Goal: Task Accomplishment & Management: Use online tool/utility

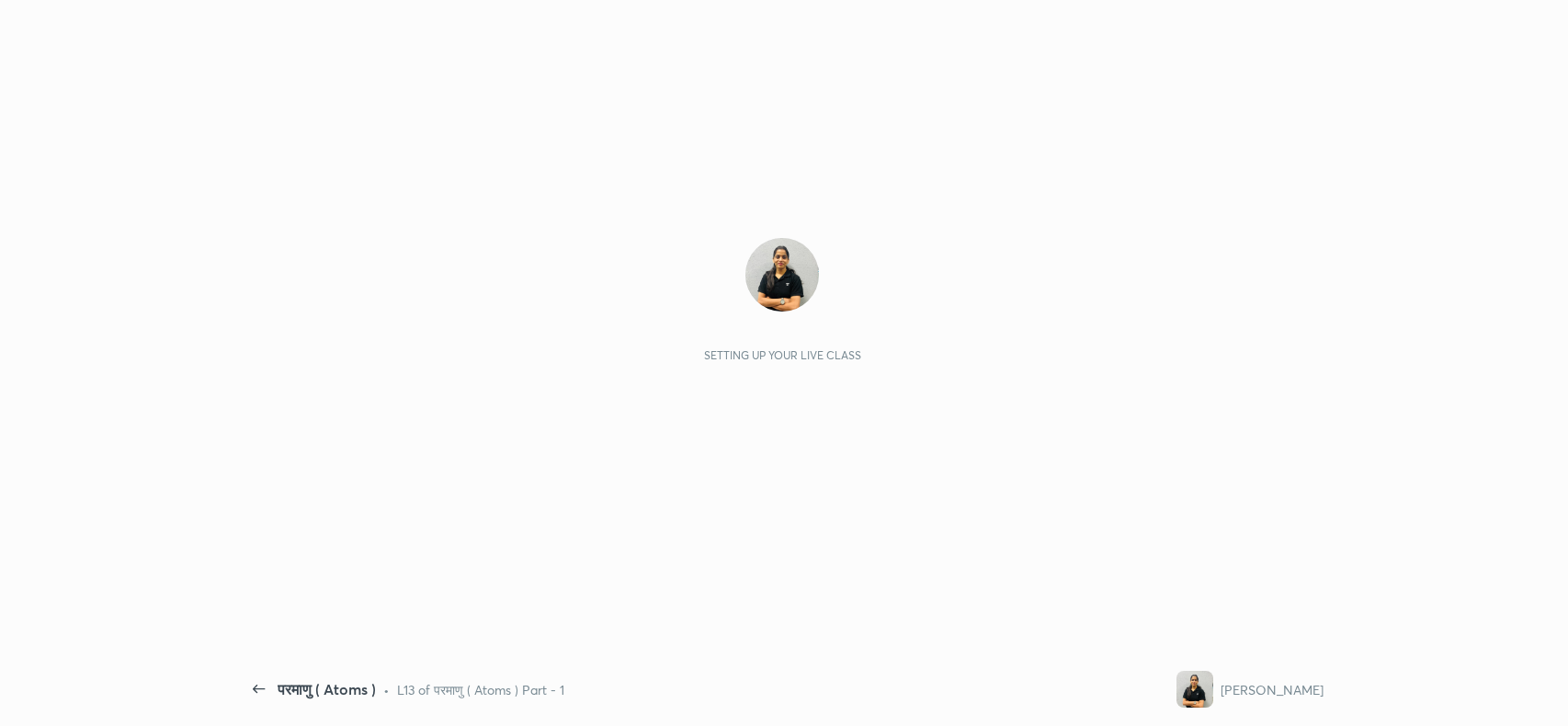
scroll to position [6, 0]
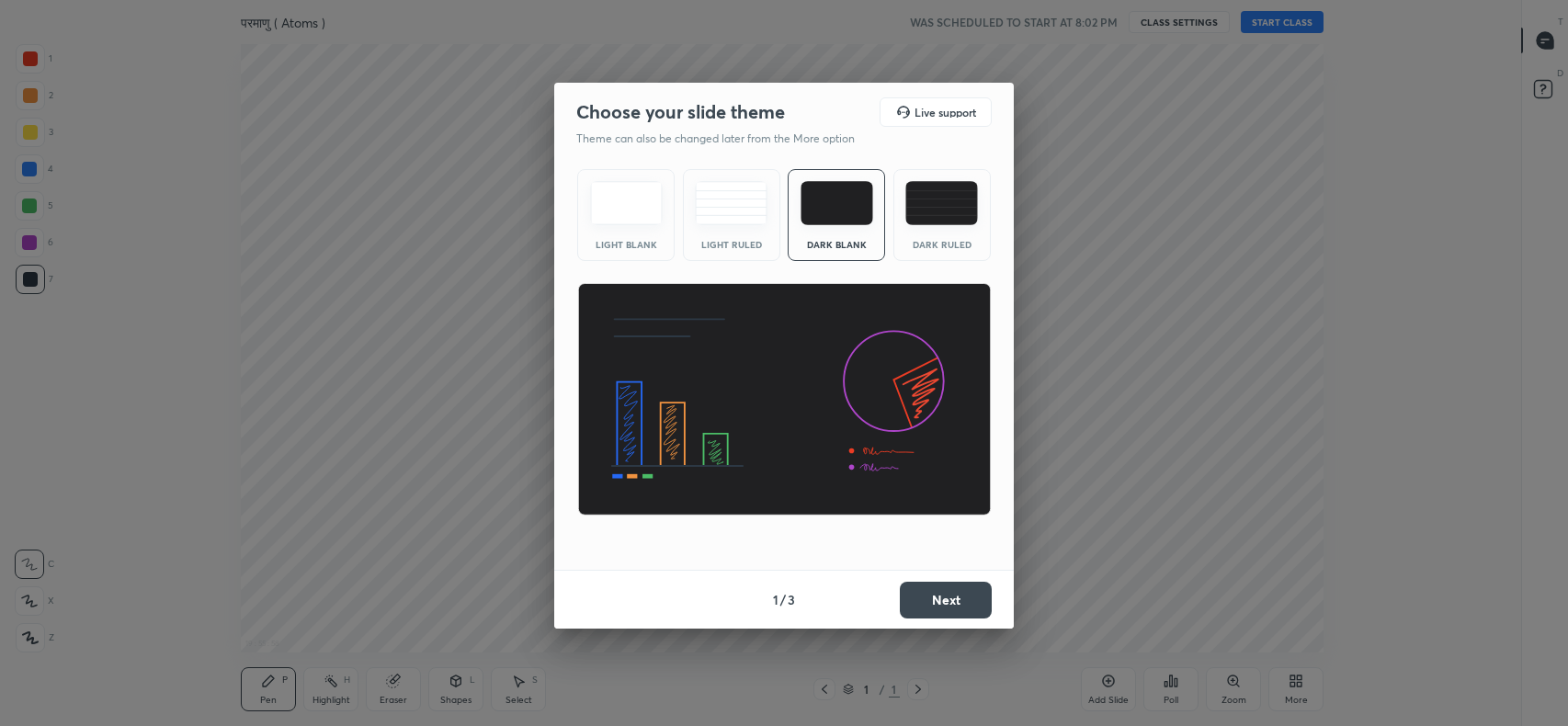
click at [947, 205] on img at bounding box center [941, 203] width 72 height 44
click at [970, 598] on button "Next" at bounding box center [945, 600] width 92 height 37
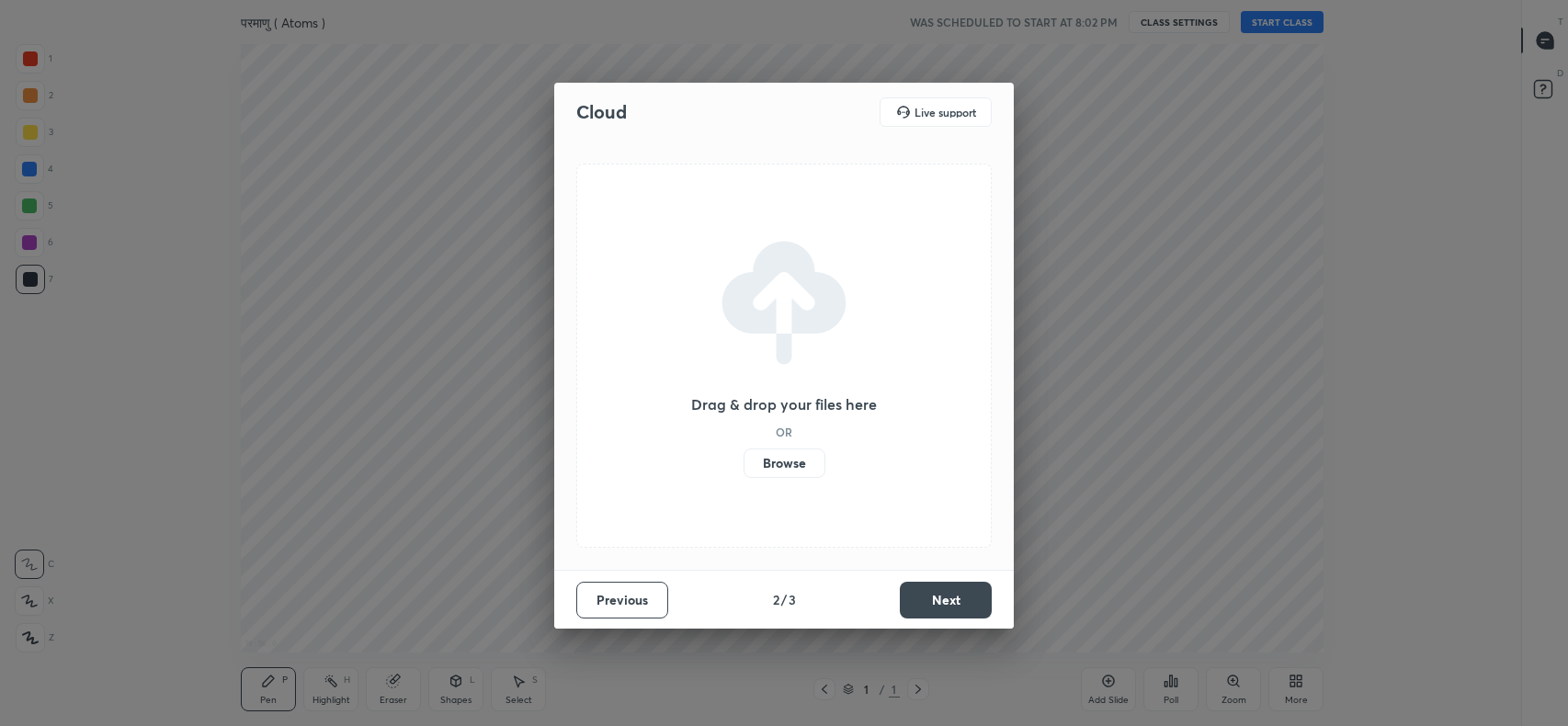
click at [796, 469] on label "Browse" at bounding box center [784, 463] width 82 height 30
click at [744, 469] on input "Browse" at bounding box center [744, 463] width 0 height 30
click at [784, 459] on label "Browse" at bounding box center [784, 463] width 82 height 30
click at [744, 459] on input "Browse" at bounding box center [744, 463] width 0 height 30
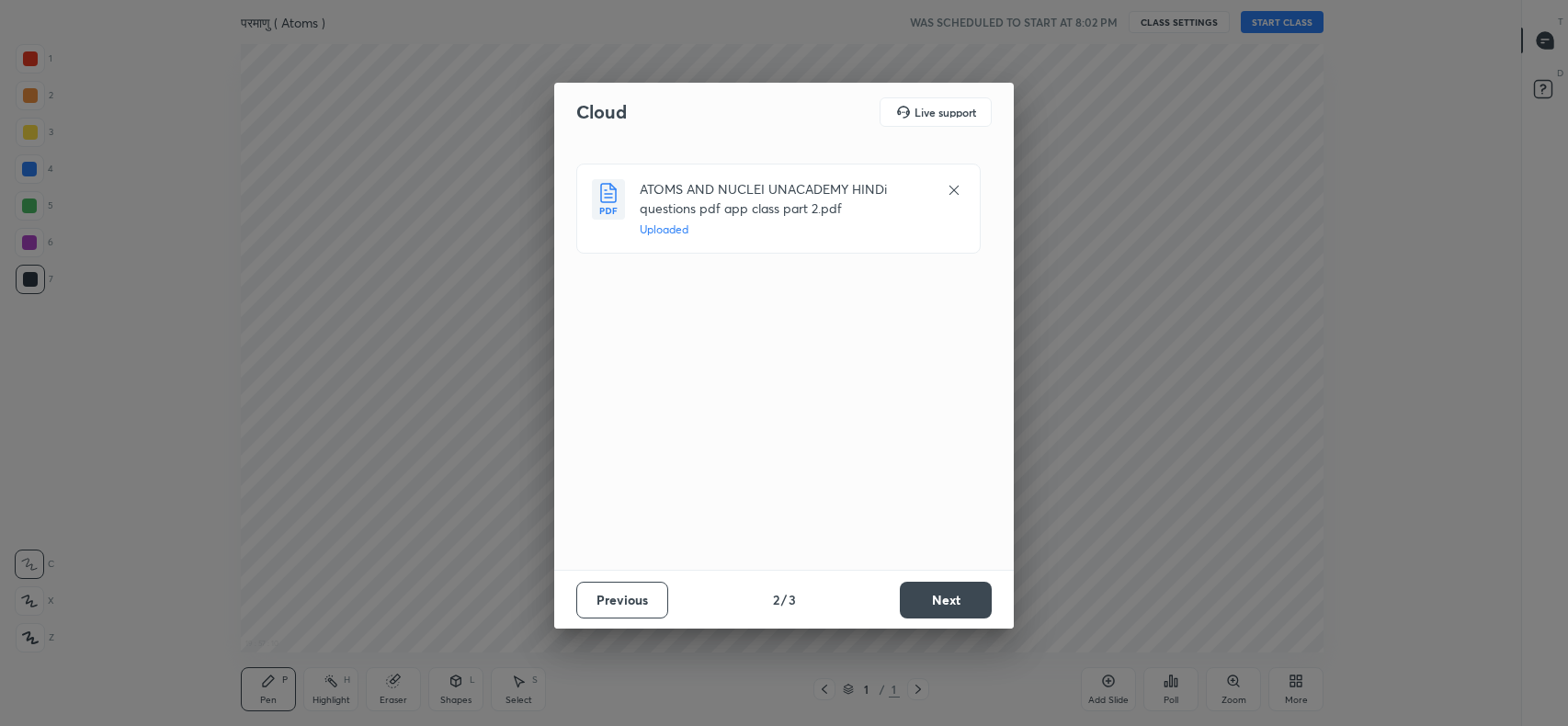
click at [942, 592] on button "Next" at bounding box center [945, 600] width 92 height 37
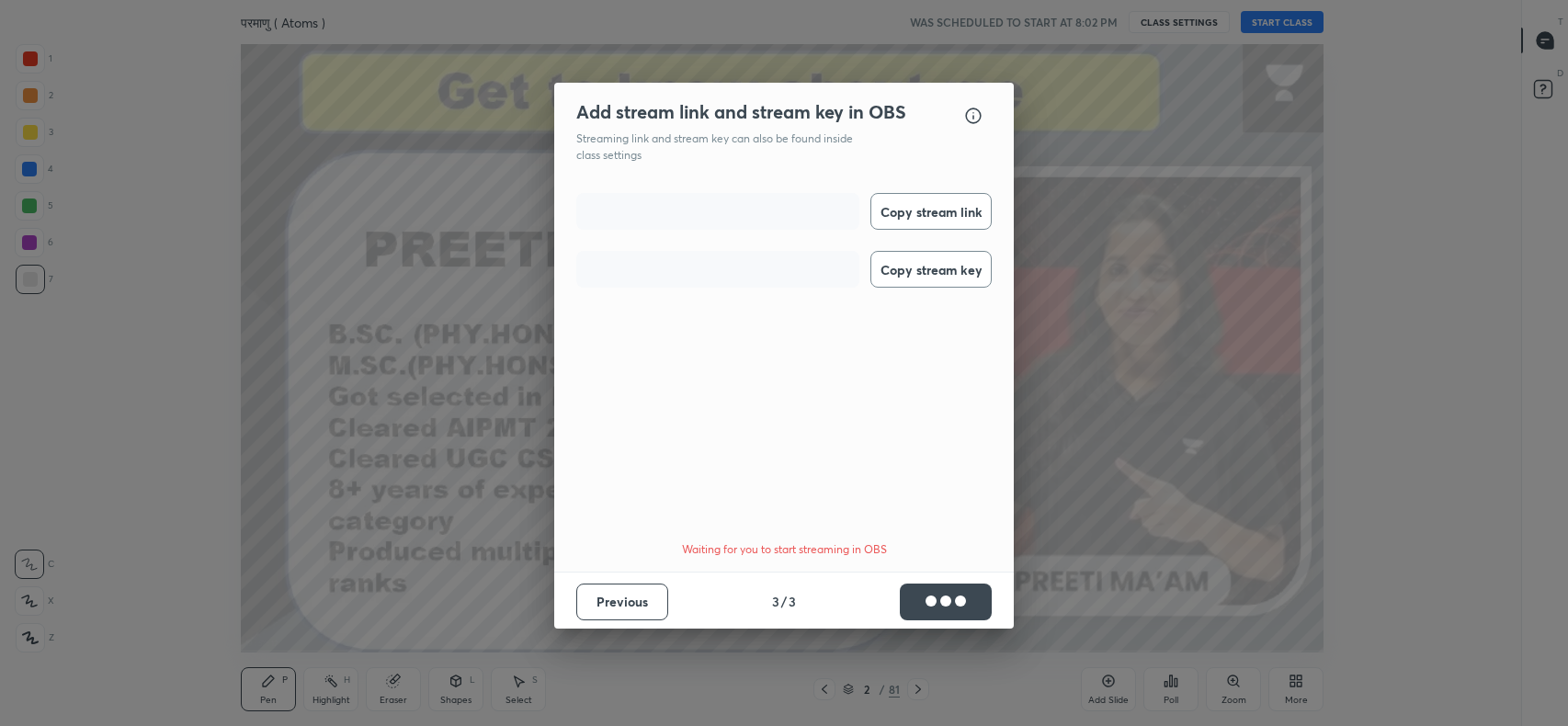
click at [927, 209] on button "Copy stream link" at bounding box center [931, 211] width 121 height 37
click at [939, 272] on button "Copy stream key" at bounding box center [931, 269] width 121 height 37
click at [955, 600] on button "Done" at bounding box center [945, 602] width 92 height 37
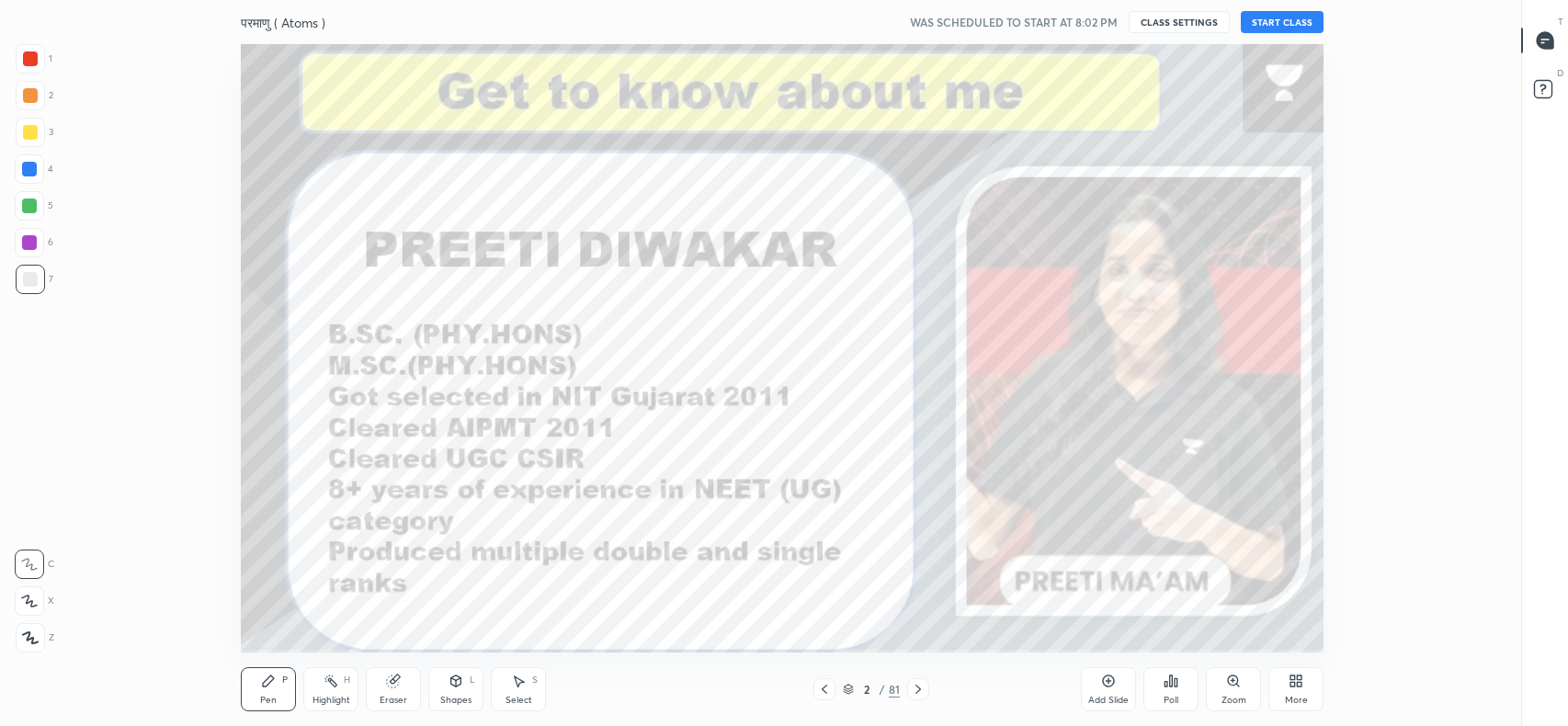
click at [1549, 35] on icon at bounding box center [1545, 41] width 17 height 17
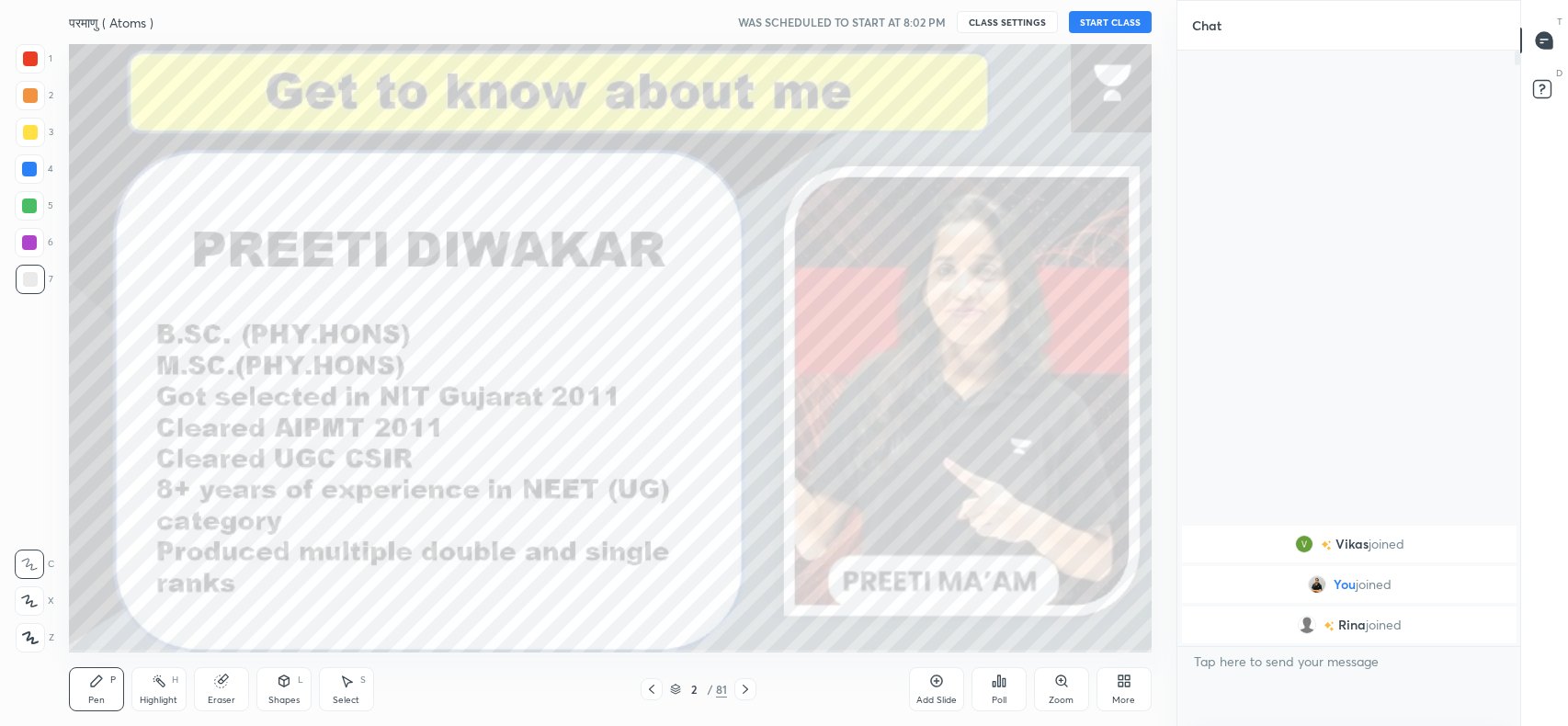
scroll to position [0, 0]
click at [1107, 19] on button "START CLASS" at bounding box center [1110, 22] width 82 height 22
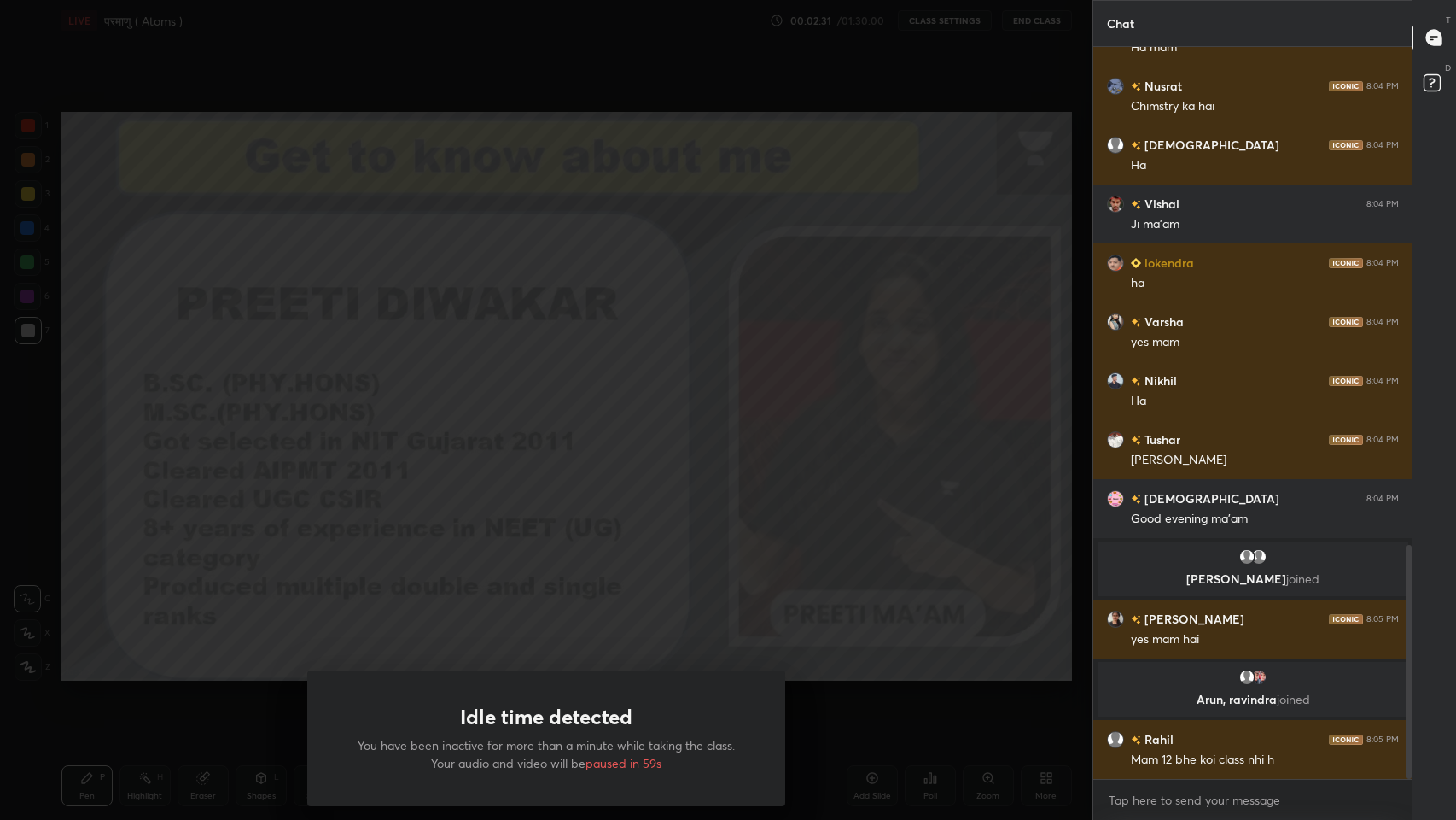
scroll to position [1553, 0]
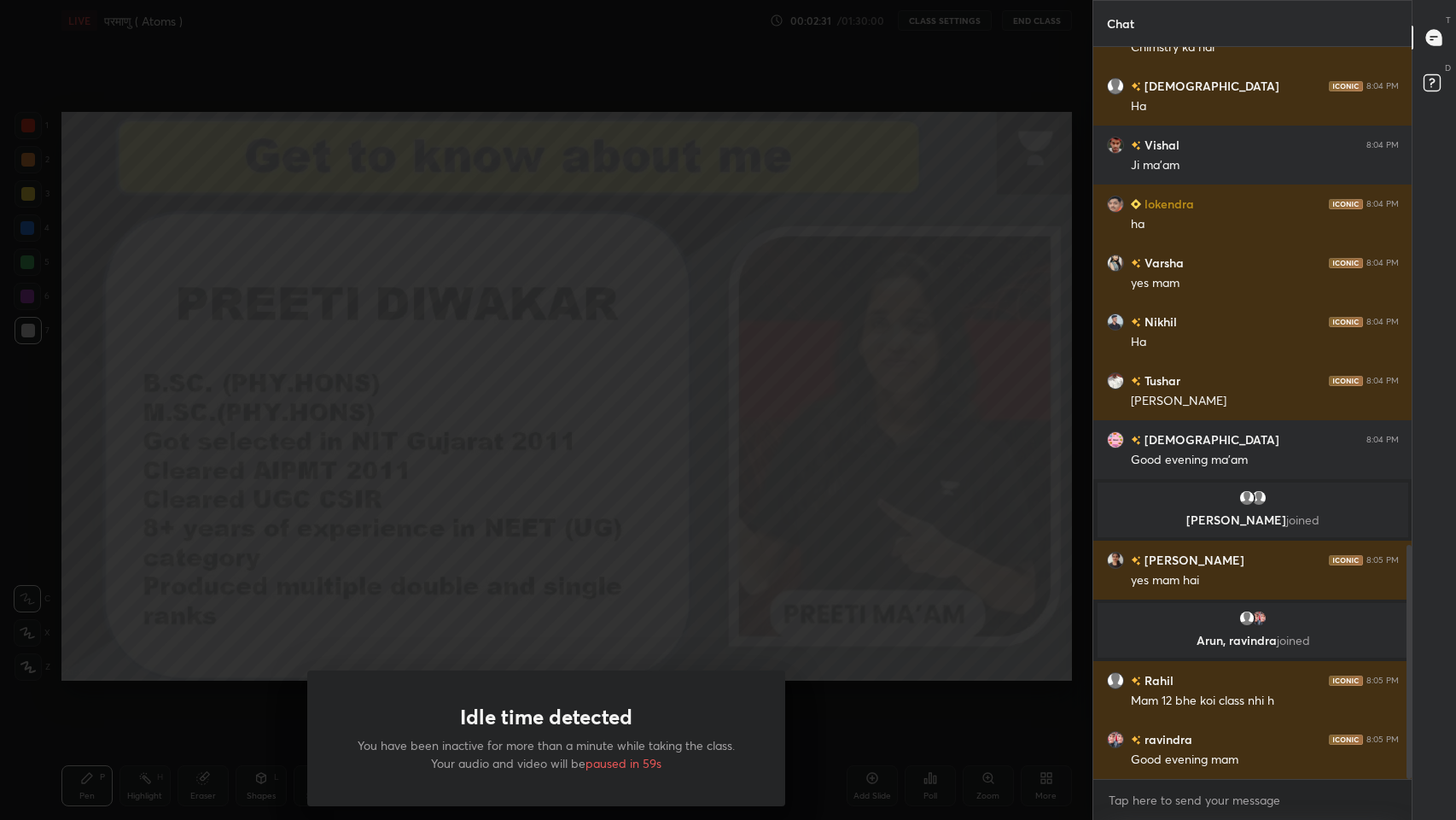
click at [927, 492] on div "Idle time detected You have been inactive for more than a minute while taking t…" at bounding box center [546, 410] width 1092 height 820
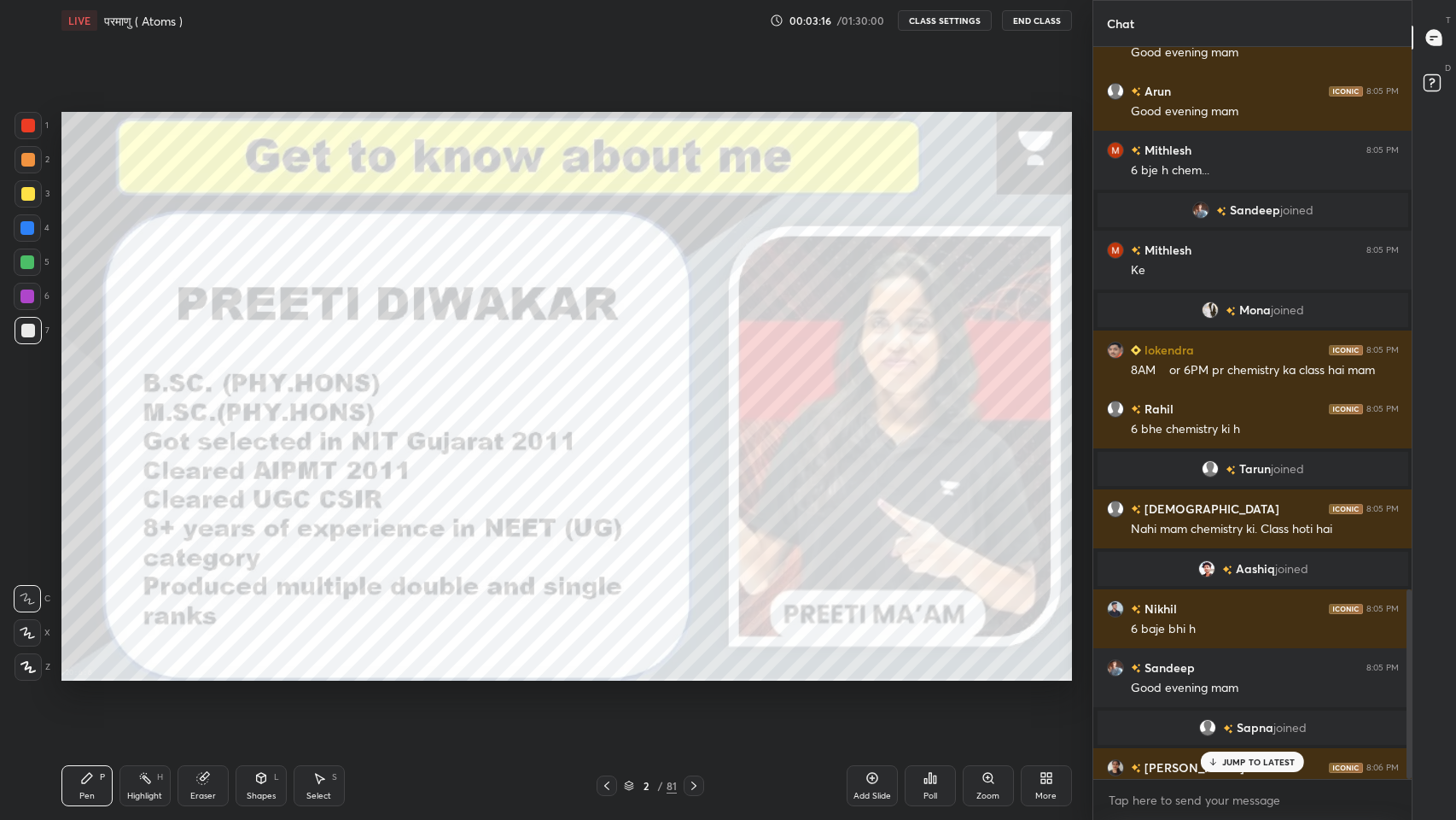
scroll to position [2097, 0]
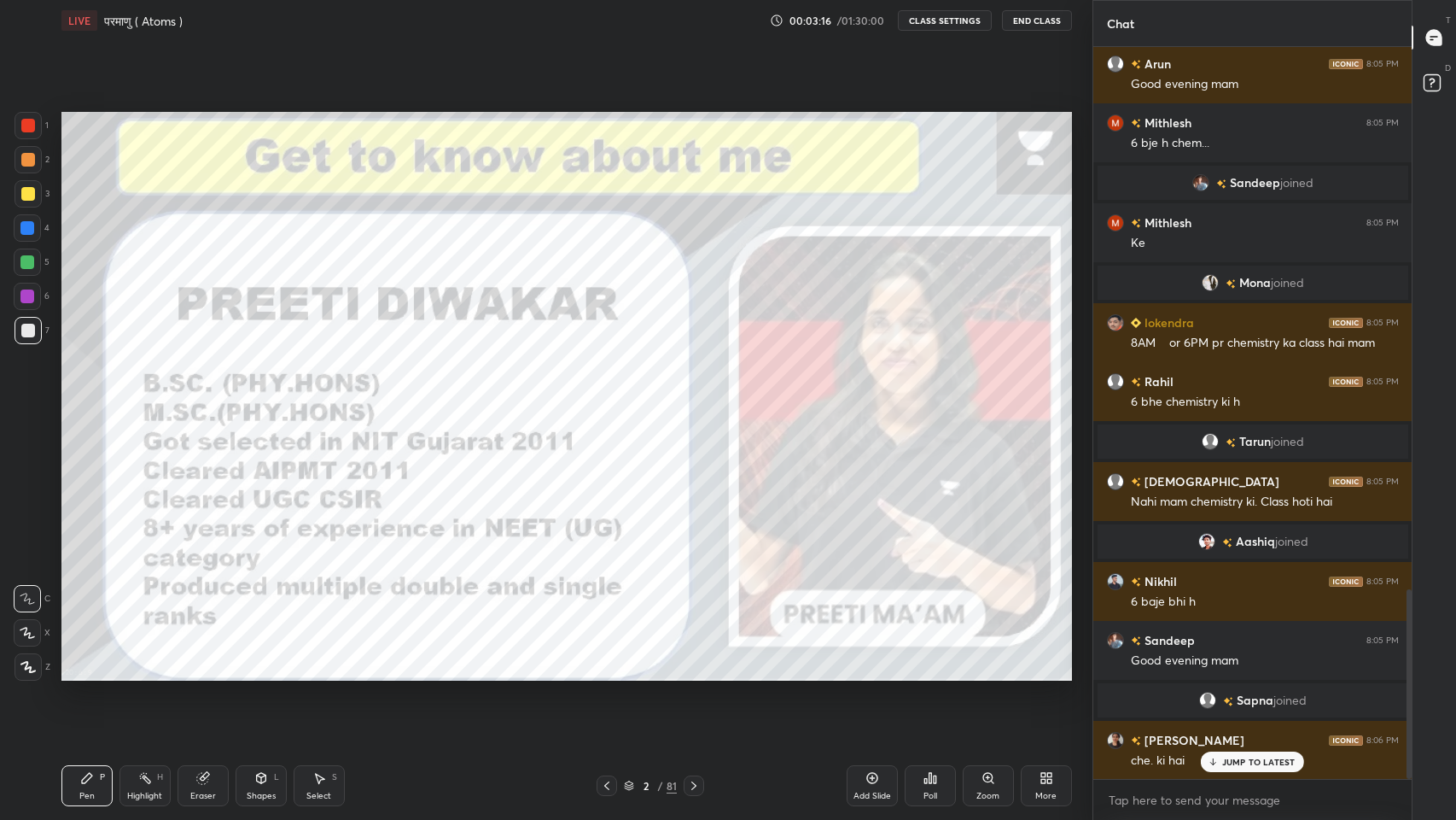
click at [869, 674] on icon at bounding box center [872, 778] width 5 height 5
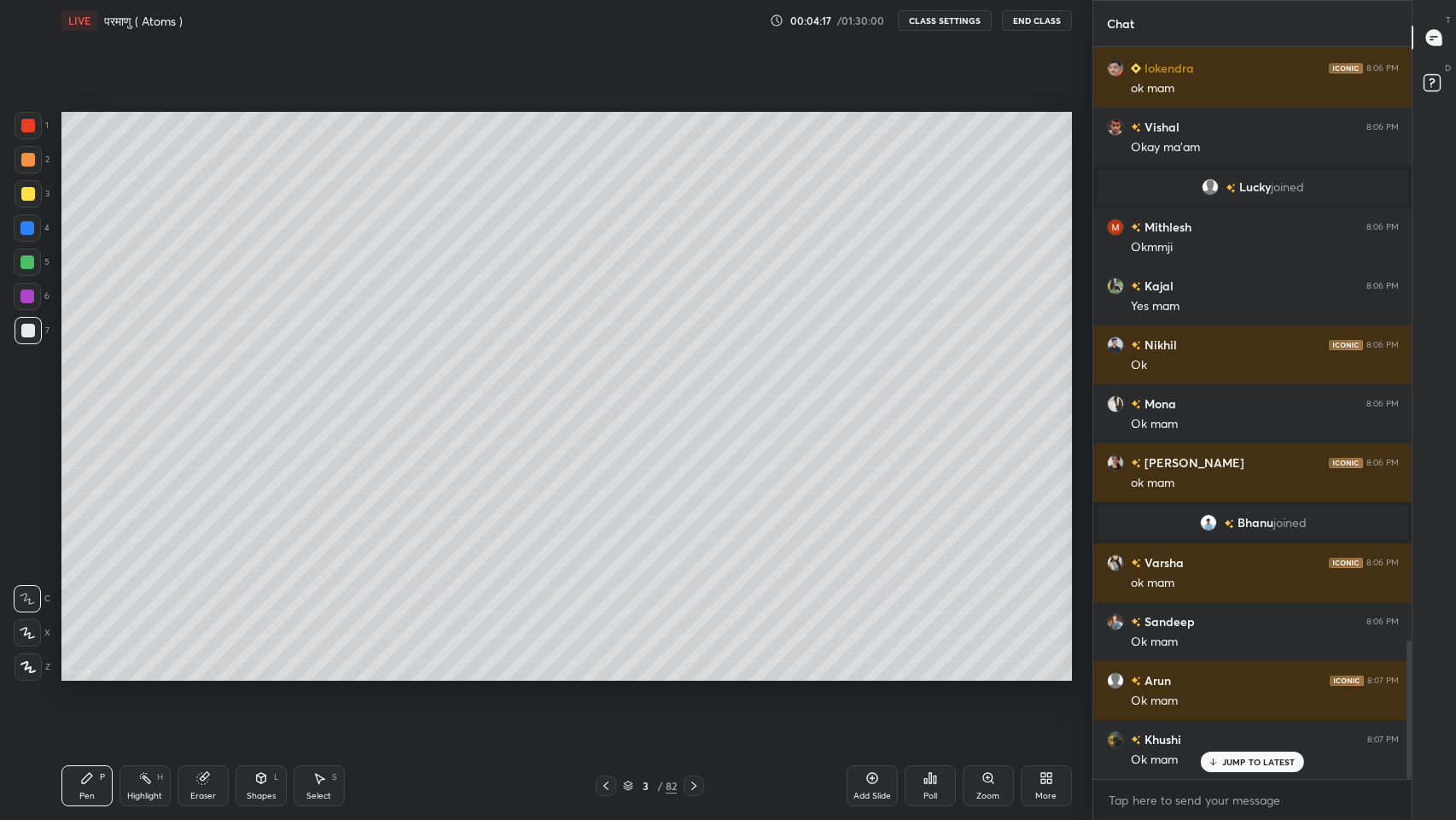
scroll to position [3148, 0]
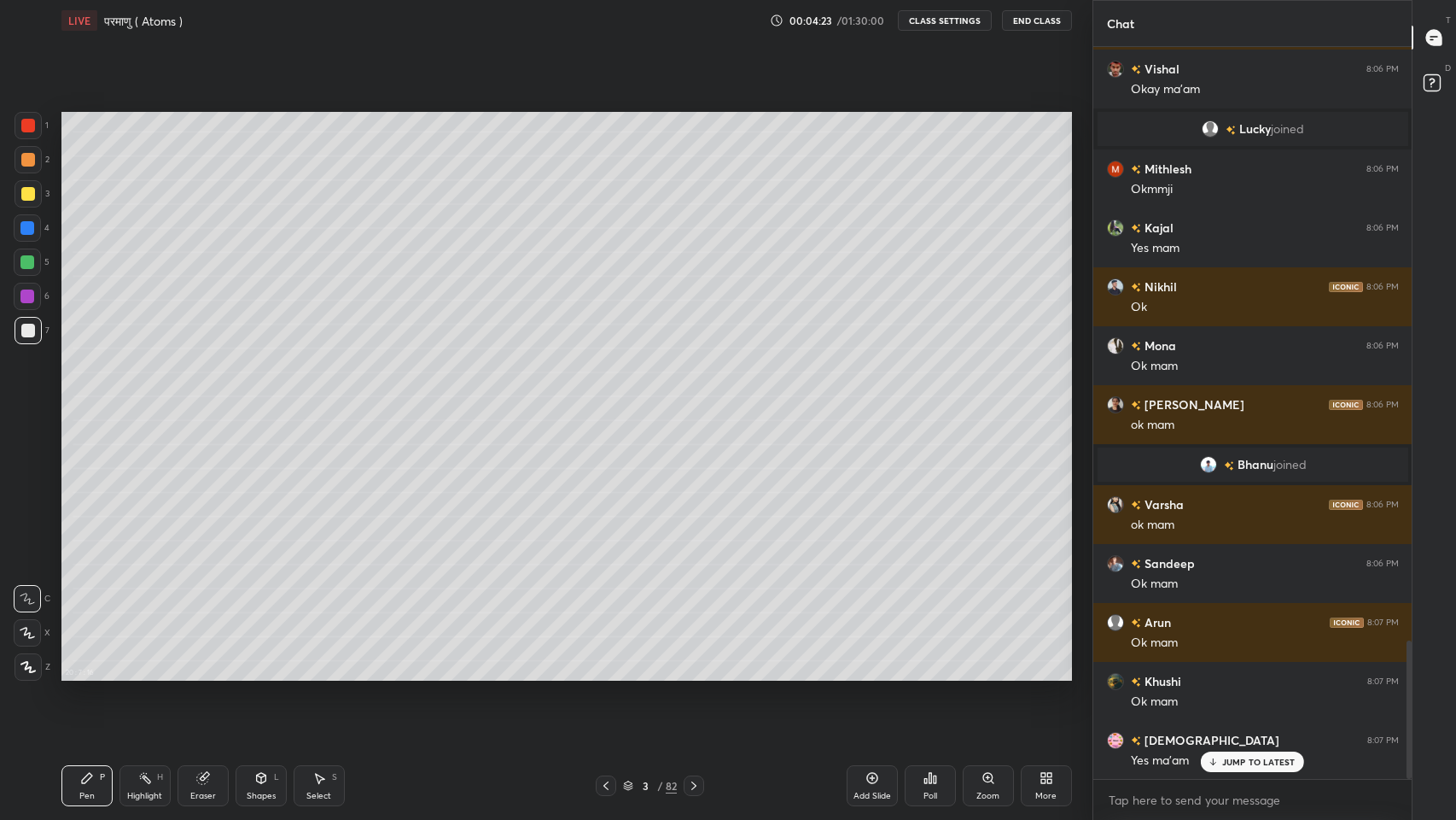
click at [1229, 674] on p "JUMP TO LATEST" at bounding box center [1258, 761] width 73 height 10
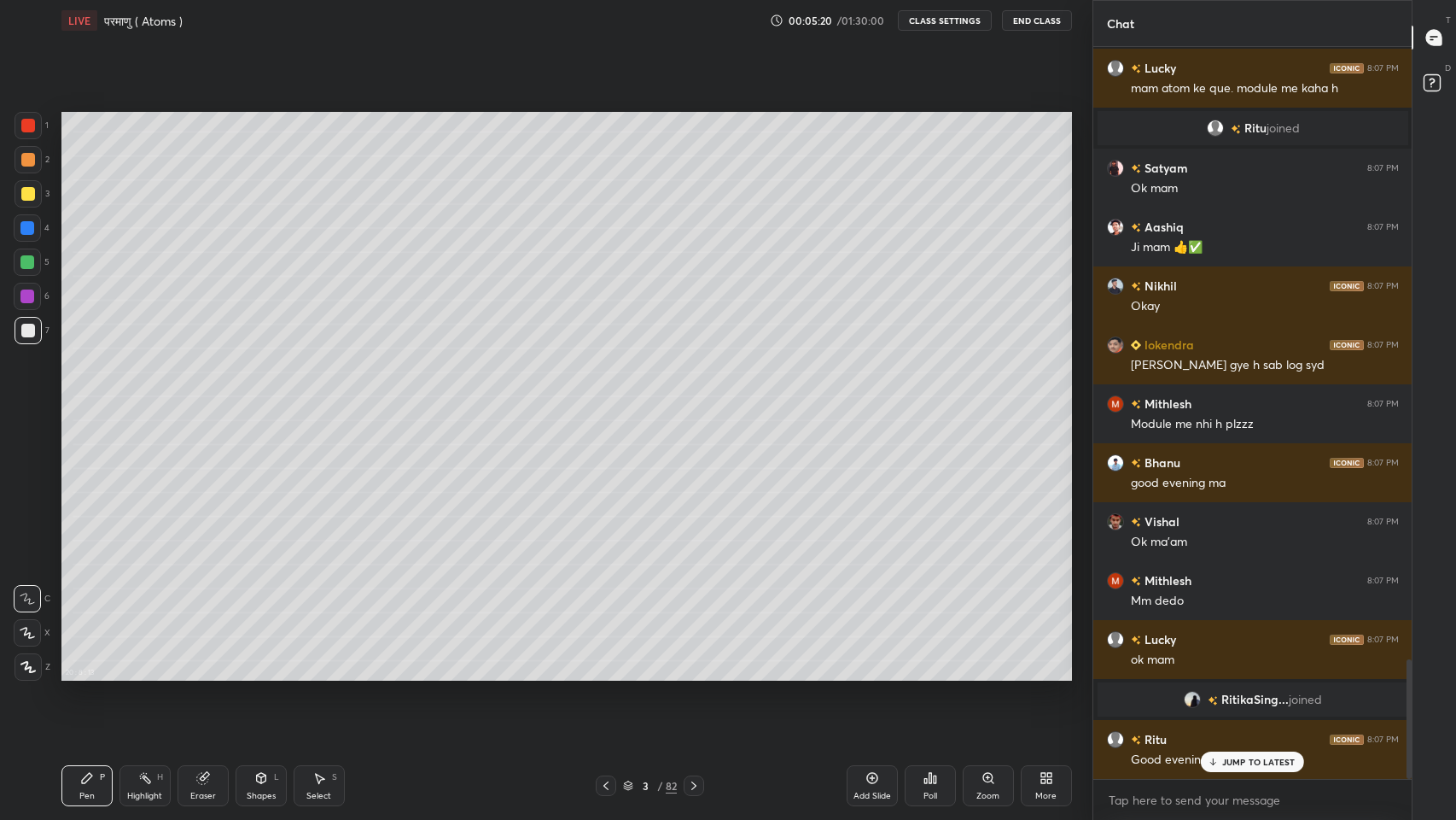
scroll to position [3757, 0]
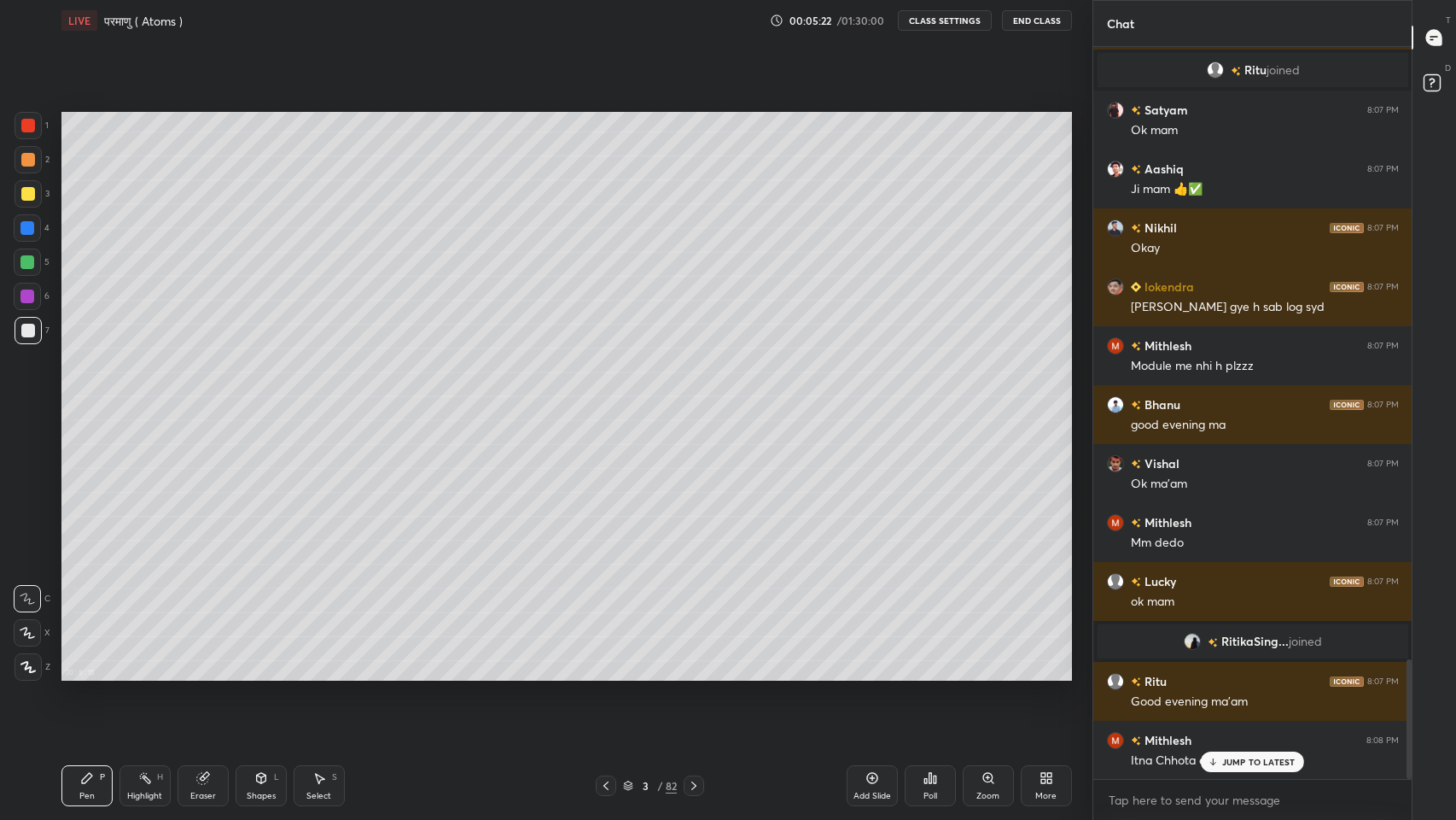
click at [1213, 674] on icon at bounding box center [1213, 761] width 0 height 6
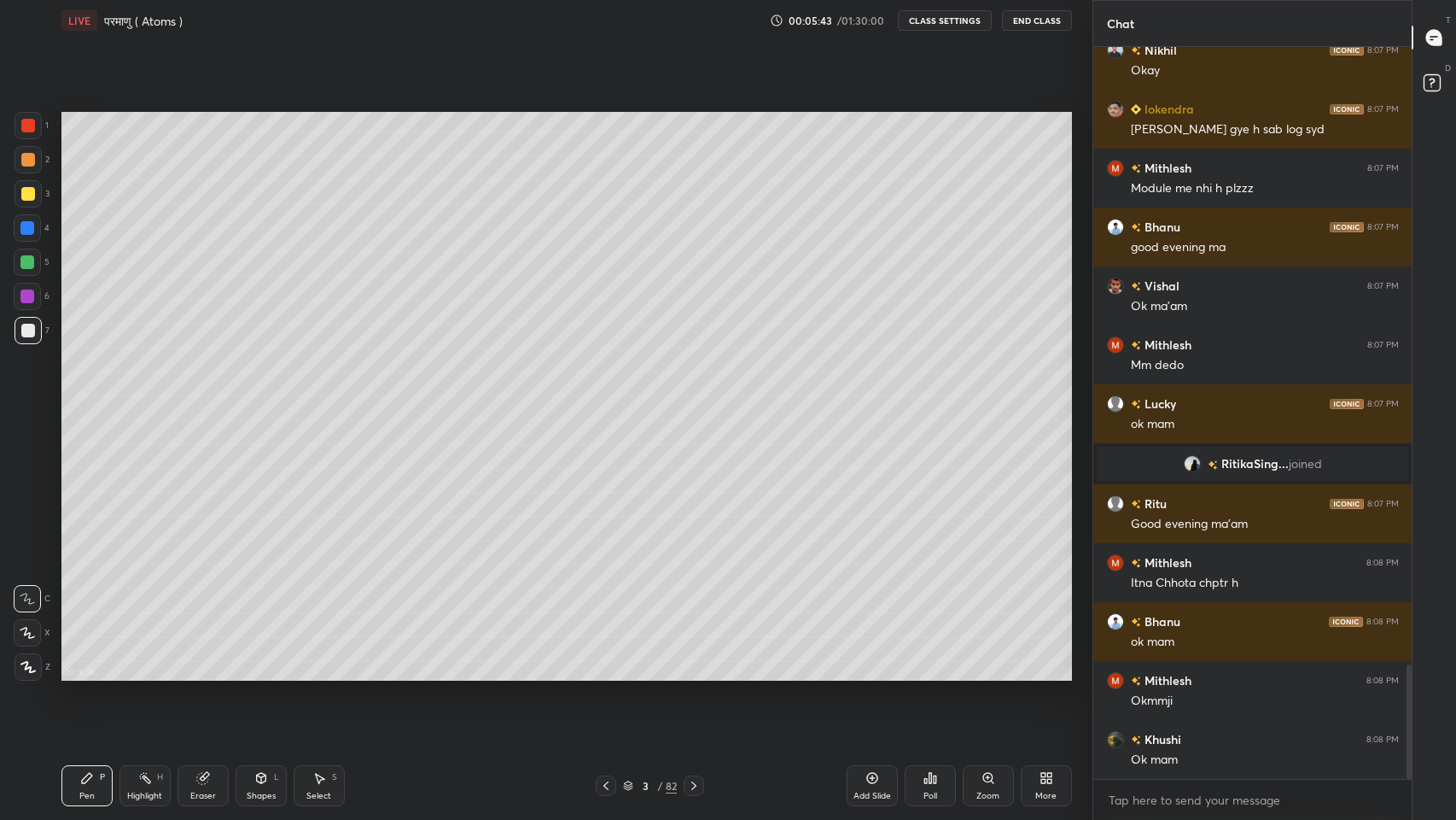
scroll to position [3975, 0]
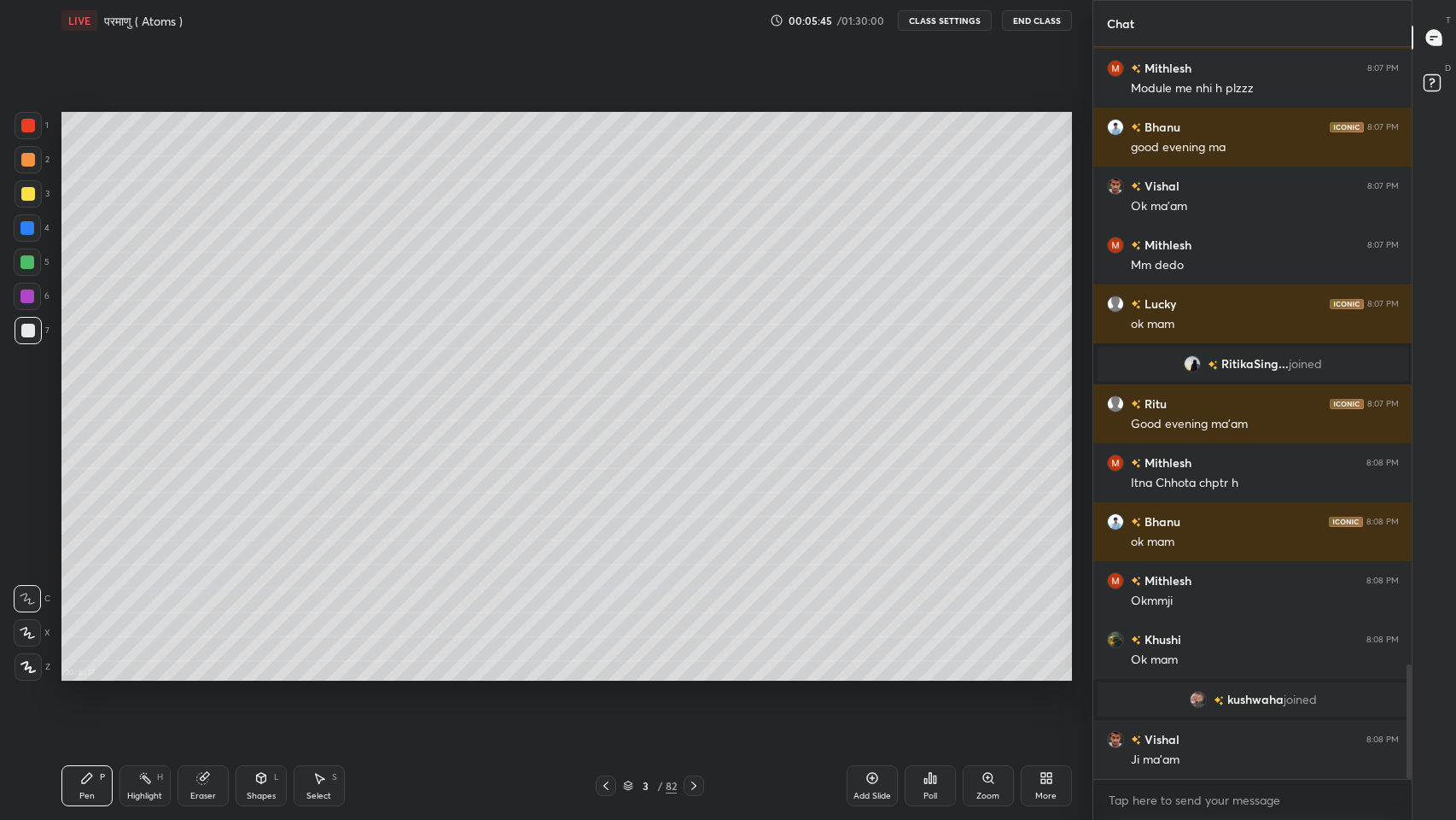
click at [1045, 674] on icon at bounding box center [1043, 780] width 4 height 4
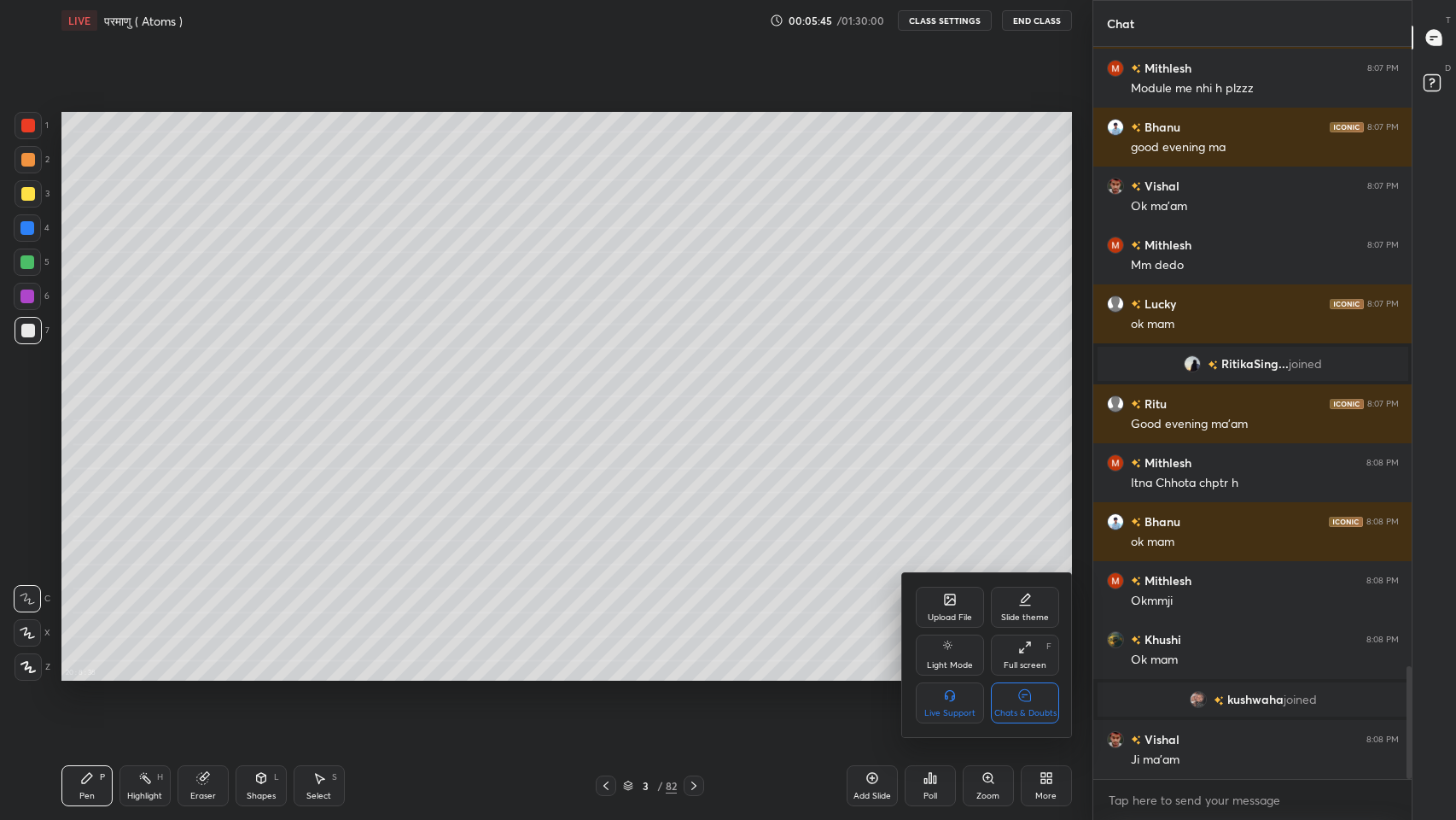
scroll to position [4016, 0]
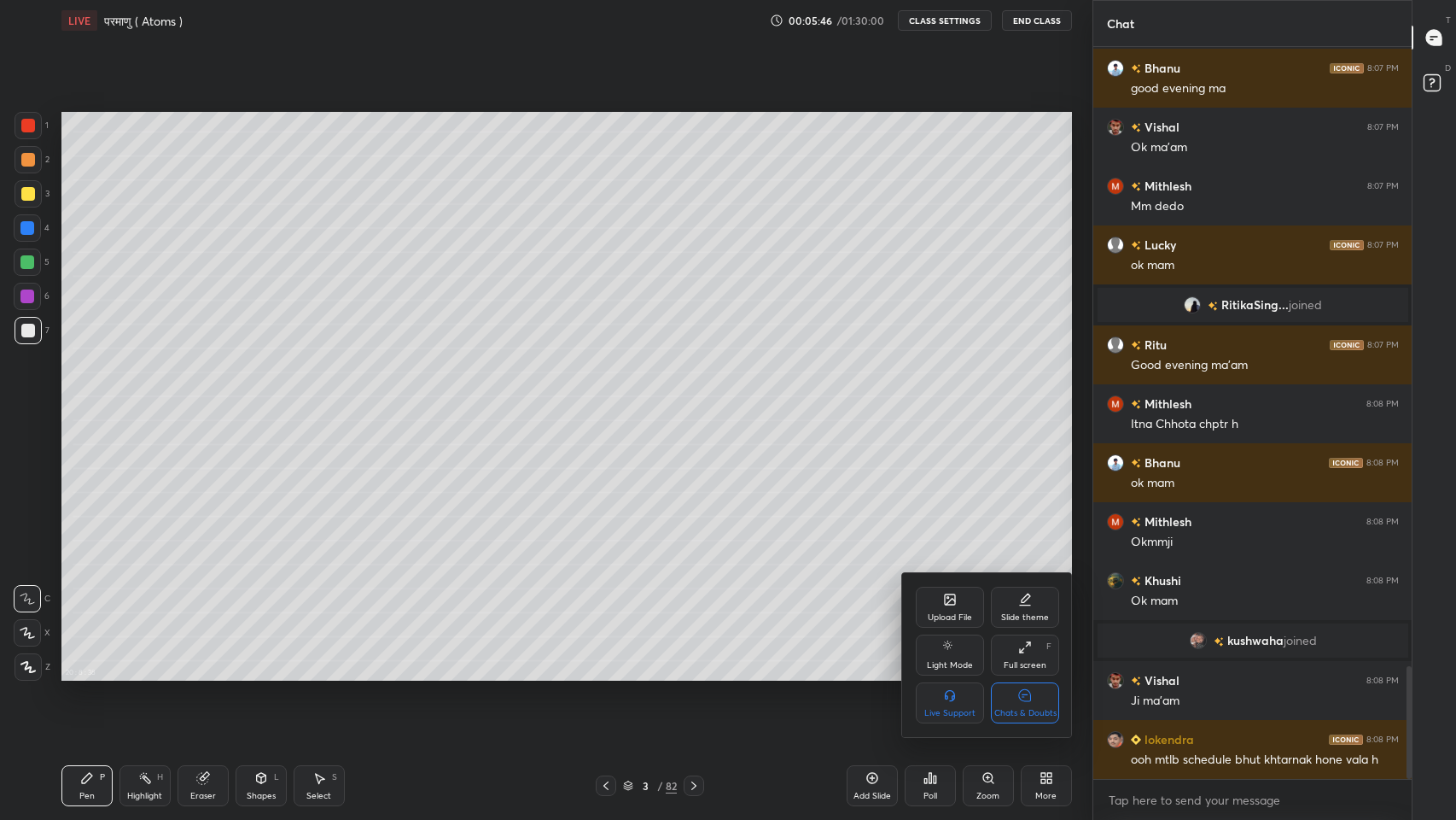
click at [1023, 674] on icon at bounding box center [1025, 695] width 14 height 18
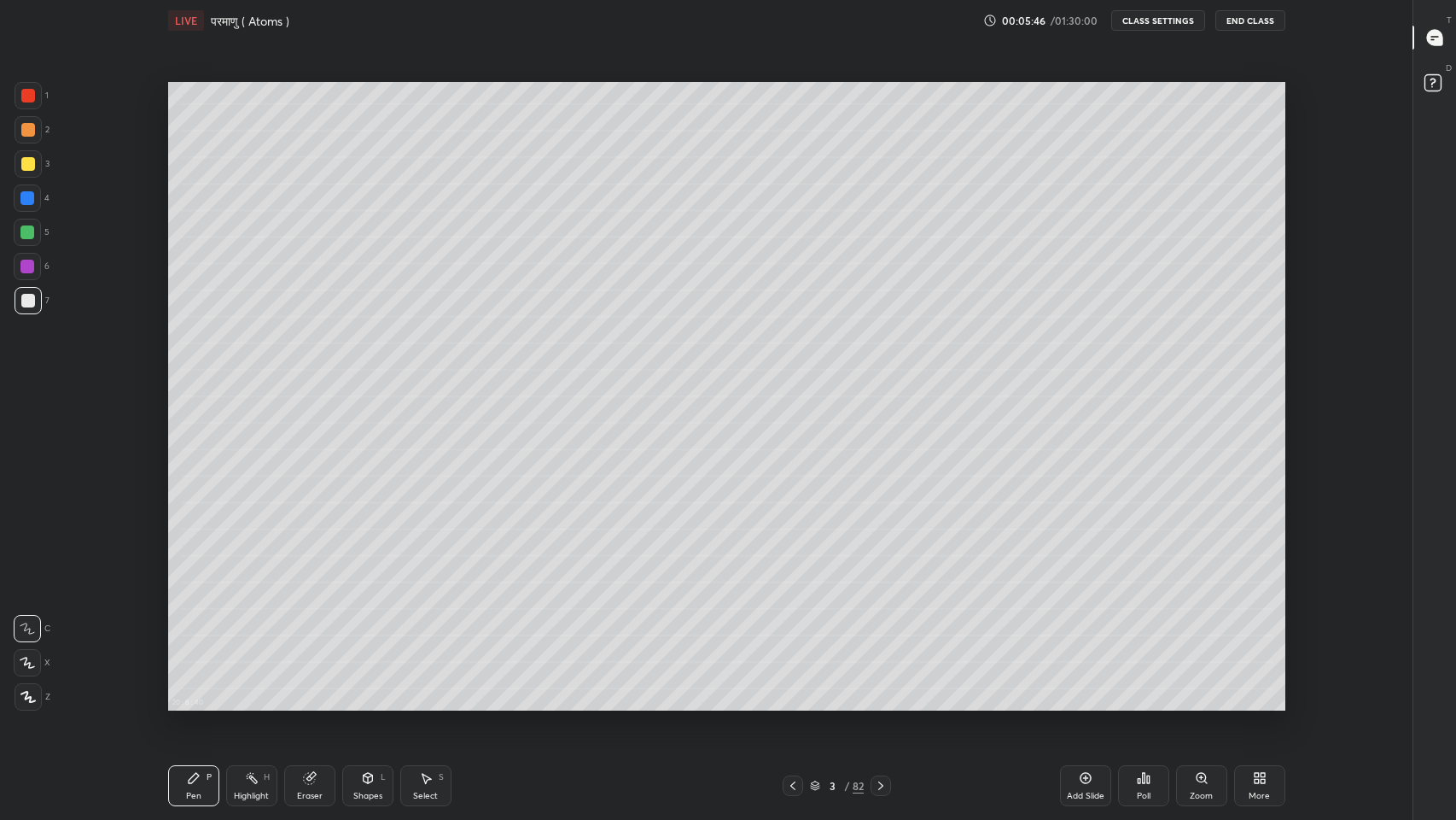
scroll to position [0, 0]
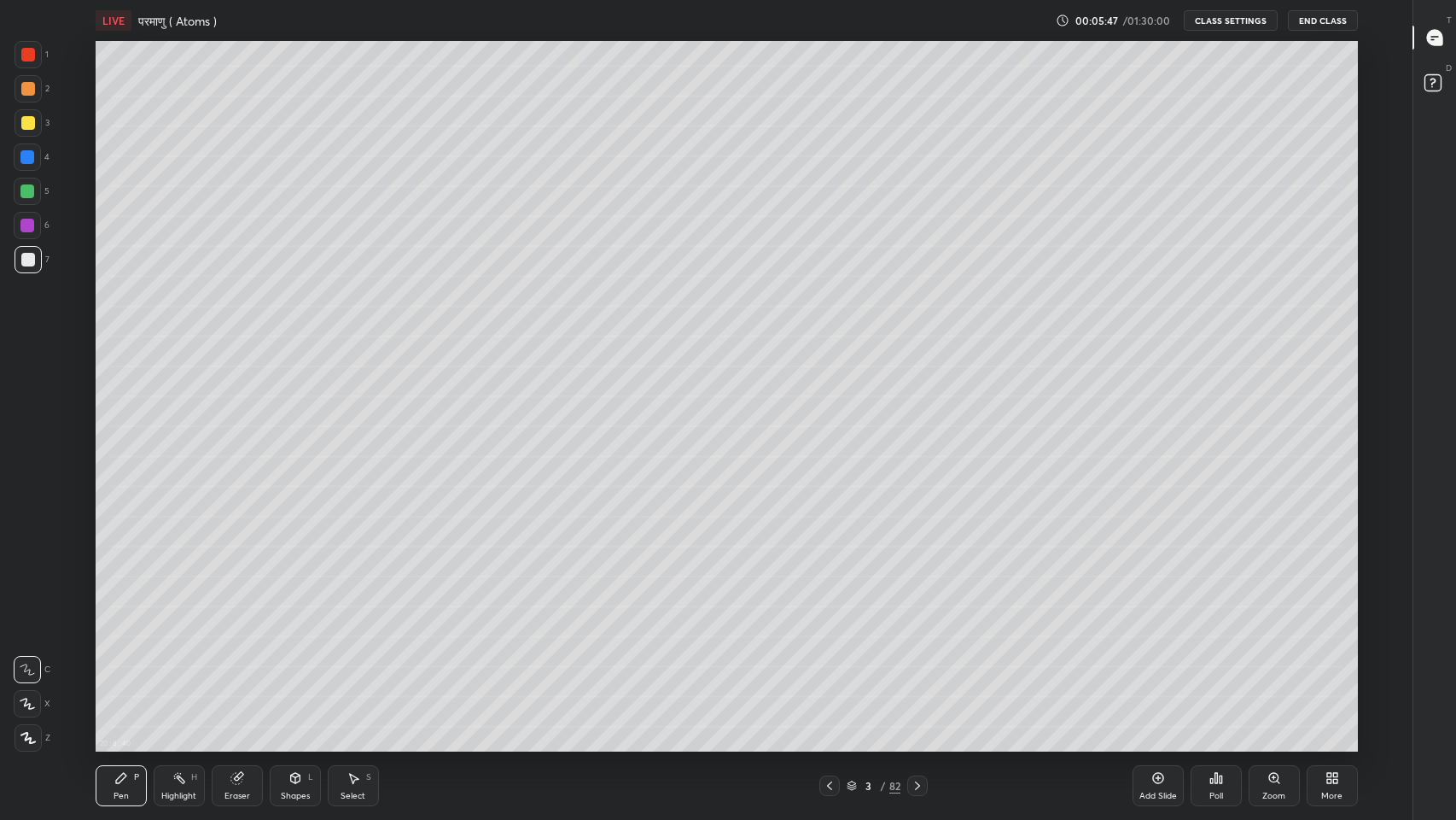
click at [1333, 674] on icon at bounding box center [1332, 778] width 14 height 14
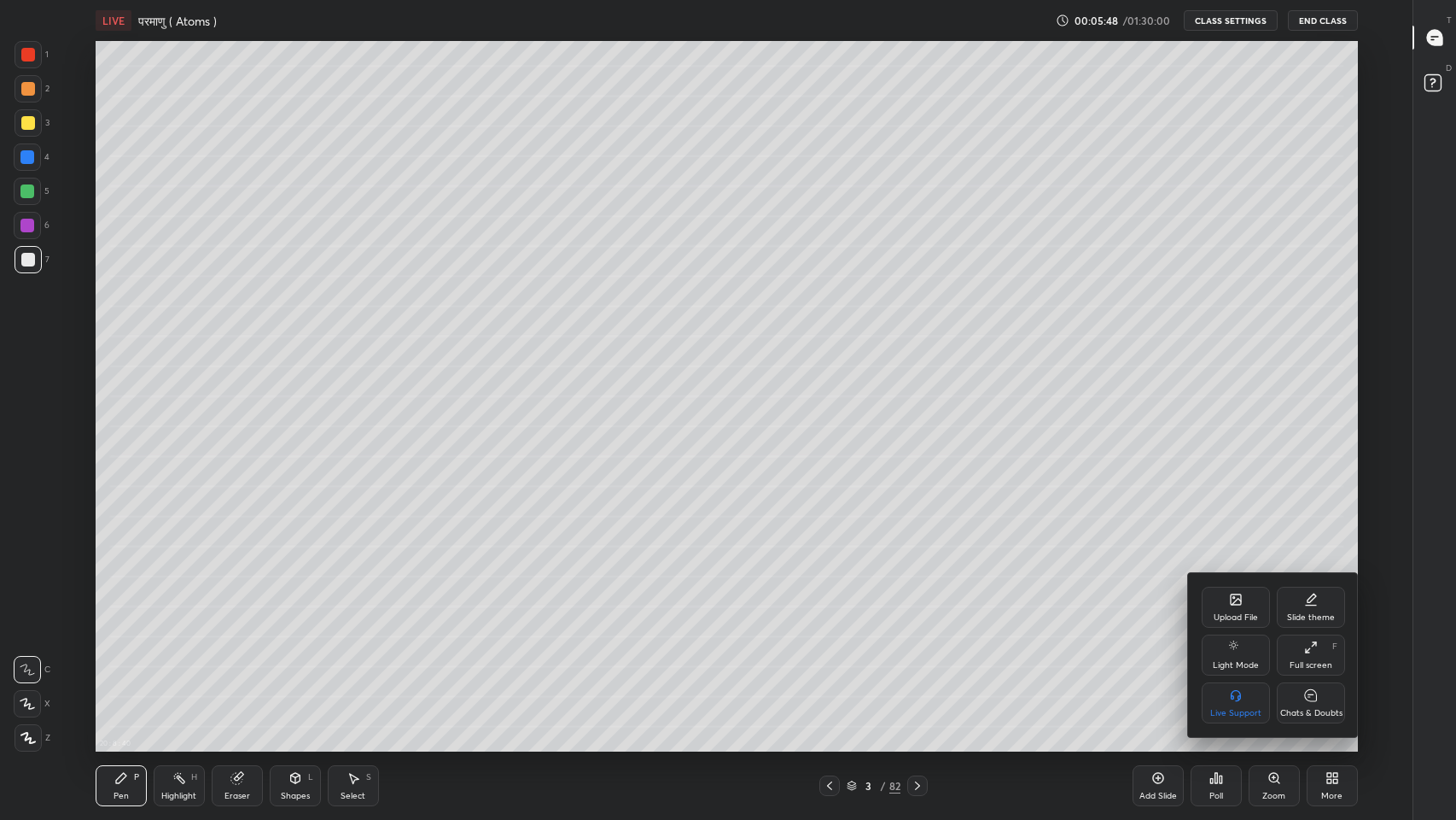
click at [1318, 674] on div "Chats & Doubts" at bounding box center [1310, 703] width 68 height 41
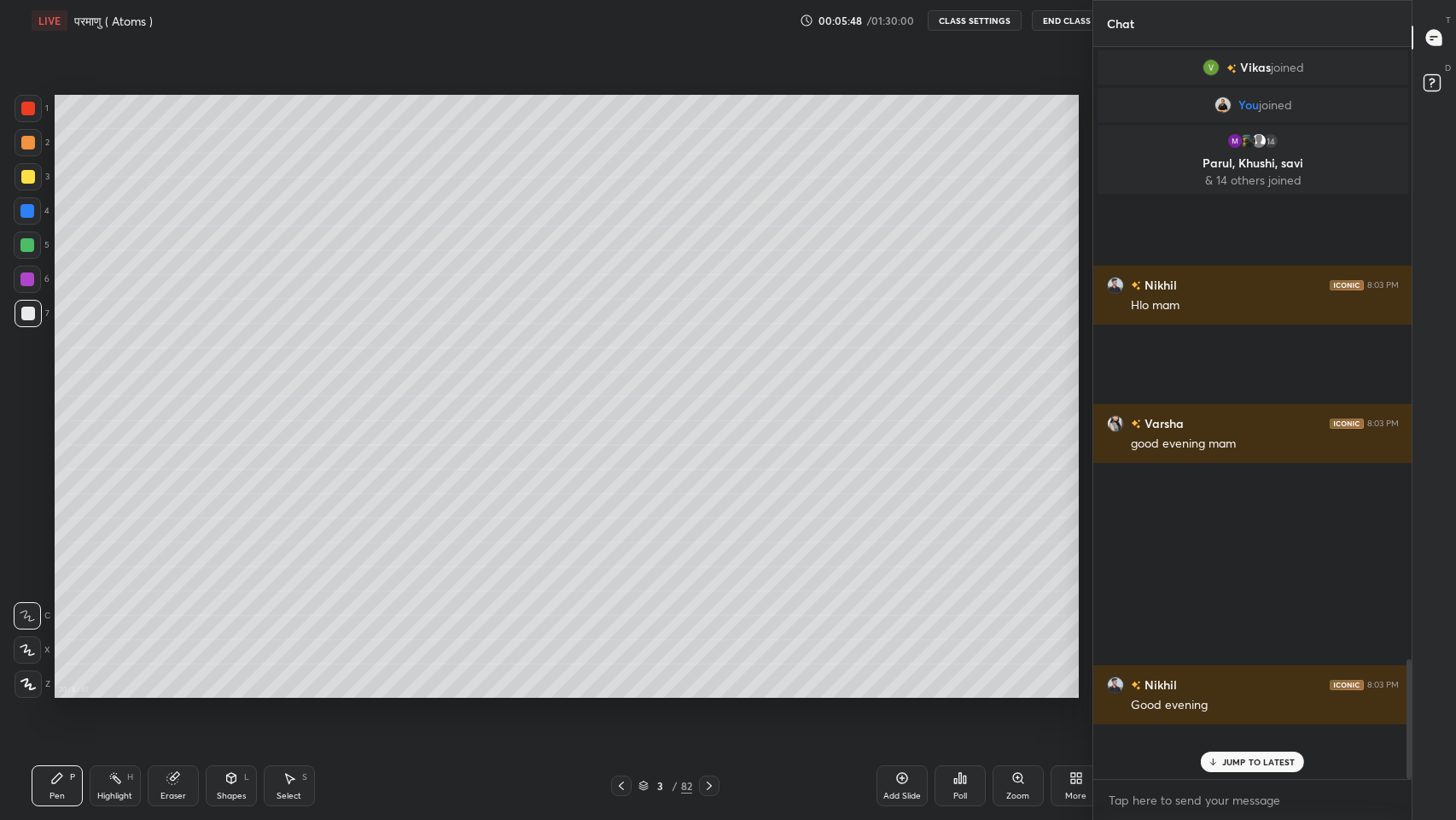
scroll to position [84667, 84310]
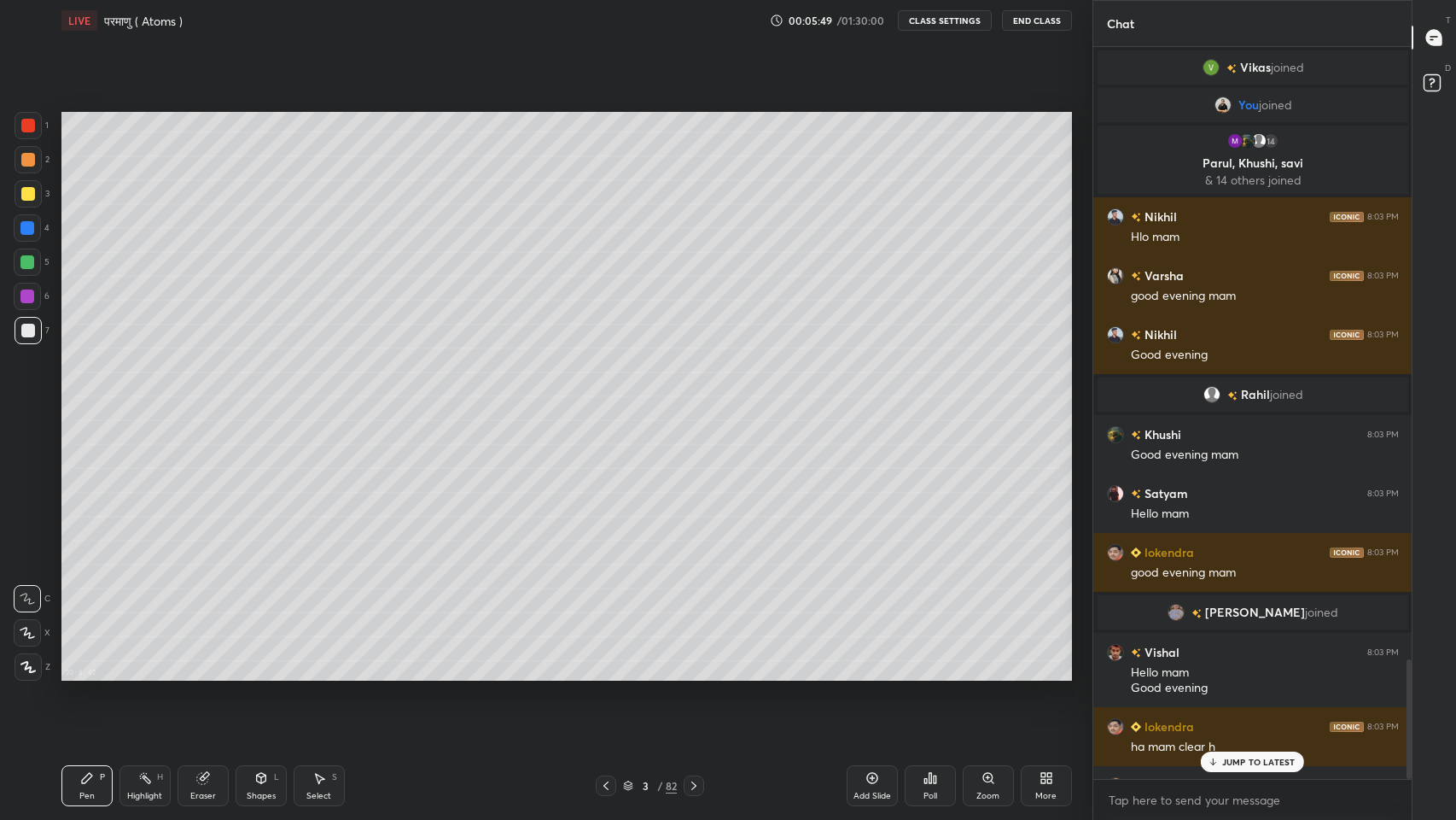
click at [1240, 674] on p "JUMP TO LATEST" at bounding box center [1258, 761] width 73 height 10
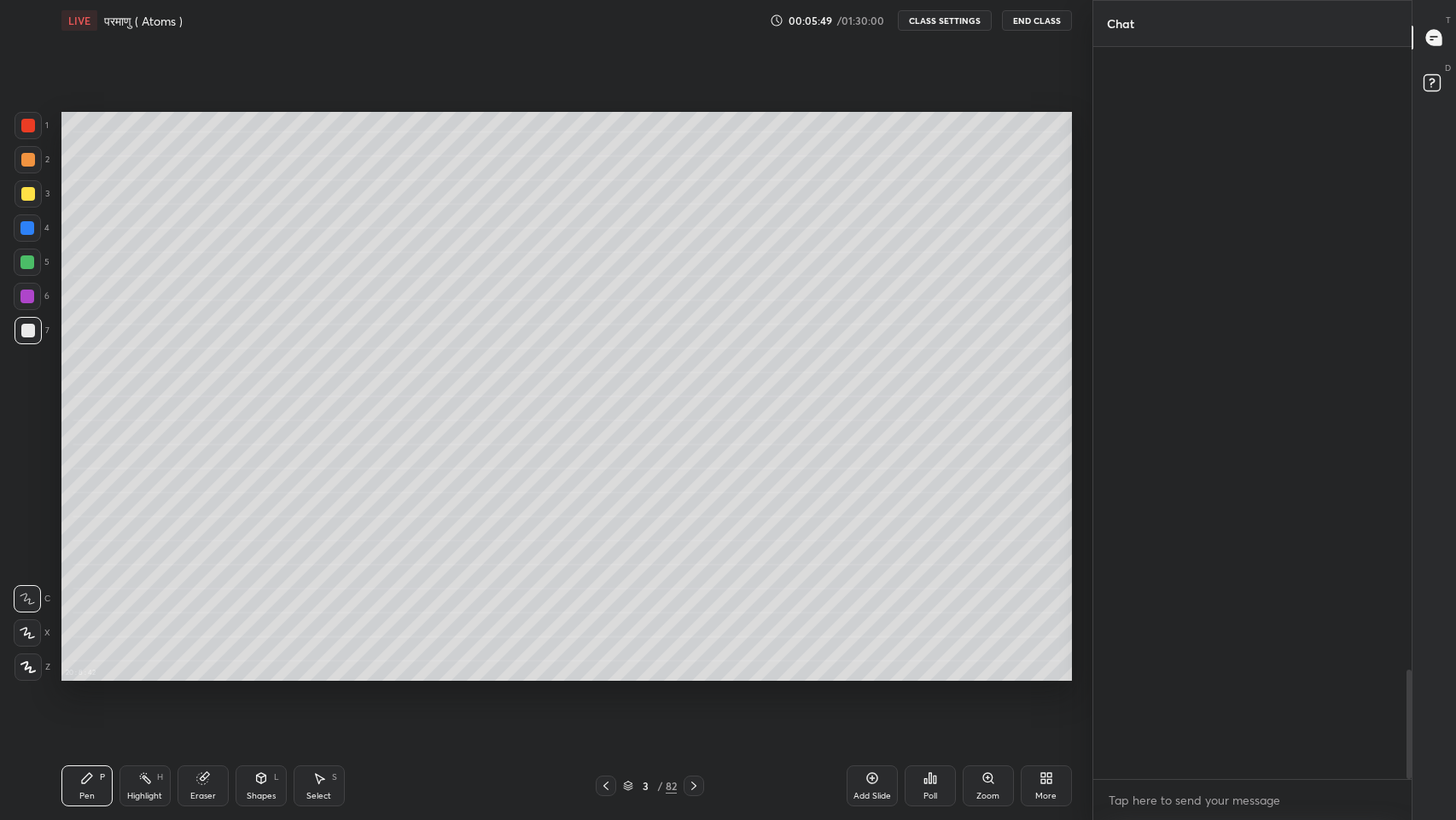
scroll to position [4180, 0]
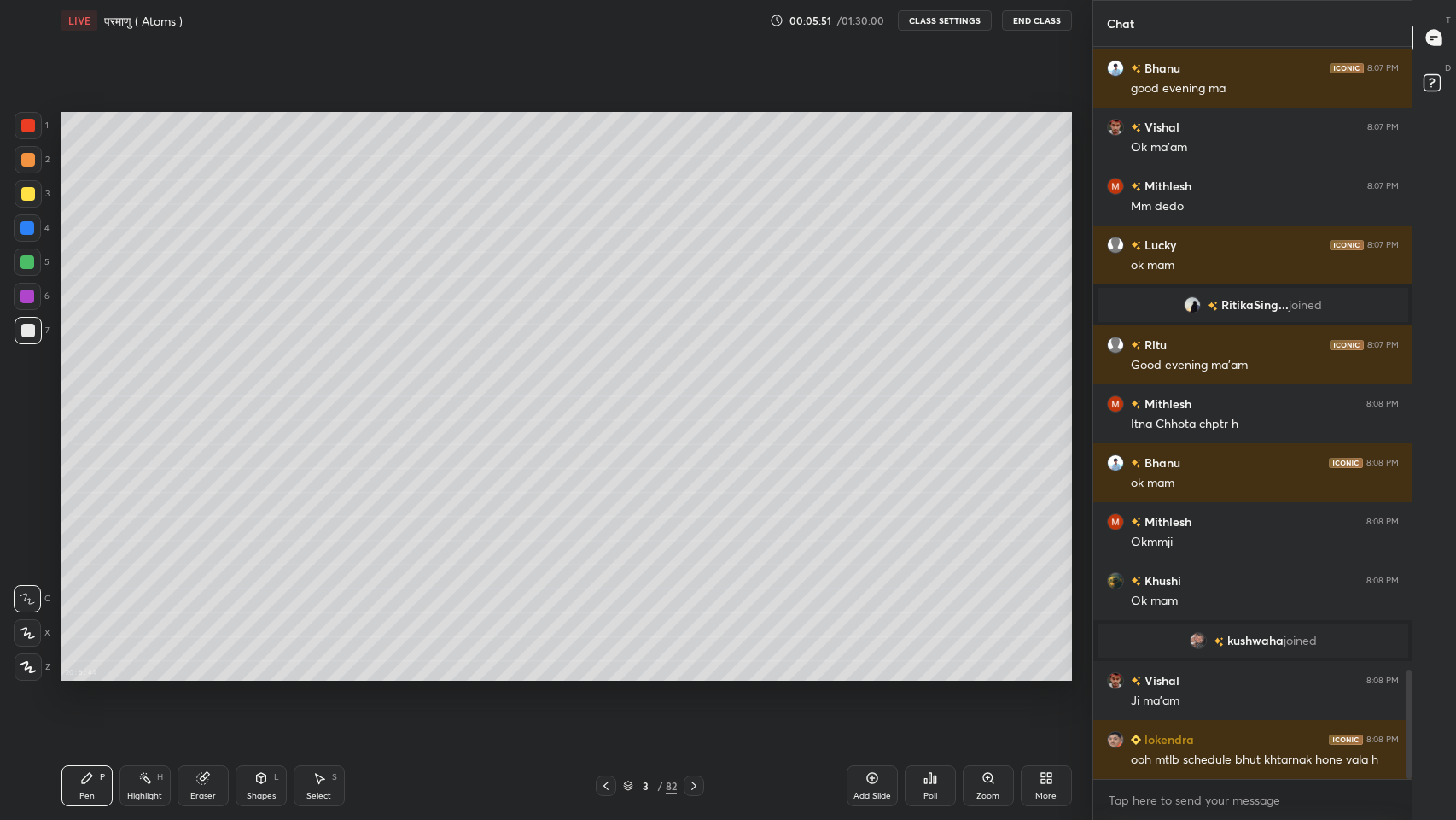
click at [1051, 674] on div "More" at bounding box center [1046, 796] width 22 height 9
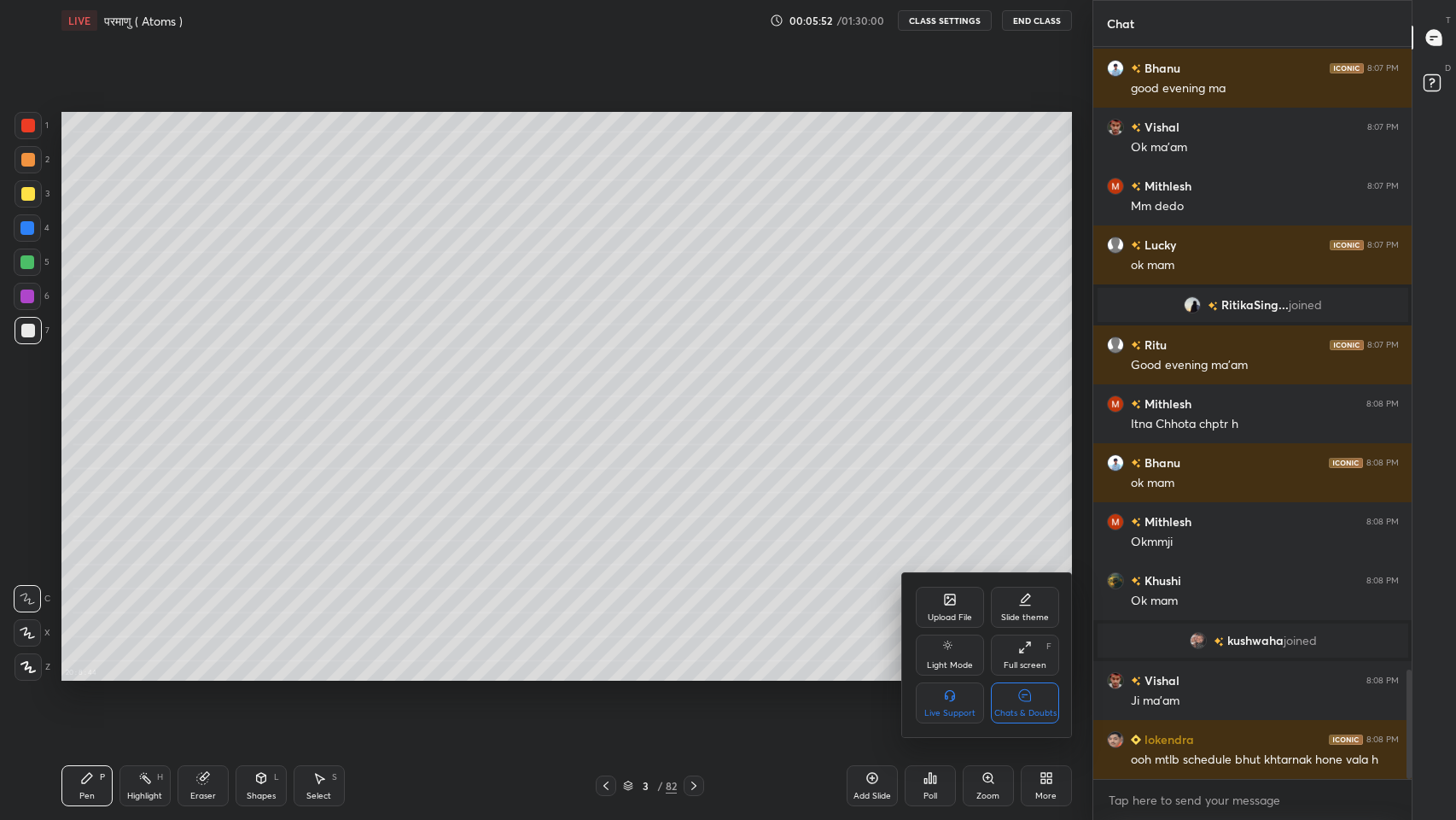
click at [1042, 674] on div "Chats & Doubts" at bounding box center [1024, 703] width 68 height 41
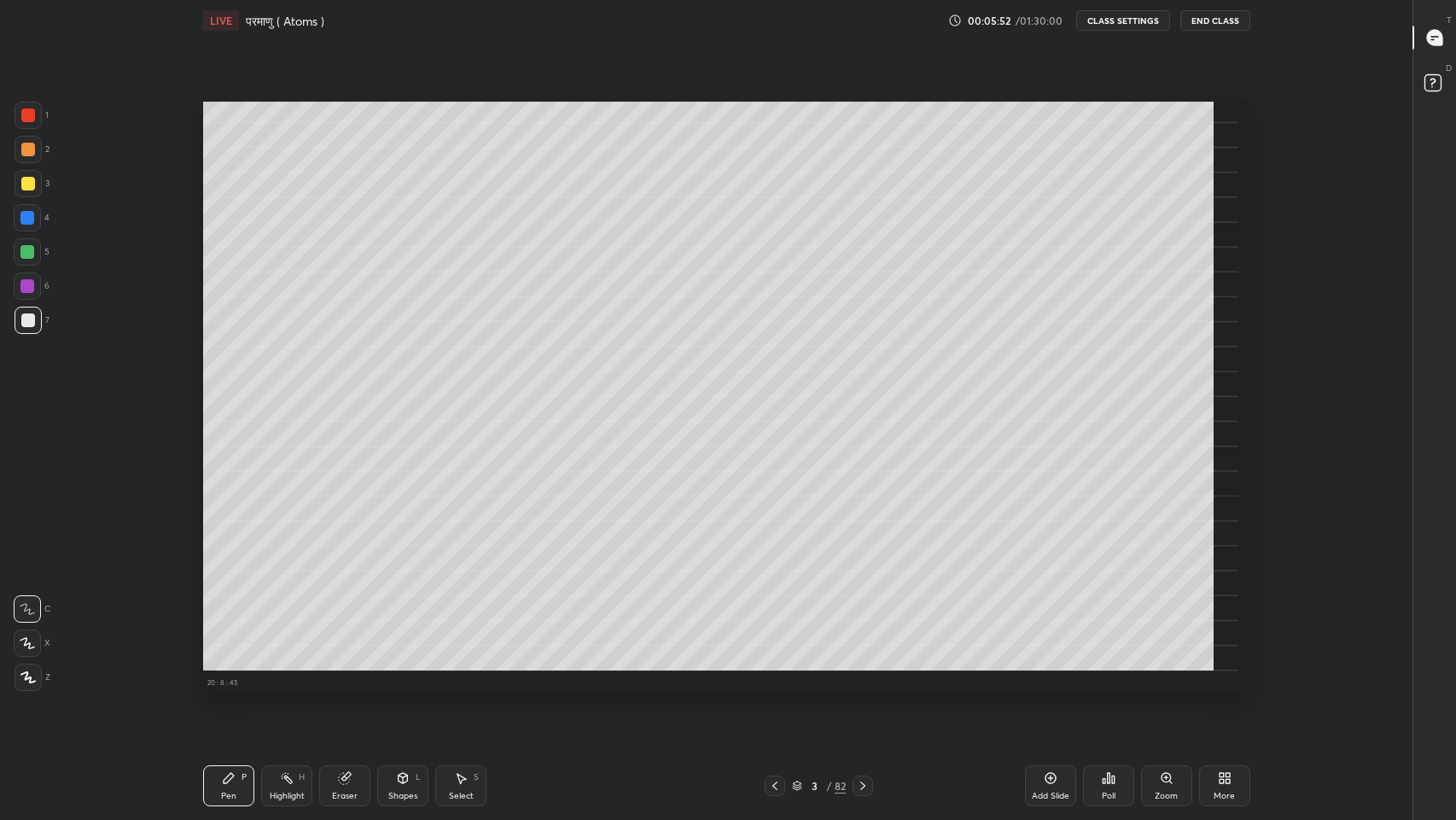
scroll to position [5, 0]
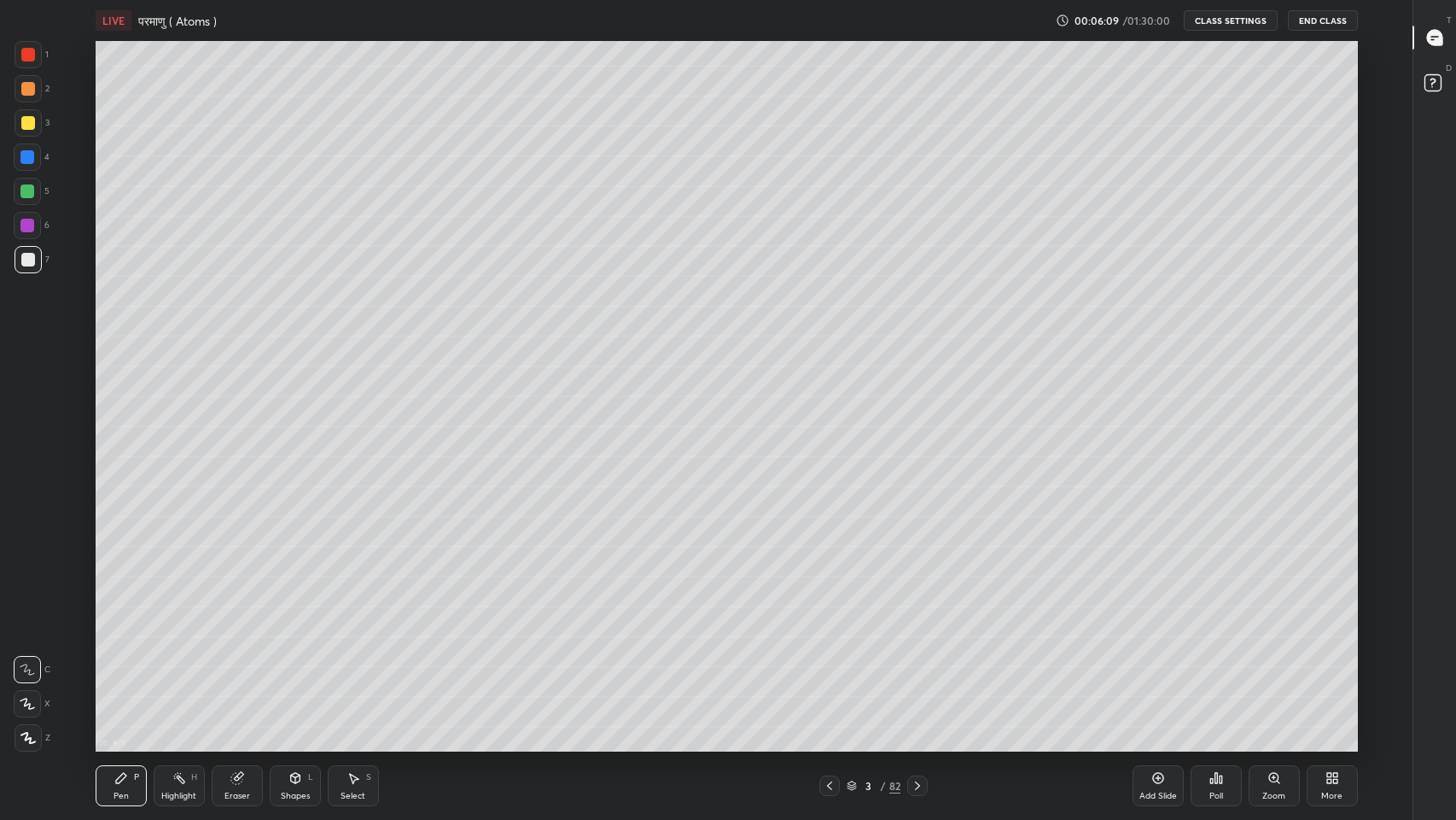
click at [1318, 674] on div "More" at bounding box center [1332, 786] width 52 height 41
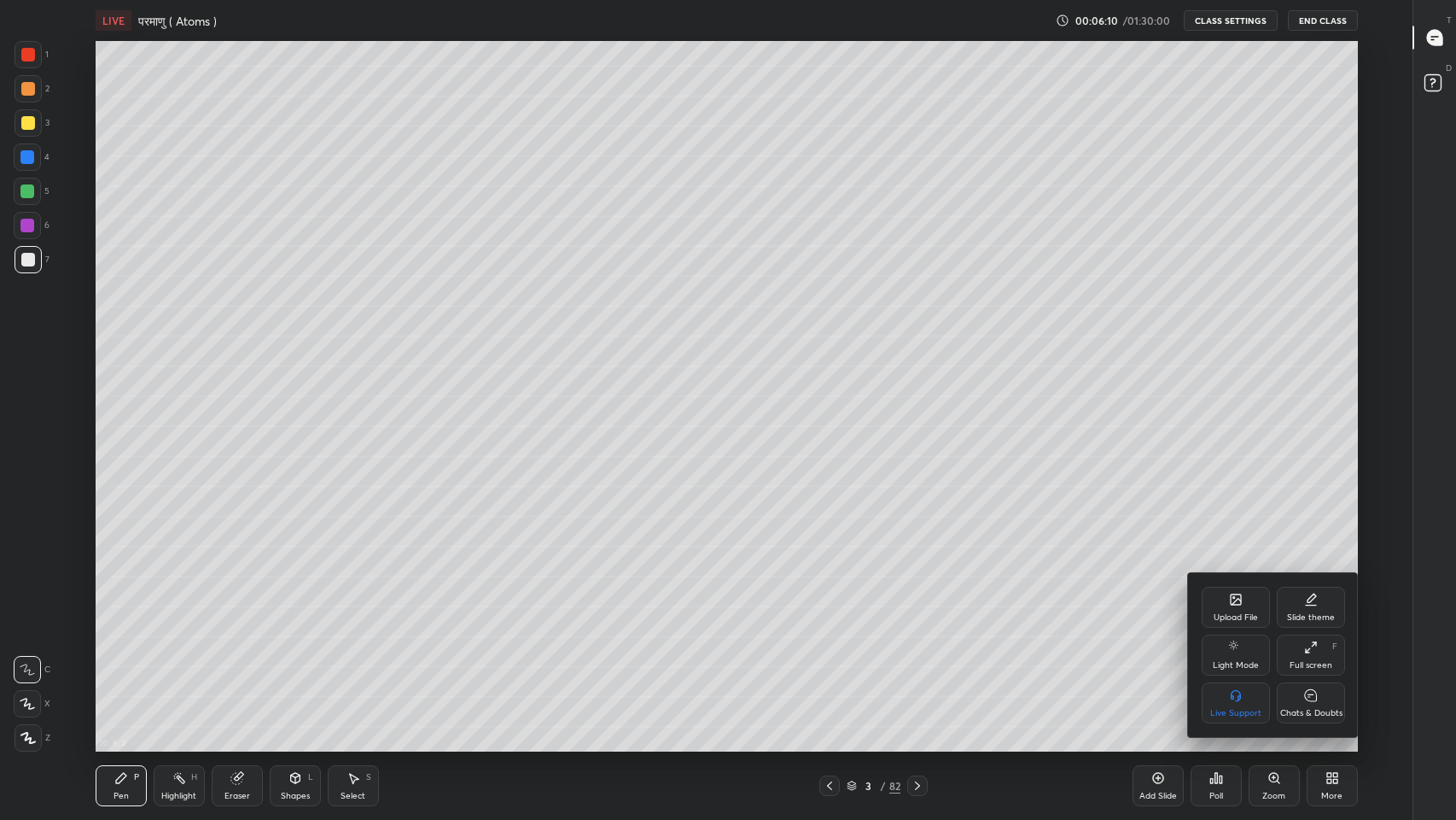
click at [1287, 674] on div "Chats & Doubts" at bounding box center [1311, 713] width 62 height 9
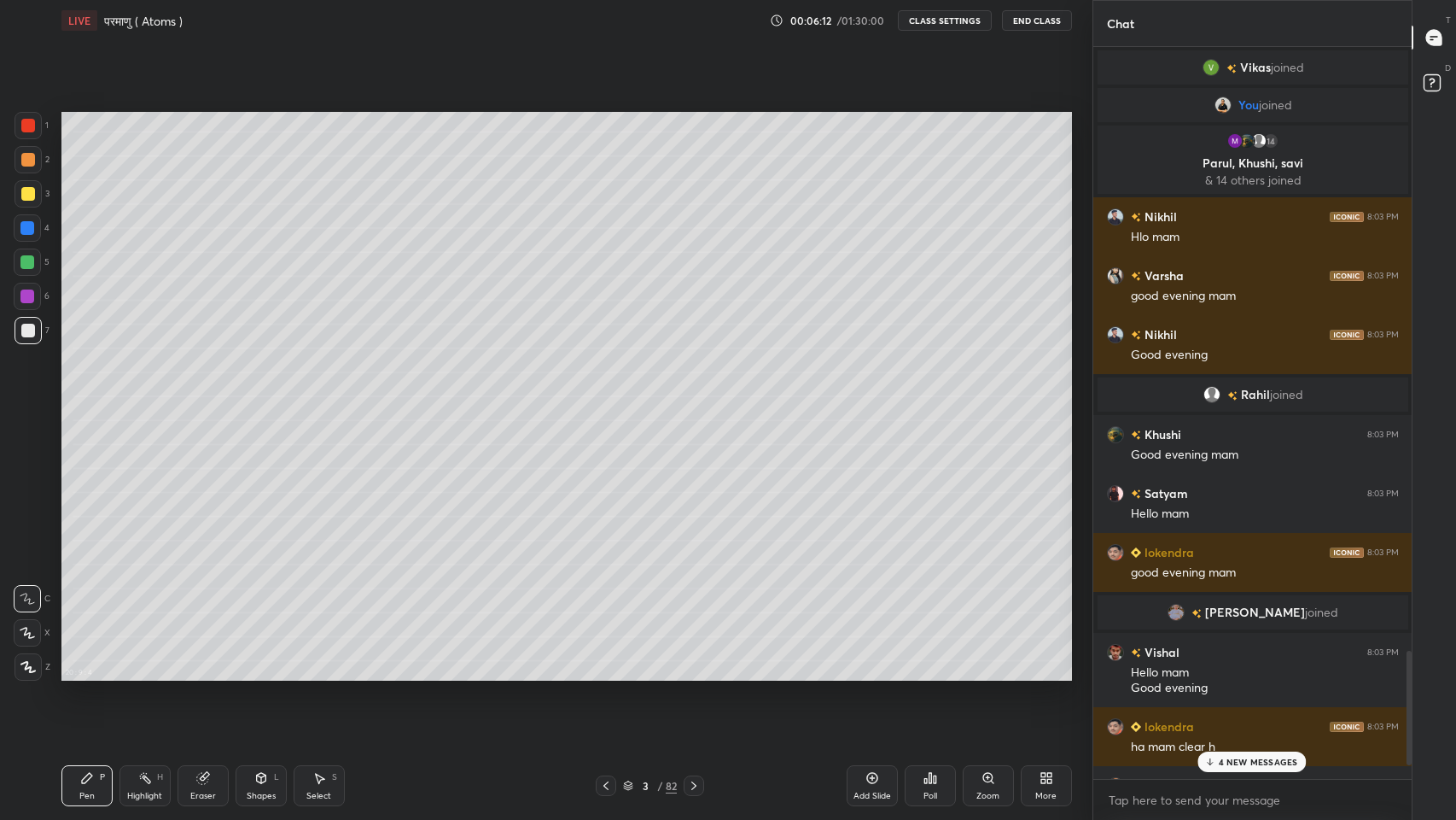
click at [1210, 674] on icon at bounding box center [1210, 761] width 0 height 6
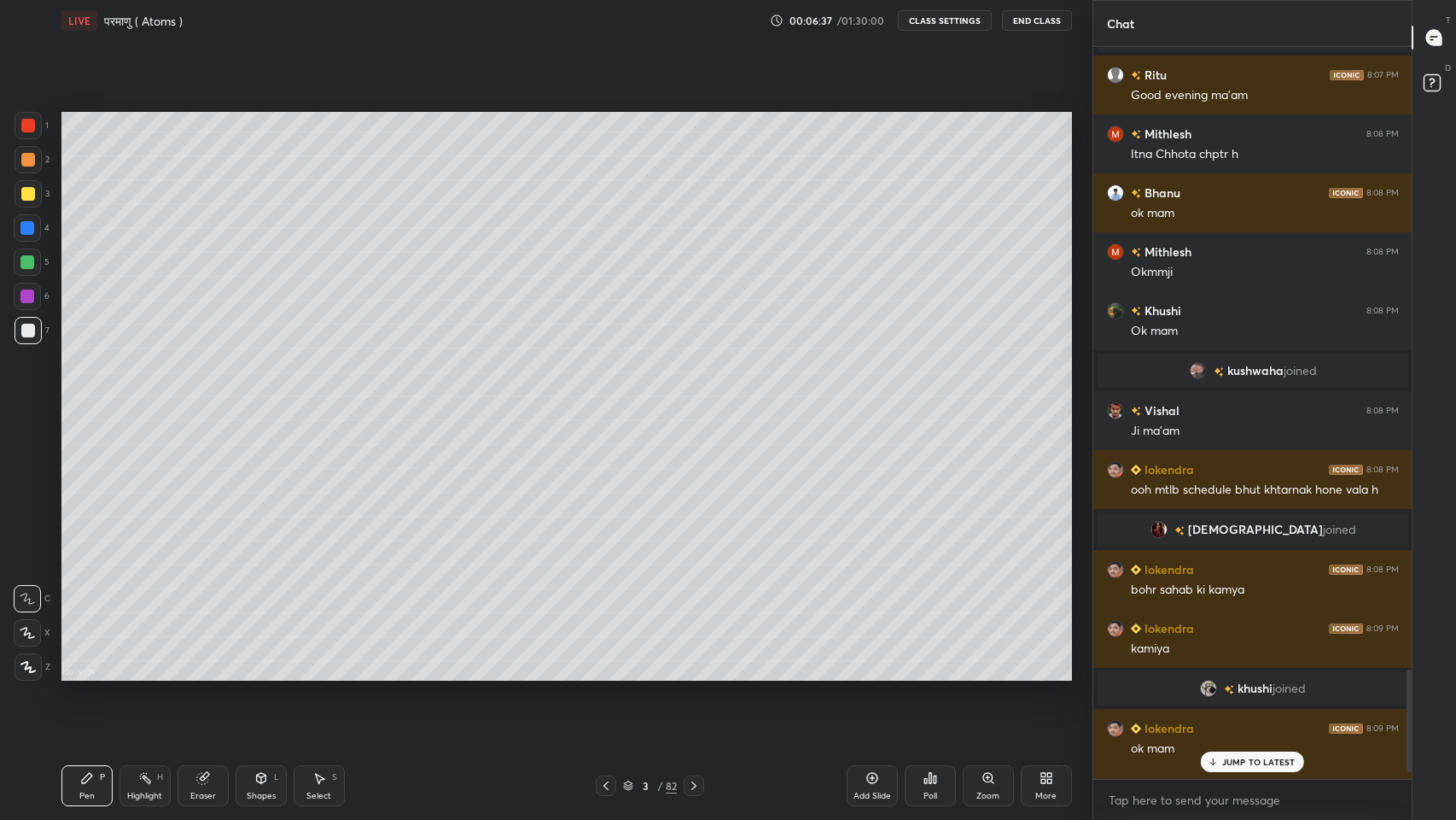
click at [1244, 674] on p "JUMP TO LATEST" at bounding box center [1258, 761] width 73 height 10
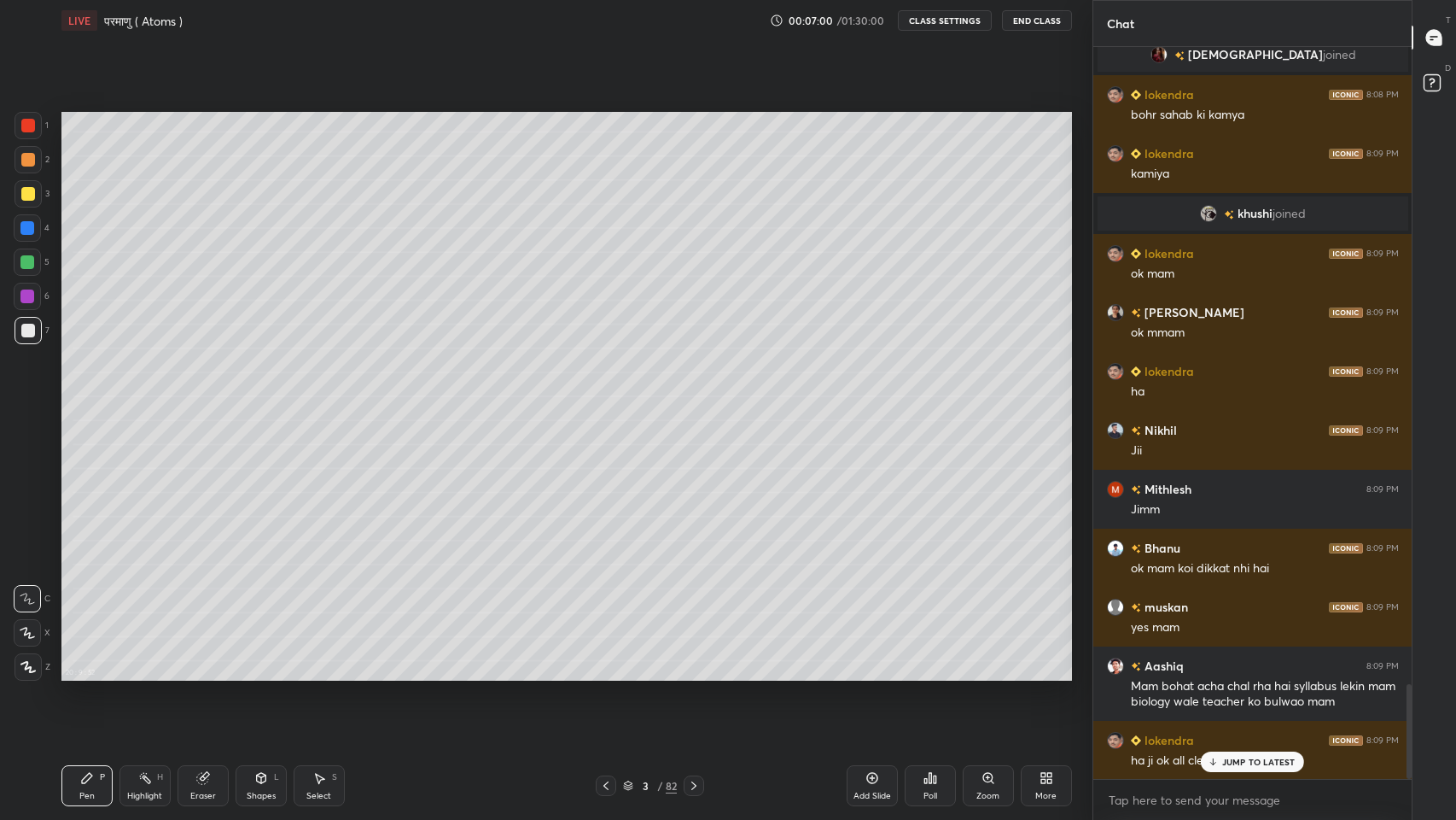
scroll to position [4985, 0]
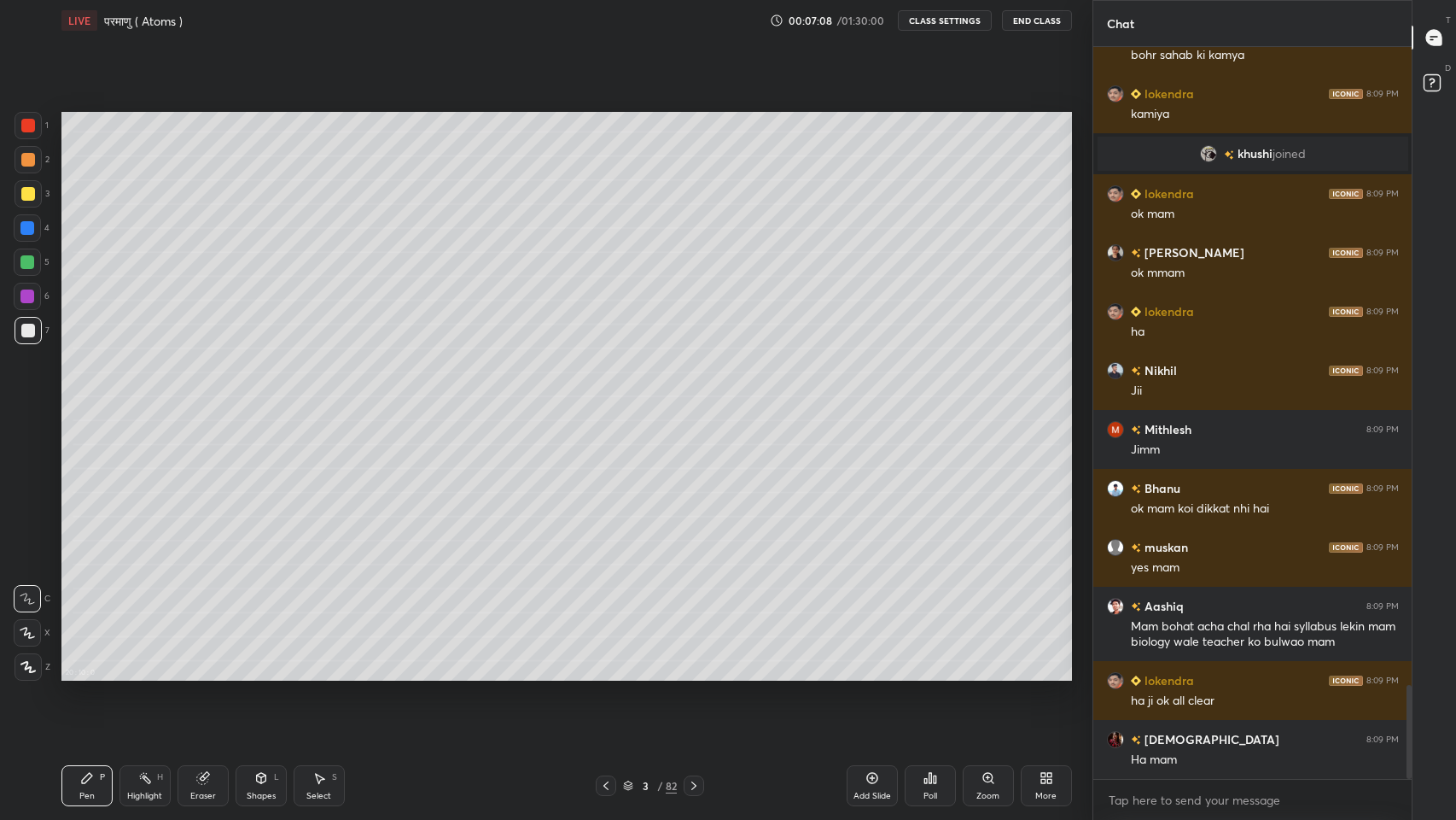
click at [1052, 674] on div "More" at bounding box center [1047, 786] width 52 height 41
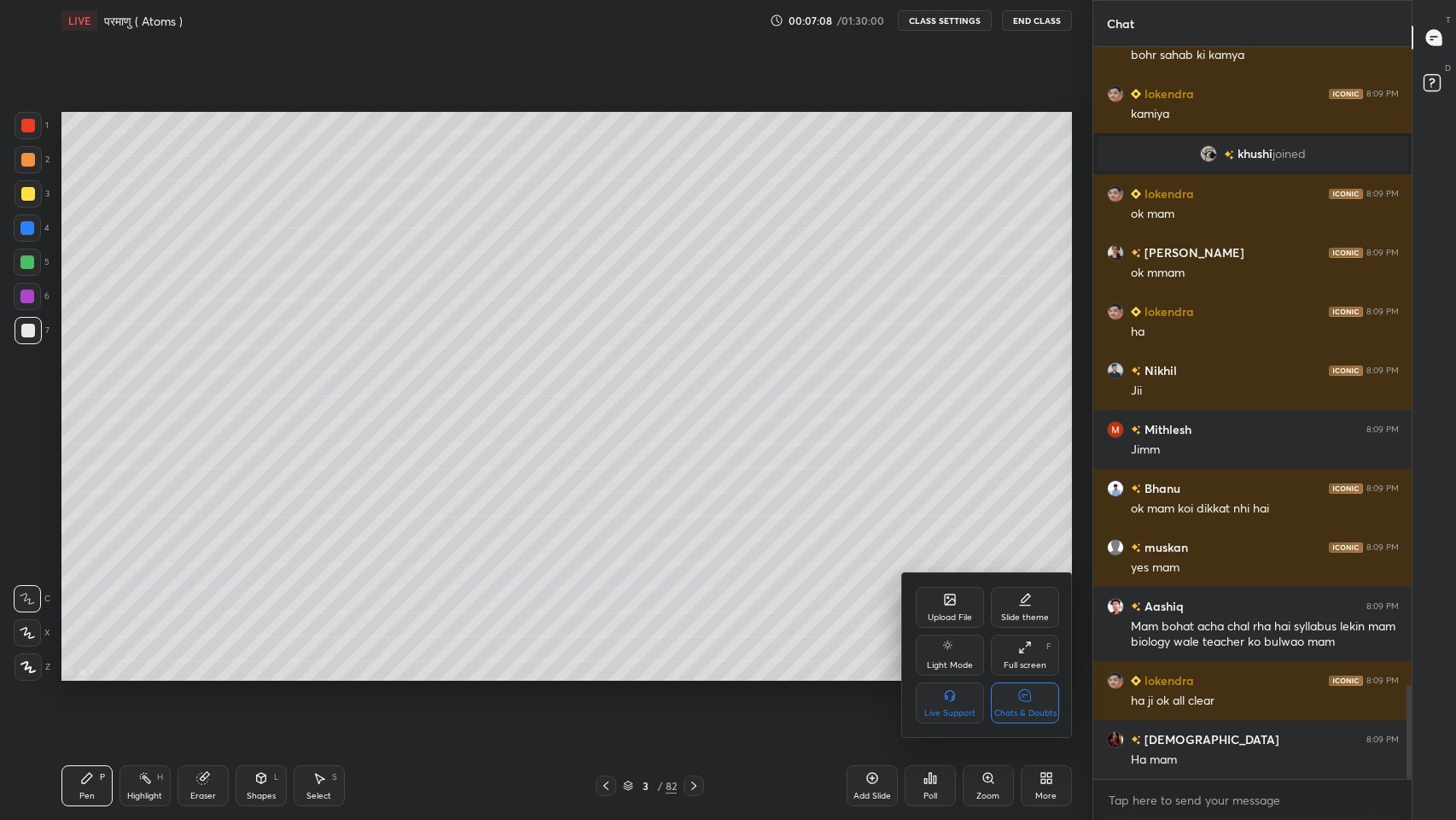
click at [1031, 674] on icon at bounding box center [1025, 695] width 14 height 18
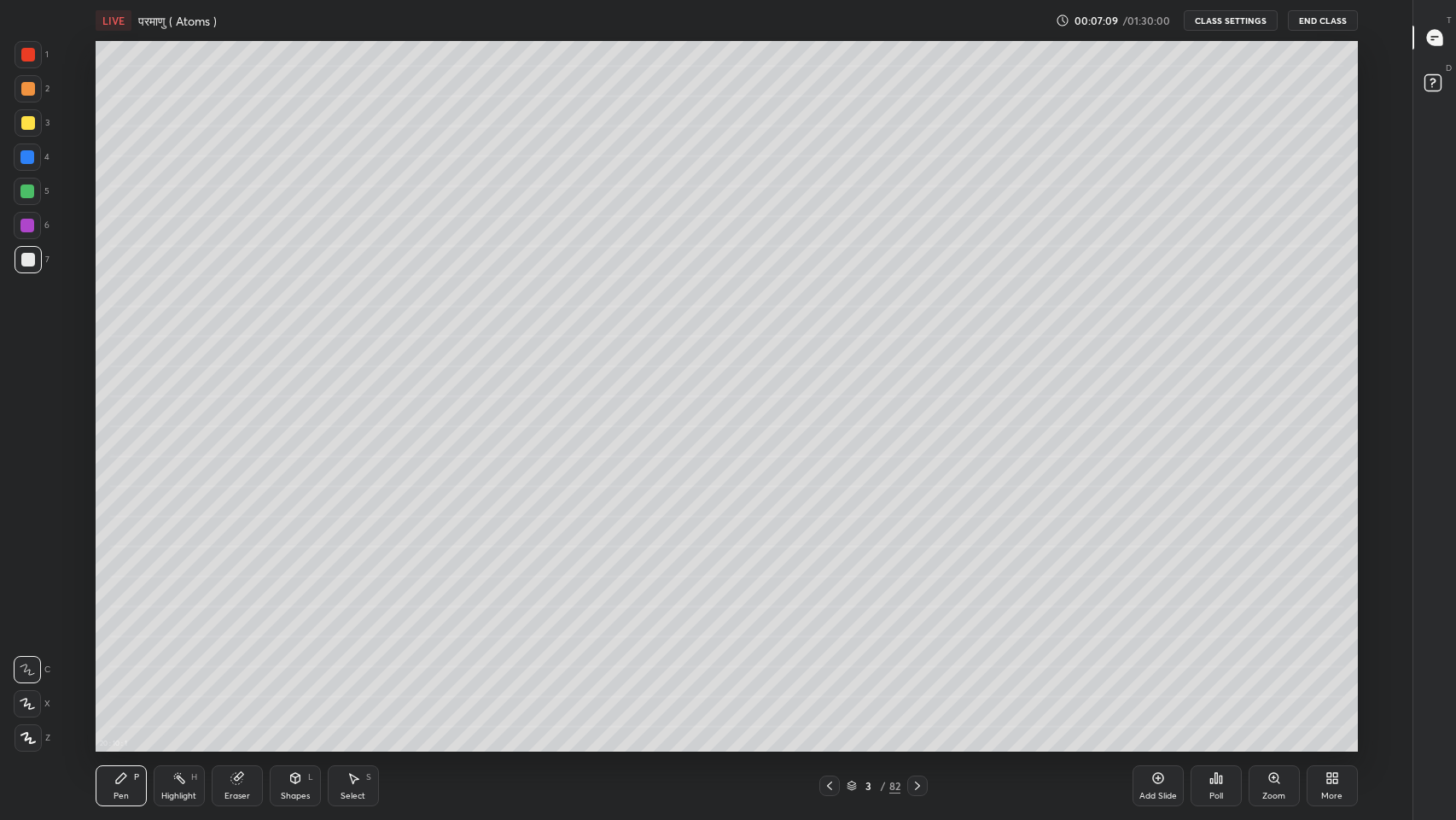
scroll to position [711, 1343]
click at [918, 674] on icon at bounding box center [918, 786] width 14 height 14
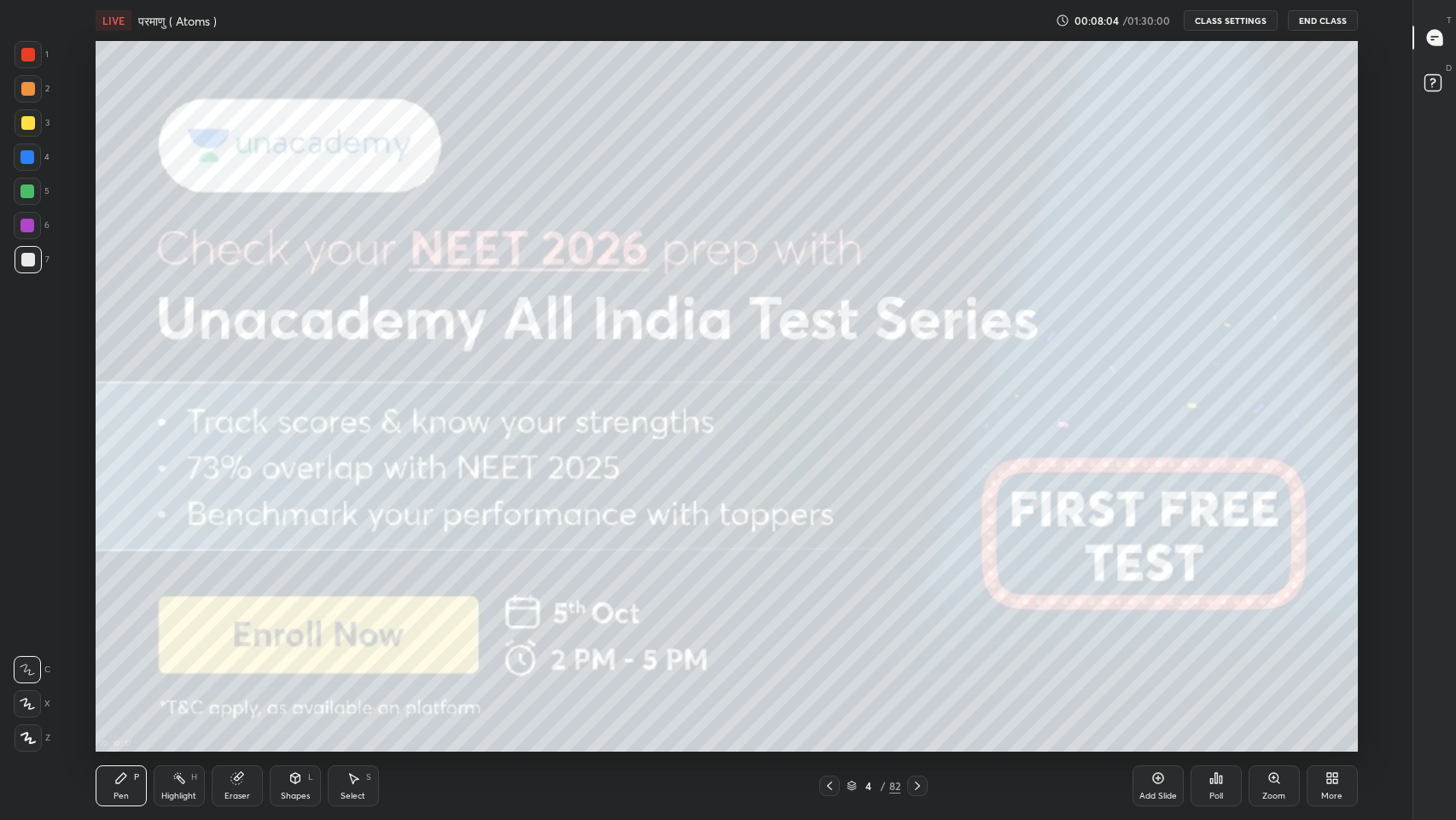
click at [918, 674] on icon at bounding box center [918, 786] width 14 height 14
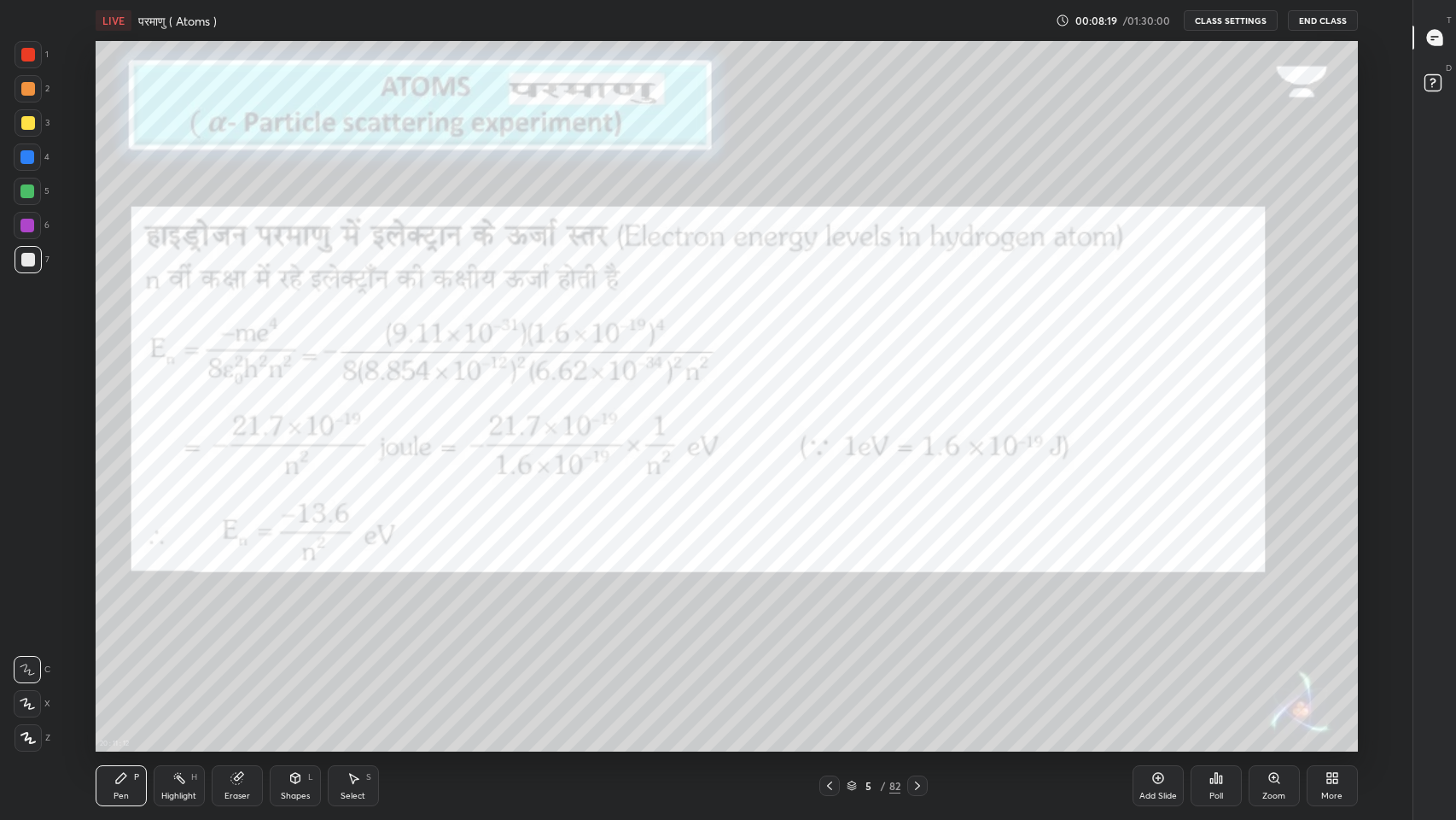
click at [913, 674] on icon at bounding box center [918, 786] width 14 height 14
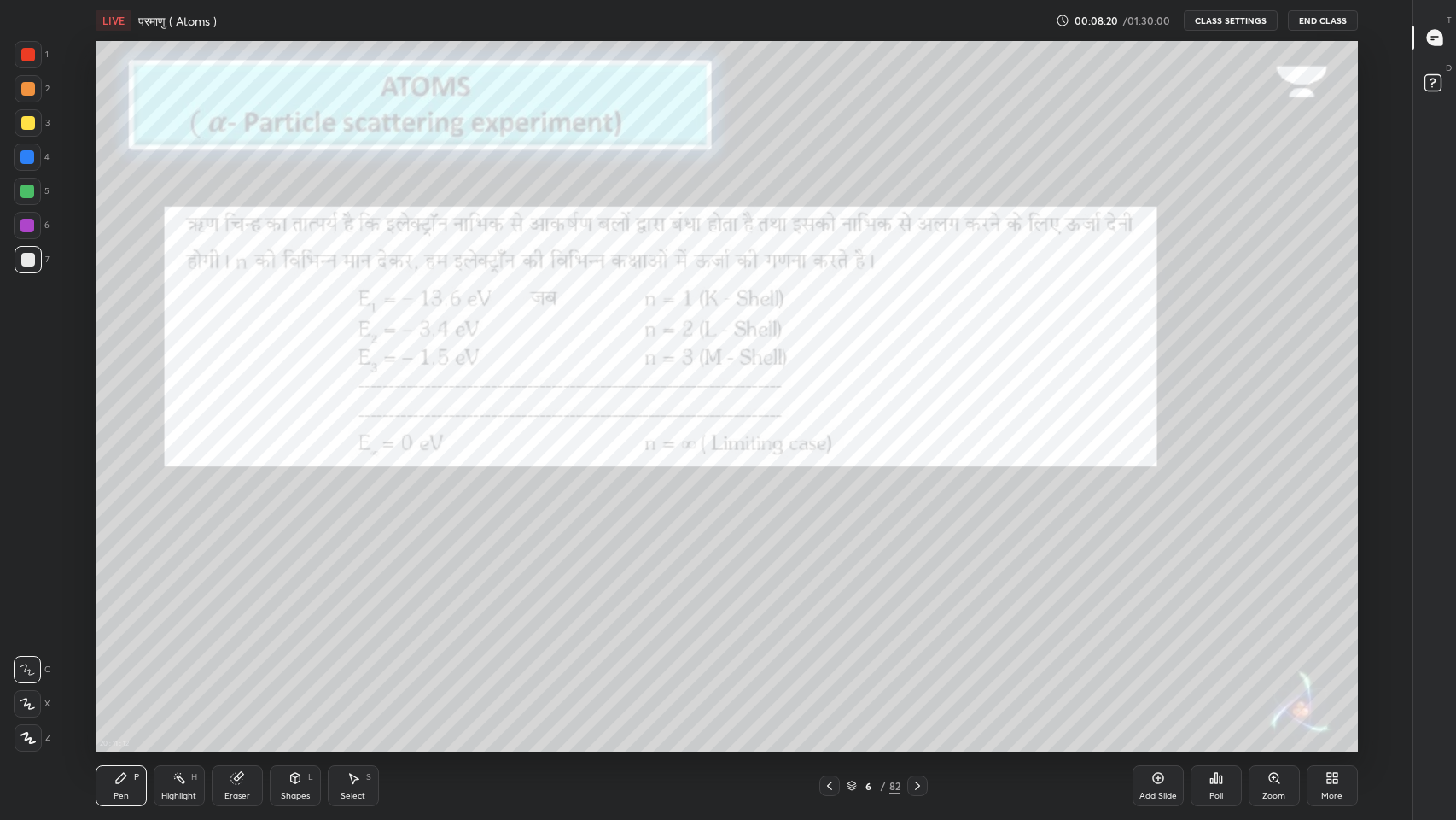
click at [913, 674] on icon at bounding box center [918, 786] width 14 height 14
click at [915, 674] on icon at bounding box center [918, 786] width 14 height 14
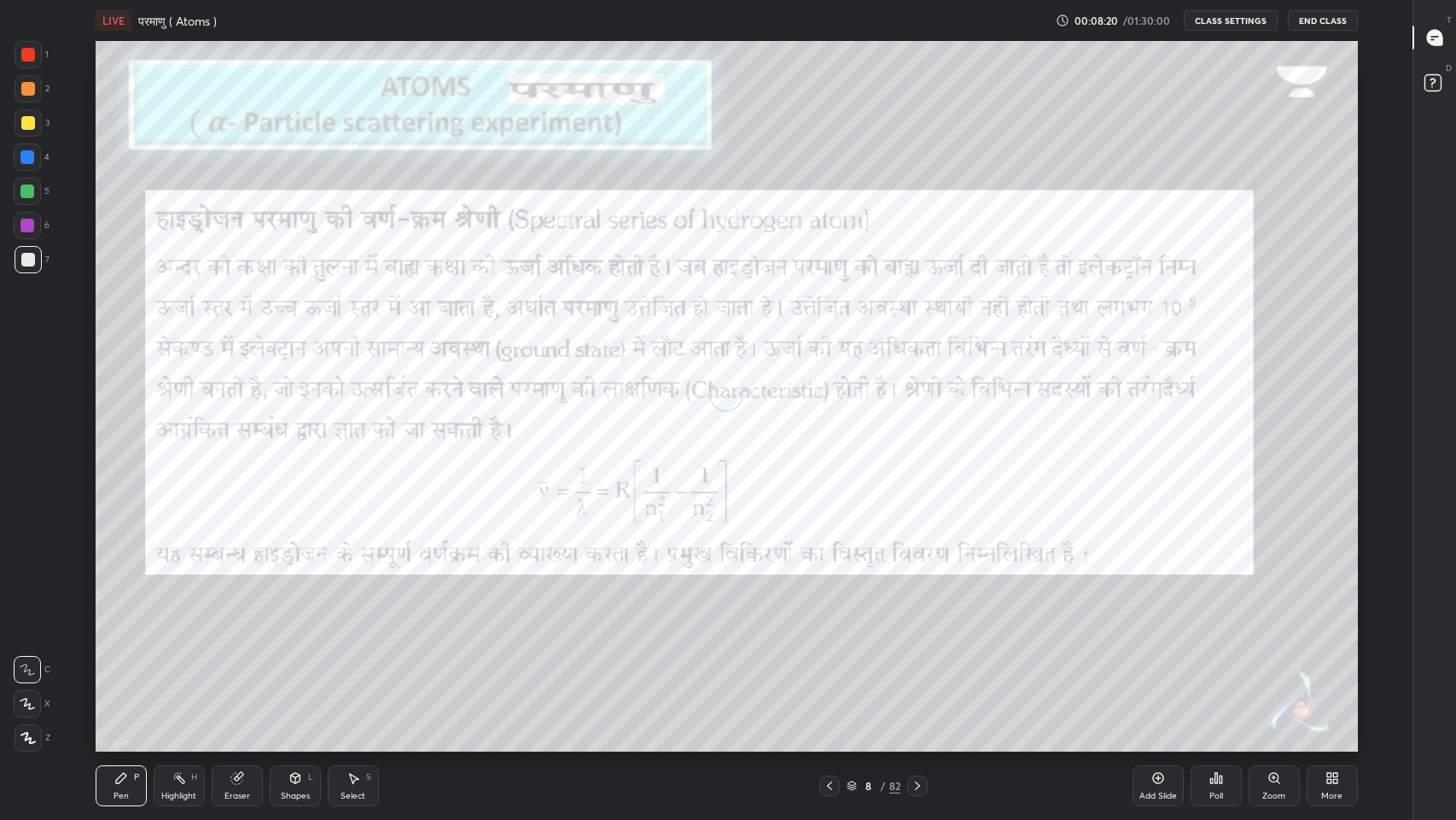
click at [912, 674] on icon at bounding box center [918, 786] width 14 height 14
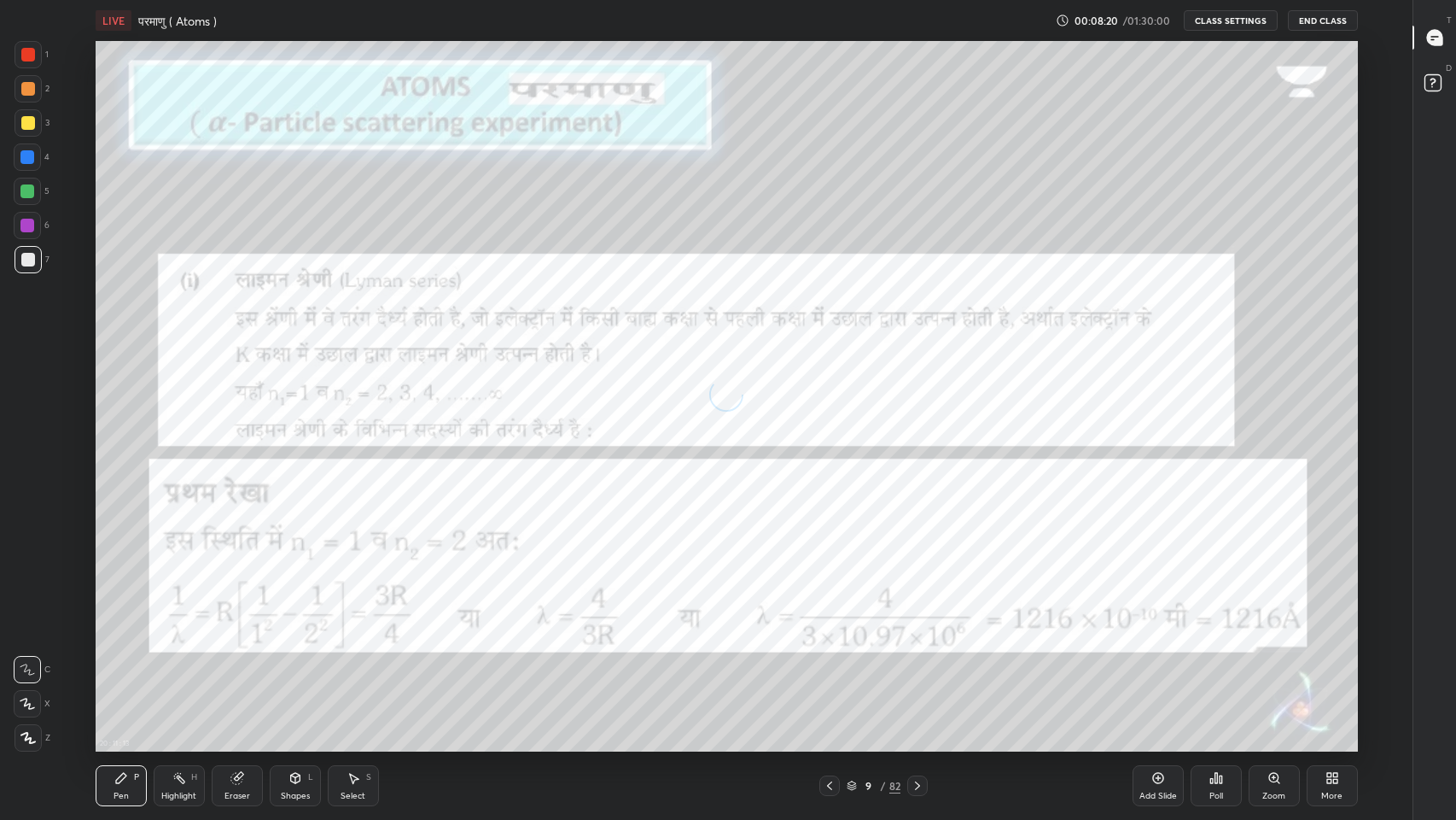
click at [918, 674] on icon at bounding box center [918, 786] width 14 height 14
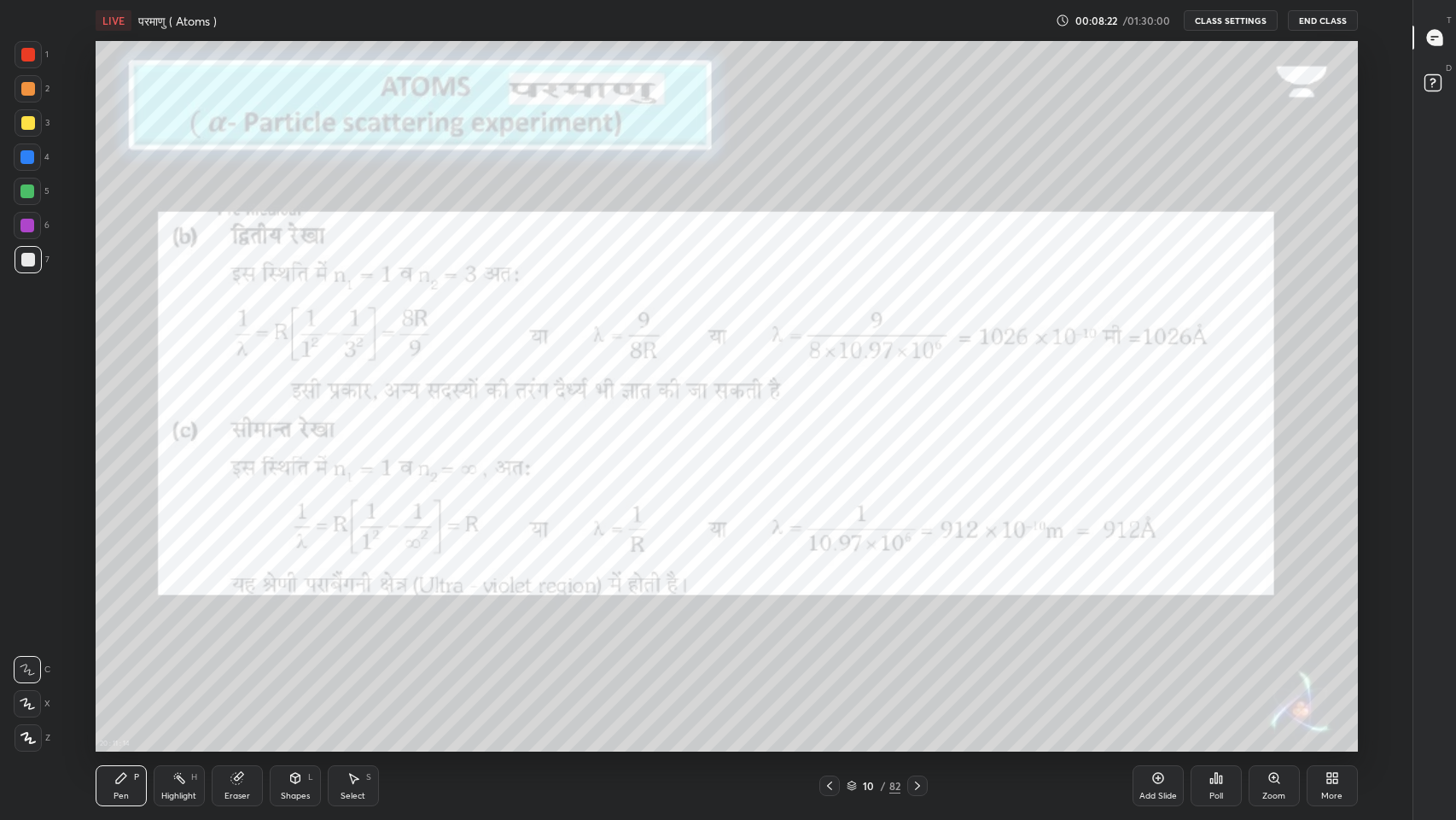
click at [916, 674] on icon at bounding box center [918, 786] width 14 height 14
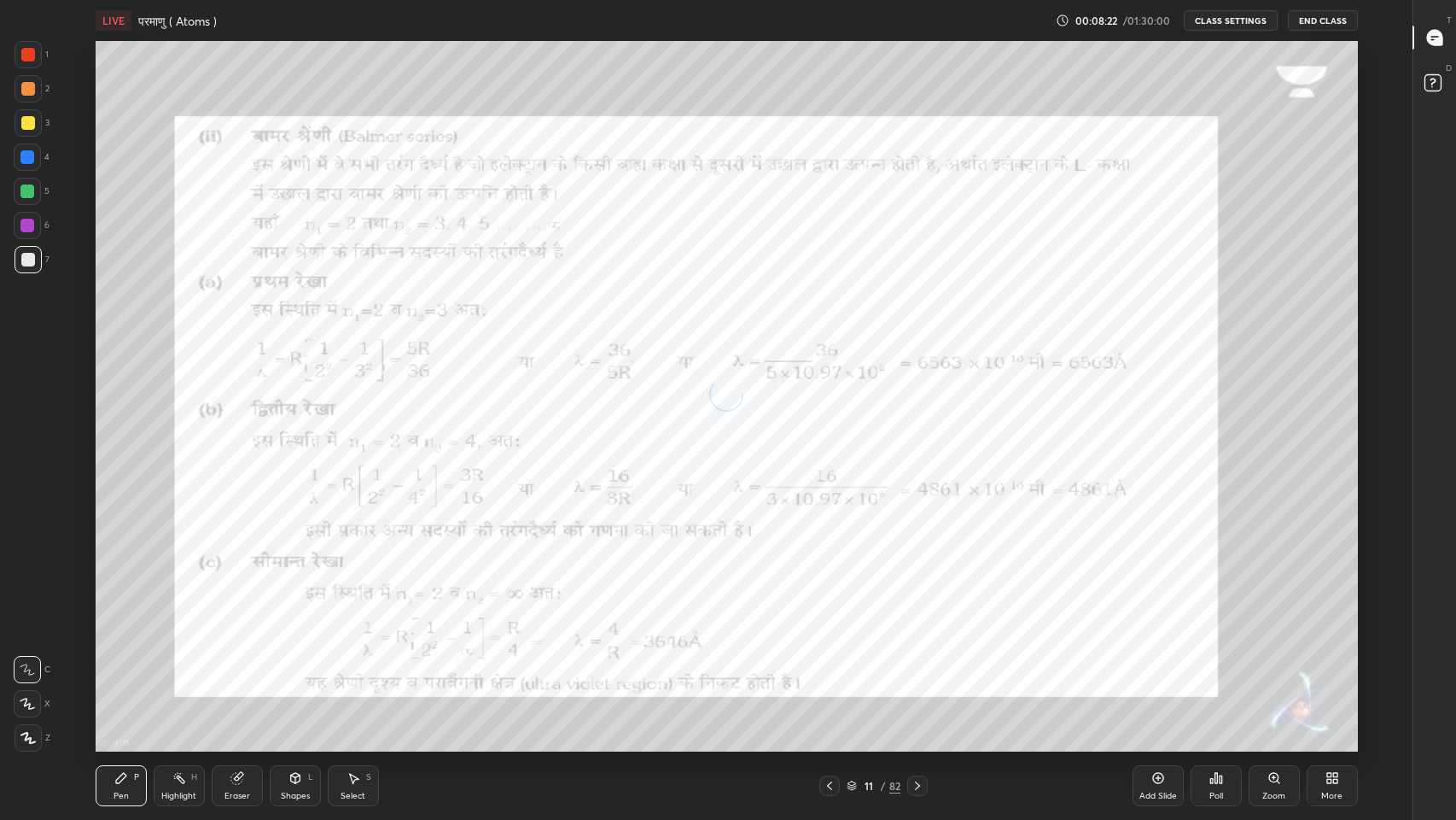
click at [918, 674] on icon at bounding box center [918, 786] width 14 height 14
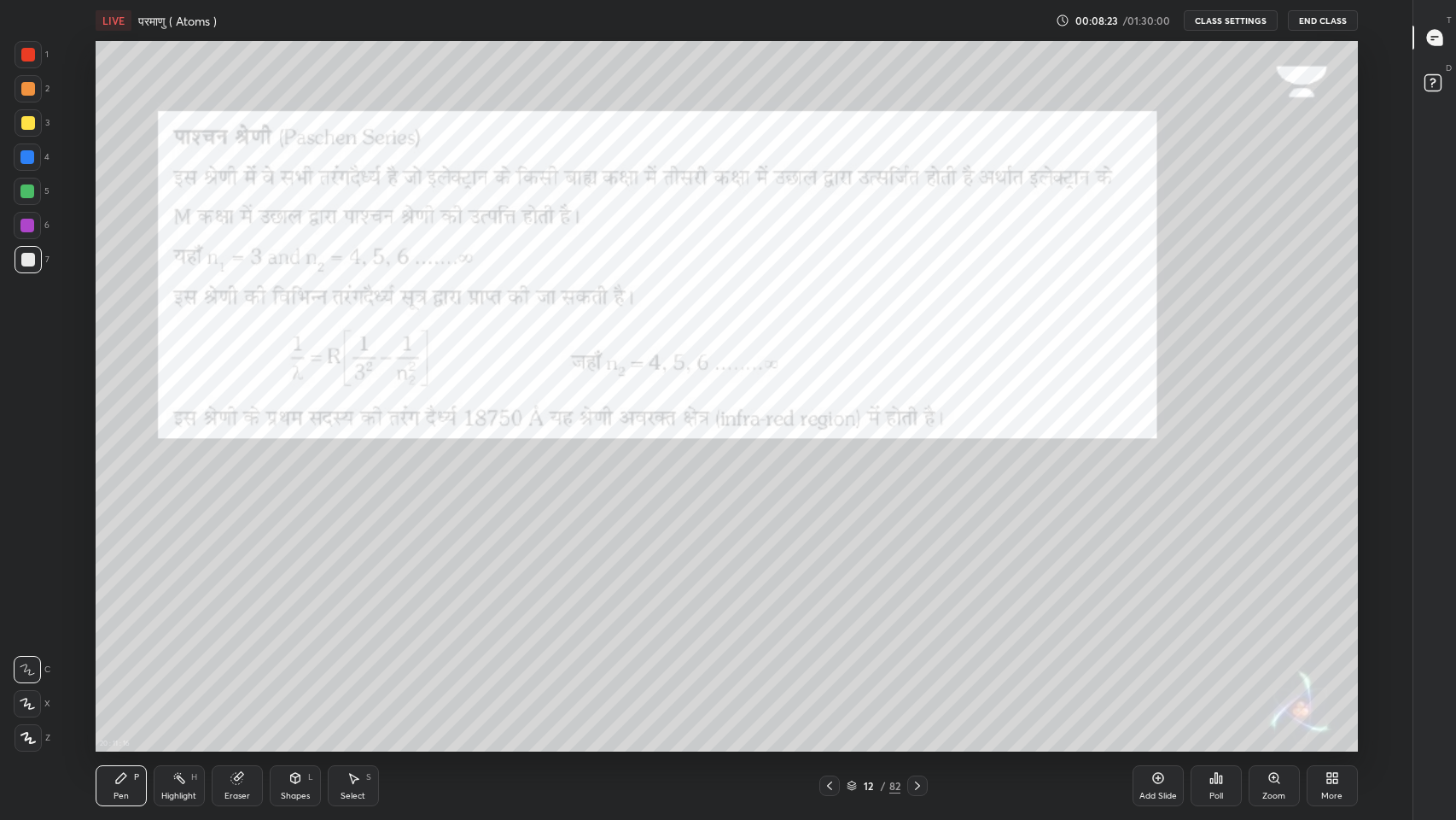
click at [924, 674] on icon at bounding box center [918, 786] width 14 height 14
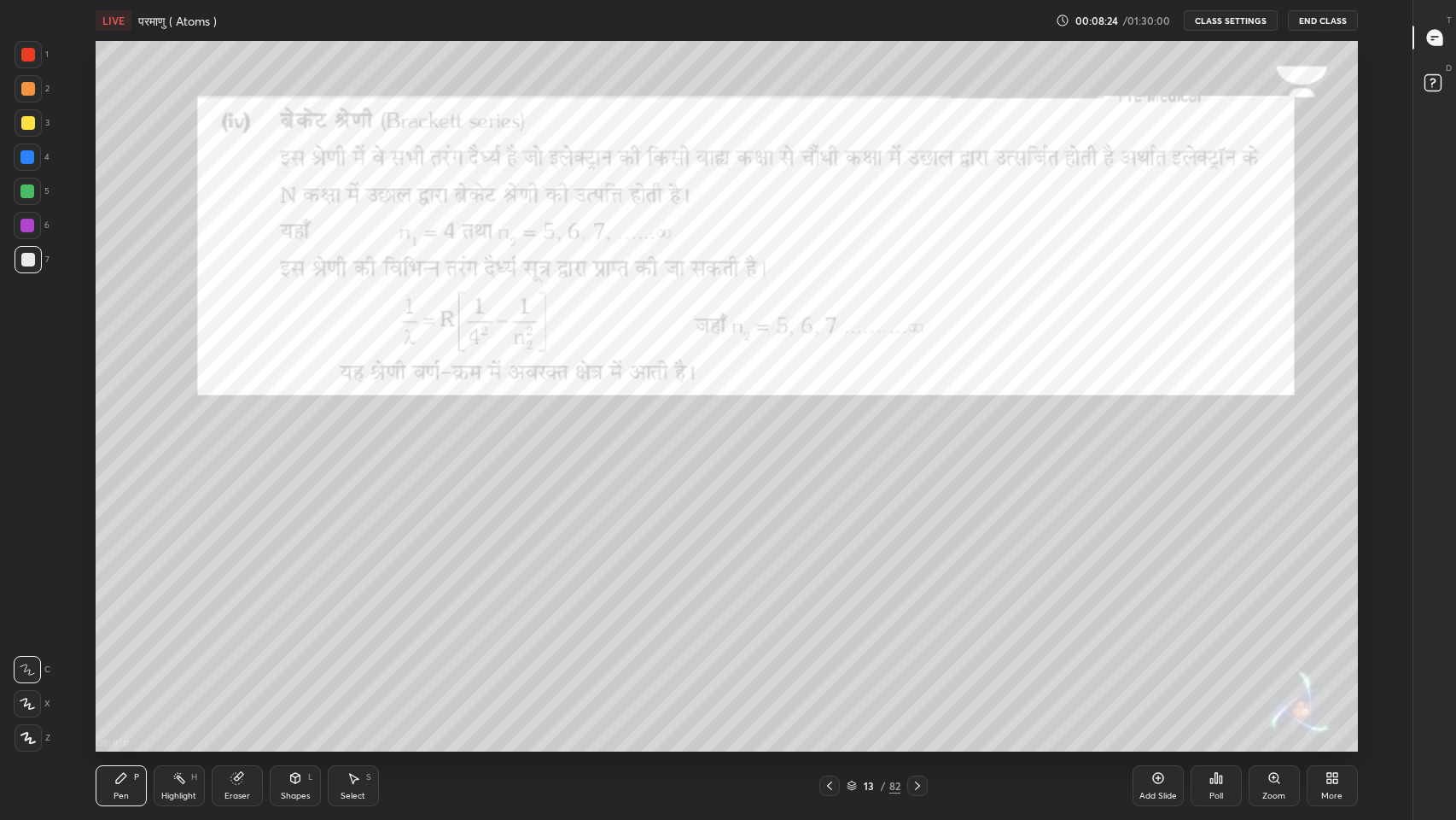
click at [919, 674] on icon at bounding box center [918, 786] width 14 height 14
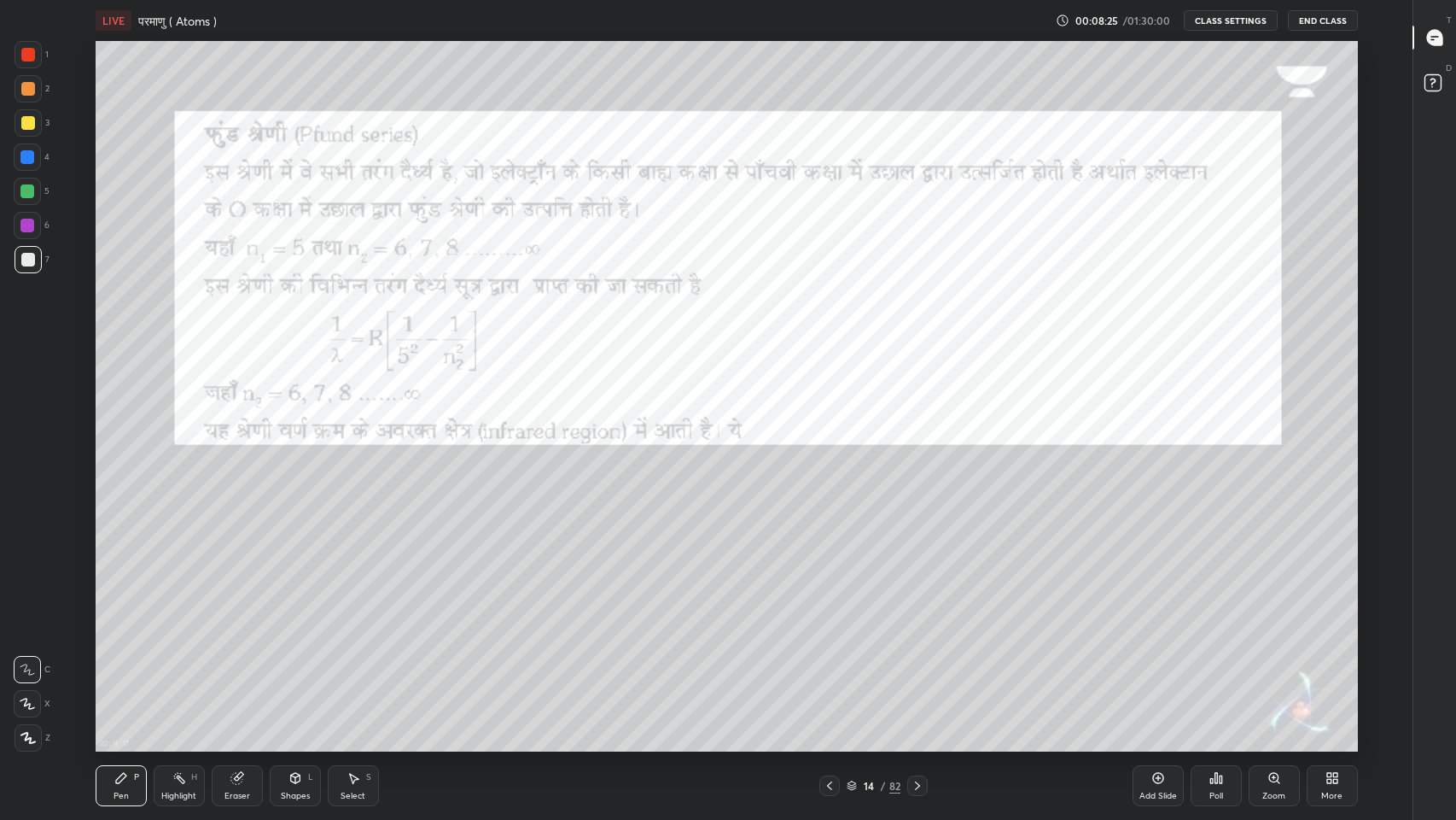
click at [922, 674] on div at bounding box center [918, 786] width 21 height 21
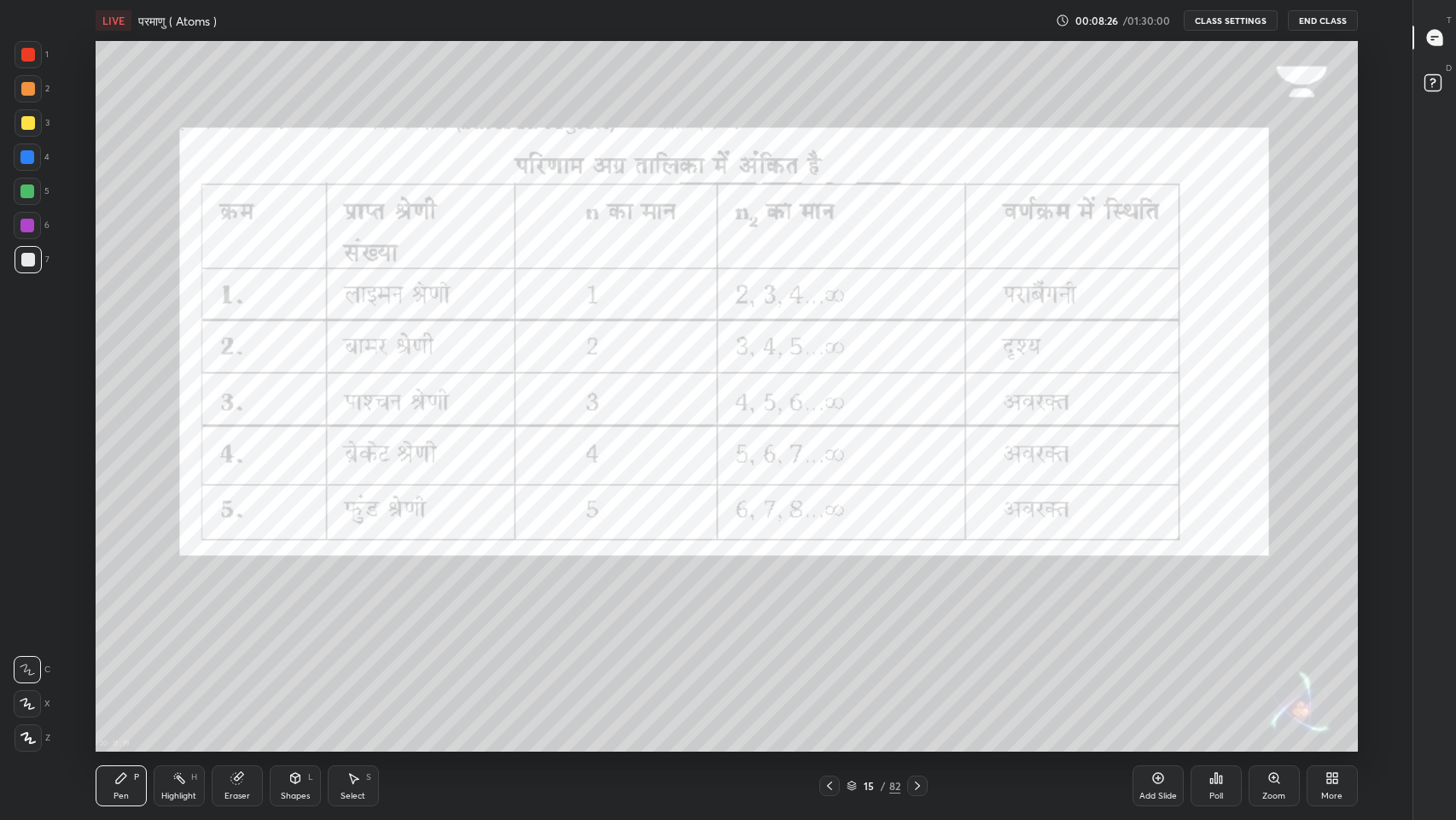
click at [918, 674] on icon at bounding box center [918, 786] width 14 height 14
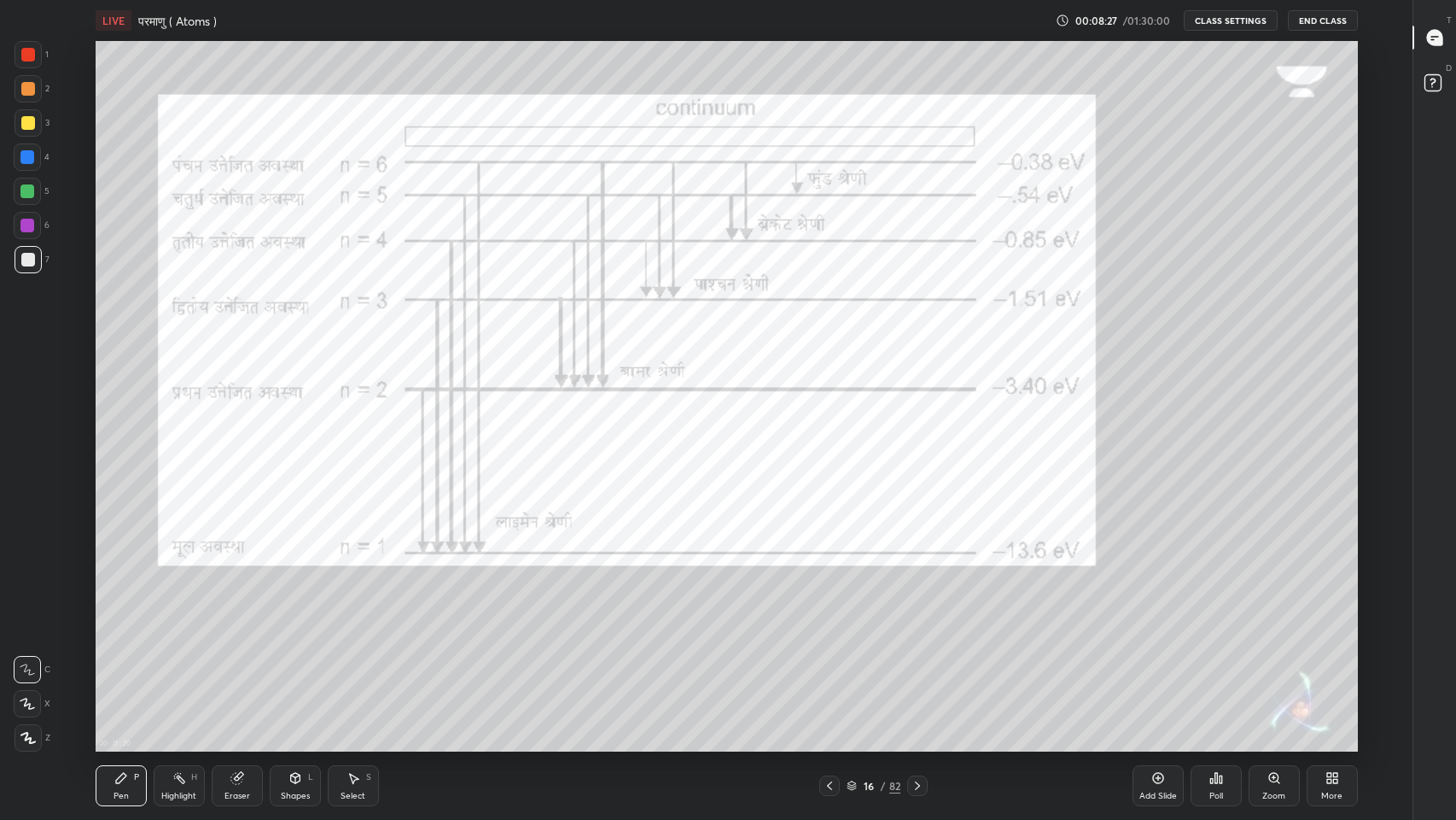
click at [918, 674] on icon at bounding box center [918, 786] width 14 height 14
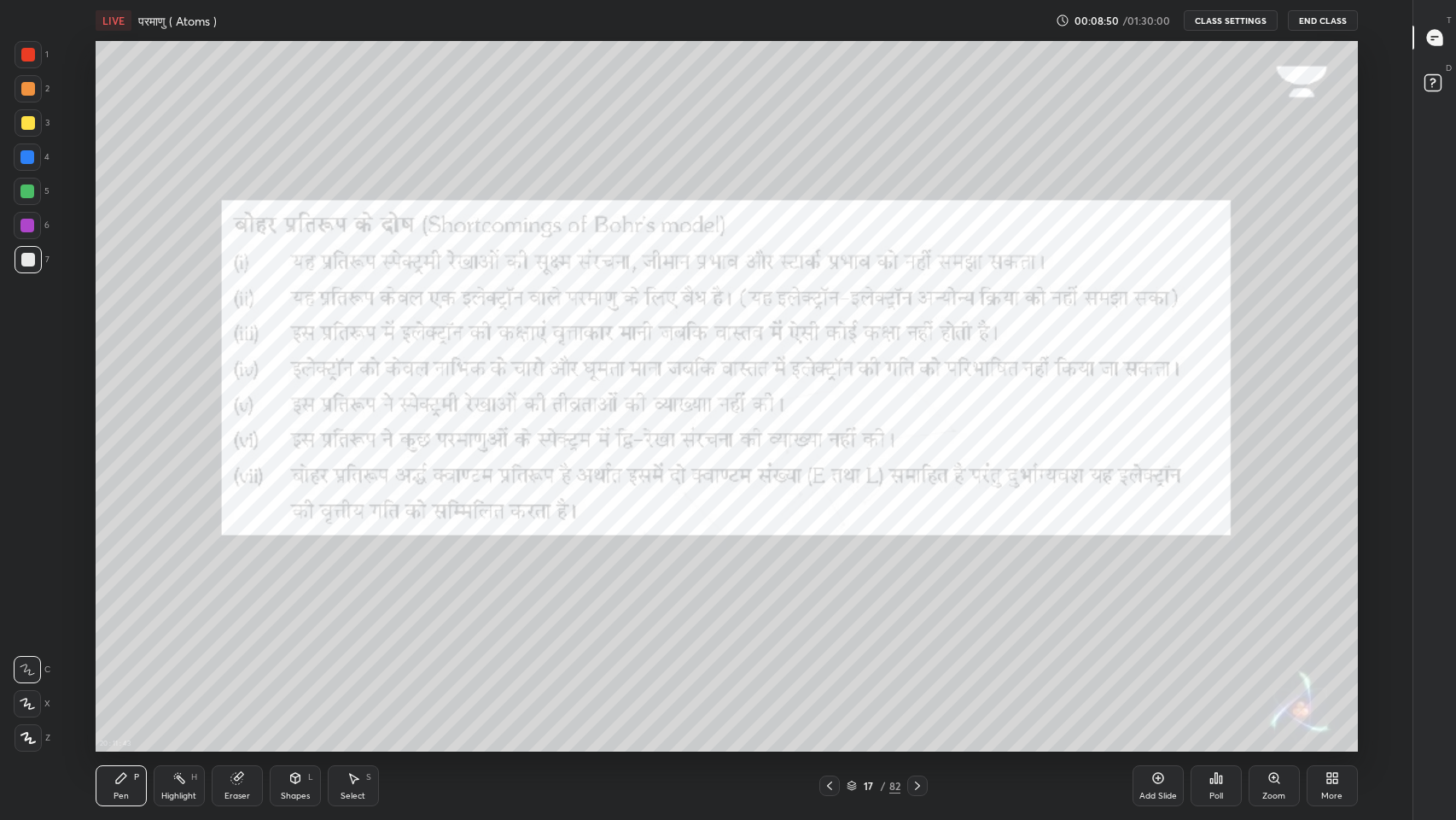
click at [918, 674] on icon at bounding box center [918, 786] width 14 height 14
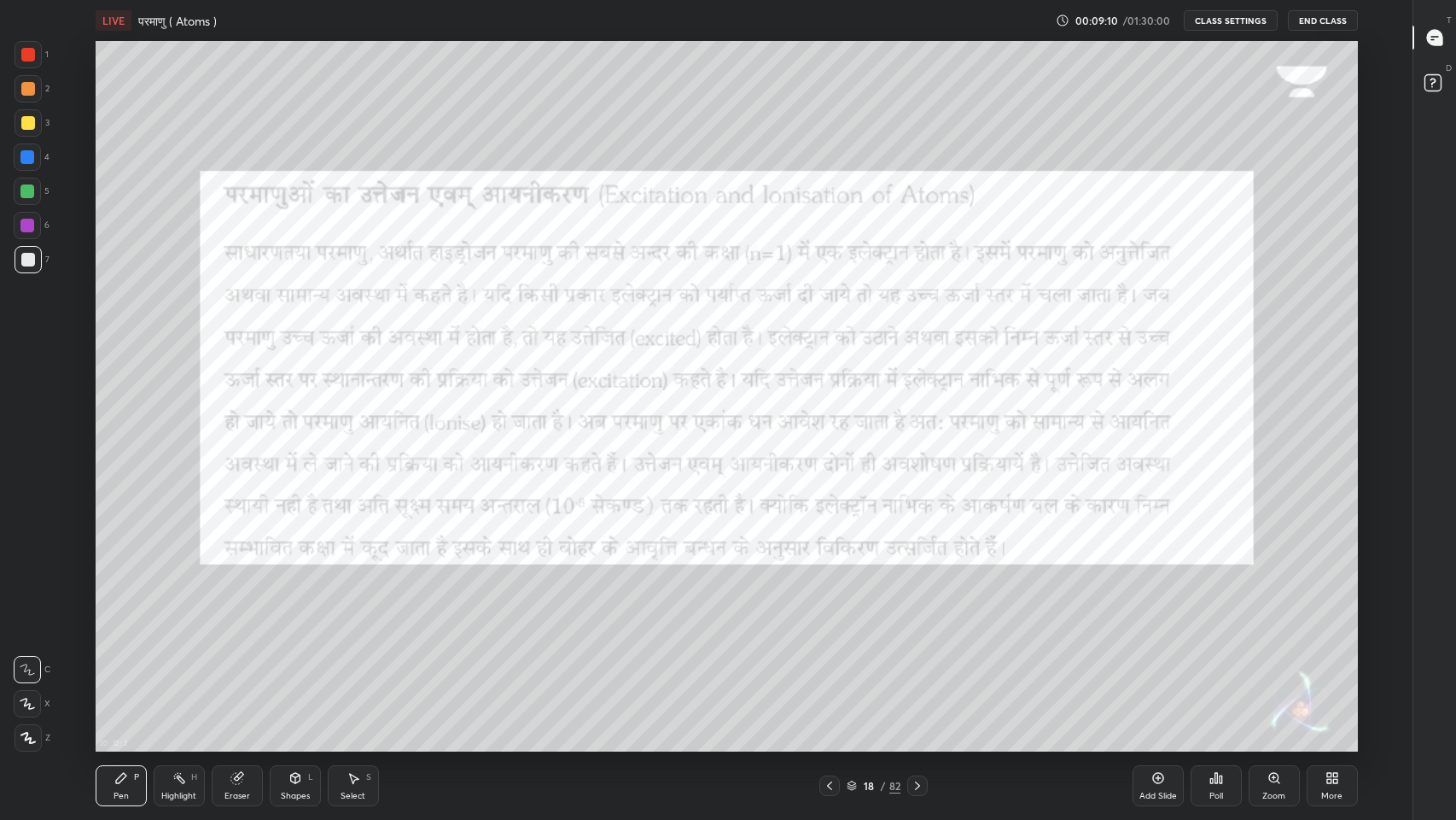
click at [918, 674] on icon at bounding box center [918, 786] width 14 height 14
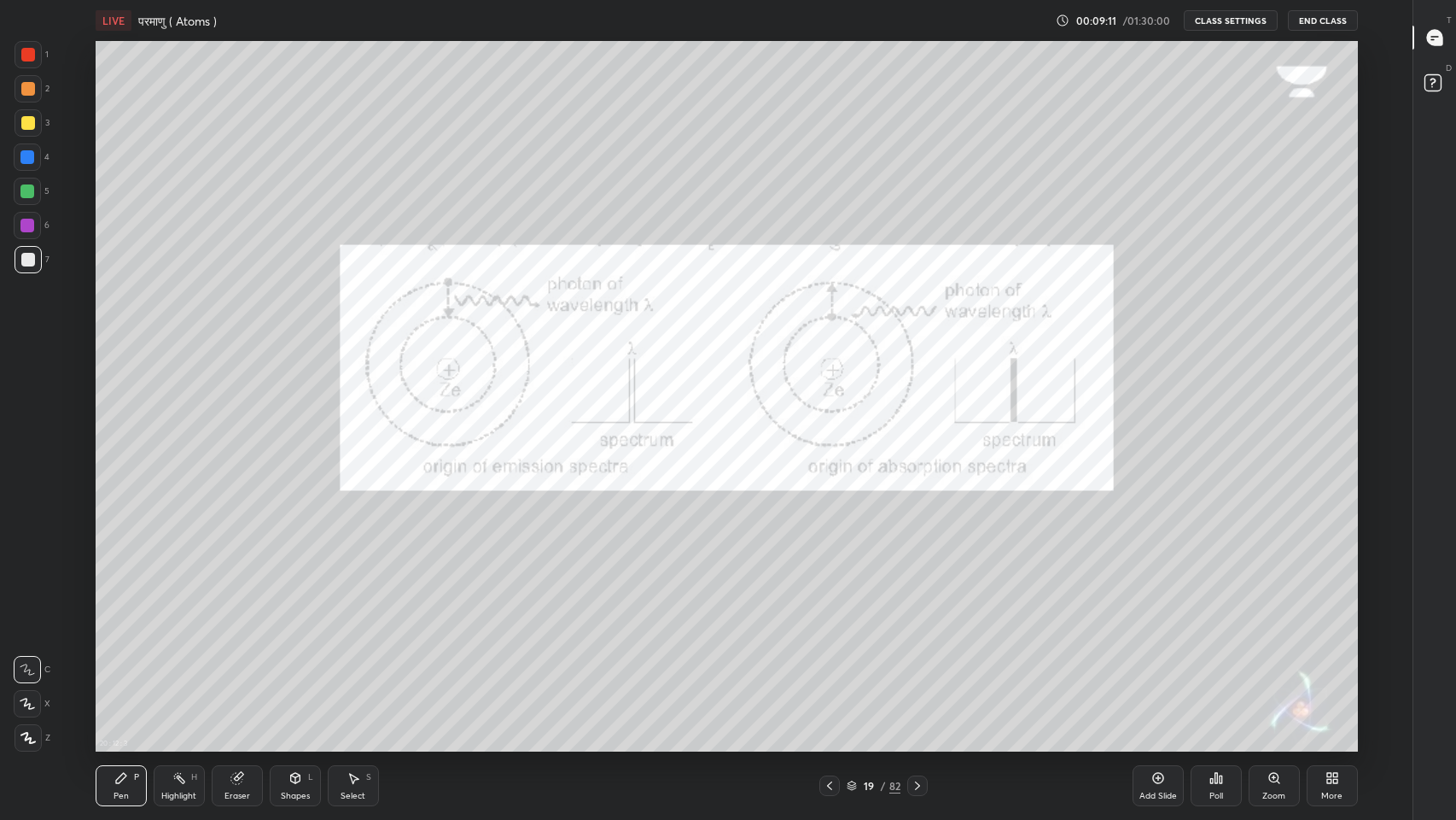
click at [828, 674] on icon at bounding box center [830, 786] width 14 height 14
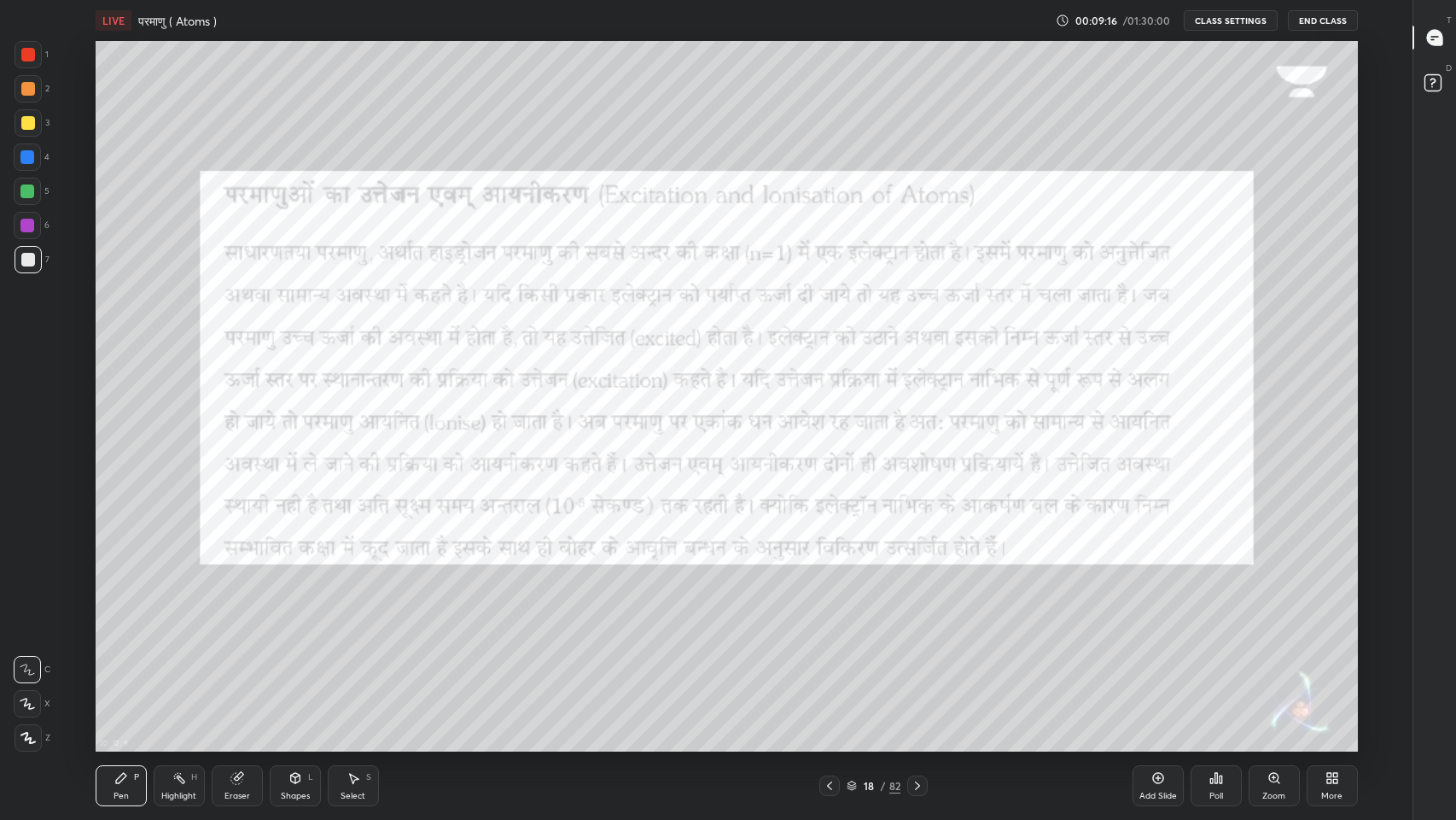
click at [918, 674] on icon at bounding box center [918, 786] width 14 height 14
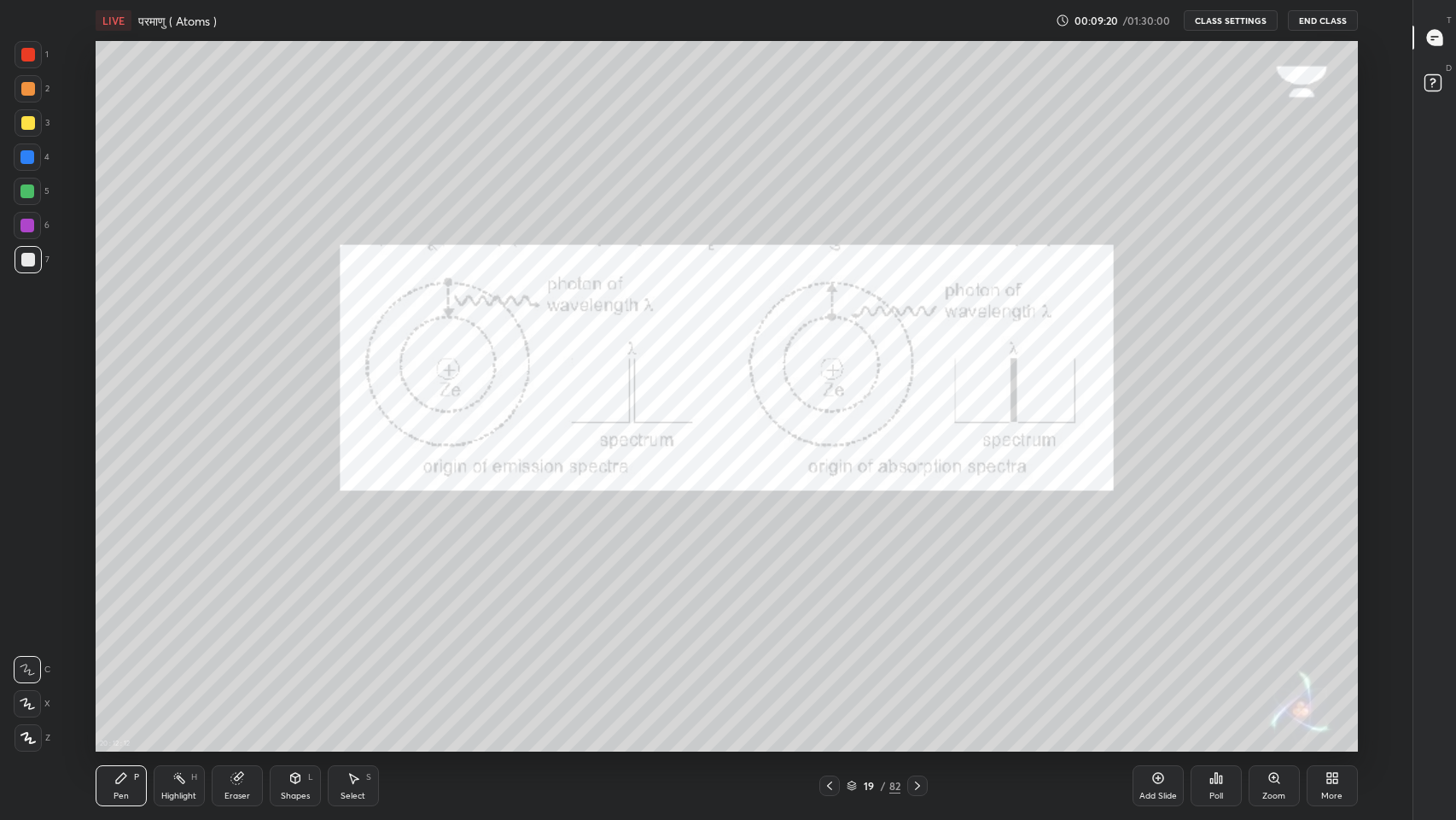
click at [1330, 674] on div "More" at bounding box center [1332, 786] width 52 height 41
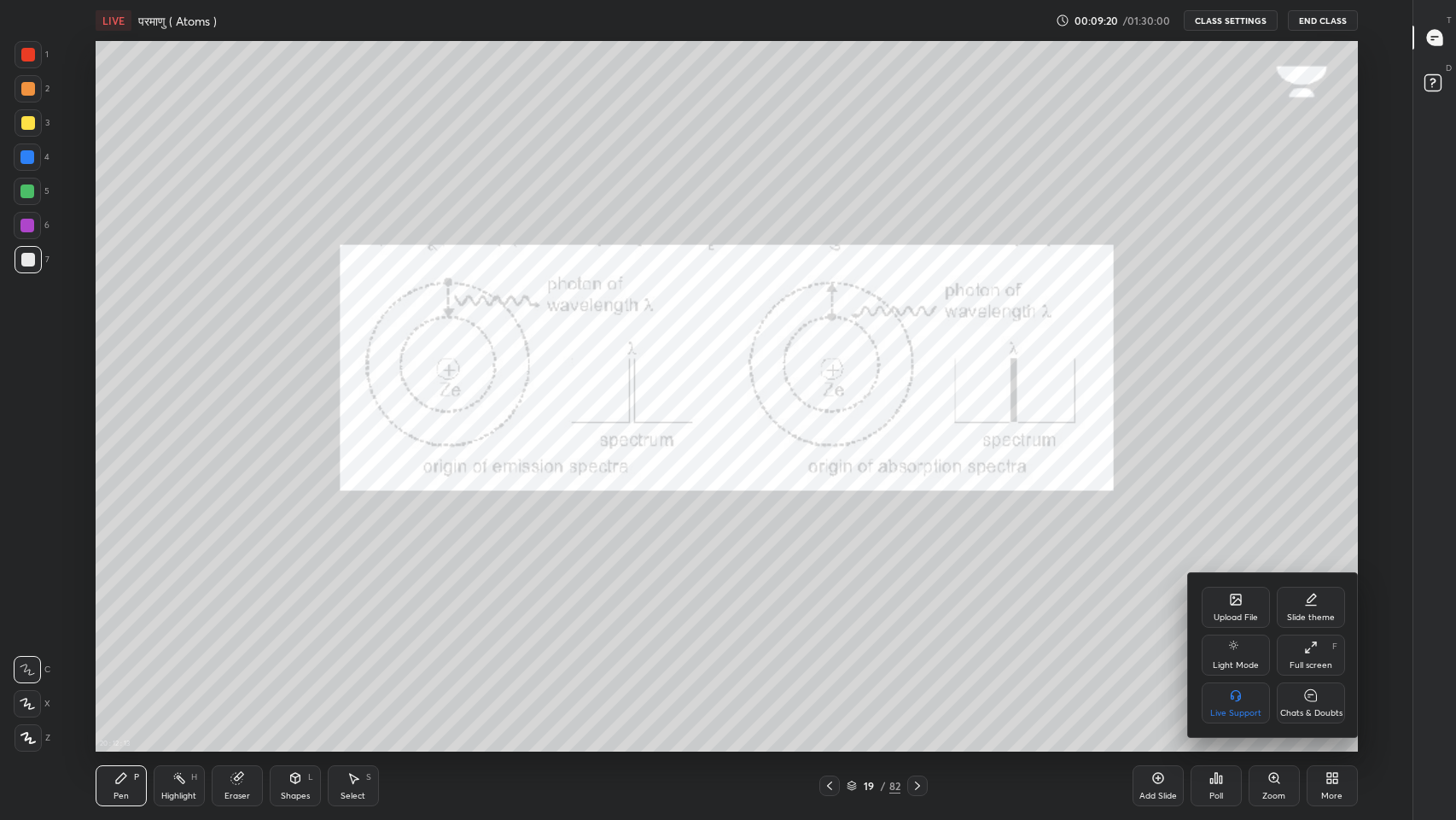
click at [1309, 674] on div "Chats & Doubts" at bounding box center [1310, 703] width 68 height 41
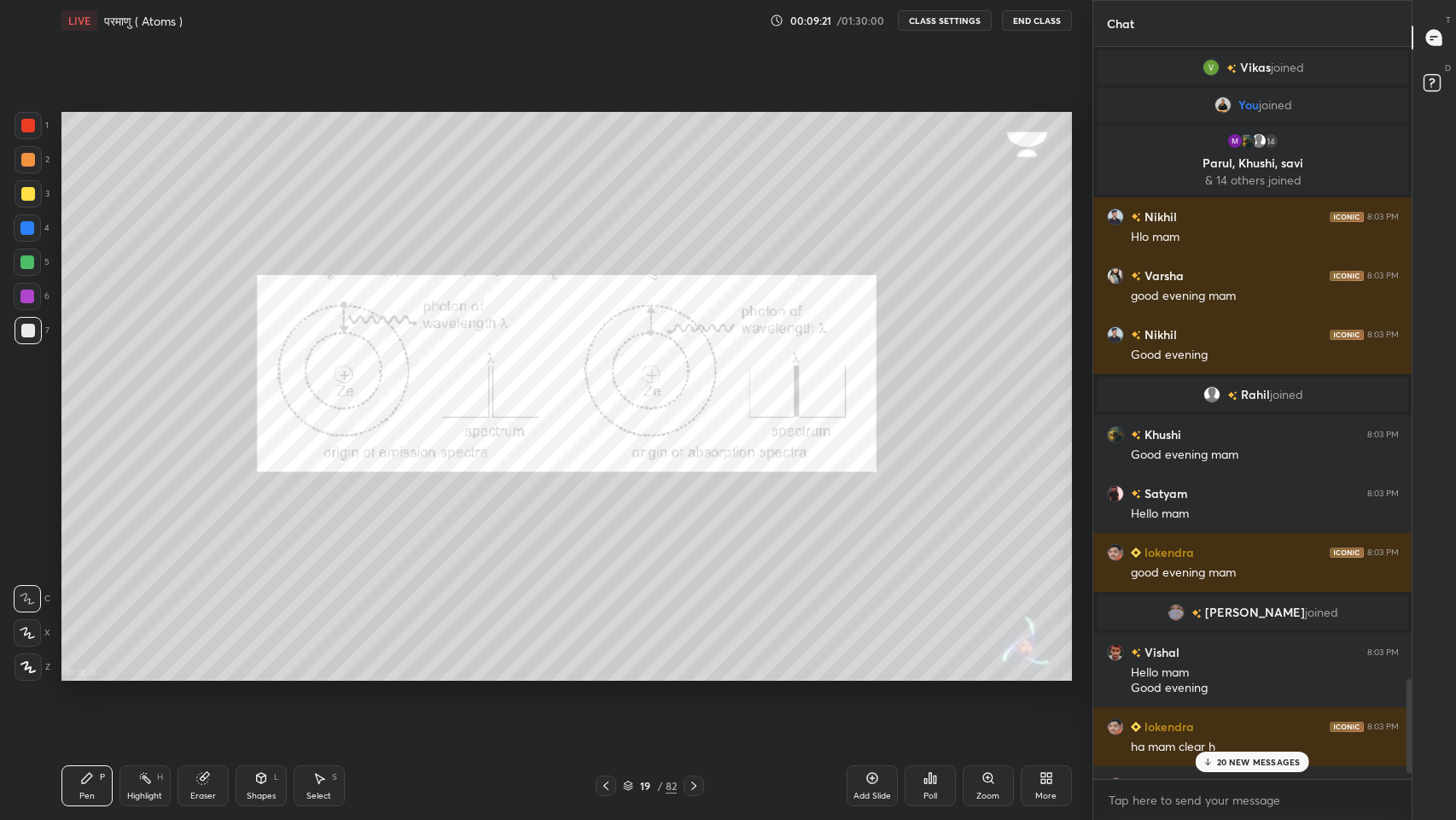
scroll to position [84667, 84310]
click at [1237, 674] on p "20 NEW MESSAGES" at bounding box center [1258, 761] width 83 height 10
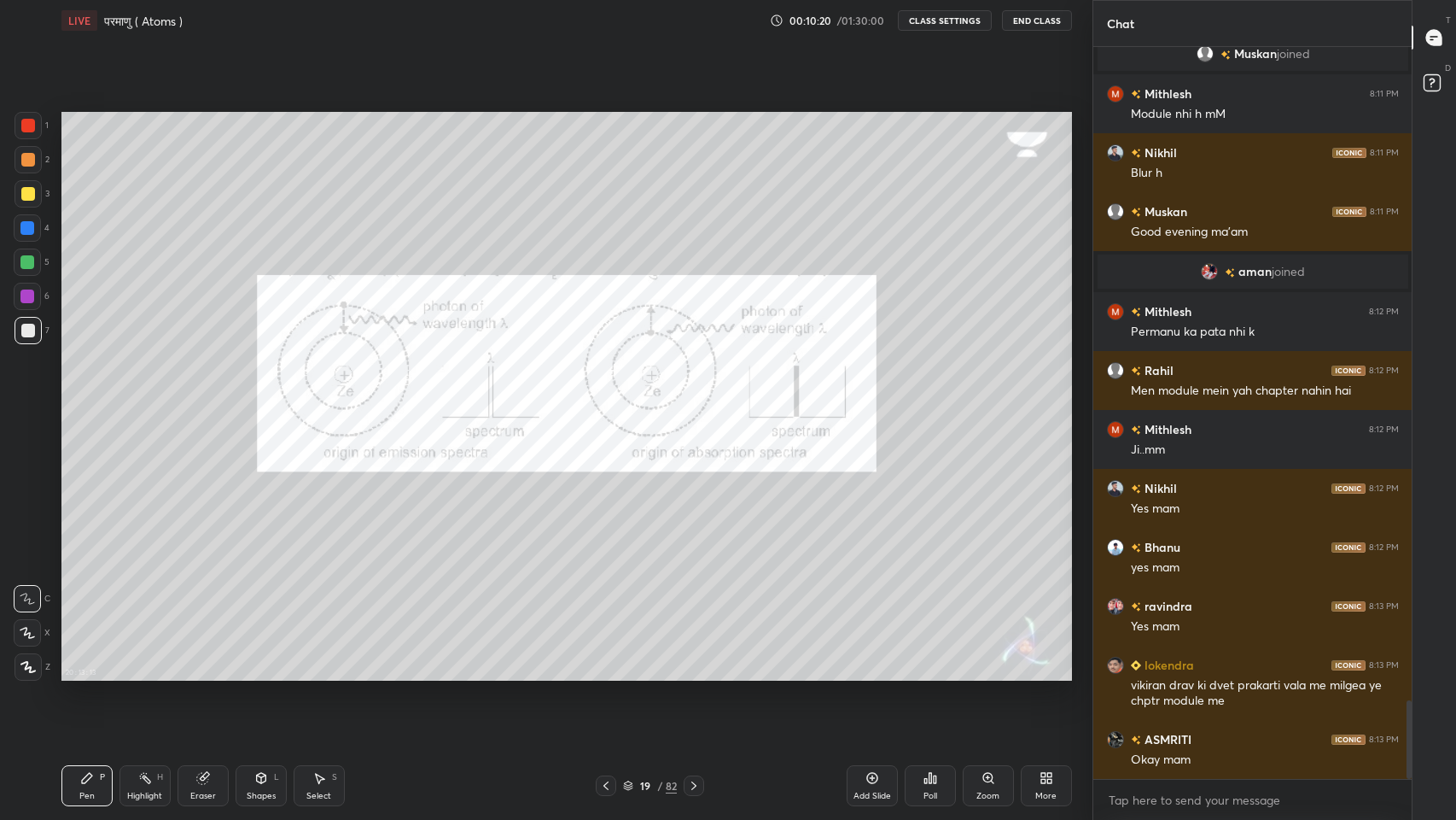
scroll to position [6107, 0]
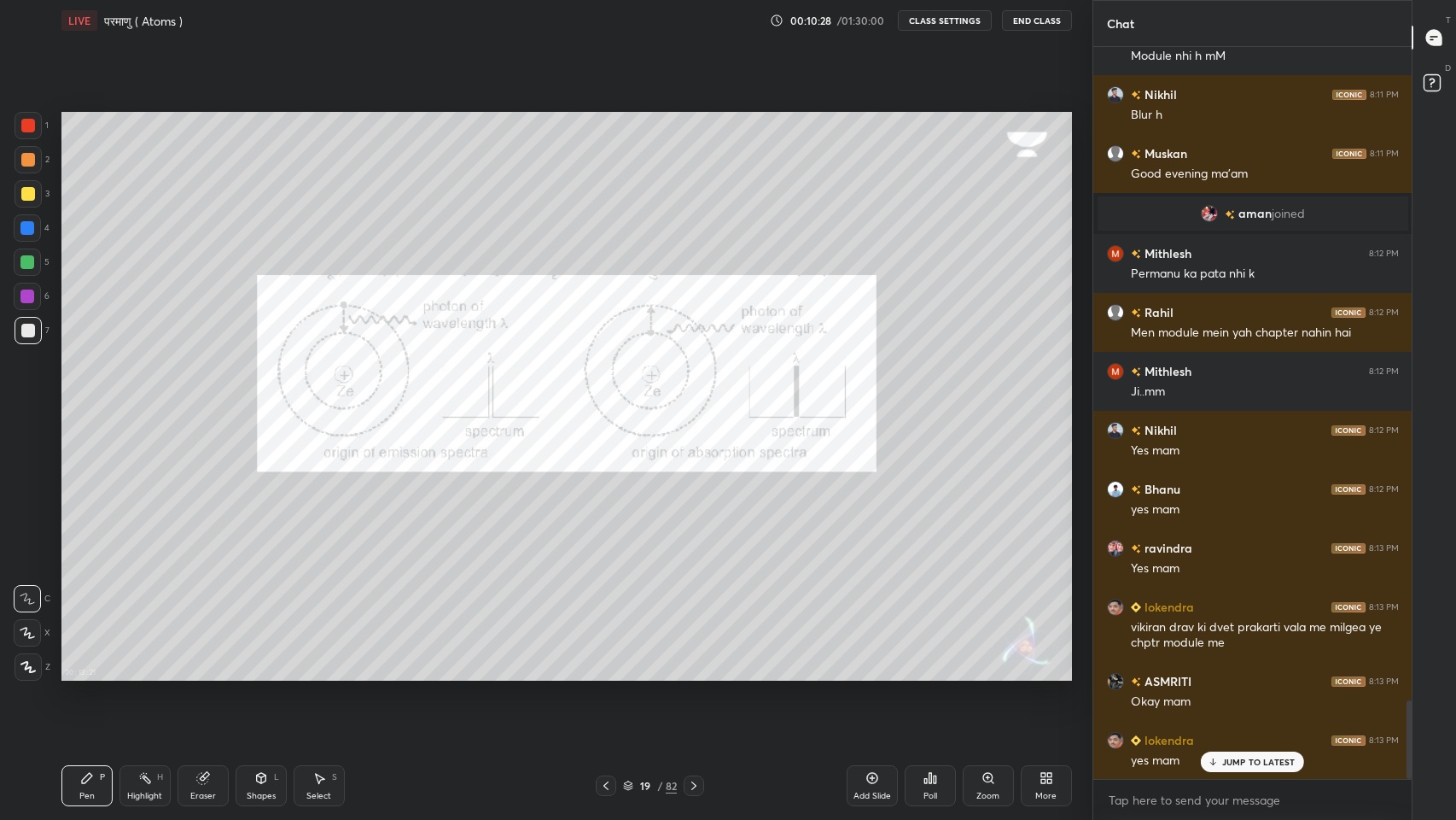
click at [1237, 674] on p "JUMP TO LATEST" at bounding box center [1258, 761] width 73 height 10
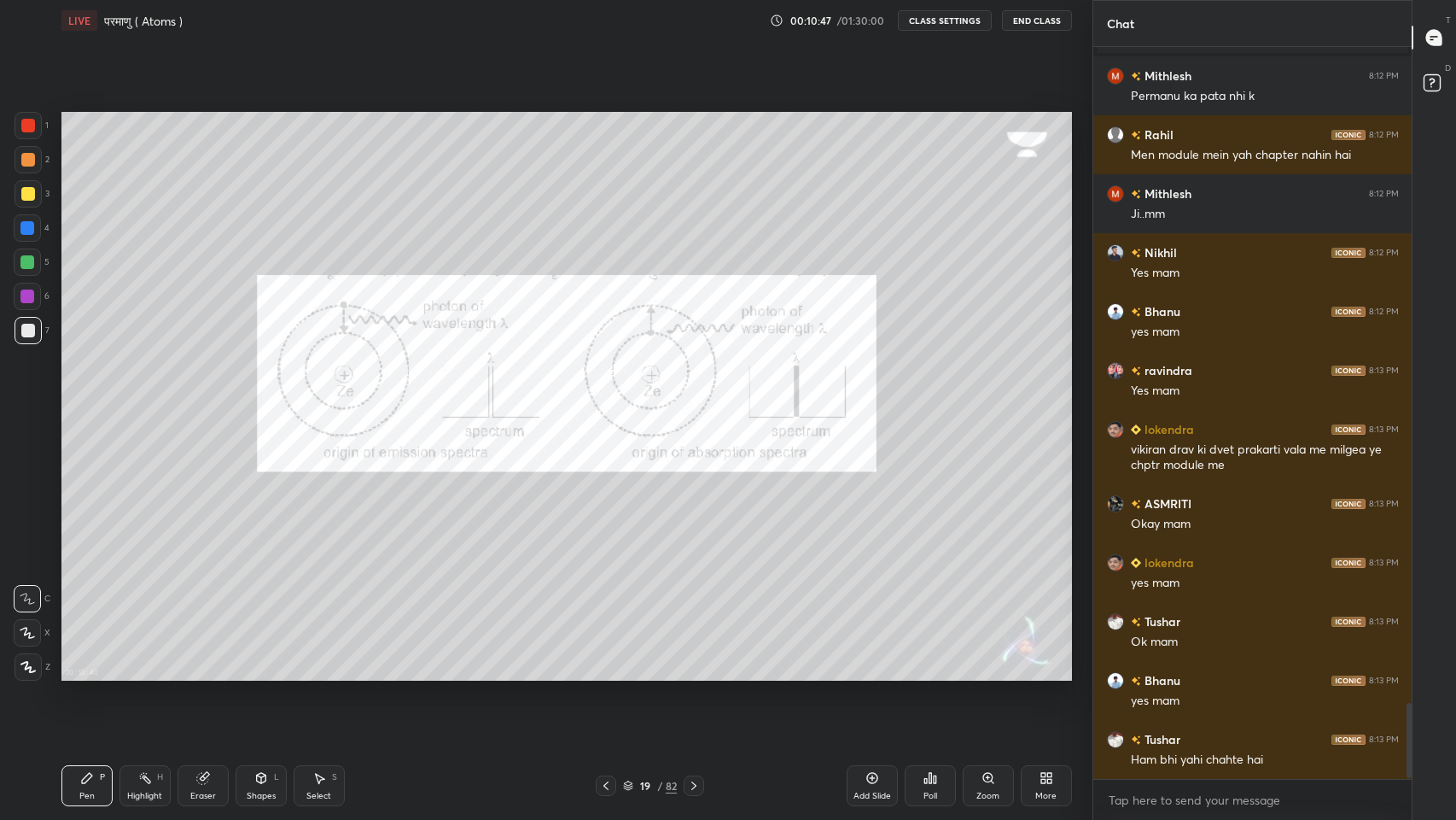
scroll to position [6341, 0]
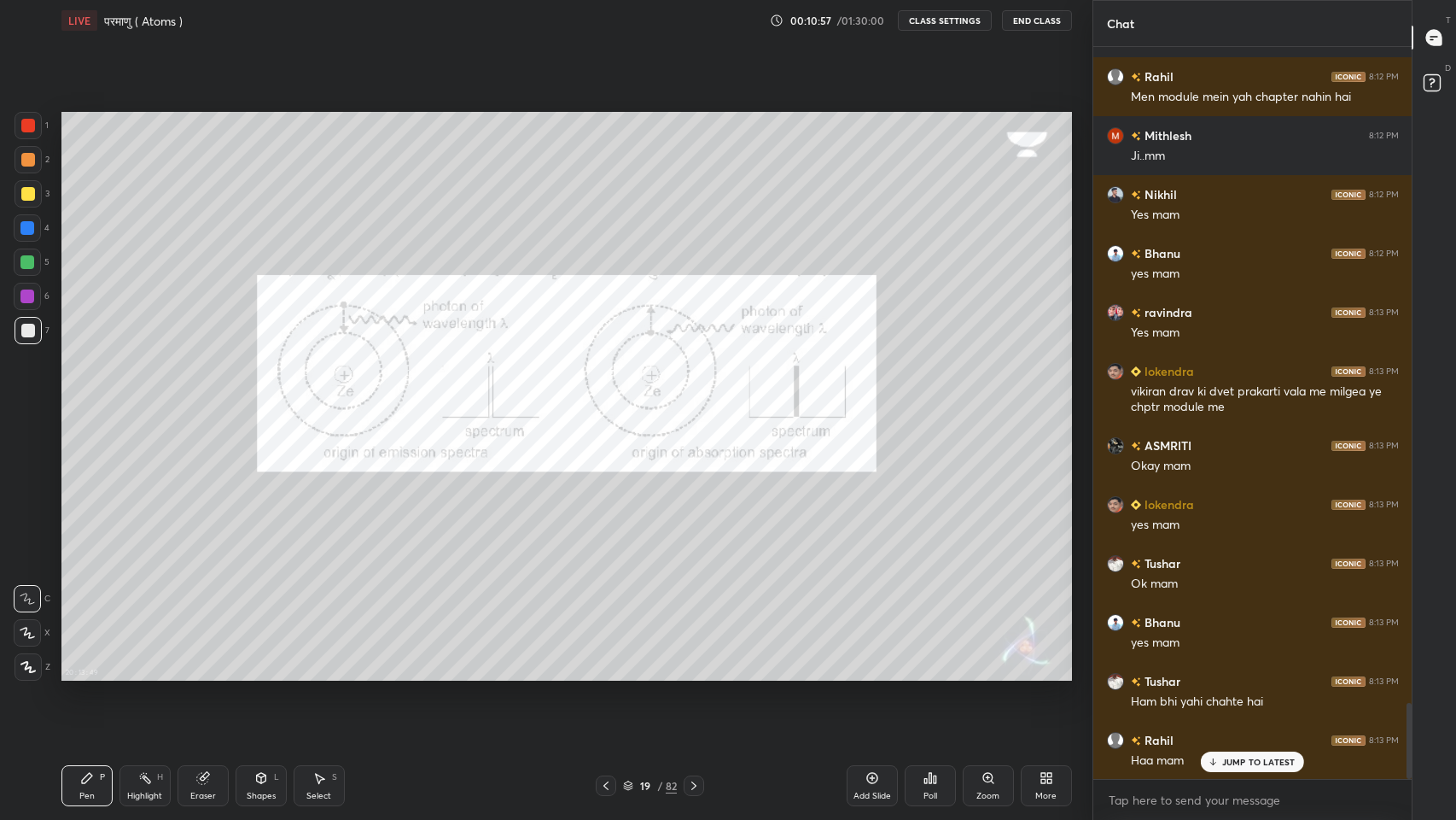
click at [1055, 674] on div "More" at bounding box center [1047, 786] width 52 height 41
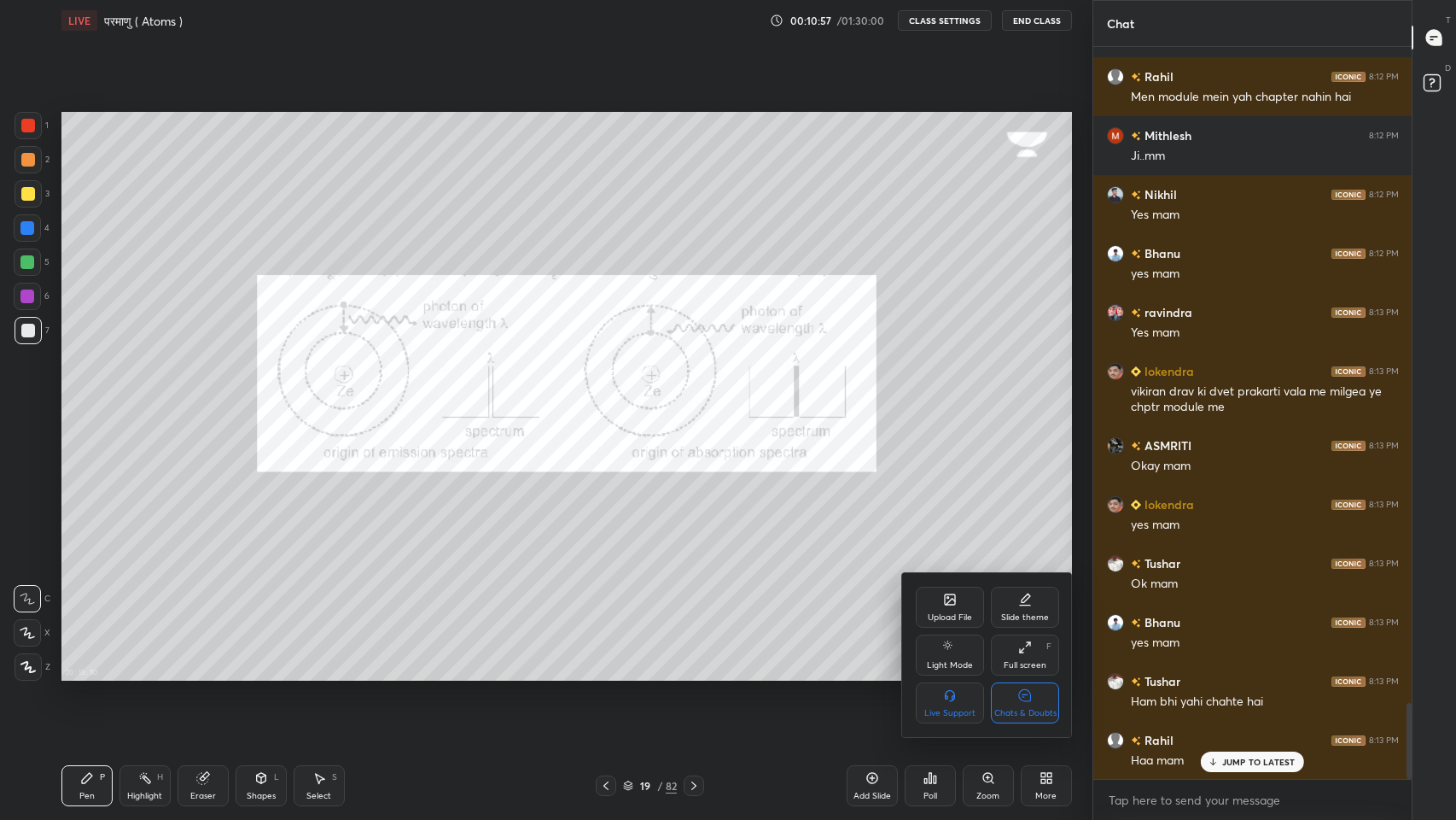
click at [1029, 674] on div "Chats & Doubts" at bounding box center [1024, 703] width 68 height 41
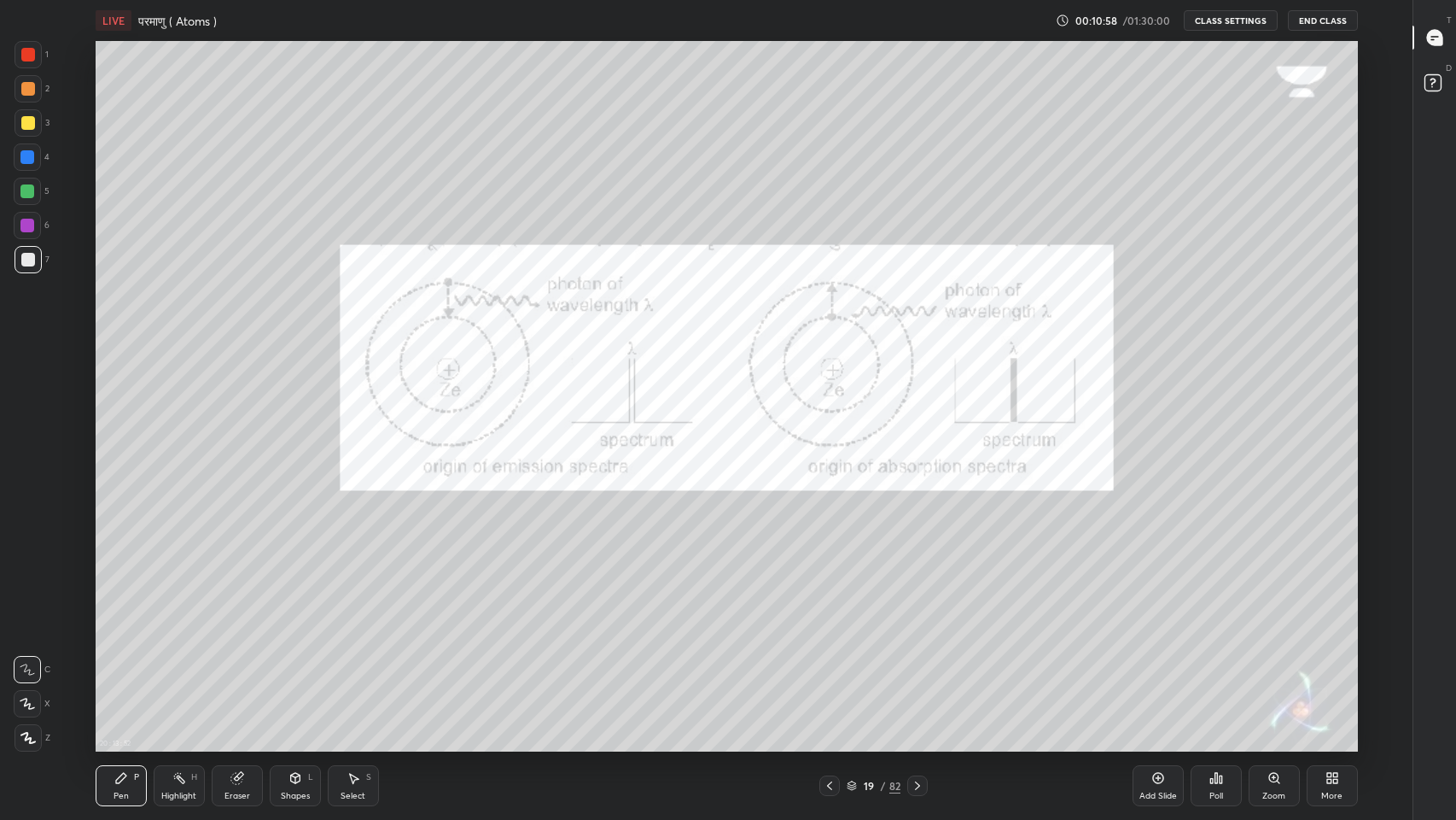
scroll to position [84667, 83990]
click at [917, 674] on icon at bounding box center [918, 786] width 5 height 9
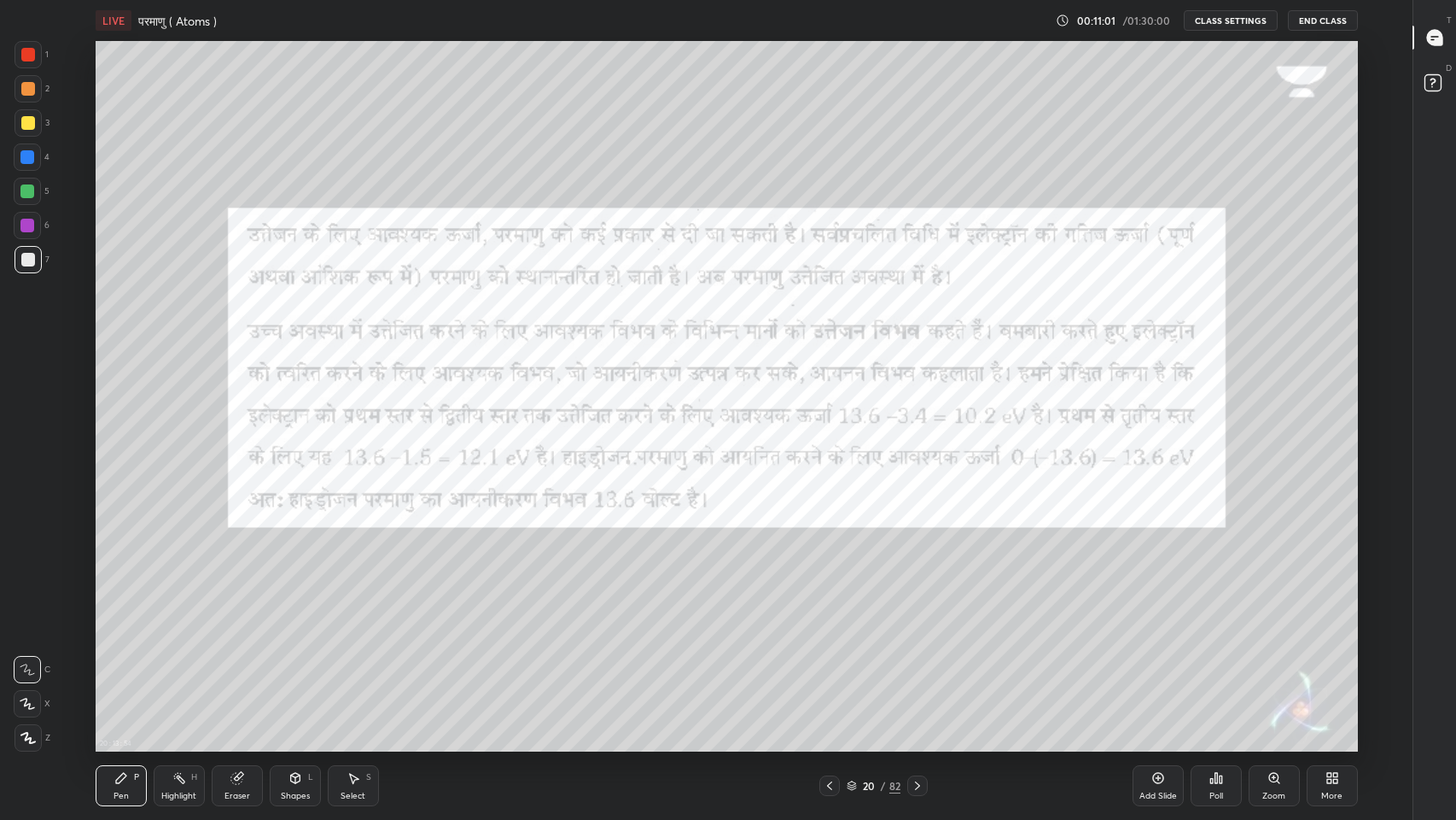
click at [918, 674] on icon at bounding box center [918, 786] width 14 height 14
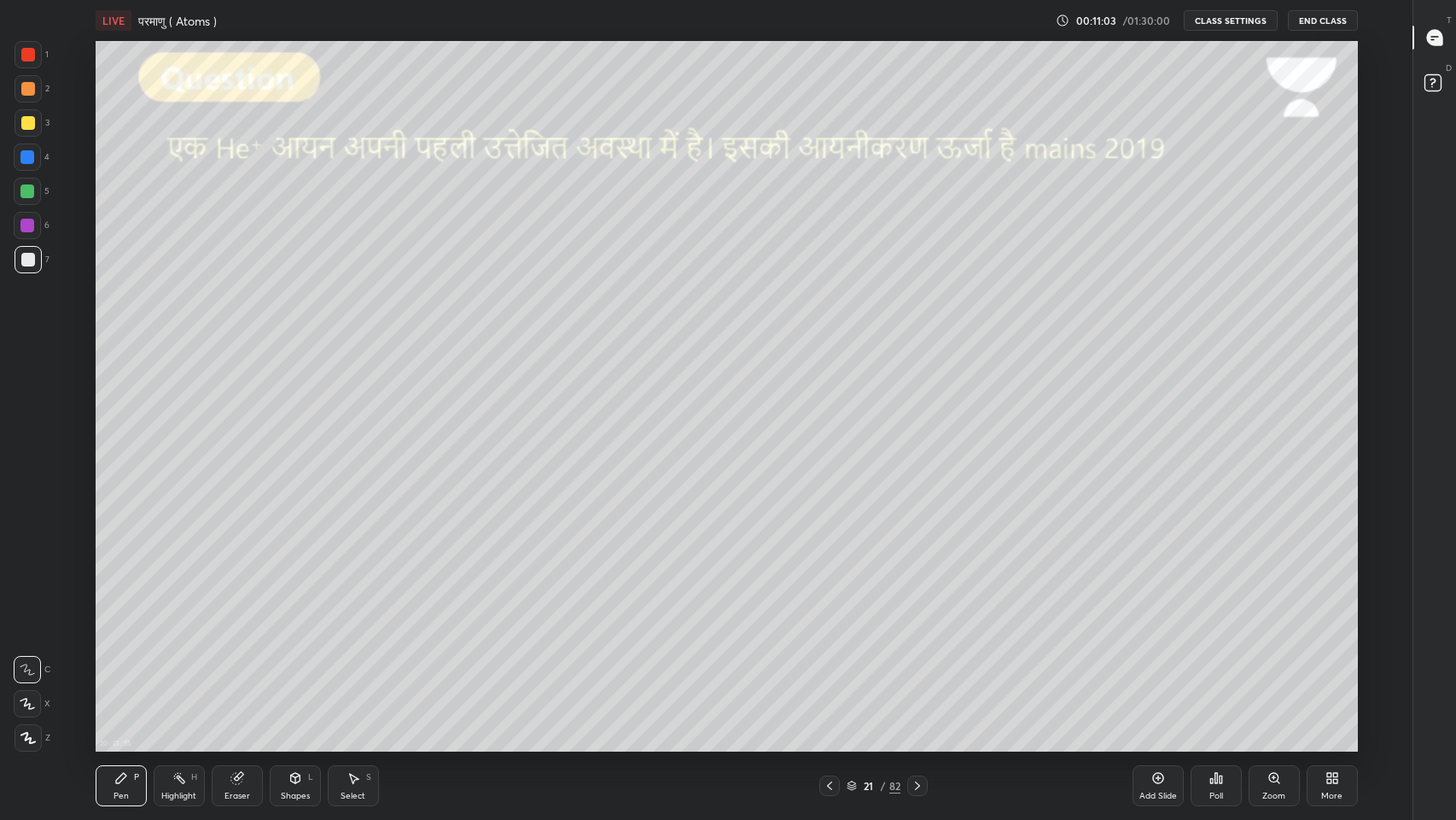
click at [828, 674] on icon at bounding box center [830, 786] width 14 height 14
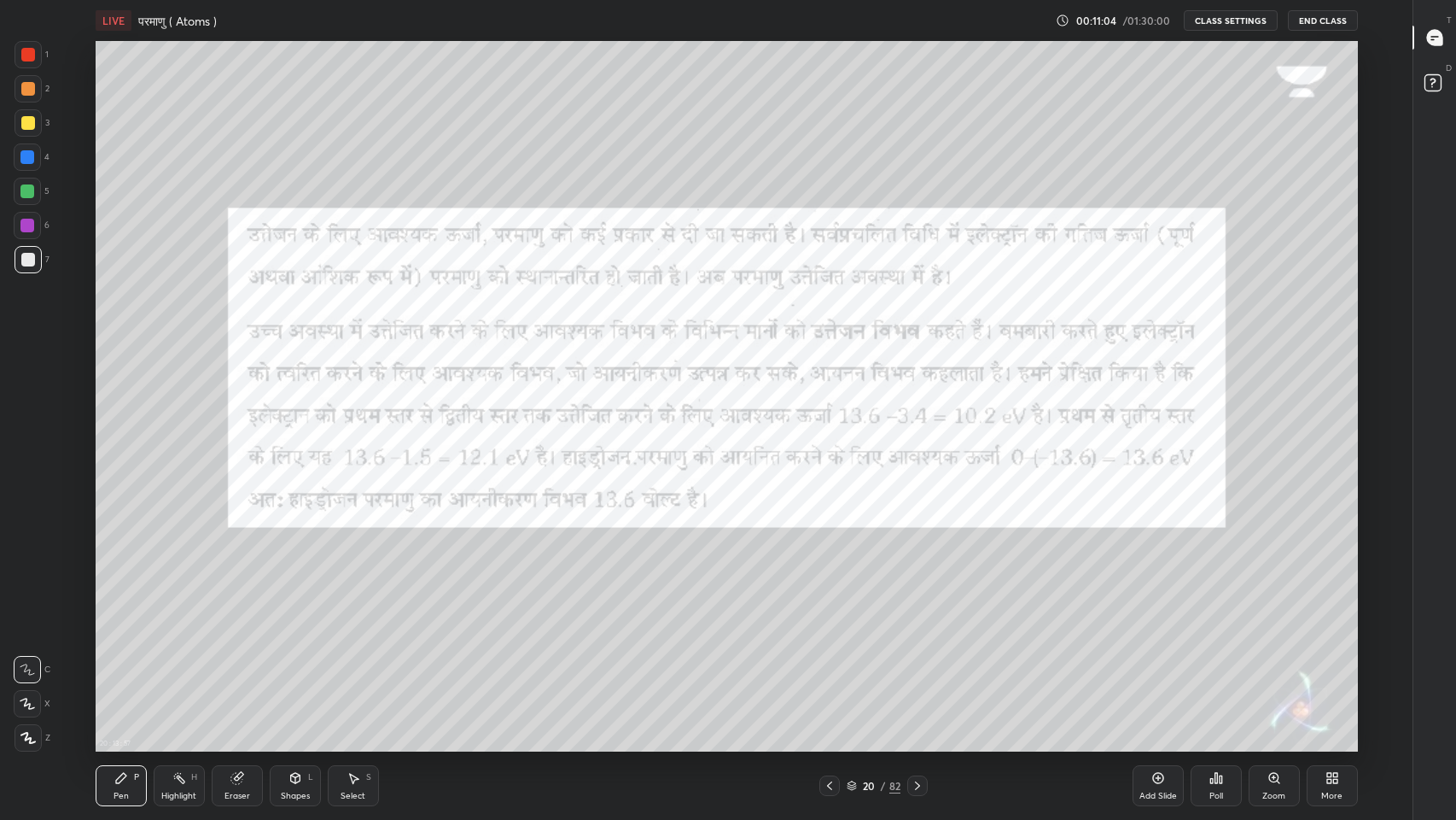
click at [1136, 674] on div "Add Slide" at bounding box center [1158, 786] width 52 height 41
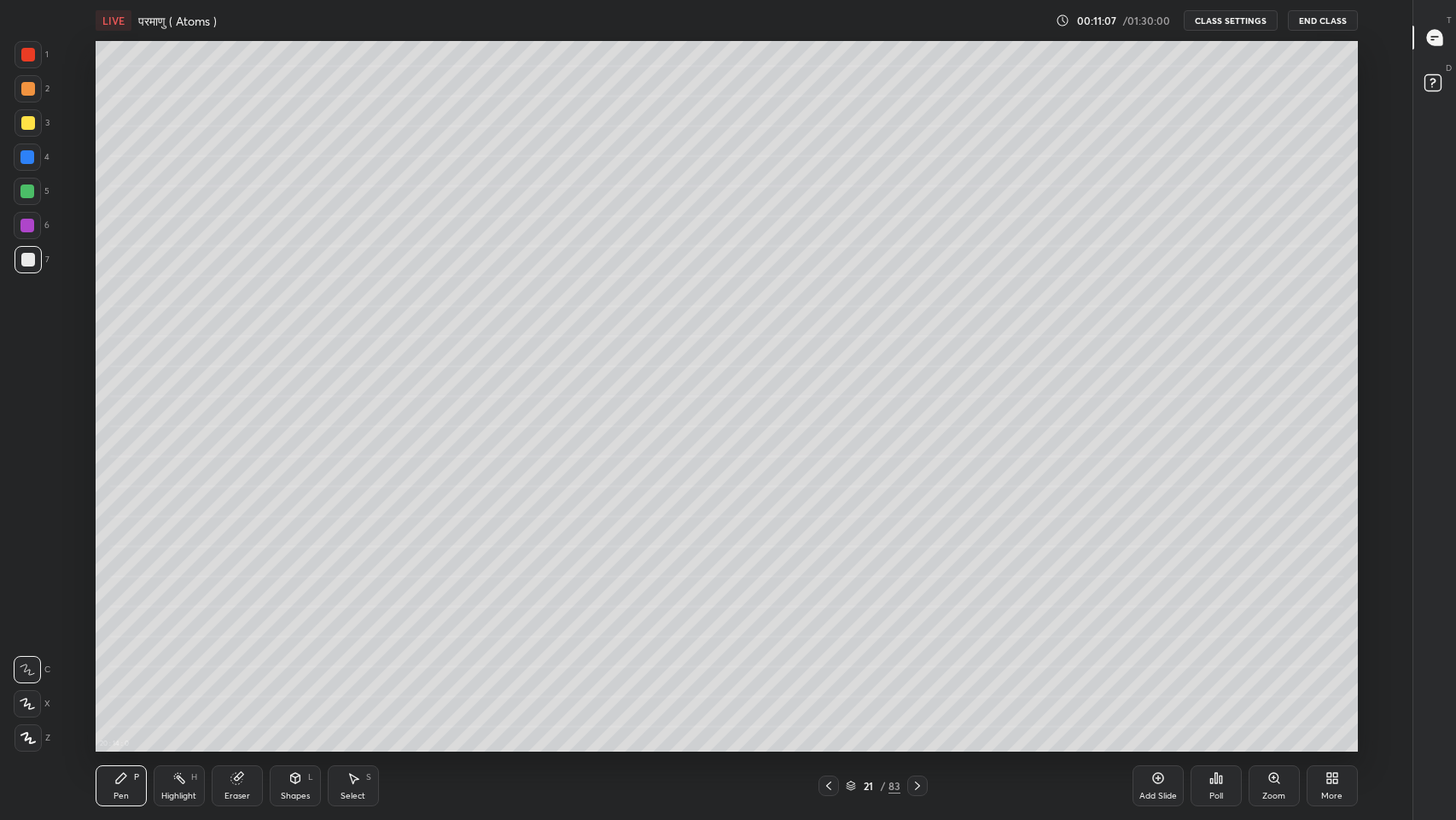
click at [22, 262] on div at bounding box center [28, 260] width 14 height 14
click at [29, 121] on div at bounding box center [28, 123] width 14 height 14
click at [26, 674] on icon at bounding box center [28, 737] width 15 height 12
click at [22, 674] on icon at bounding box center [28, 704] width 15 height 12
click at [25, 259] on div at bounding box center [28, 260] width 14 height 14
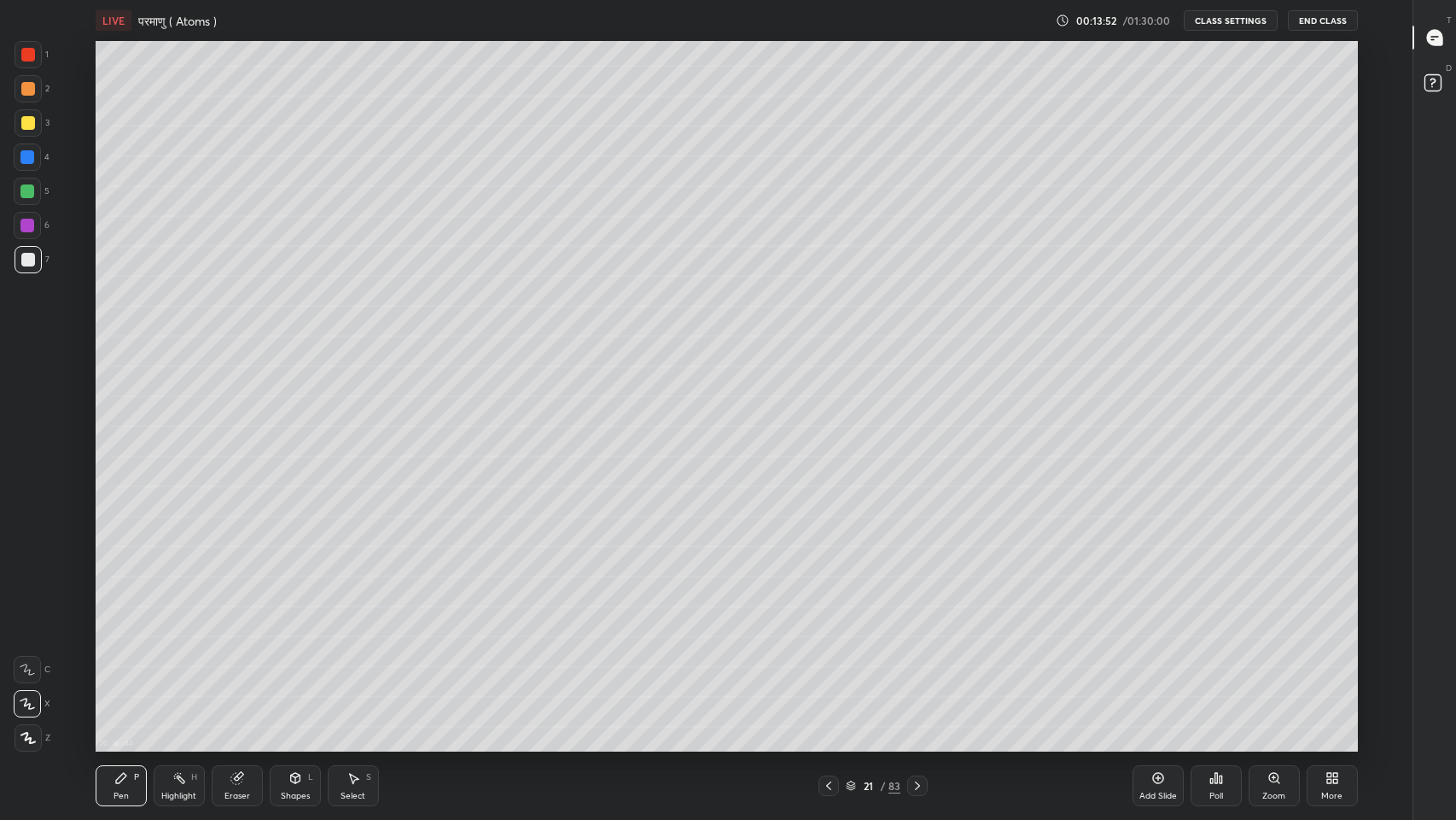
click at [1165, 674] on div "Add Slide" at bounding box center [1158, 786] width 52 height 41
click at [28, 123] on div at bounding box center [28, 123] width 14 height 14
click at [22, 265] on div at bounding box center [28, 260] width 14 height 14
click at [27, 255] on div at bounding box center [28, 260] width 14 height 14
click at [823, 674] on icon at bounding box center [829, 786] width 14 height 14
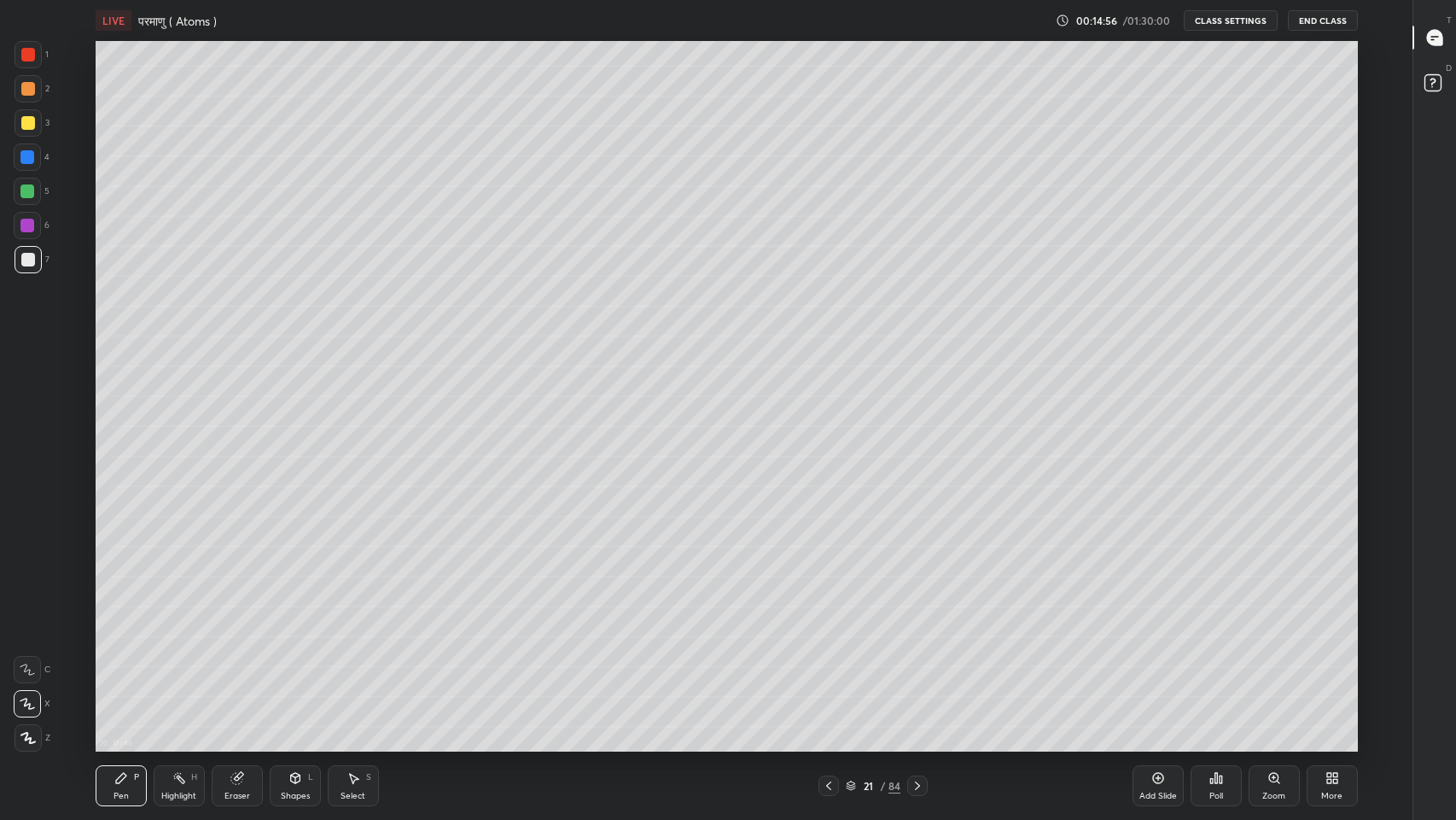
click at [918, 674] on icon at bounding box center [918, 786] width 14 height 14
click at [30, 185] on div at bounding box center [28, 191] width 14 height 14
click at [1156, 674] on div "Add Slide" at bounding box center [1158, 796] width 38 height 9
click at [290, 674] on div "Shapes L" at bounding box center [296, 786] width 52 height 41
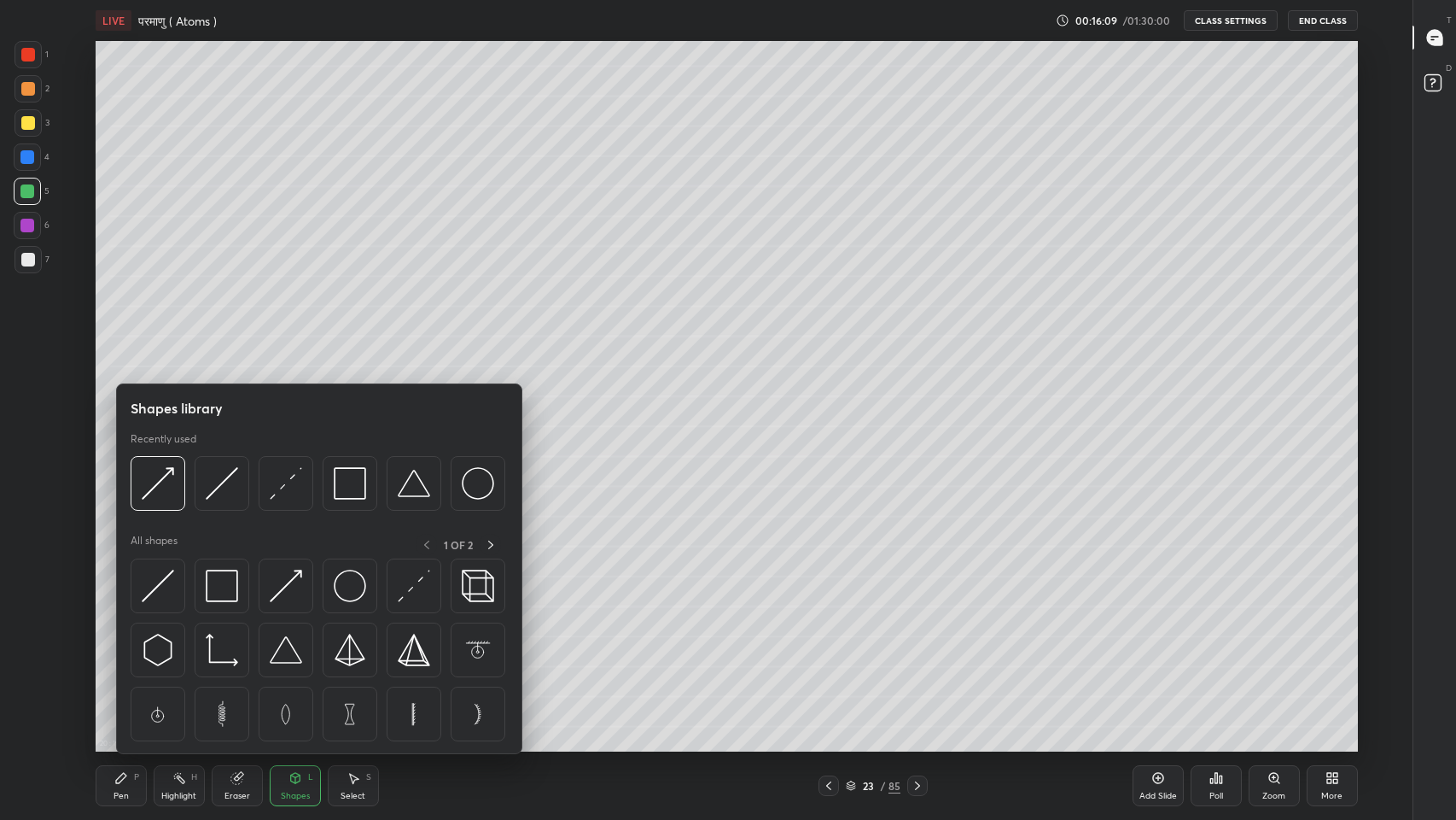
click at [215, 484] on img at bounding box center [222, 484] width 33 height 33
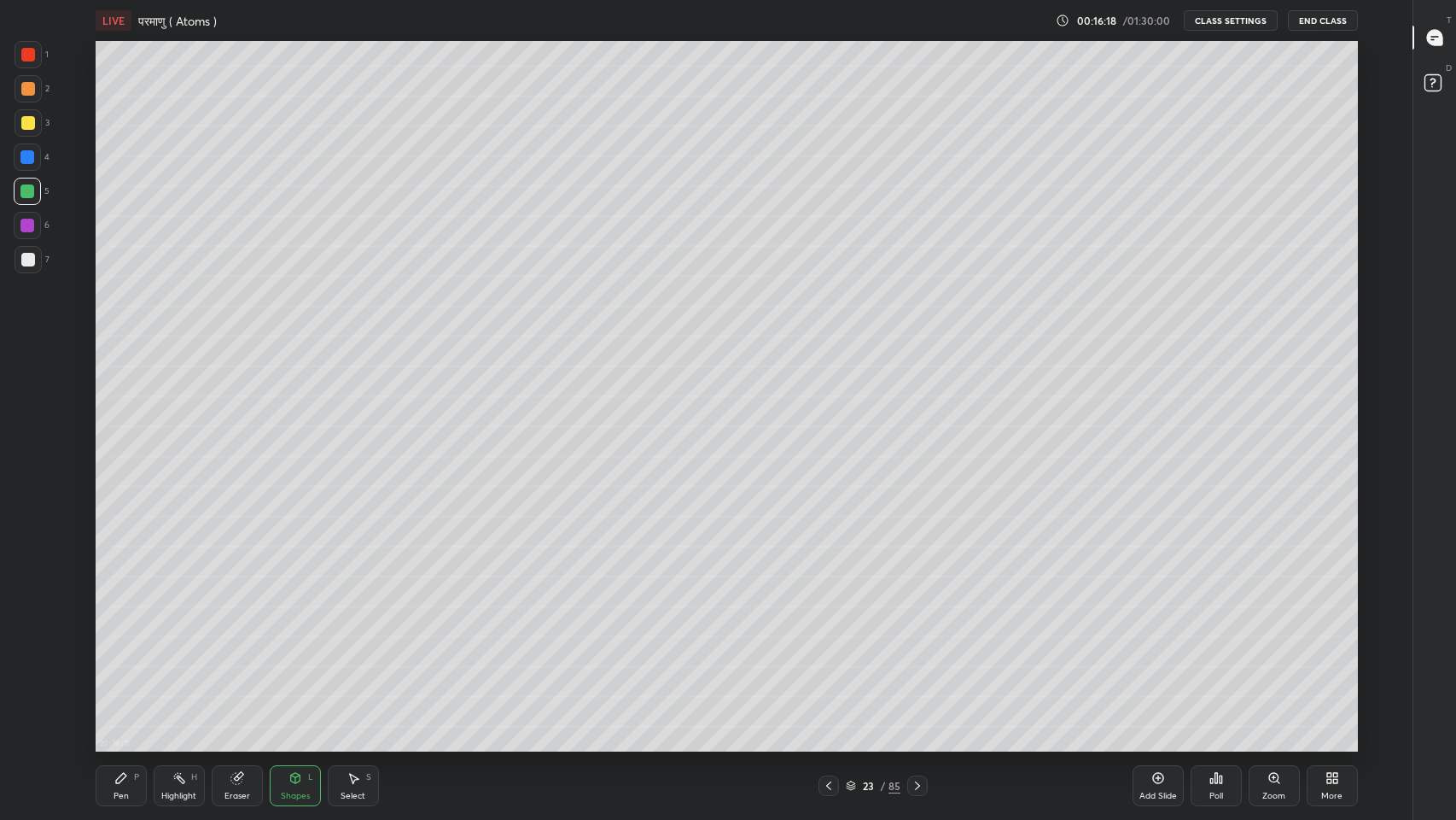
click at [232, 674] on icon at bounding box center [236, 778] width 11 height 11
click at [121, 674] on div "Pen P" at bounding box center [121, 786] width 52 height 41
click at [28, 268] on div at bounding box center [28, 260] width 28 height 28
click at [298, 674] on div "Shapes L" at bounding box center [296, 786] width 52 height 41
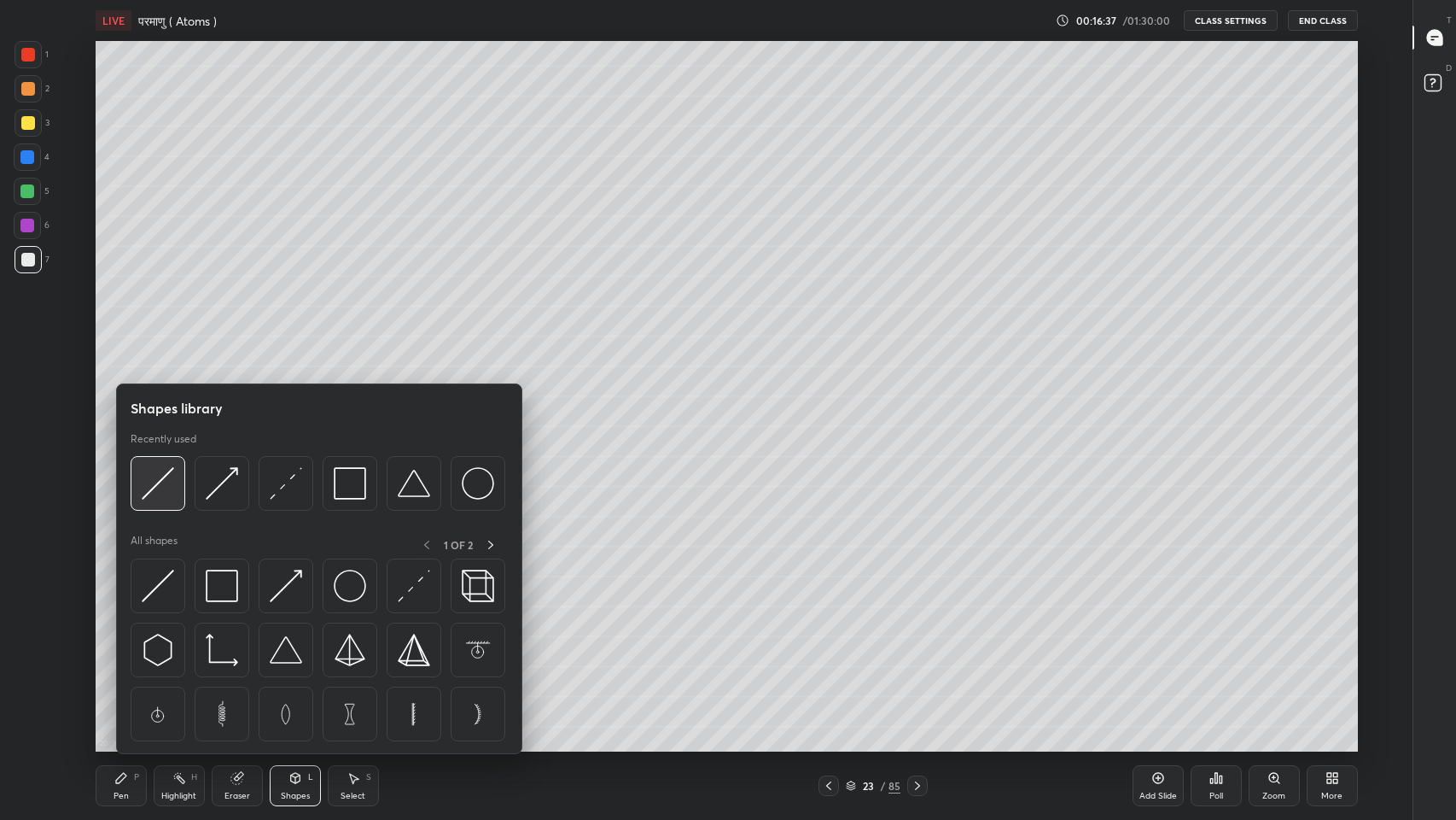
click at [169, 487] on img at bounding box center [158, 484] width 33 height 33
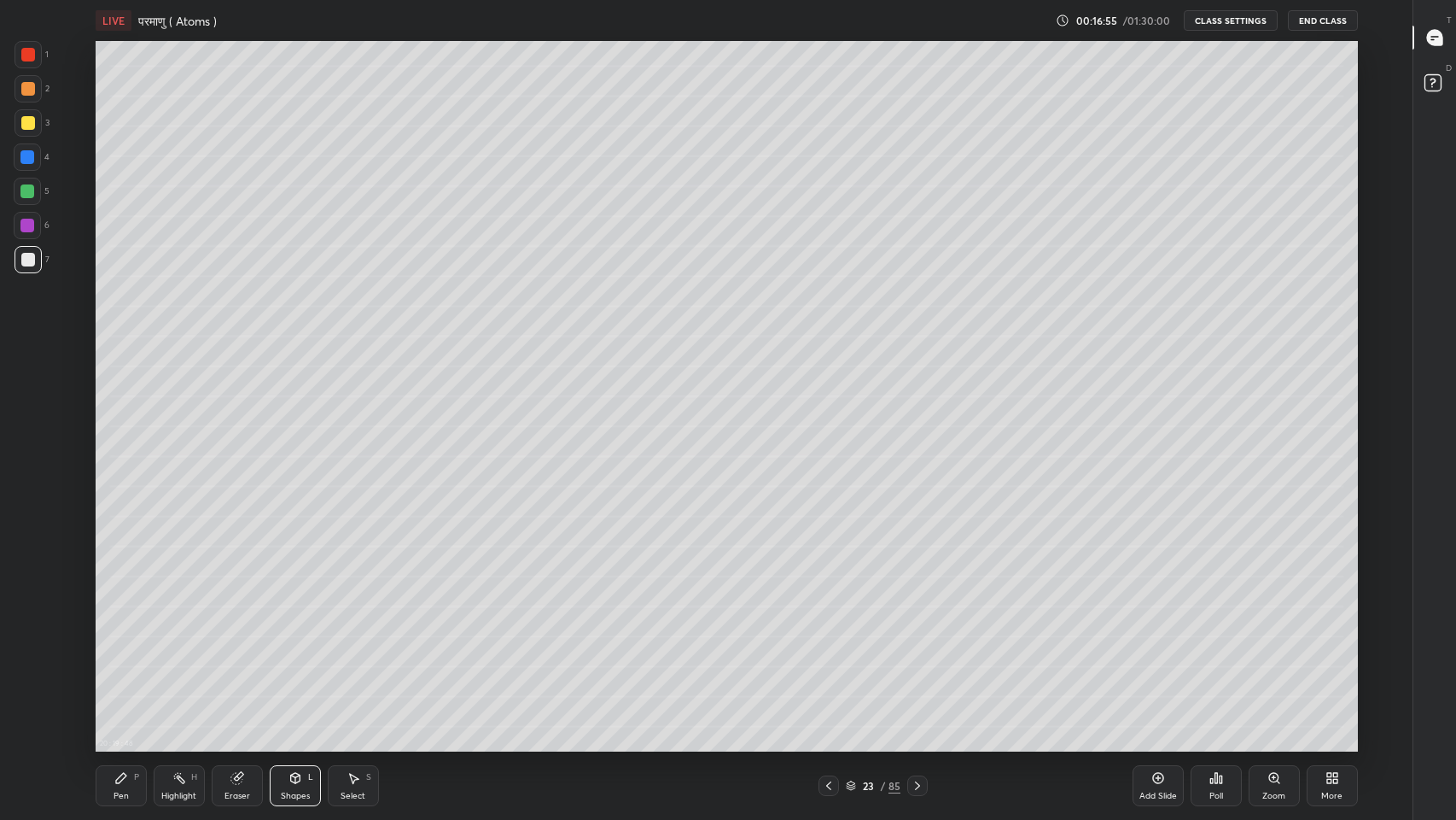
click at [294, 674] on div "Shapes L" at bounding box center [296, 786] width 52 height 41
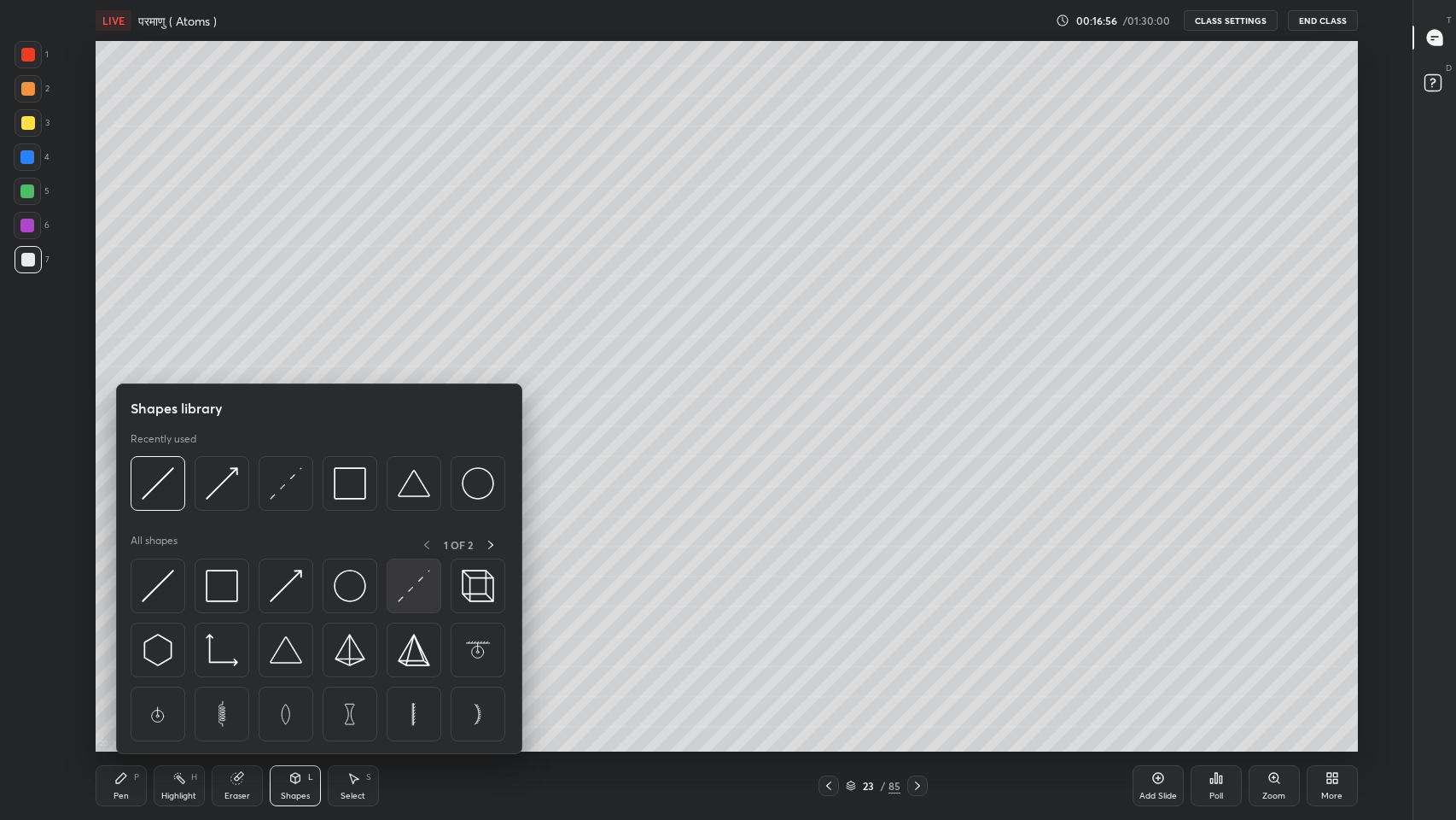
click at [402, 598] on img at bounding box center [414, 586] width 33 height 33
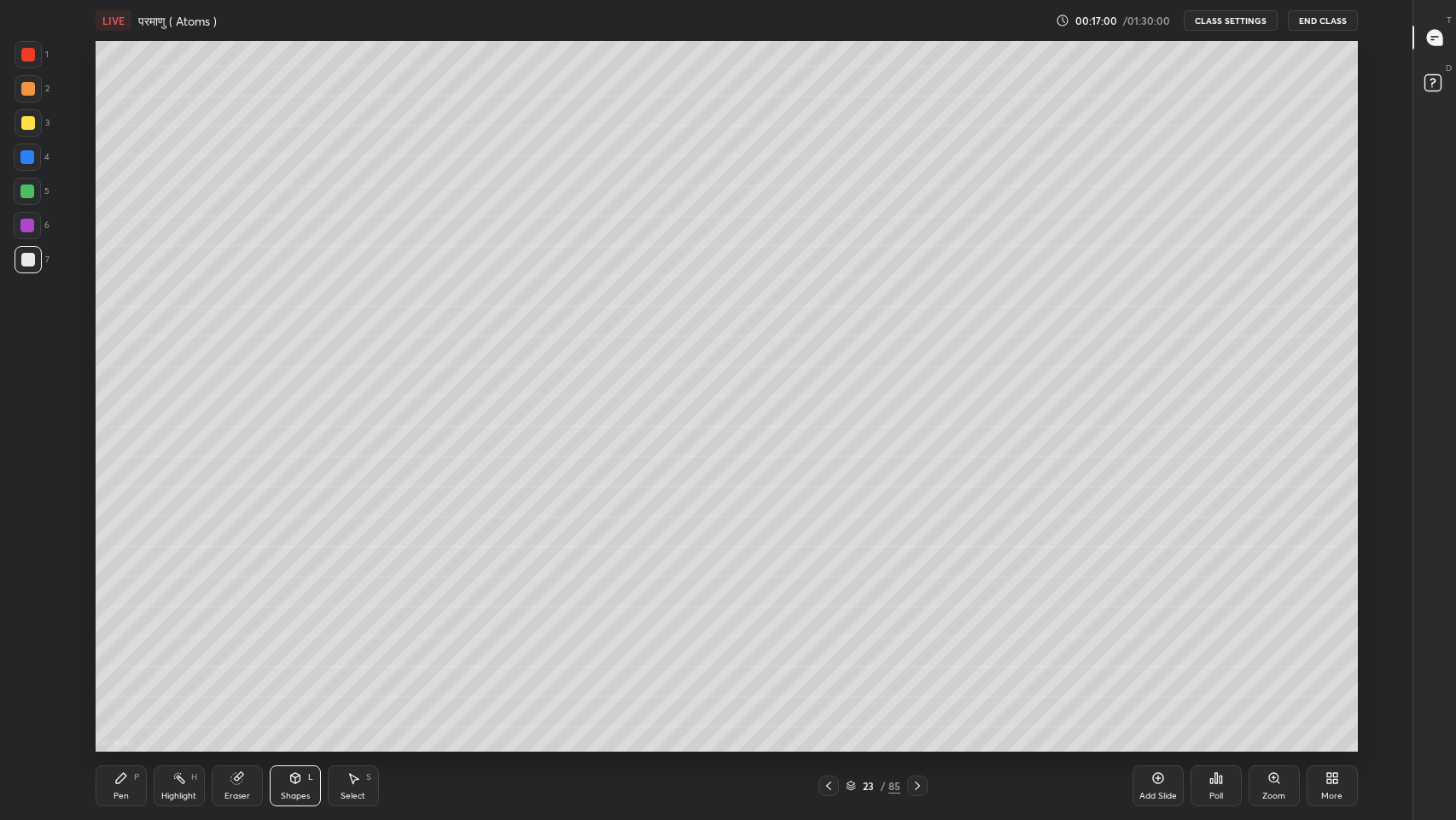
click at [282, 674] on div "Shapes" at bounding box center [295, 796] width 29 height 9
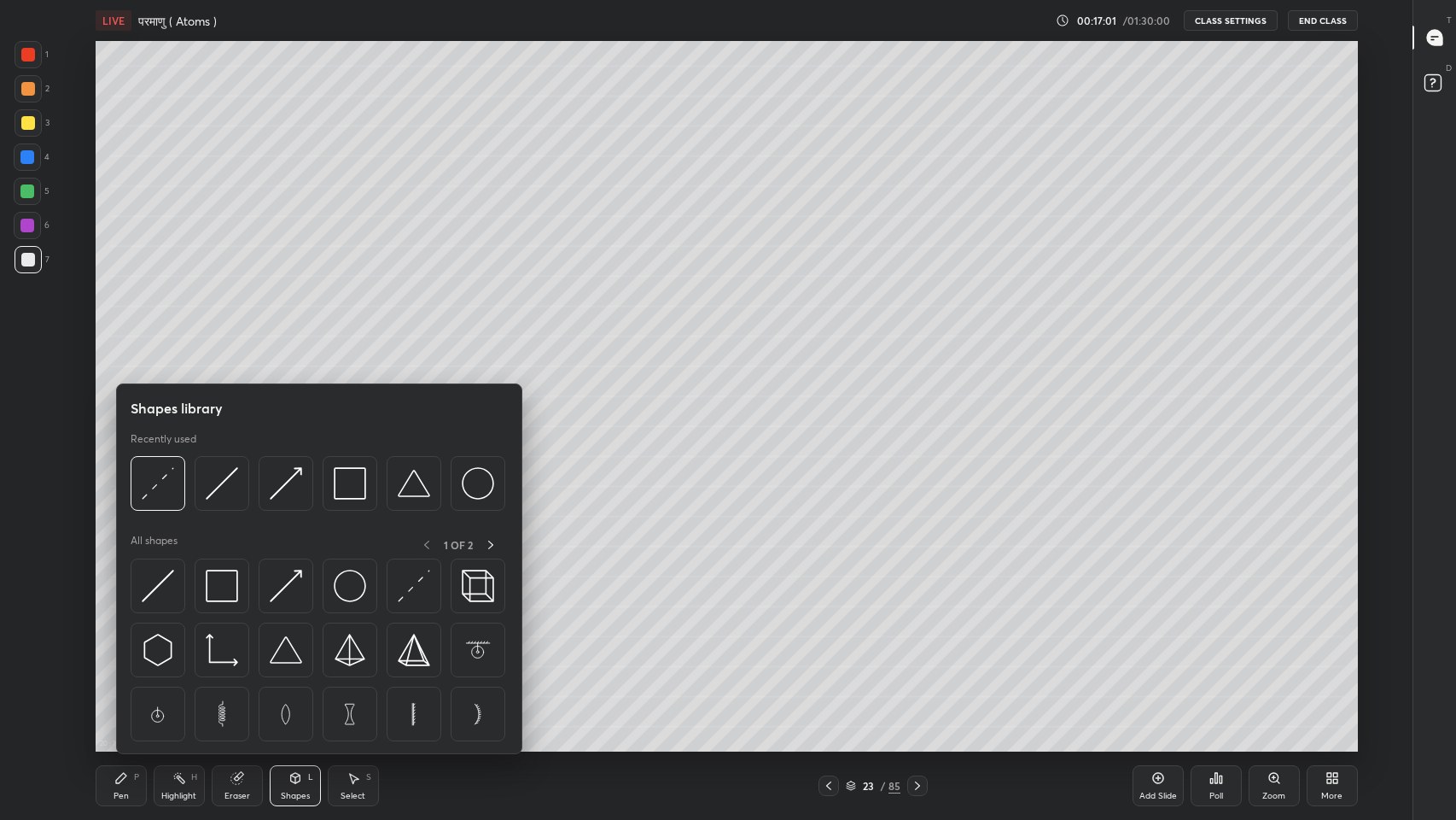
click at [225, 496] on img at bounding box center [222, 484] width 33 height 33
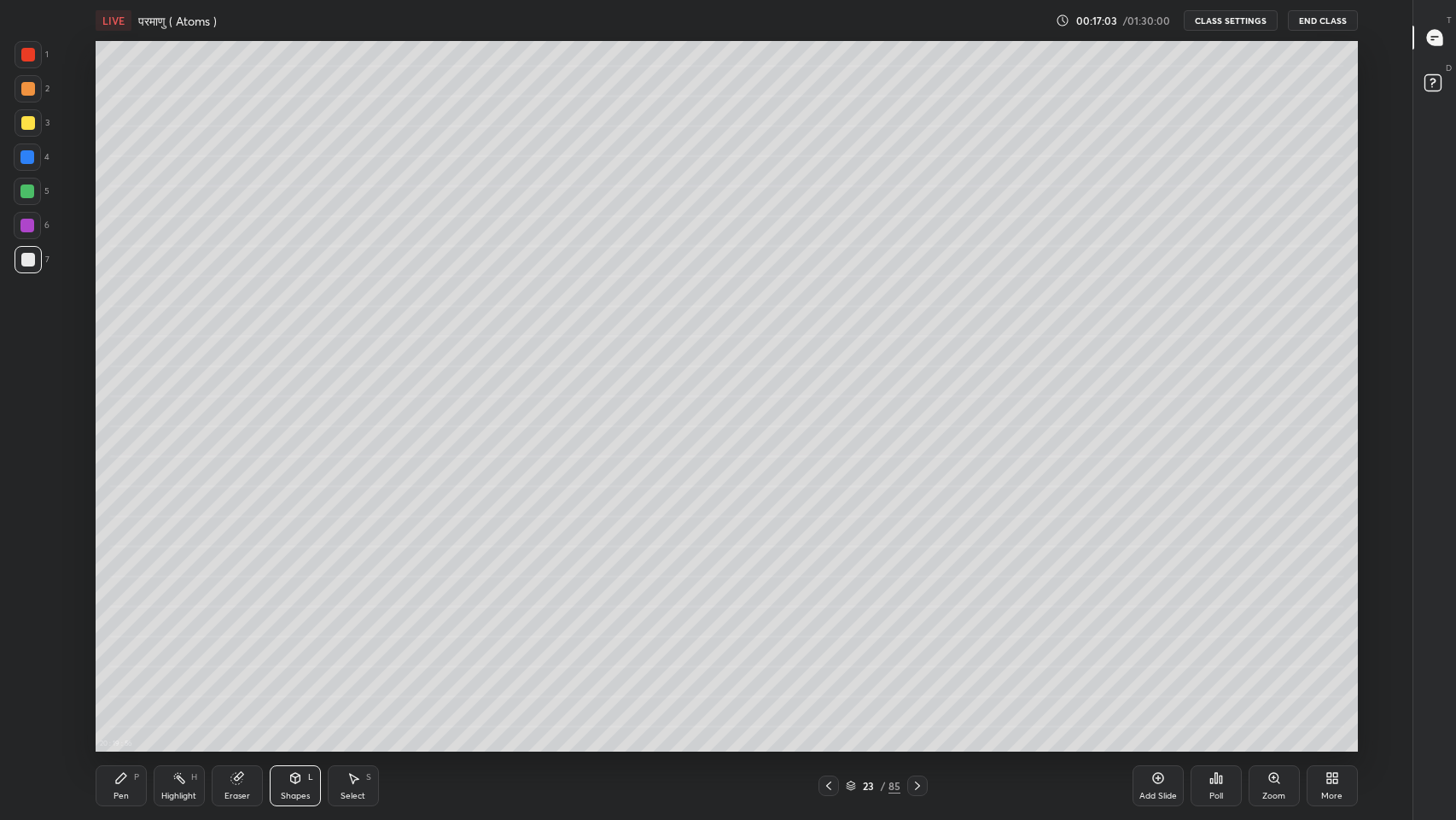
click at [123, 674] on div "Pen" at bounding box center [121, 796] width 15 height 9
click at [29, 124] on div at bounding box center [28, 123] width 14 height 14
click at [299, 674] on icon at bounding box center [295, 778] width 9 height 10
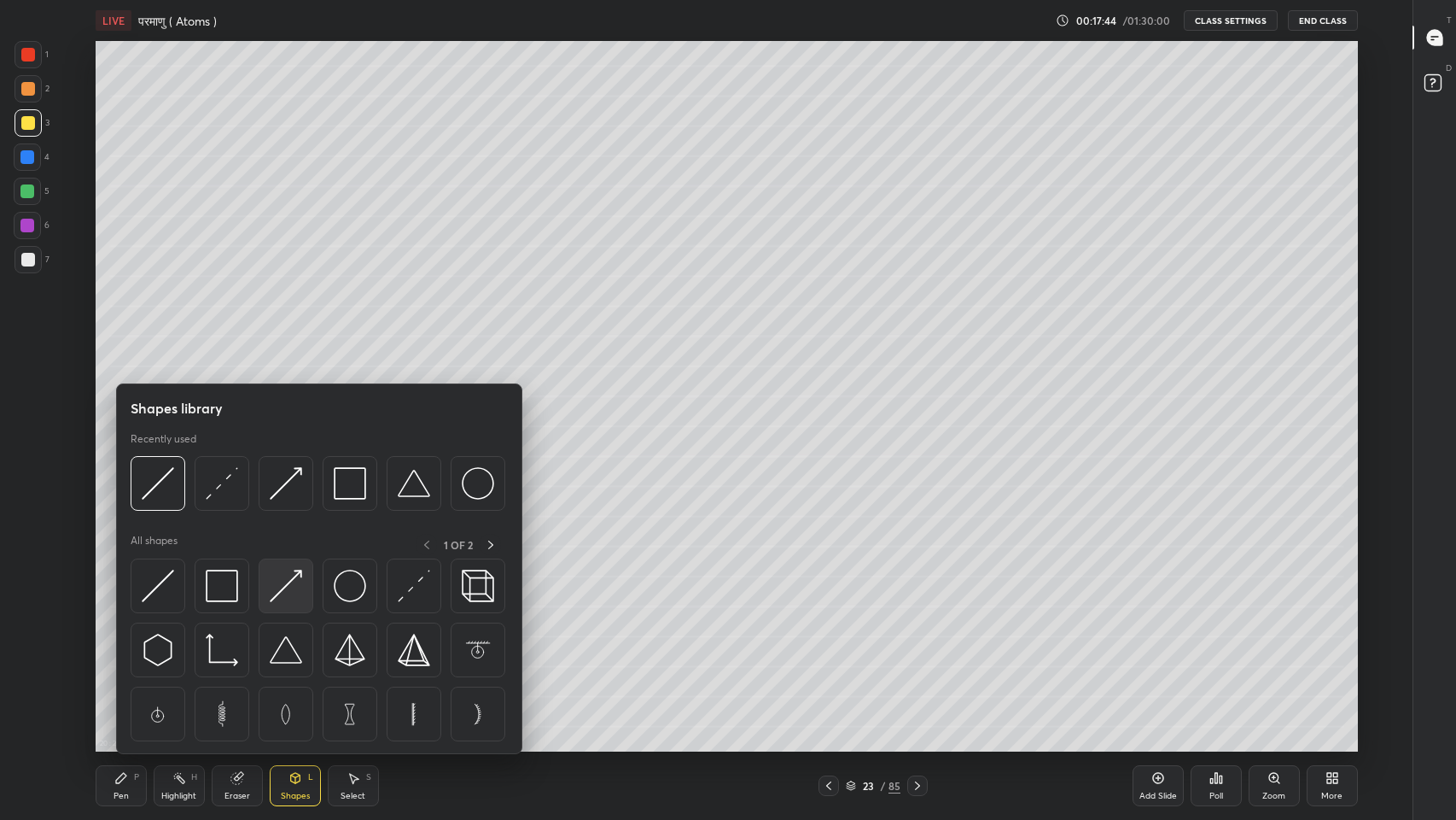
click at [280, 594] on img at bounding box center [286, 586] width 33 height 33
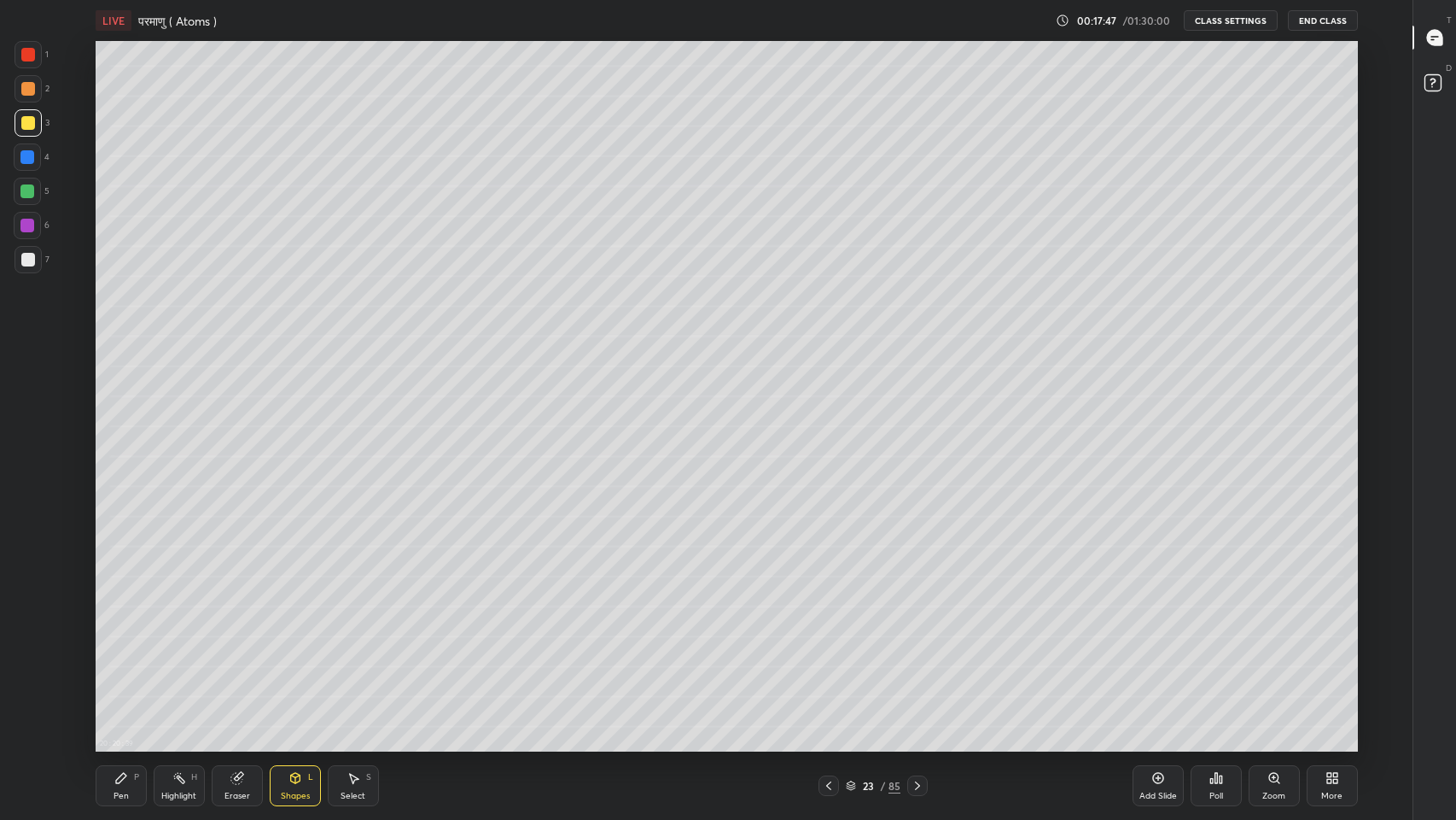
click at [130, 674] on div "Pen P" at bounding box center [121, 786] width 52 height 41
click at [23, 188] on div at bounding box center [28, 191] width 14 height 14
click at [828, 674] on icon at bounding box center [829, 786] width 14 height 14
click at [832, 674] on icon at bounding box center [829, 786] width 14 height 14
click at [918, 674] on icon at bounding box center [918, 786] width 14 height 14
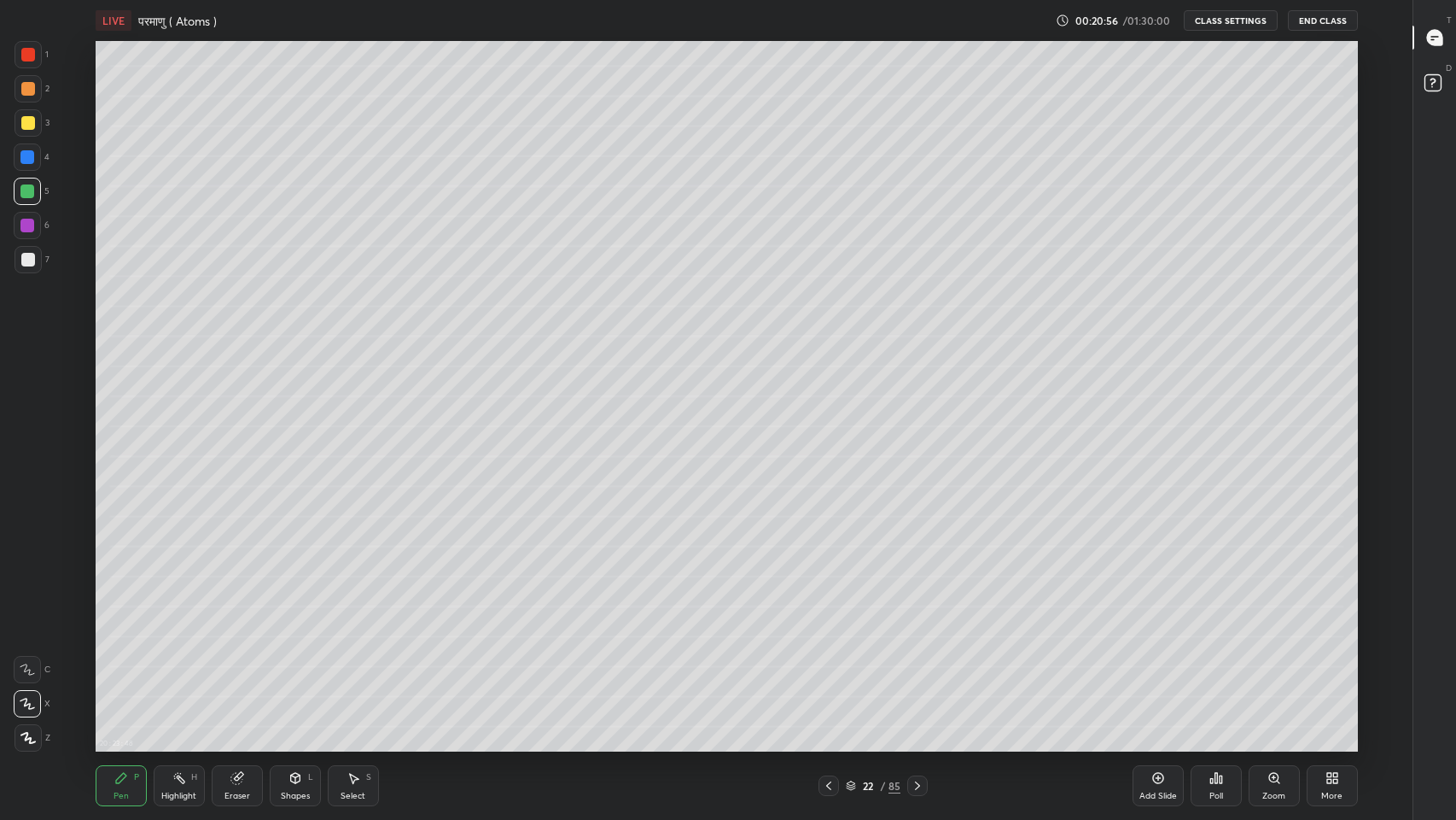
click at [921, 674] on icon at bounding box center [918, 786] width 14 height 14
click at [294, 674] on div "Shapes" at bounding box center [295, 796] width 29 height 9
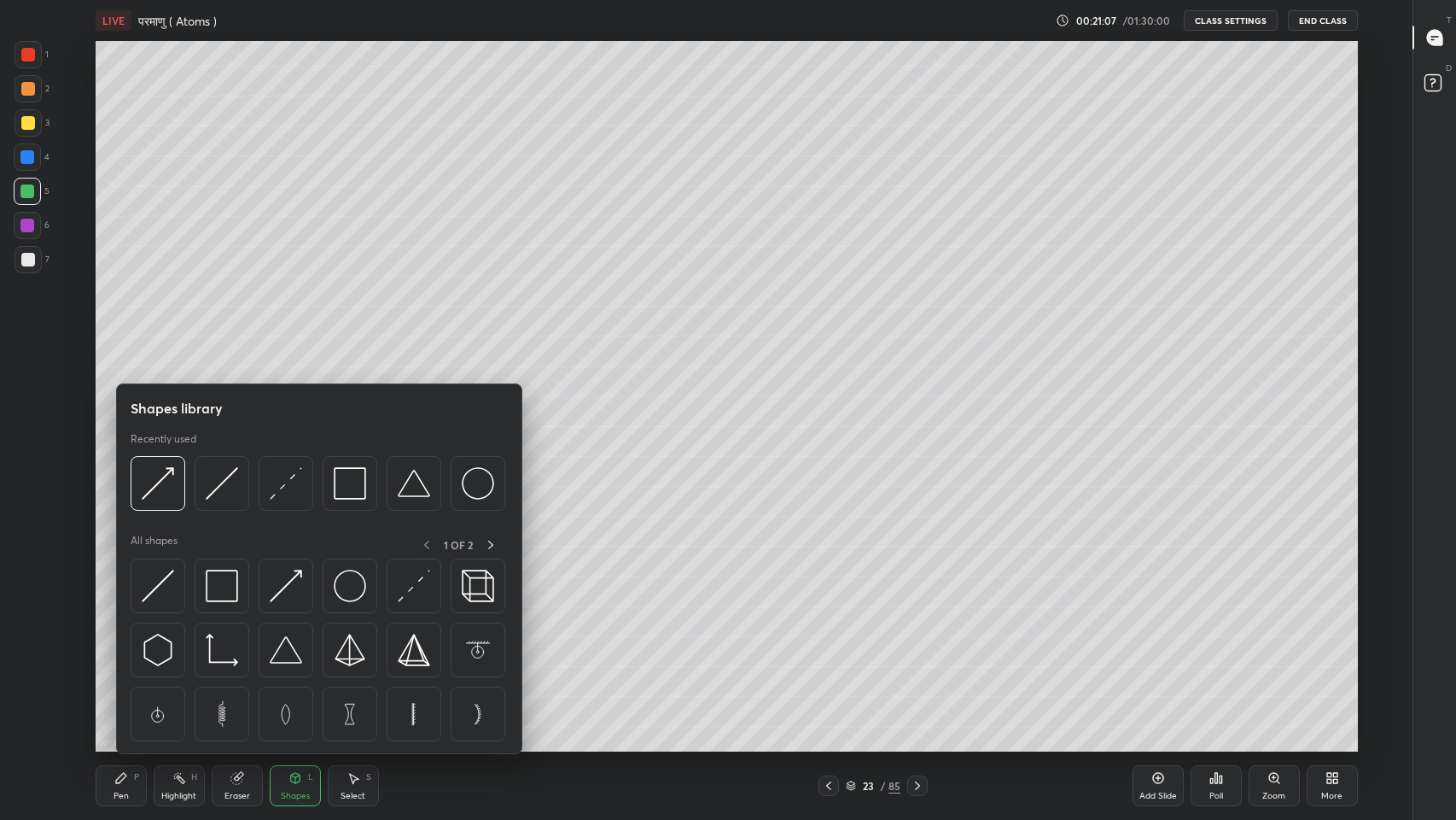
click at [295, 591] on img at bounding box center [286, 586] width 33 height 33
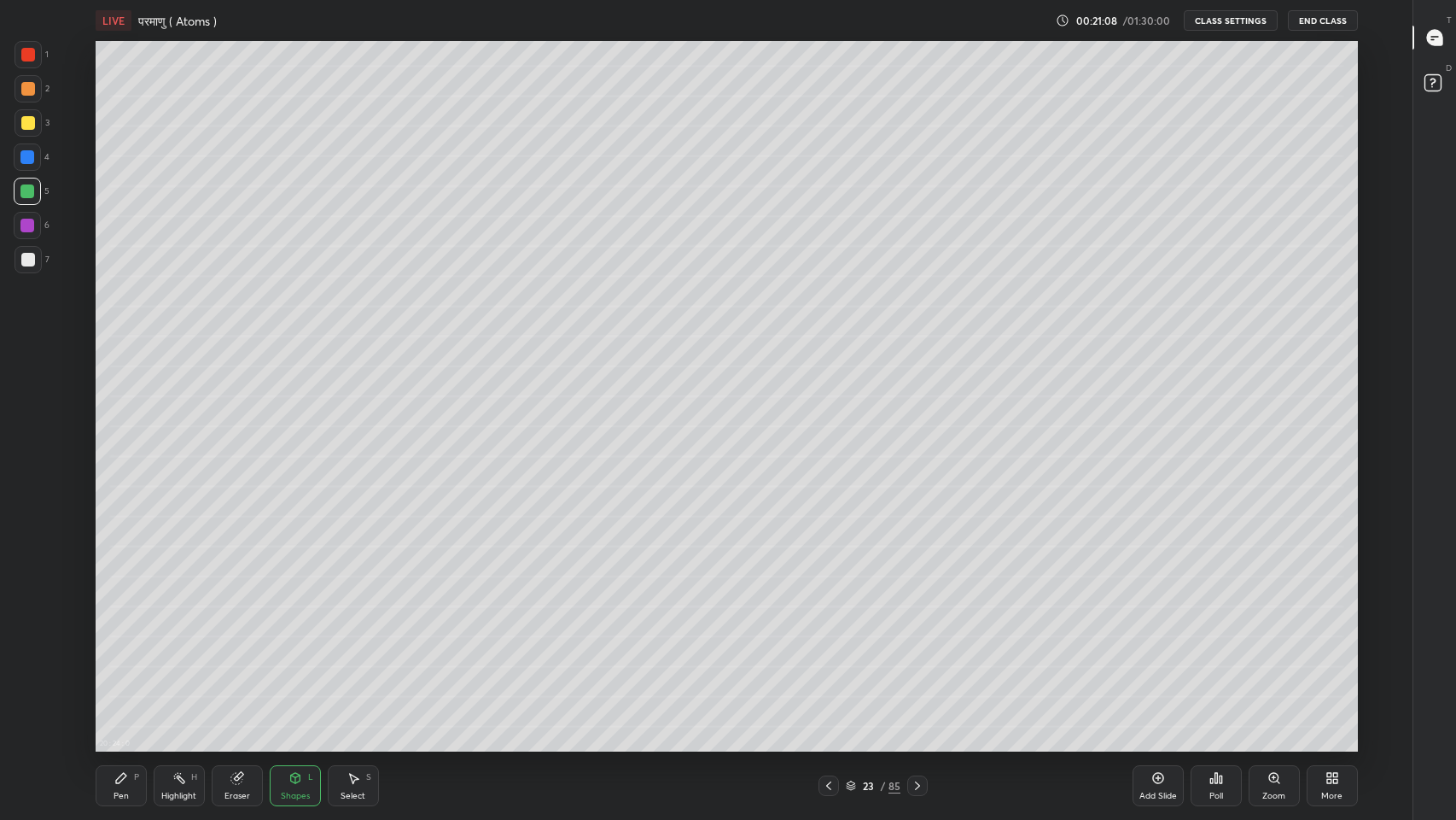
click at [25, 124] on div at bounding box center [28, 123] width 14 height 14
click at [243, 674] on icon at bounding box center [237, 778] width 14 height 14
click at [124, 674] on icon at bounding box center [121, 778] width 14 height 14
click at [1430, 40] on icon at bounding box center [1434, 38] width 15 height 15
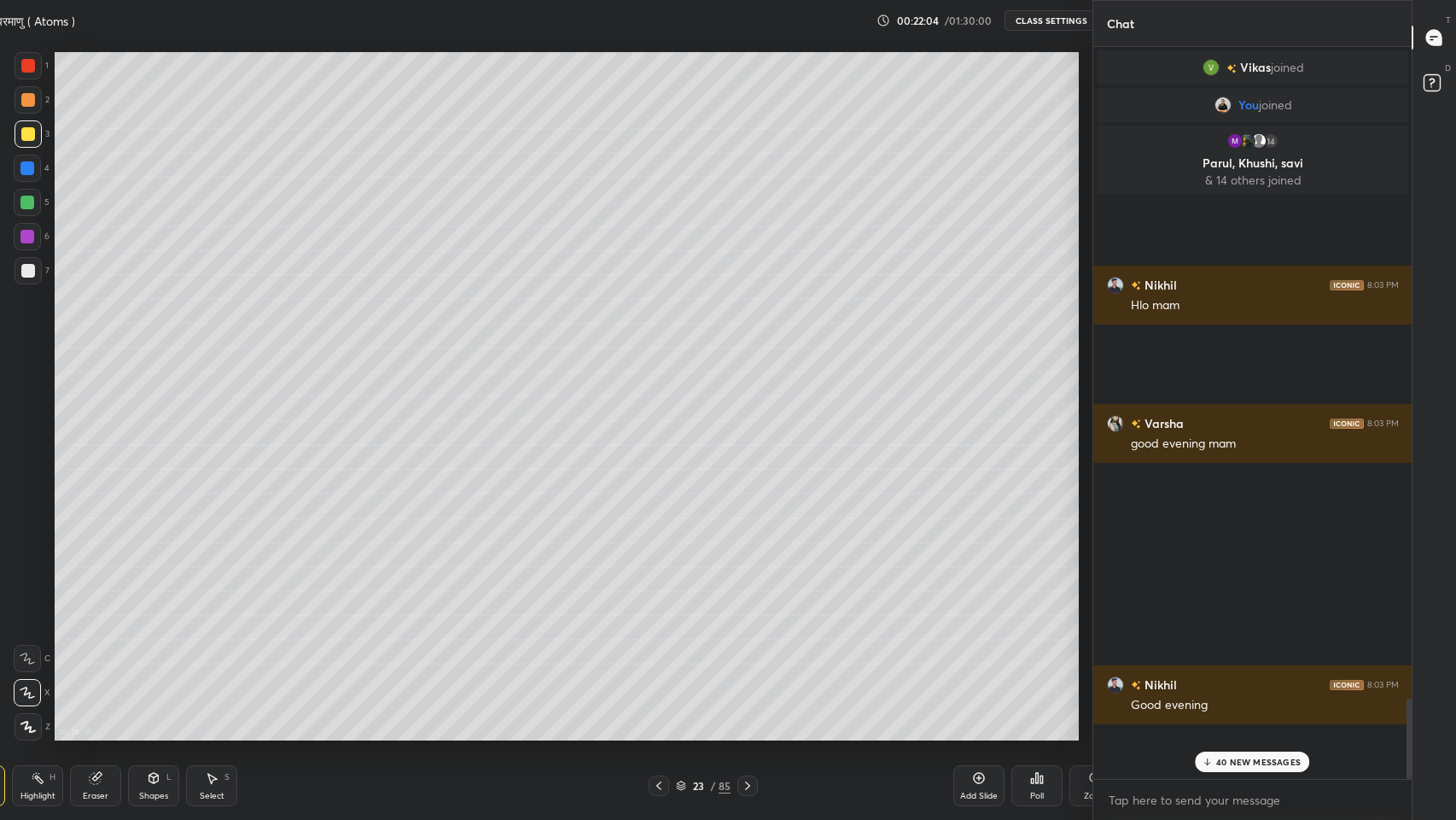
scroll to position [84667, 84310]
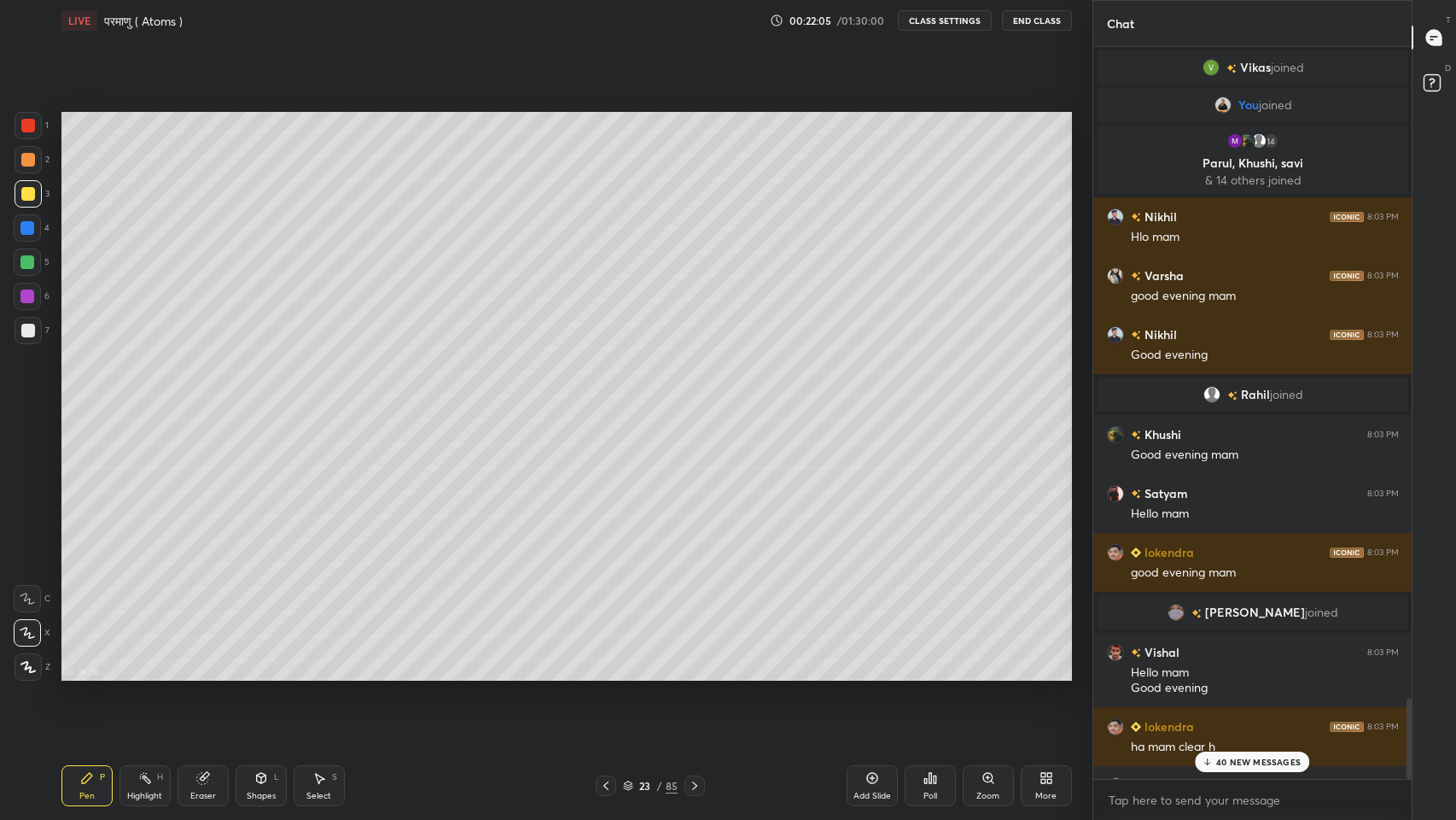
click at [1257, 674] on p "40 NEW MESSAGES" at bounding box center [1258, 761] width 84 height 10
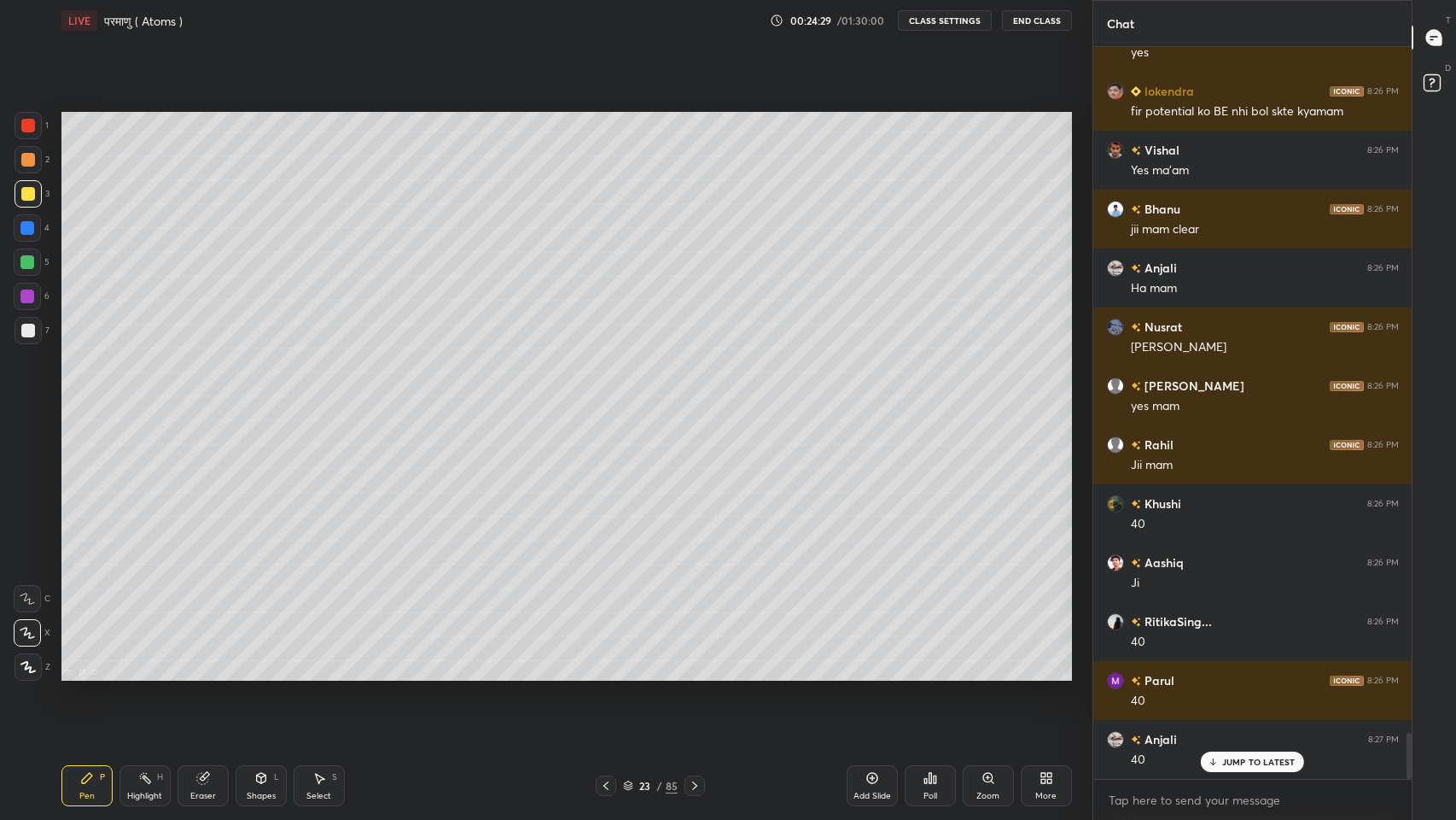
scroll to position [10843, 0]
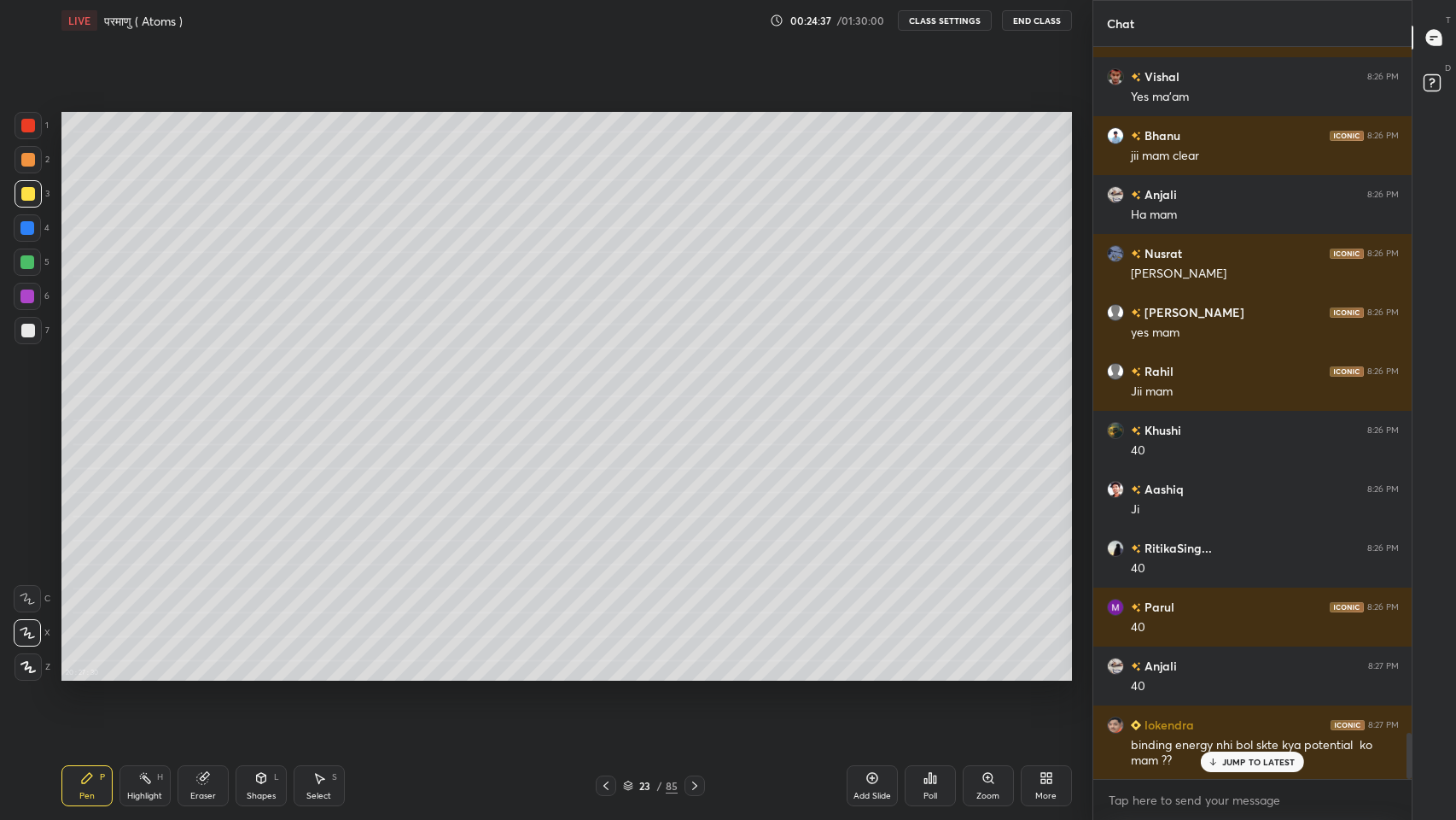
click at [1240, 674] on p "JUMP TO LATEST" at bounding box center [1258, 761] width 73 height 10
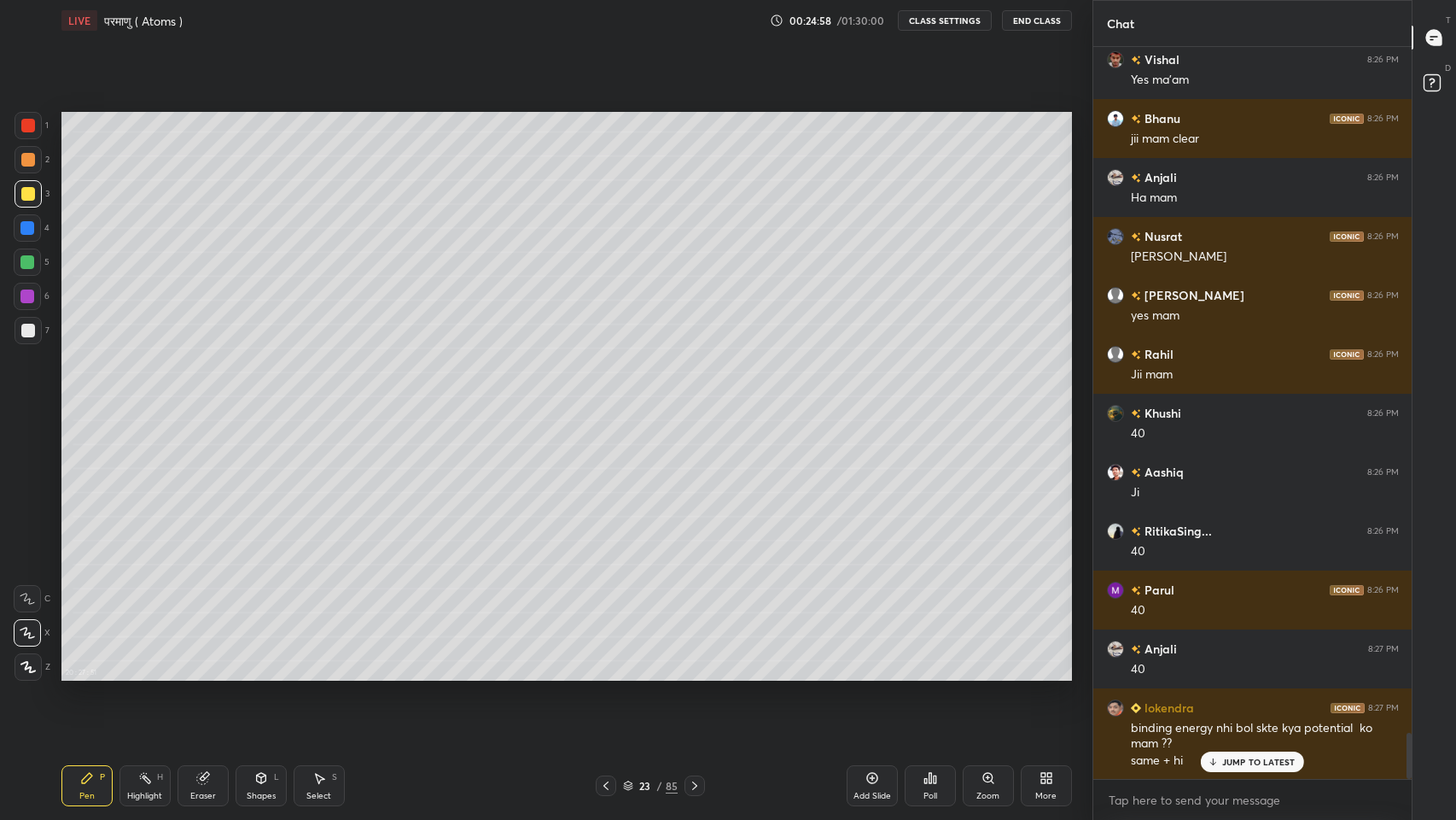
click at [1232, 674] on p "JUMP TO LATEST" at bounding box center [1258, 761] width 73 height 10
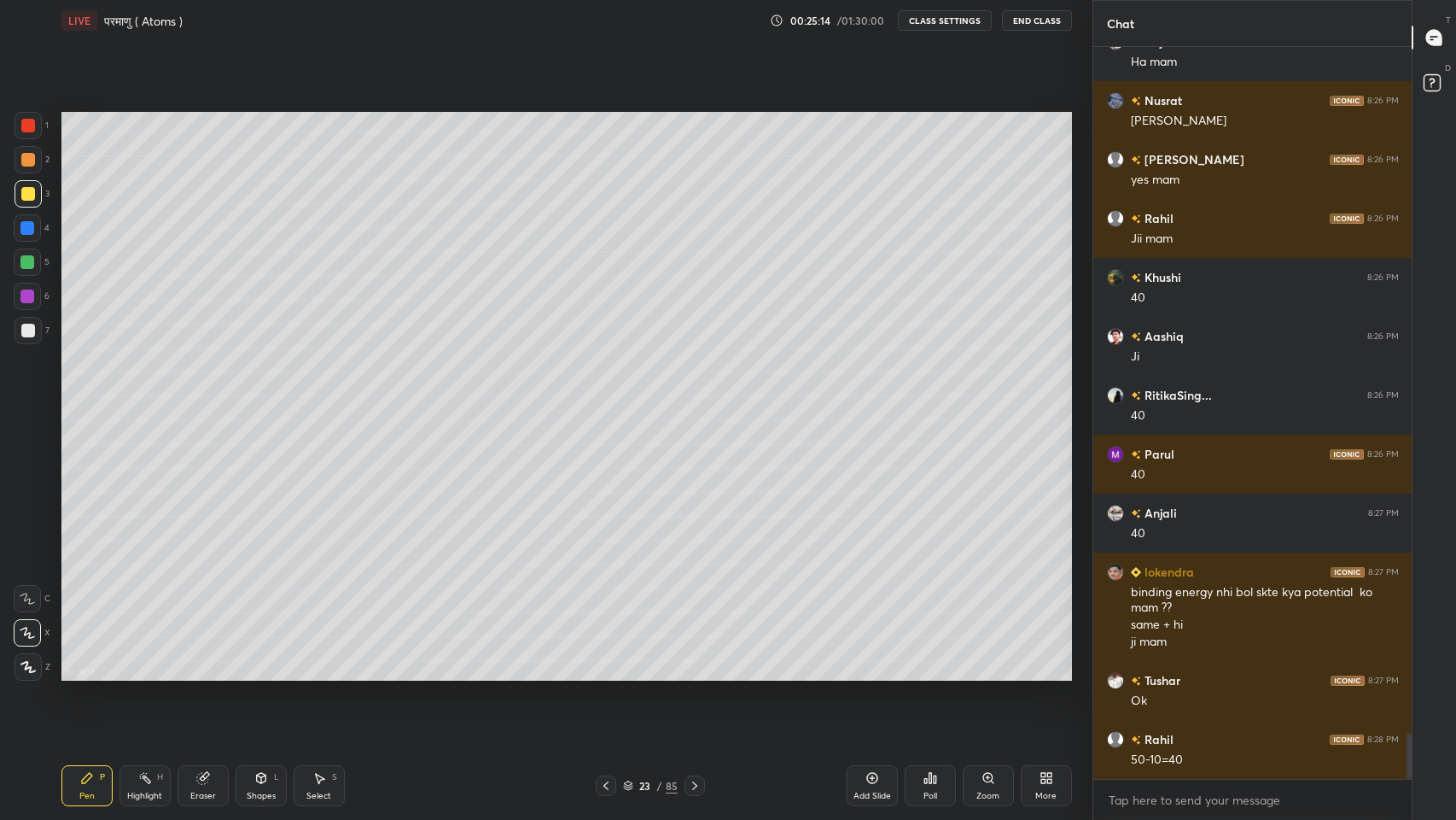
scroll to position [11055, 0]
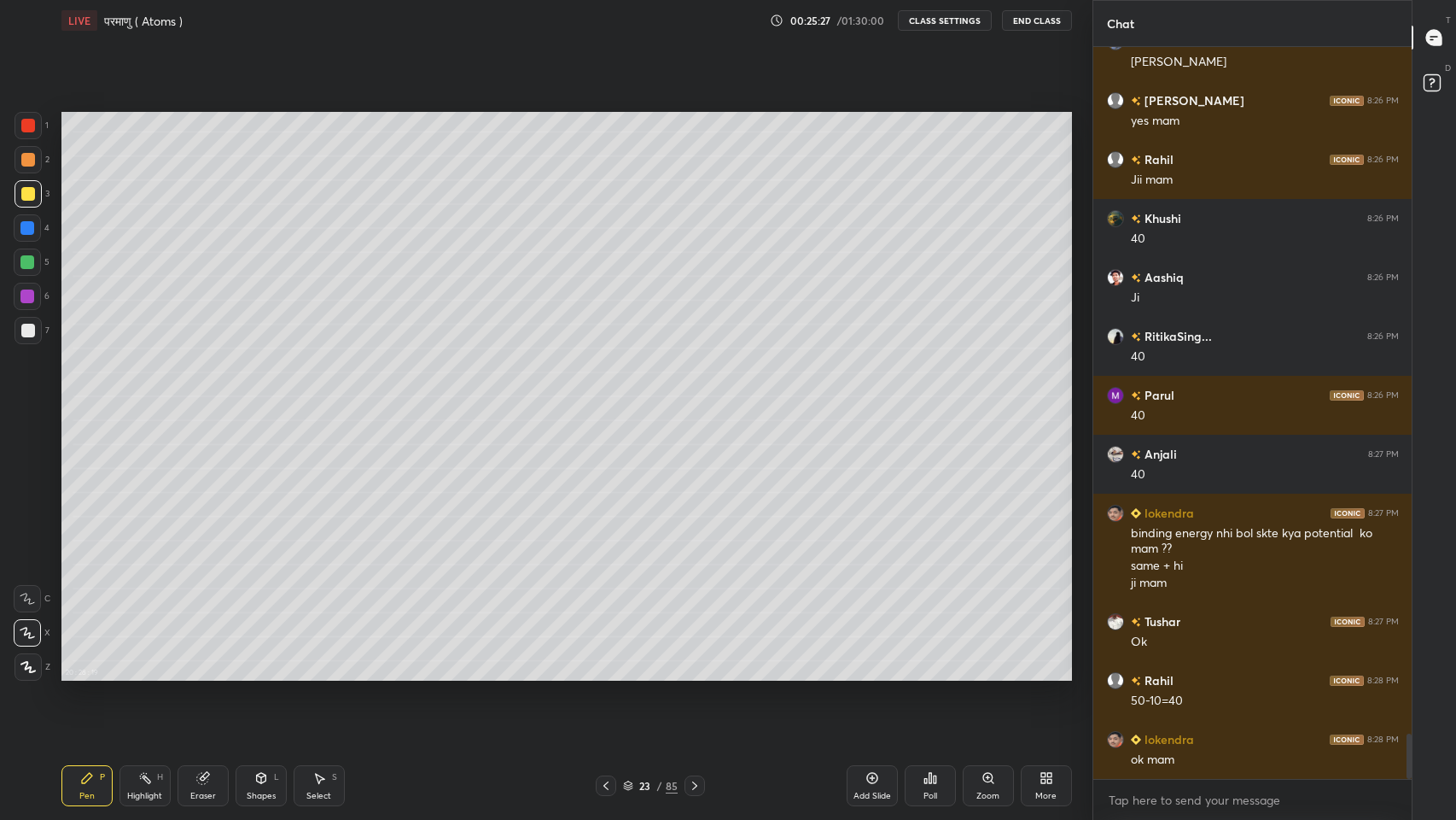
click at [267, 674] on div "Shapes" at bounding box center [261, 796] width 29 height 9
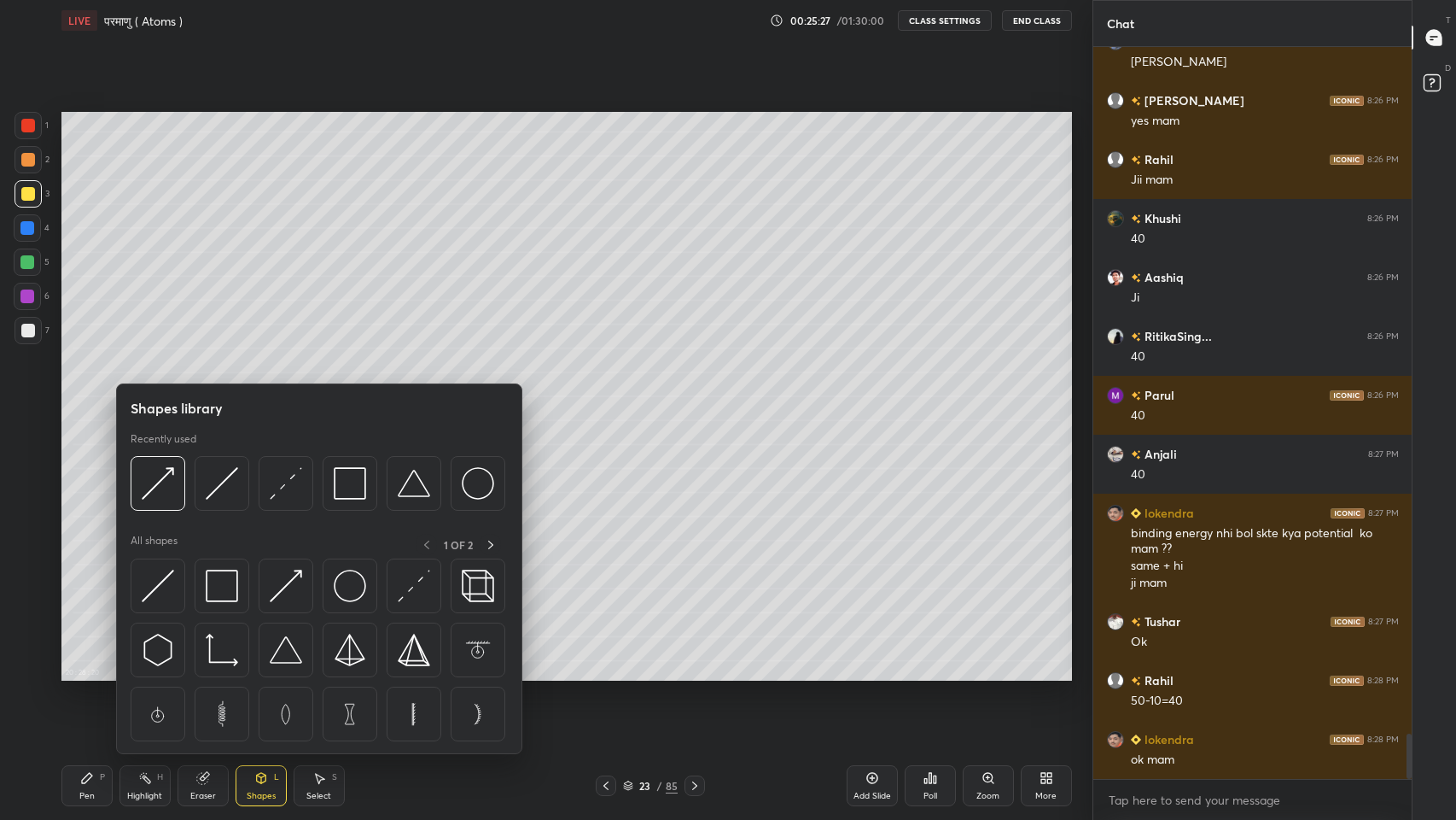
scroll to position [11095, 0]
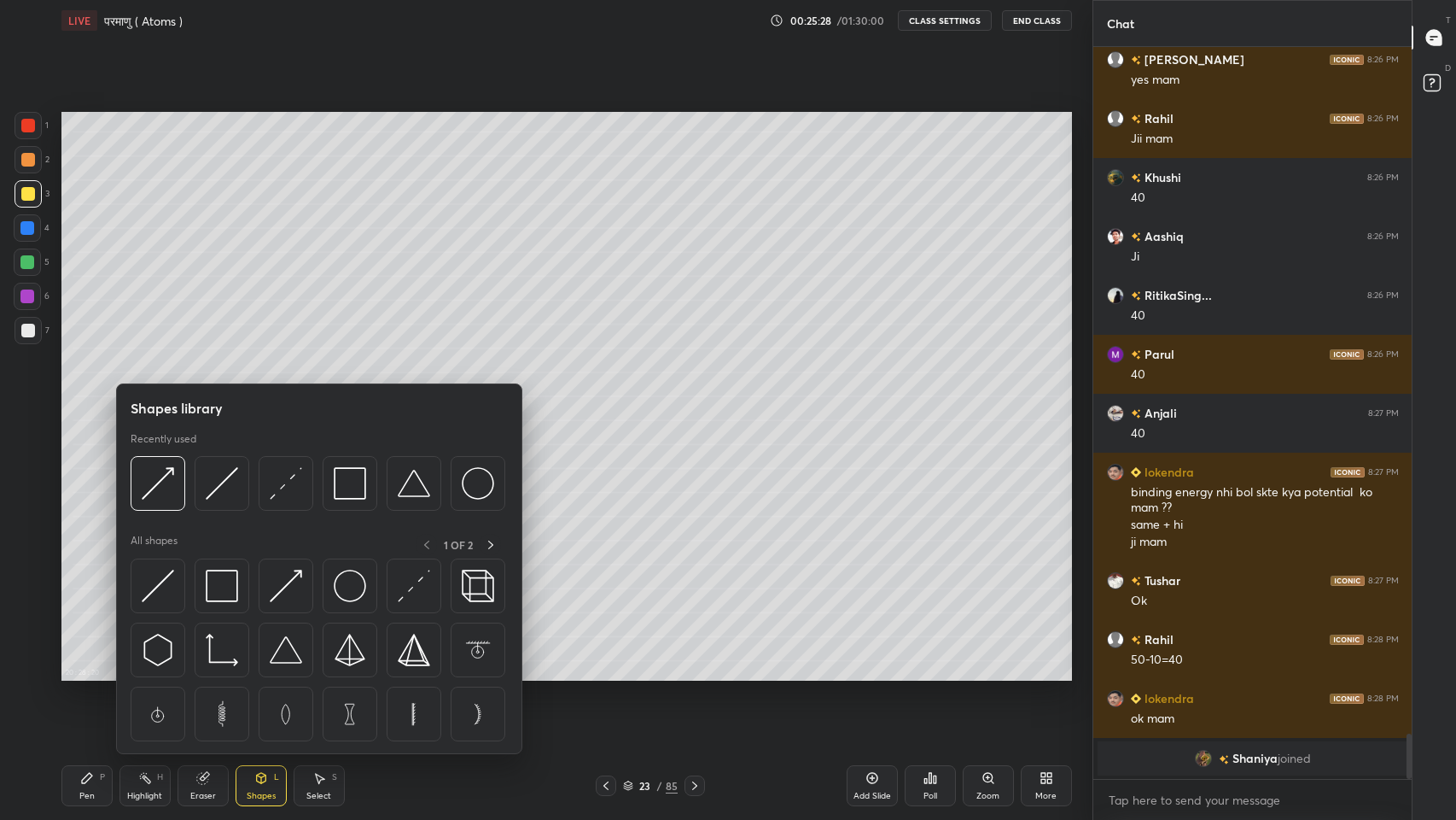
click at [286, 590] on img at bounding box center [286, 586] width 33 height 33
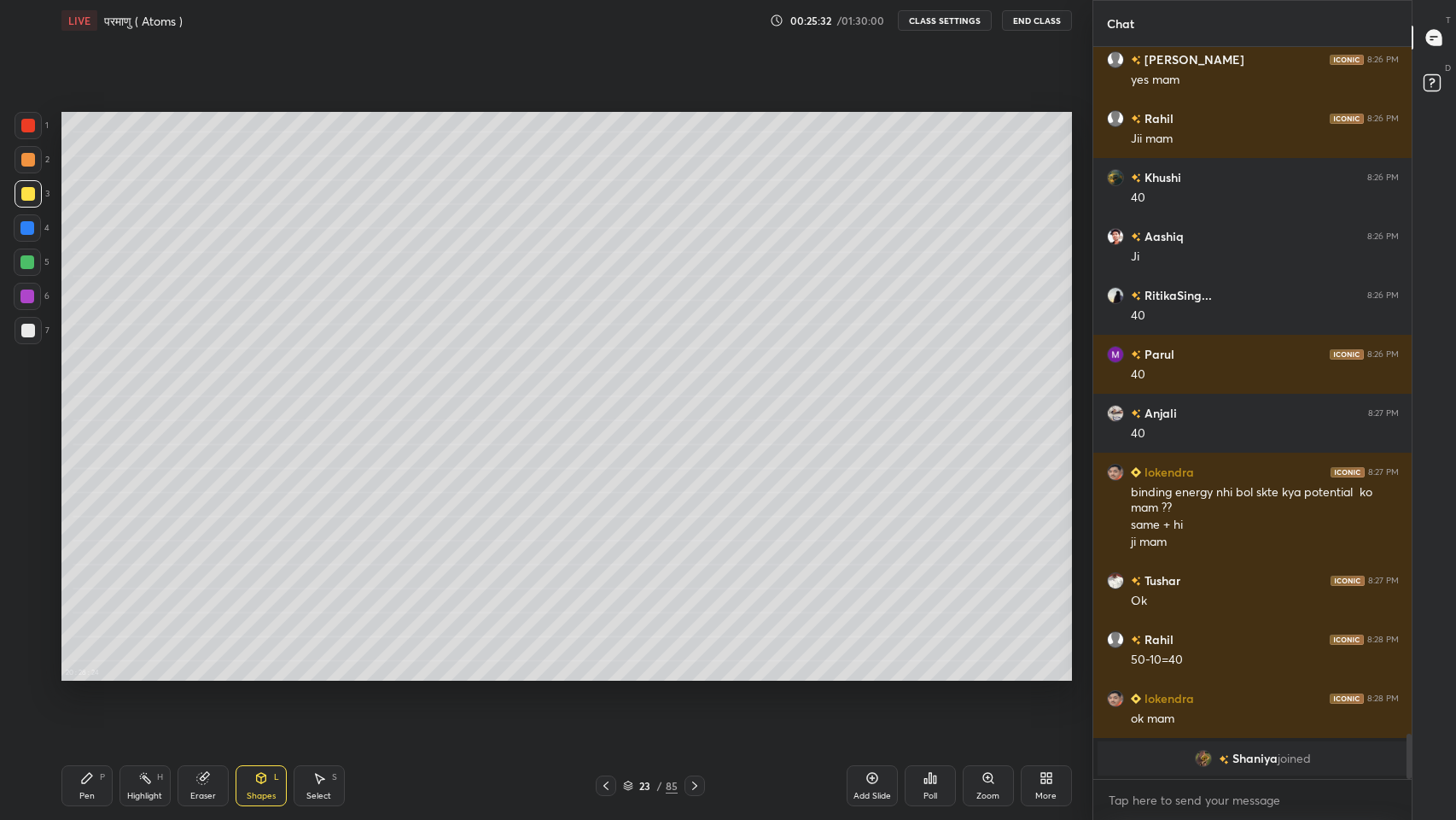
click at [82, 674] on div "Pen" at bounding box center [87, 796] width 15 height 9
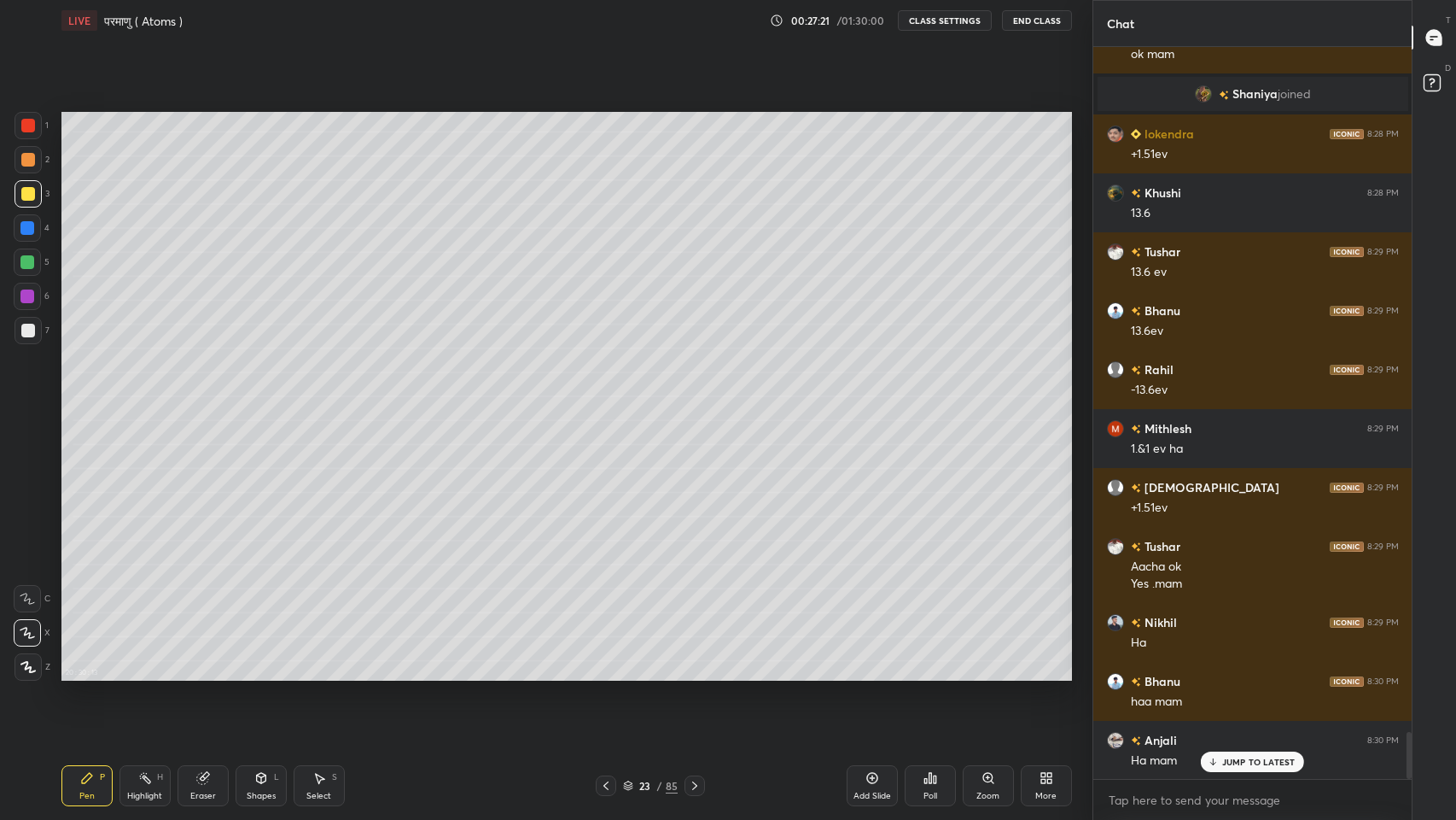
scroll to position [10701, 0]
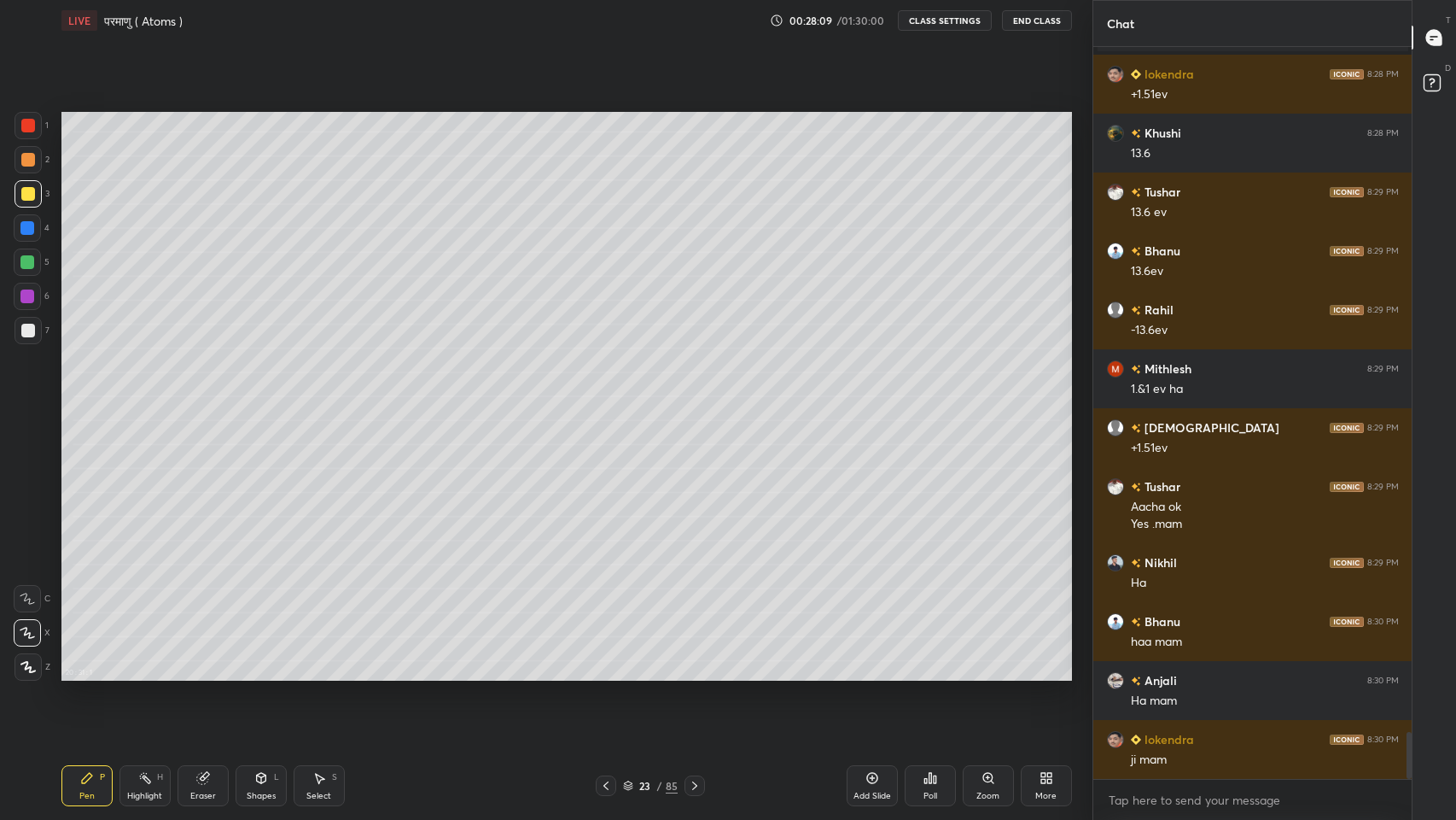
click at [604, 674] on icon at bounding box center [606, 786] width 14 height 14
click at [603, 674] on icon at bounding box center [606, 786] width 14 height 14
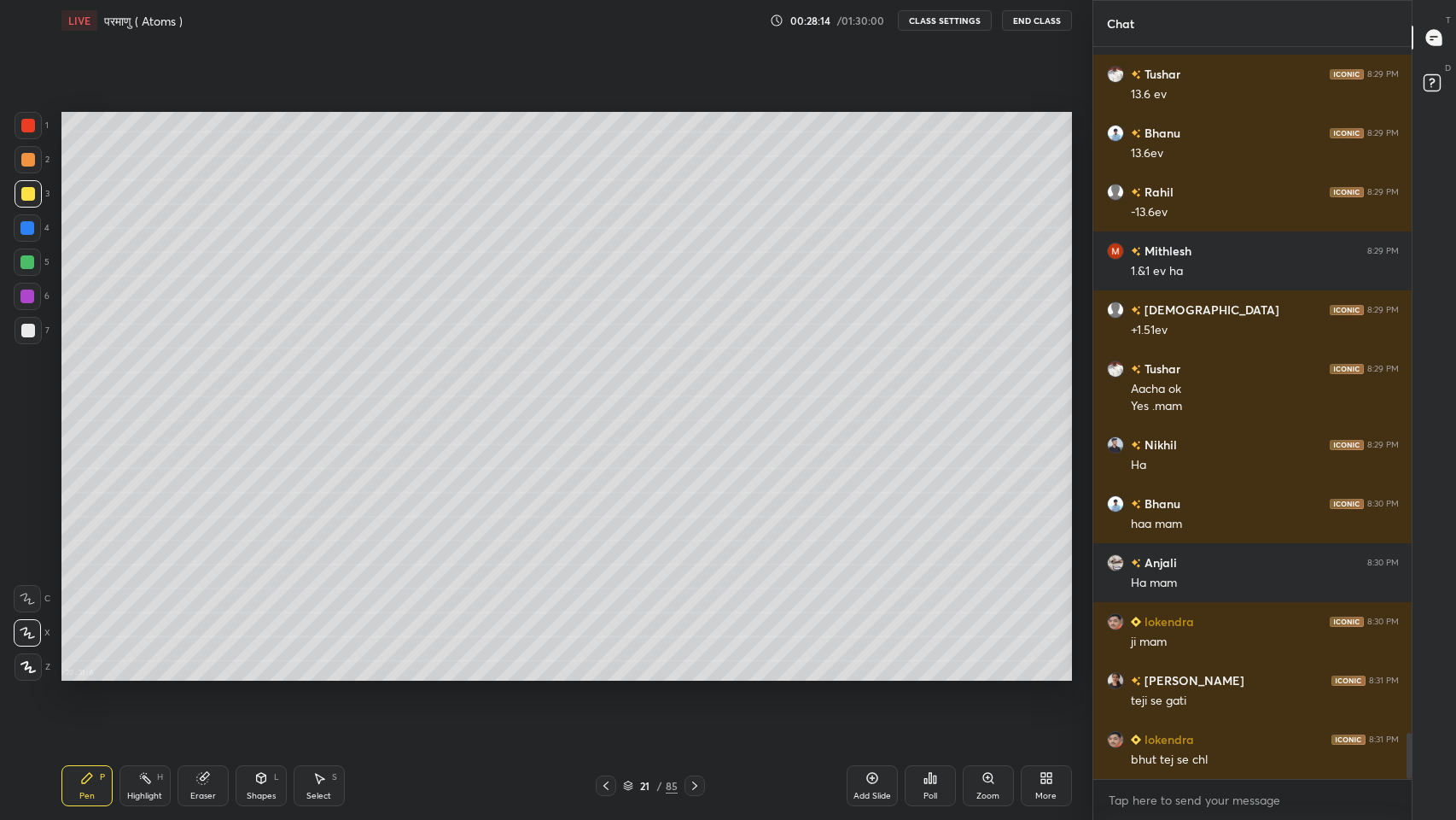
scroll to position [10877, 0]
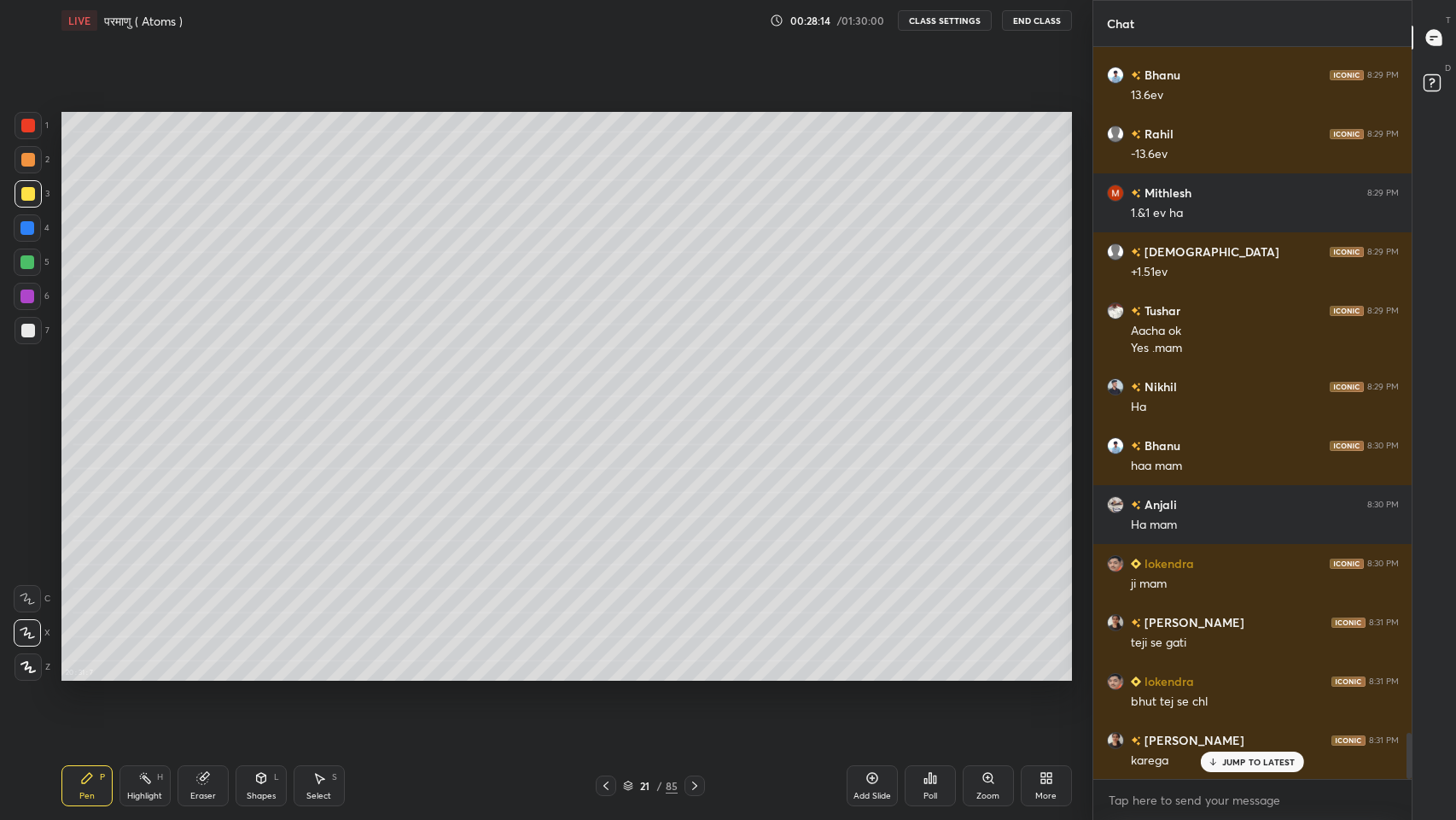
click at [694, 674] on icon at bounding box center [695, 786] width 14 height 14
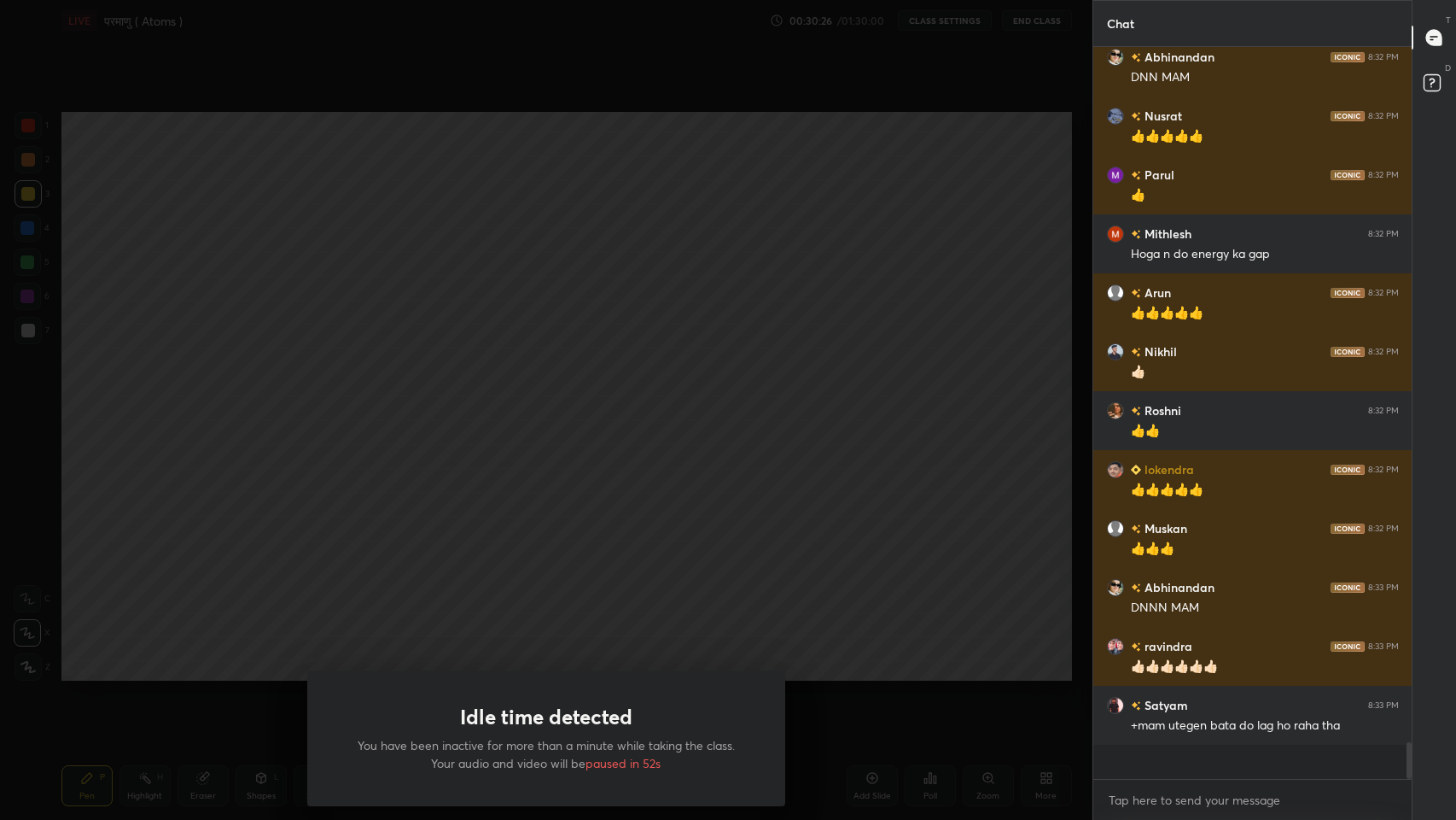
scroll to position [13117, 0]
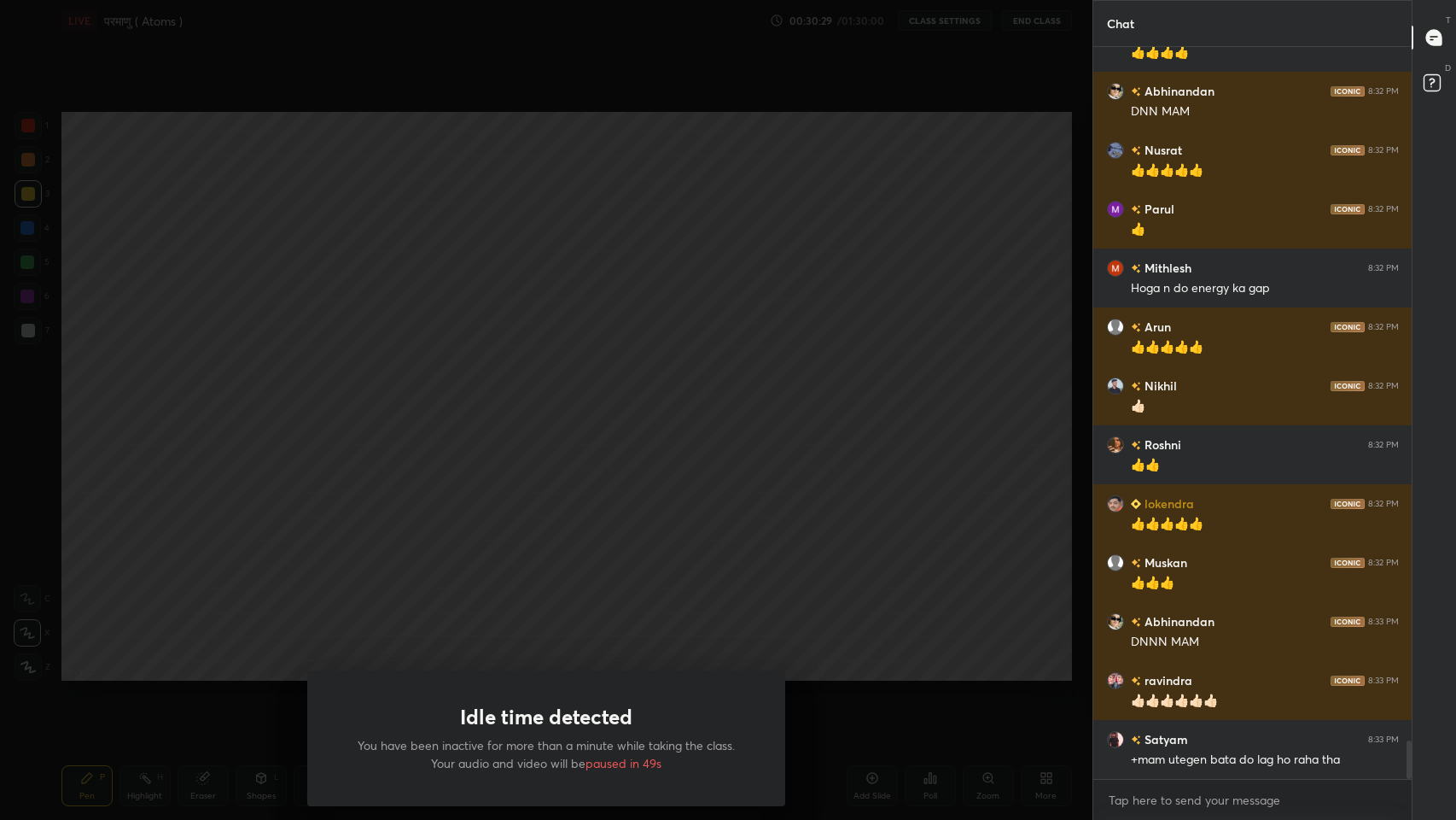
click at [734, 626] on div "Idle time detected You have been inactive for more than a minute while taking t…" at bounding box center [546, 410] width 1092 height 820
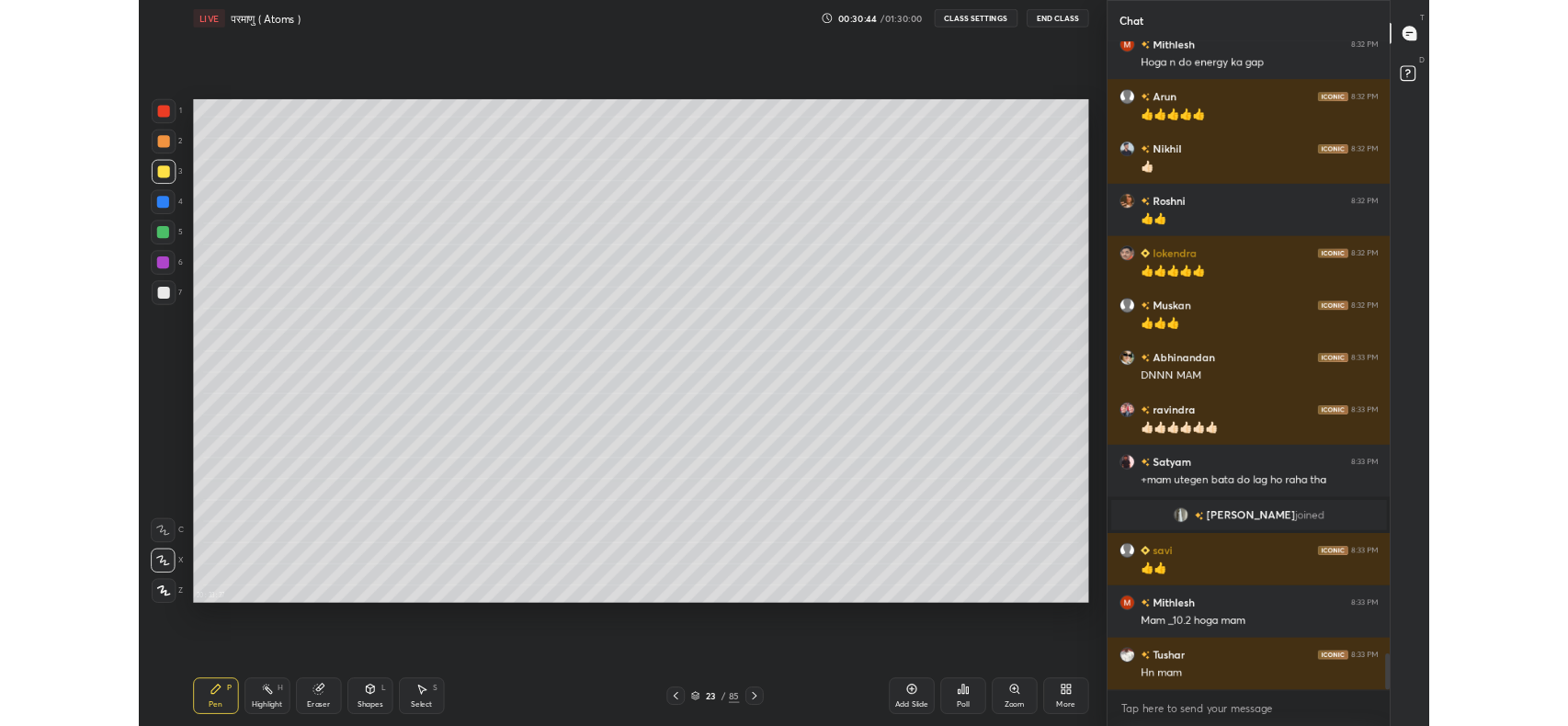
scroll to position [13419, 0]
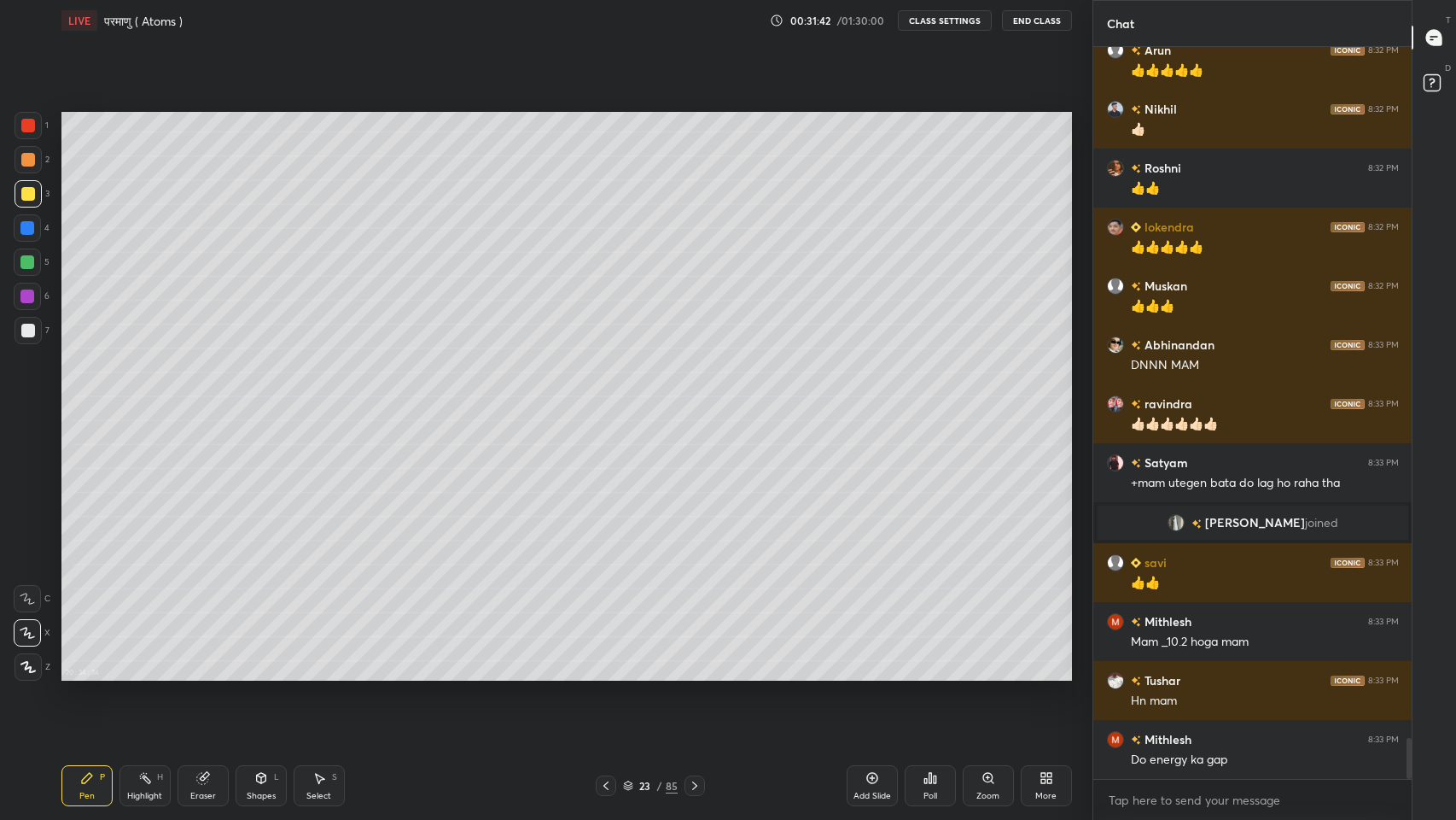
click at [1055, 674] on div "More" at bounding box center [1046, 796] width 22 height 9
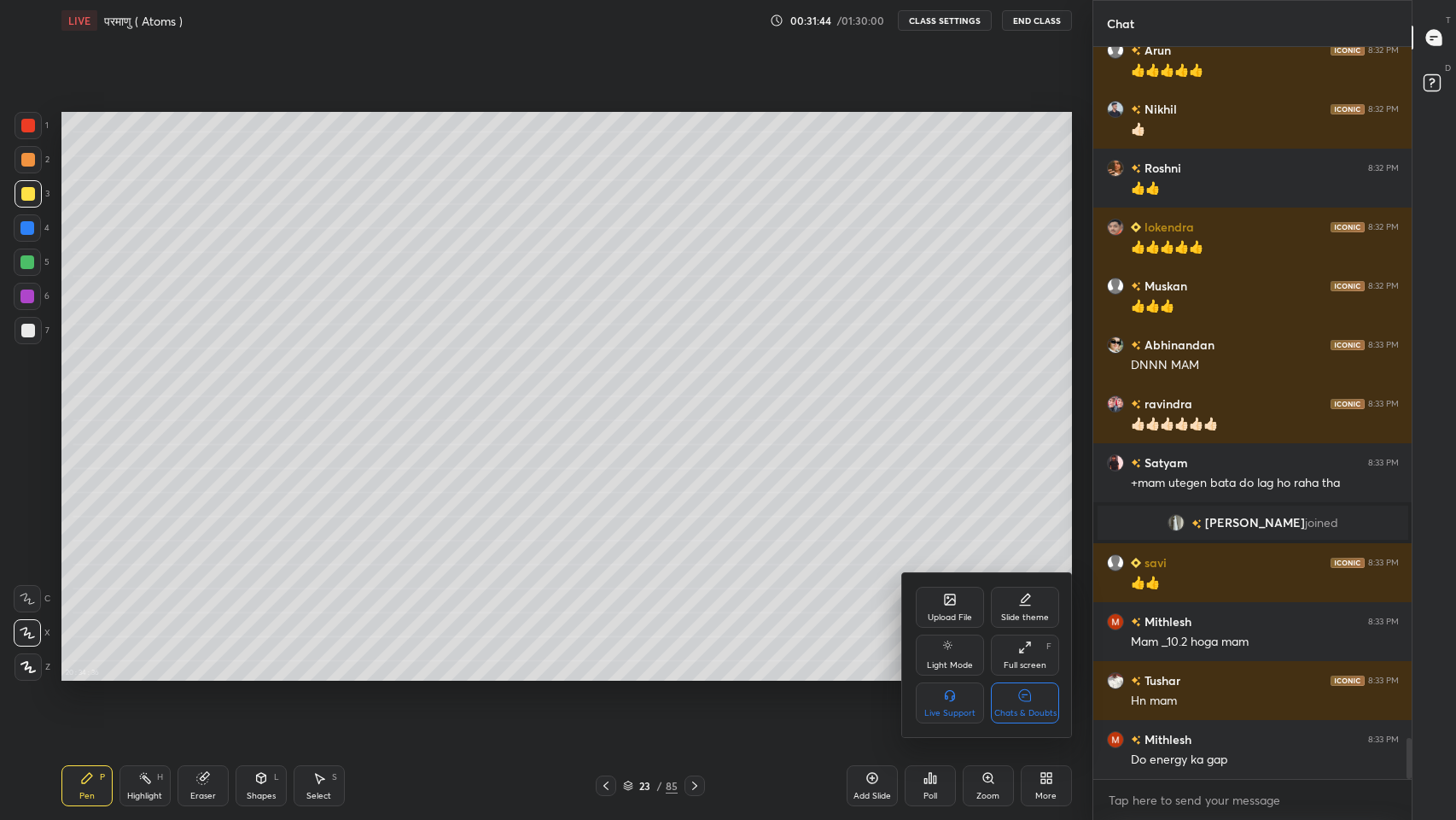
click at [691, 674] on div at bounding box center [728, 410] width 1456 height 820
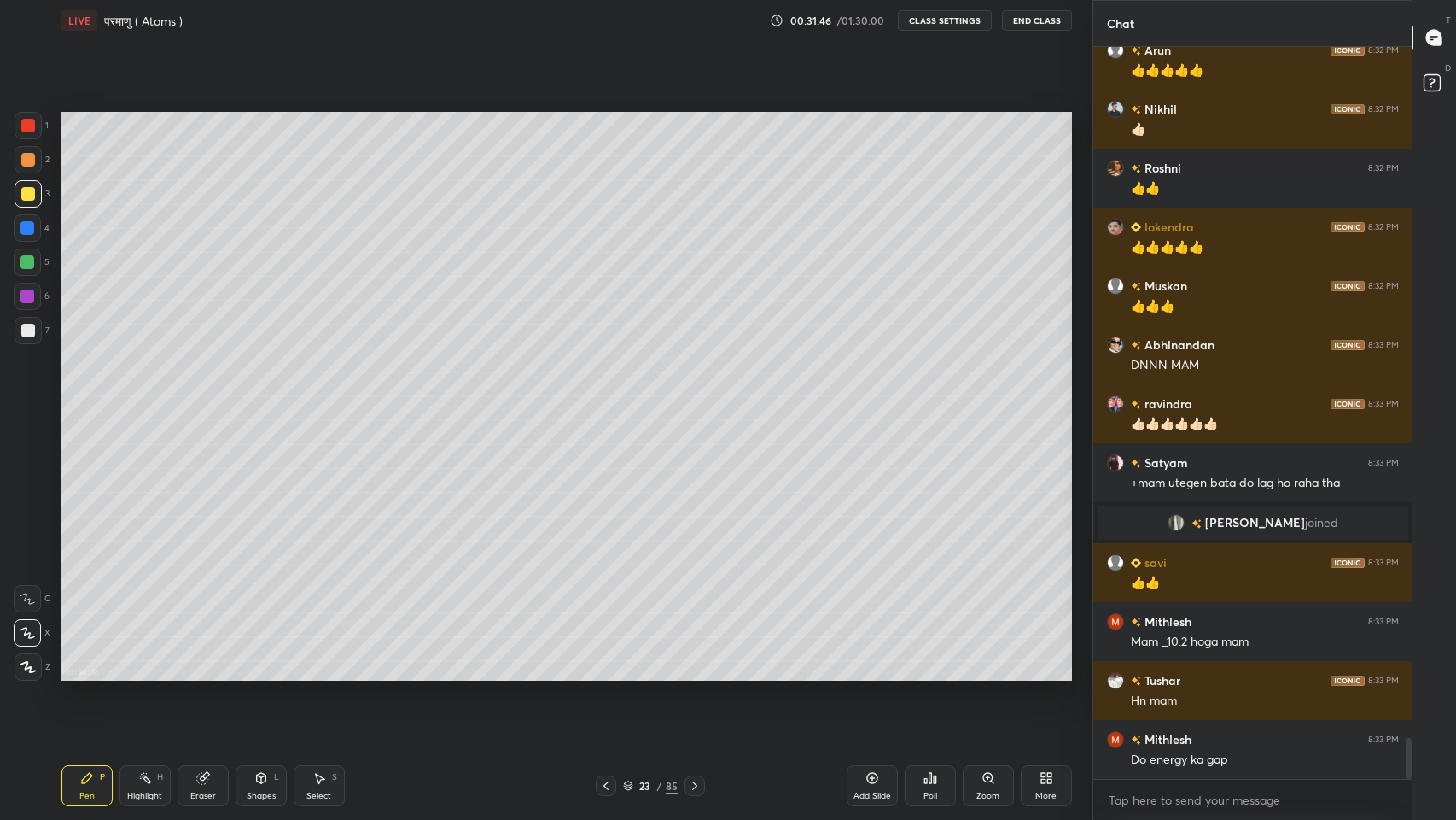
click at [694, 674] on icon at bounding box center [695, 786] width 14 height 14
click at [1045, 674] on div "More" at bounding box center [1046, 796] width 22 height 9
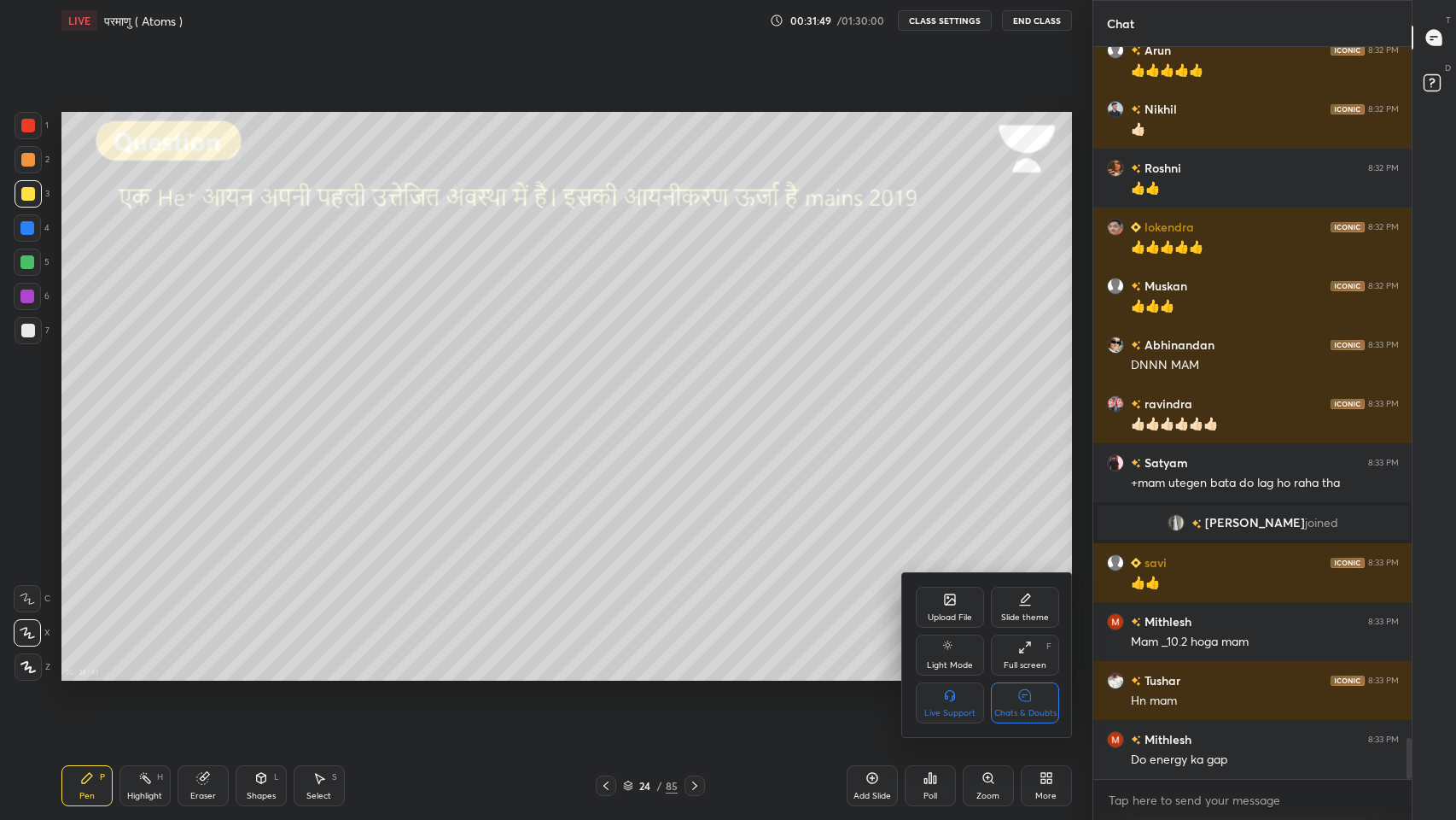
click at [1025, 657] on div "Full screen F" at bounding box center [1024, 655] width 68 height 41
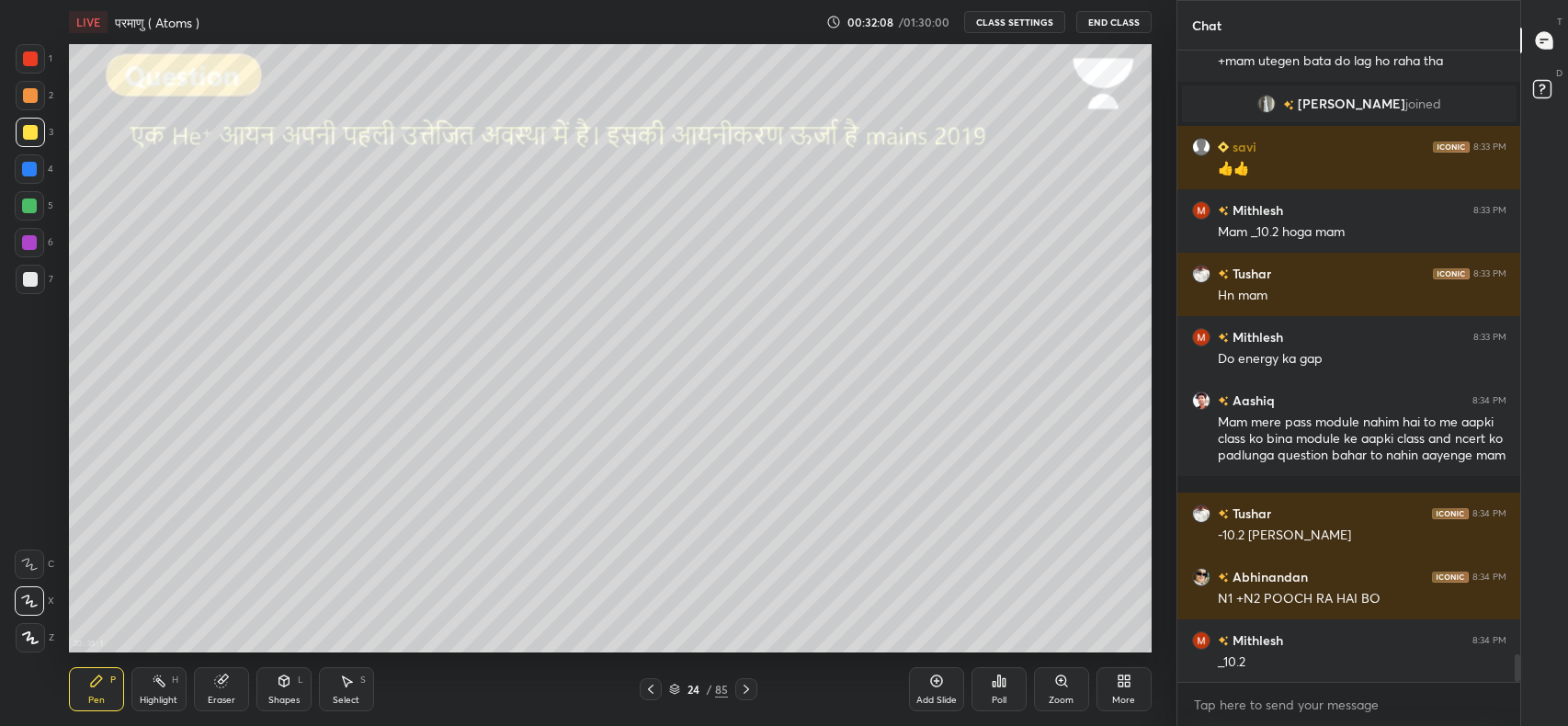
scroll to position [13940, 0]
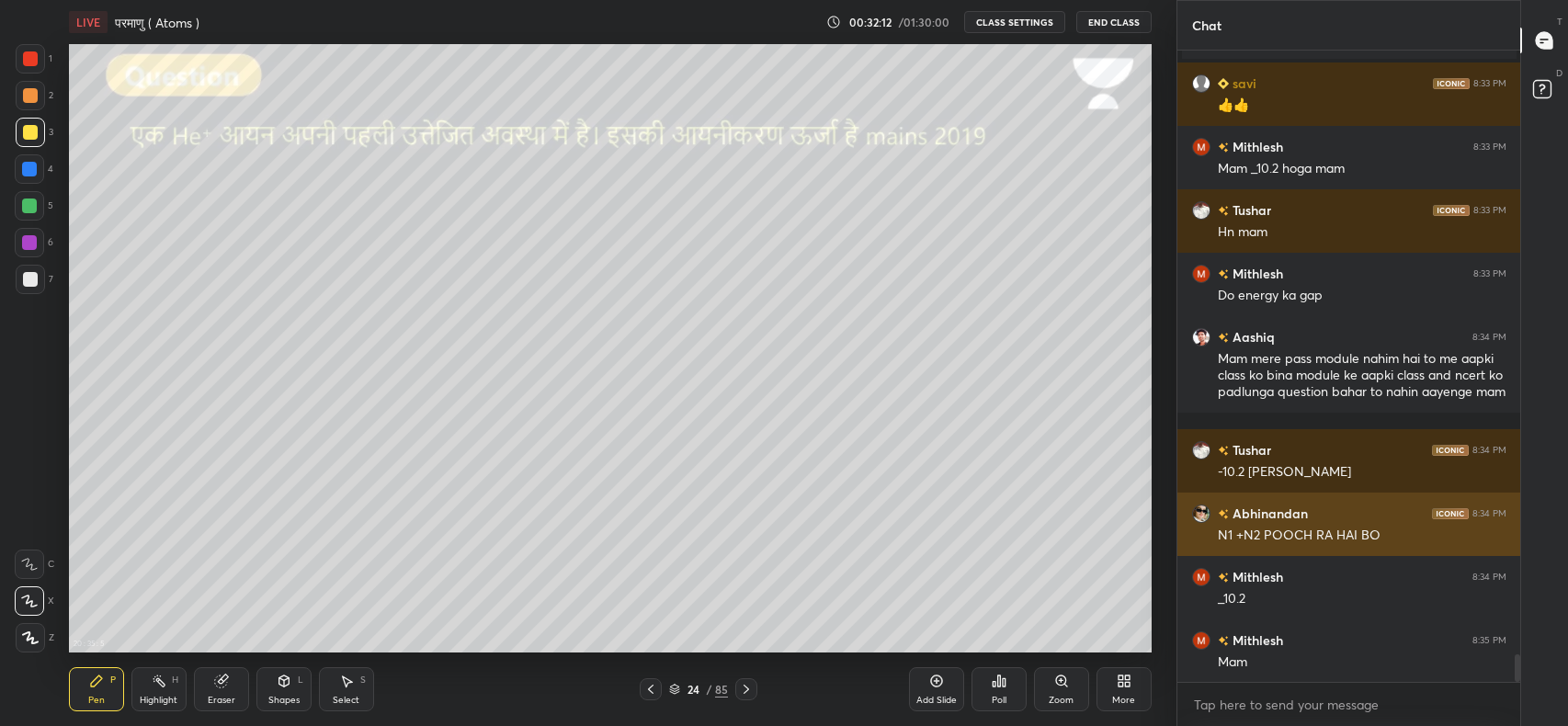
click at [1195, 506] on div "grid" at bounding box center [1201, 514] width 19 height 19
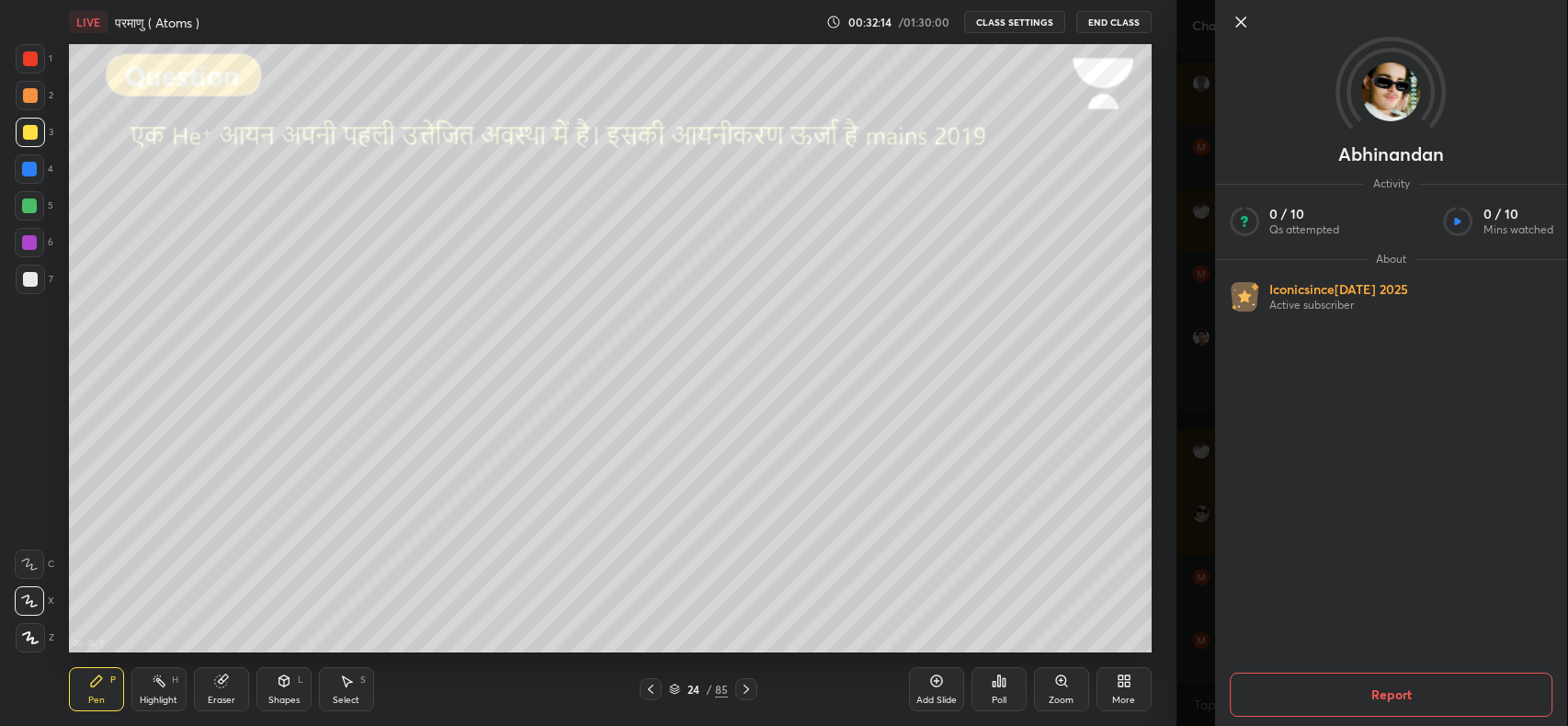
click at [1202, 347] on div "Abhinandan Activity 0 / 10 Qs attempted 0 / 10 Mins watched About Iconic since …" at bounding box center [1373, 363] width 393 height 726
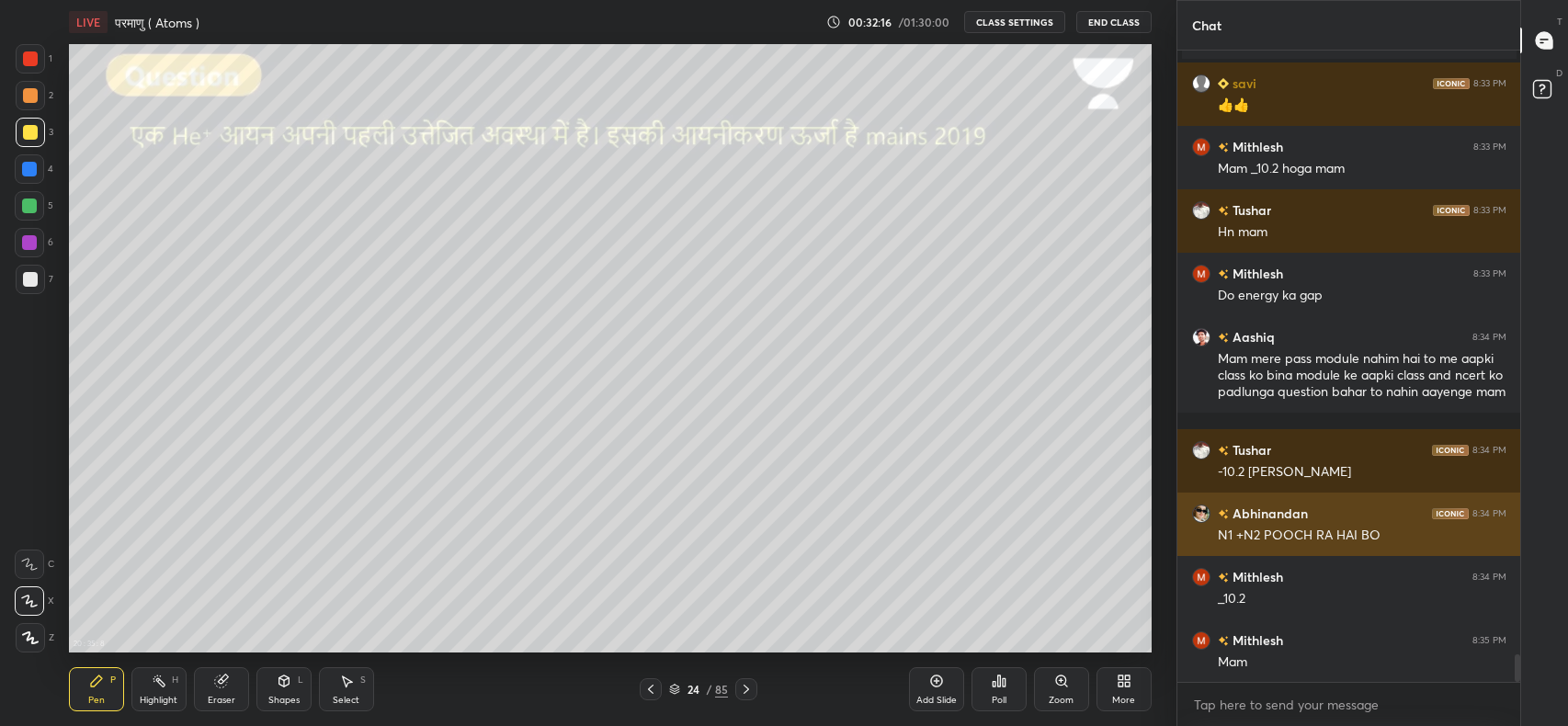
click at [1215, 529] on div "Abhinandan 8:34 PM N1 +N2 POOCH RA HAI BO" at bounding box center [1348, 524] width 344 height 63
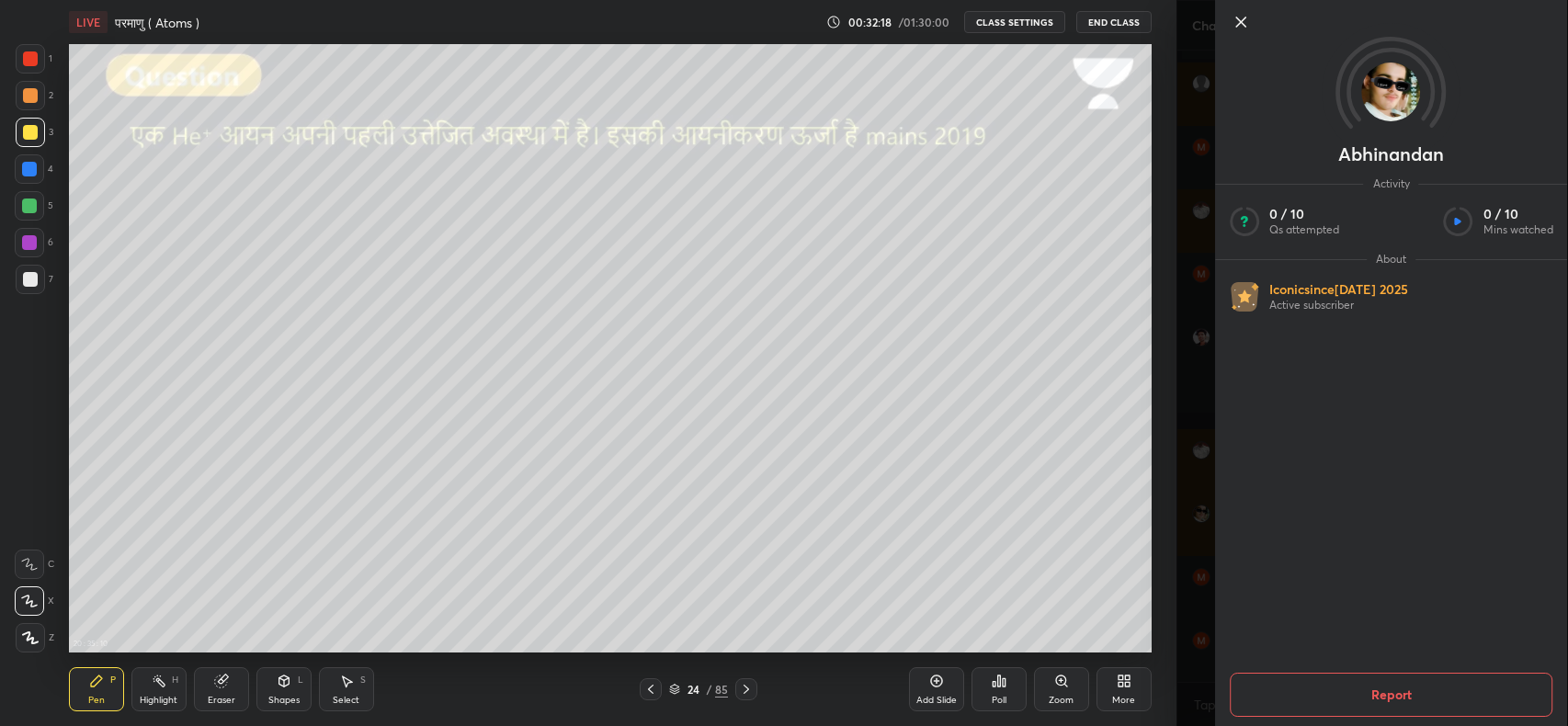
click at [1196, 365] on div "Abhinandan Activity 0 / 10 Qs attempted 0 / 10 Mins watched About Iconic since …" at bounding box center [1373, 363] width 393 height 726
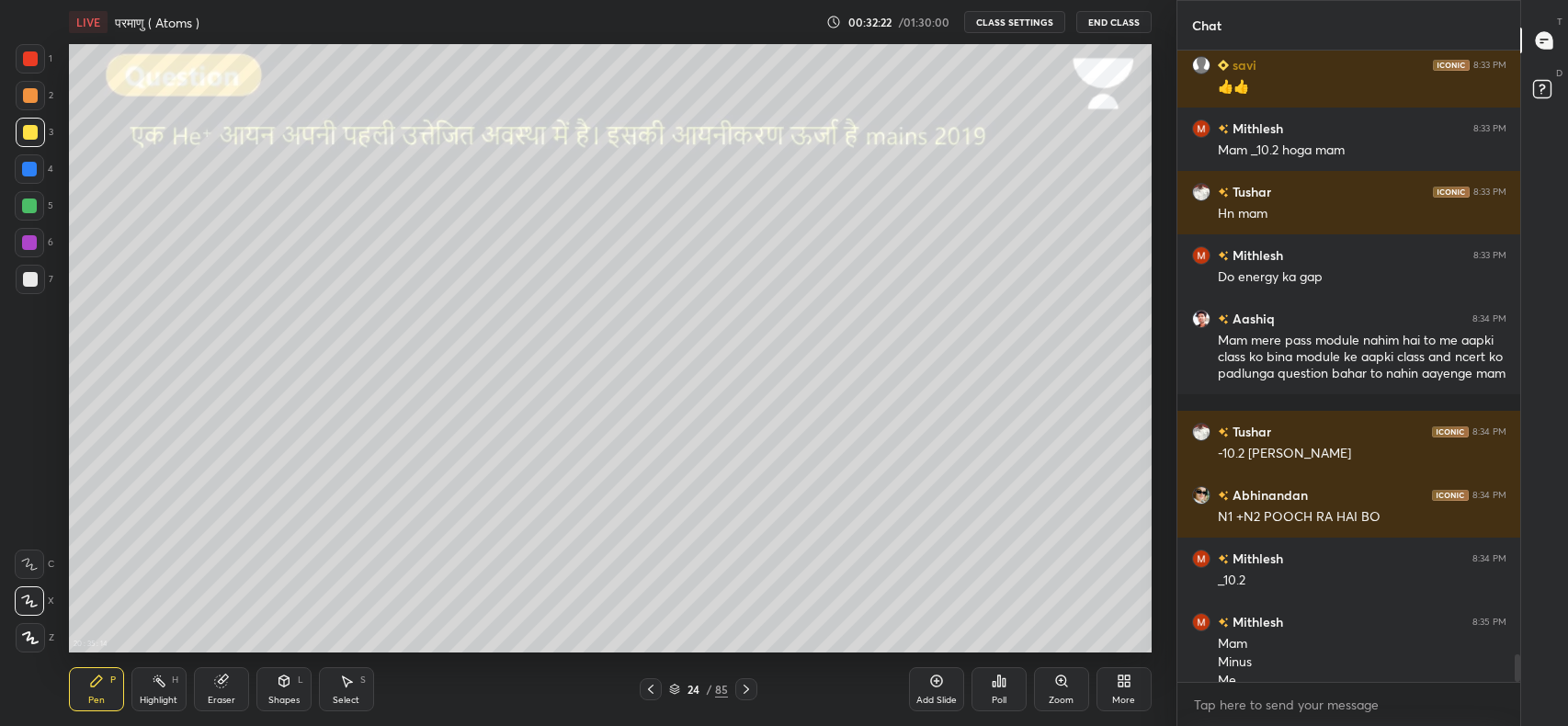
scroll to position [13977, 0]
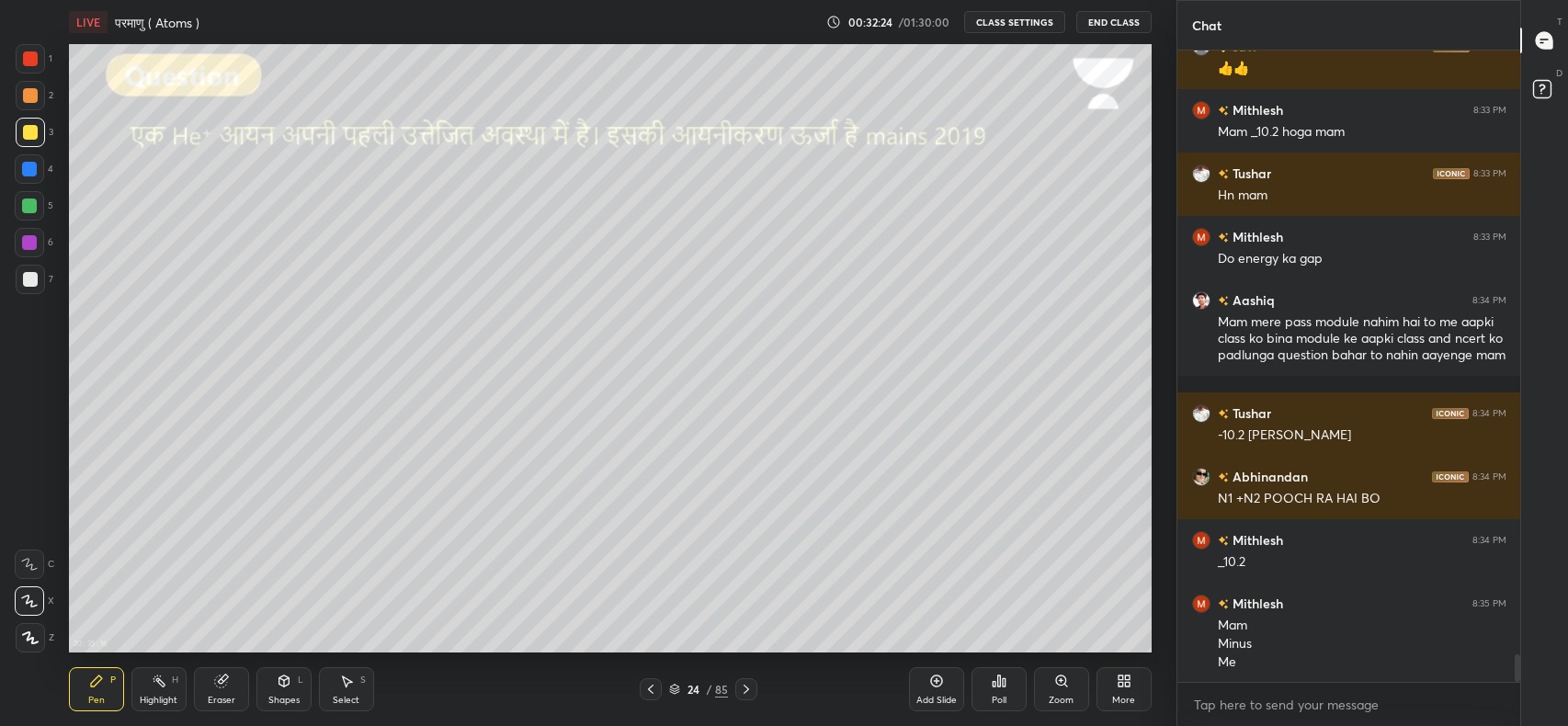
click at [646, 692] on icon at bounding box center [651, 689] width 15 height 15
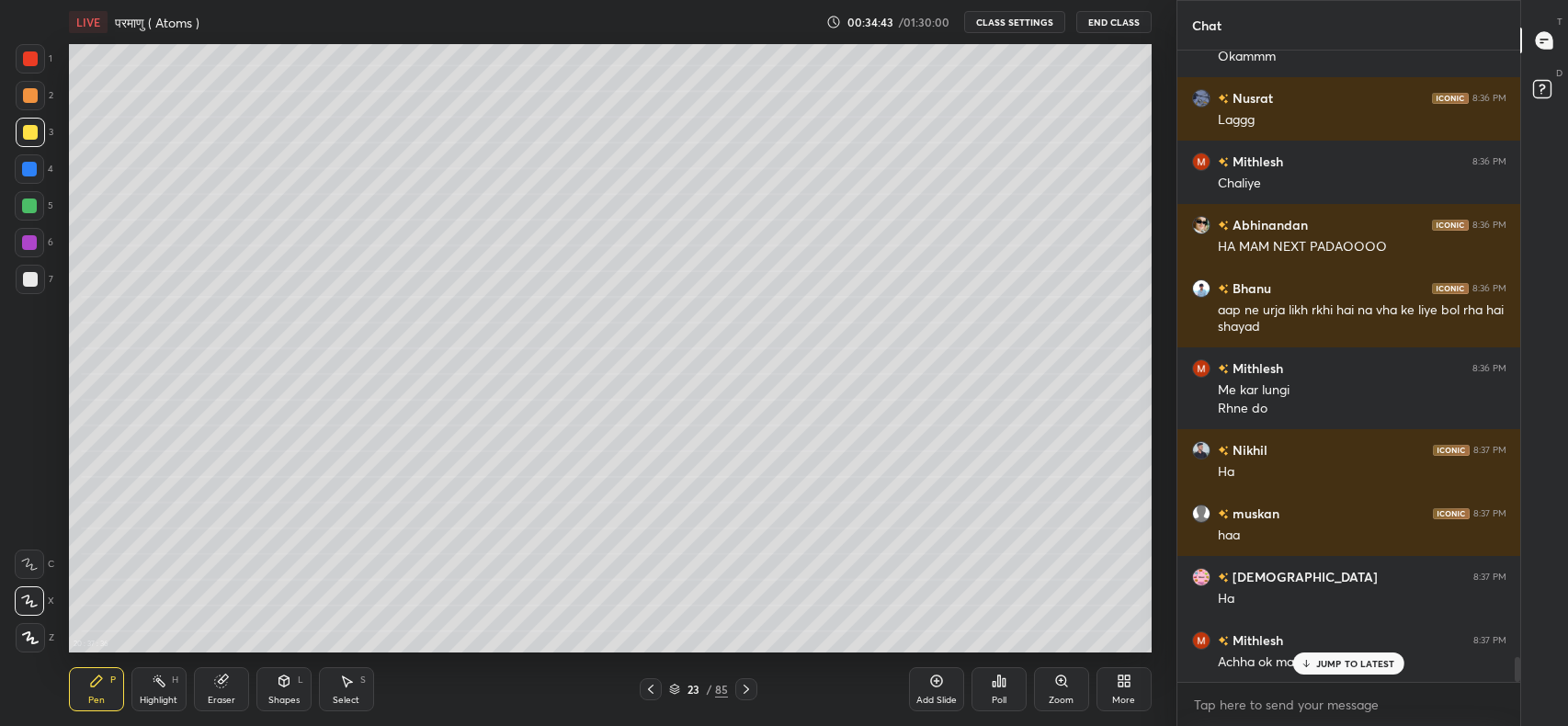
scroll to position [15469, 0]
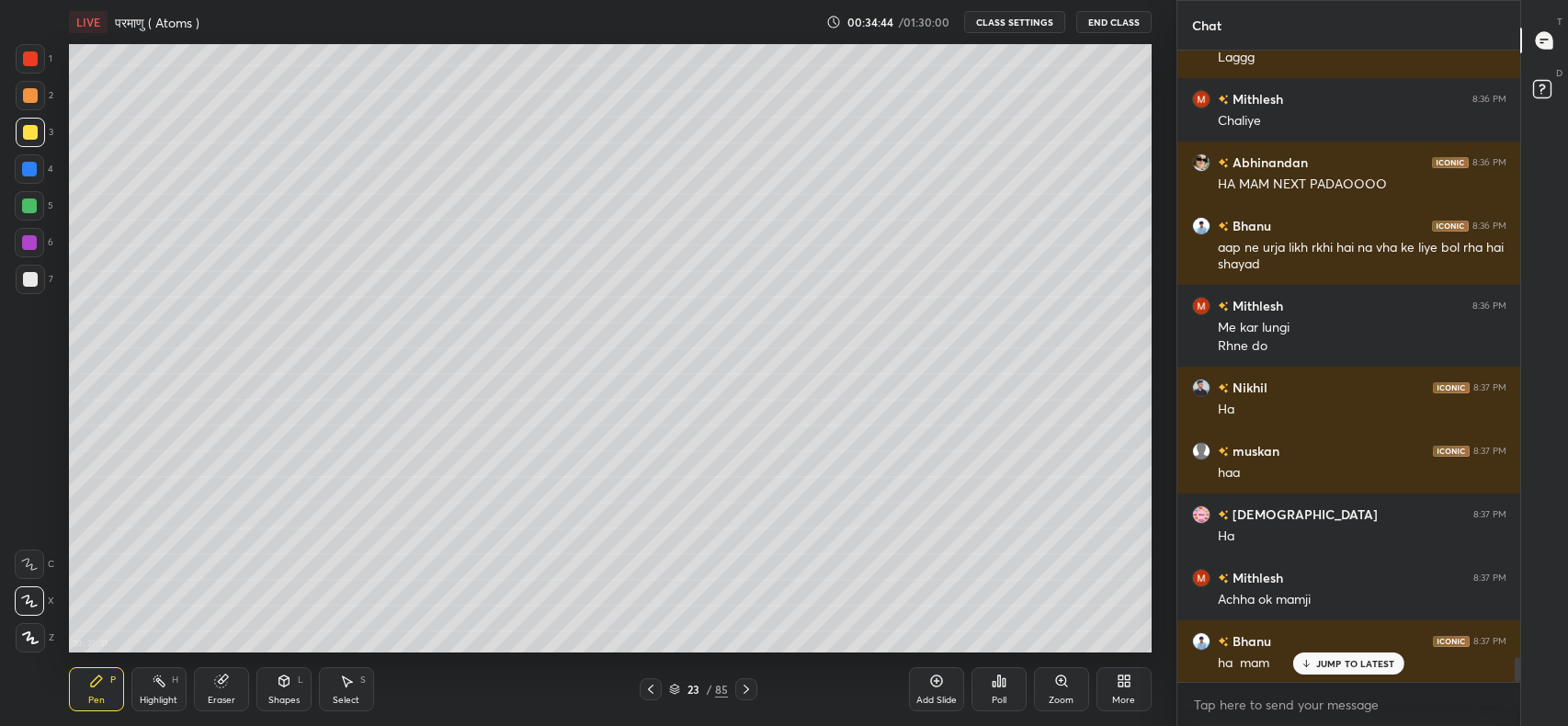
click at [1133, 695] on div "More" at bounding box center [1123, 700] width 23 height 9
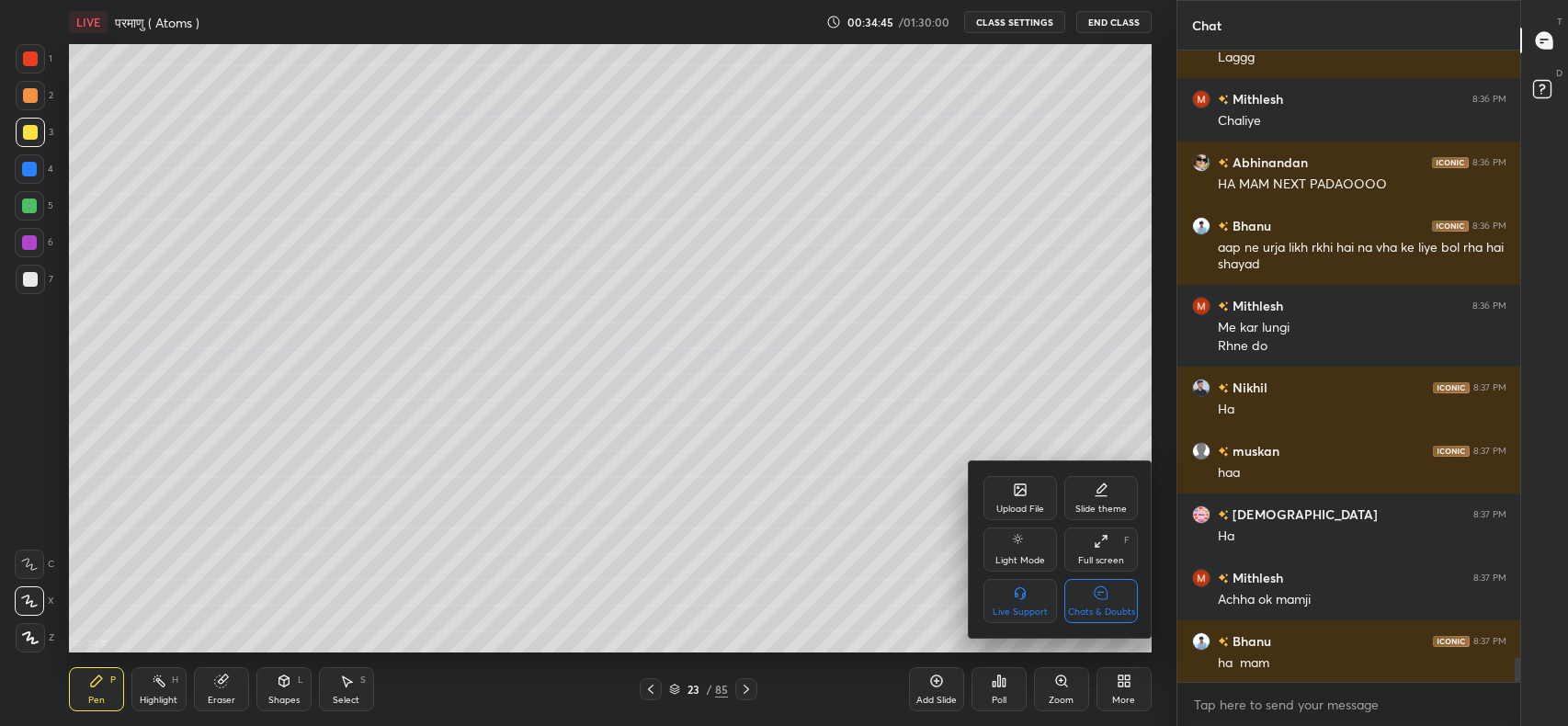
scroll to position [15534, 0]
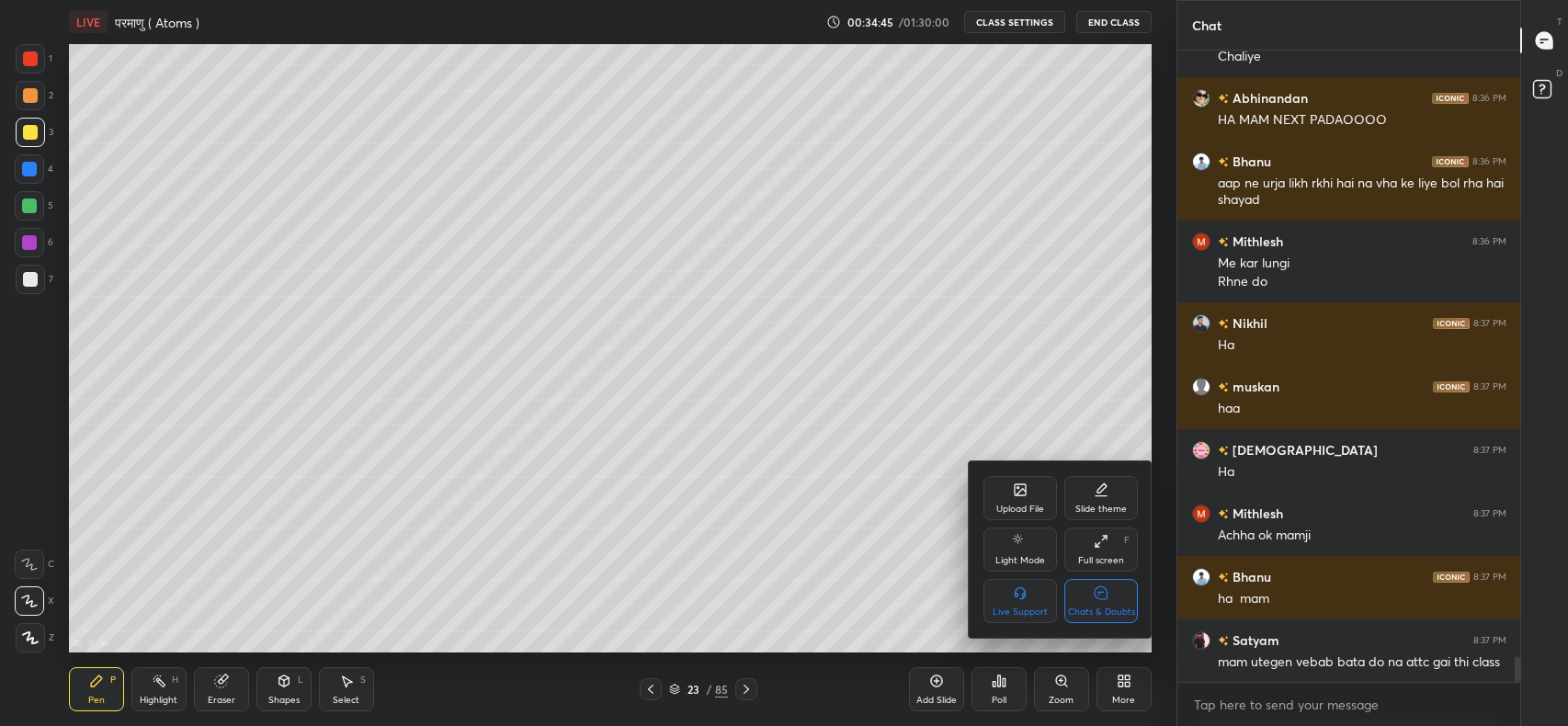
click at [1099, 598] on icon at bounding box center [1101, 593] width 13 height 13
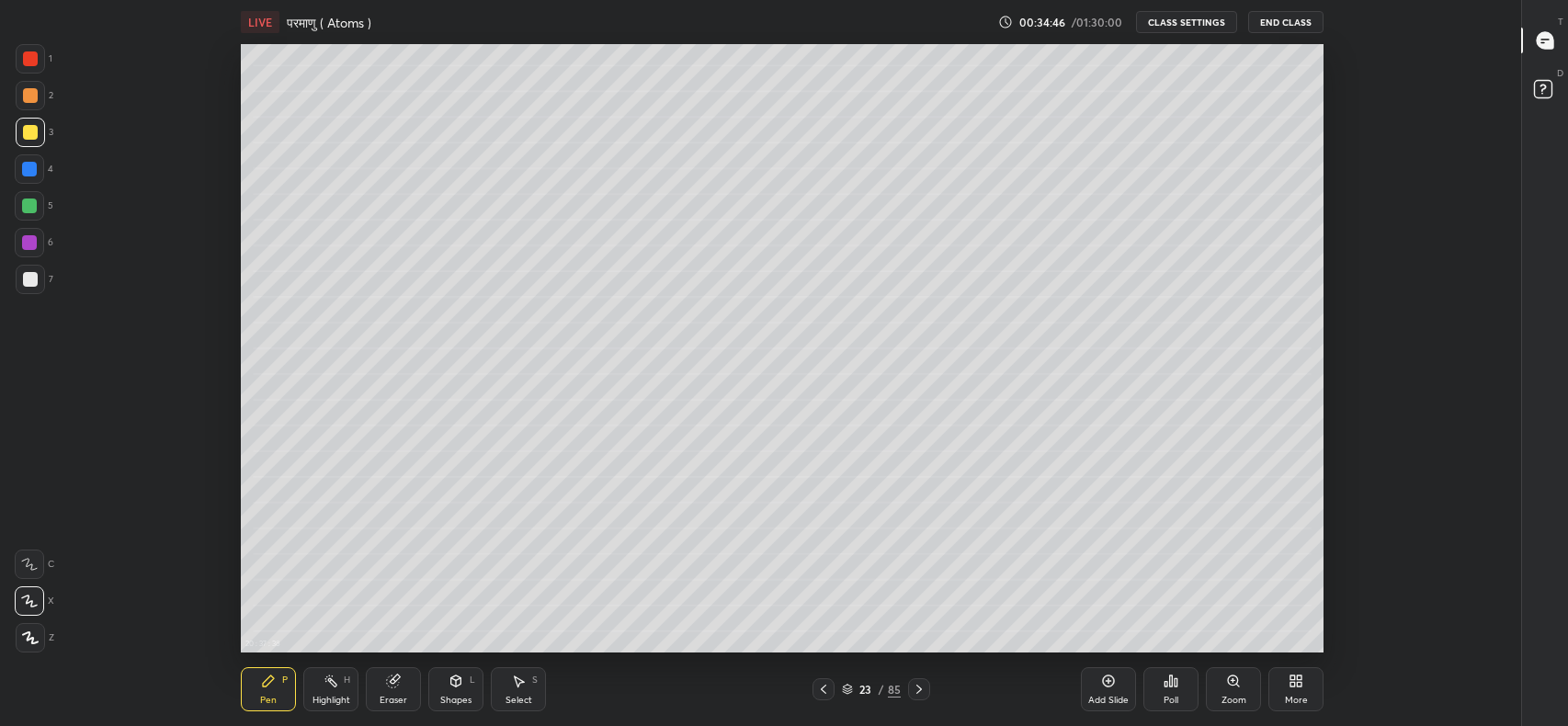
scroll to position [91275, 90450]
click at [919, 689] on icon at bounding box center [919, 689] width 15 height 15
click at [1298, 695] on div "More" at bounding box center [1296, 700] width 23 height 9
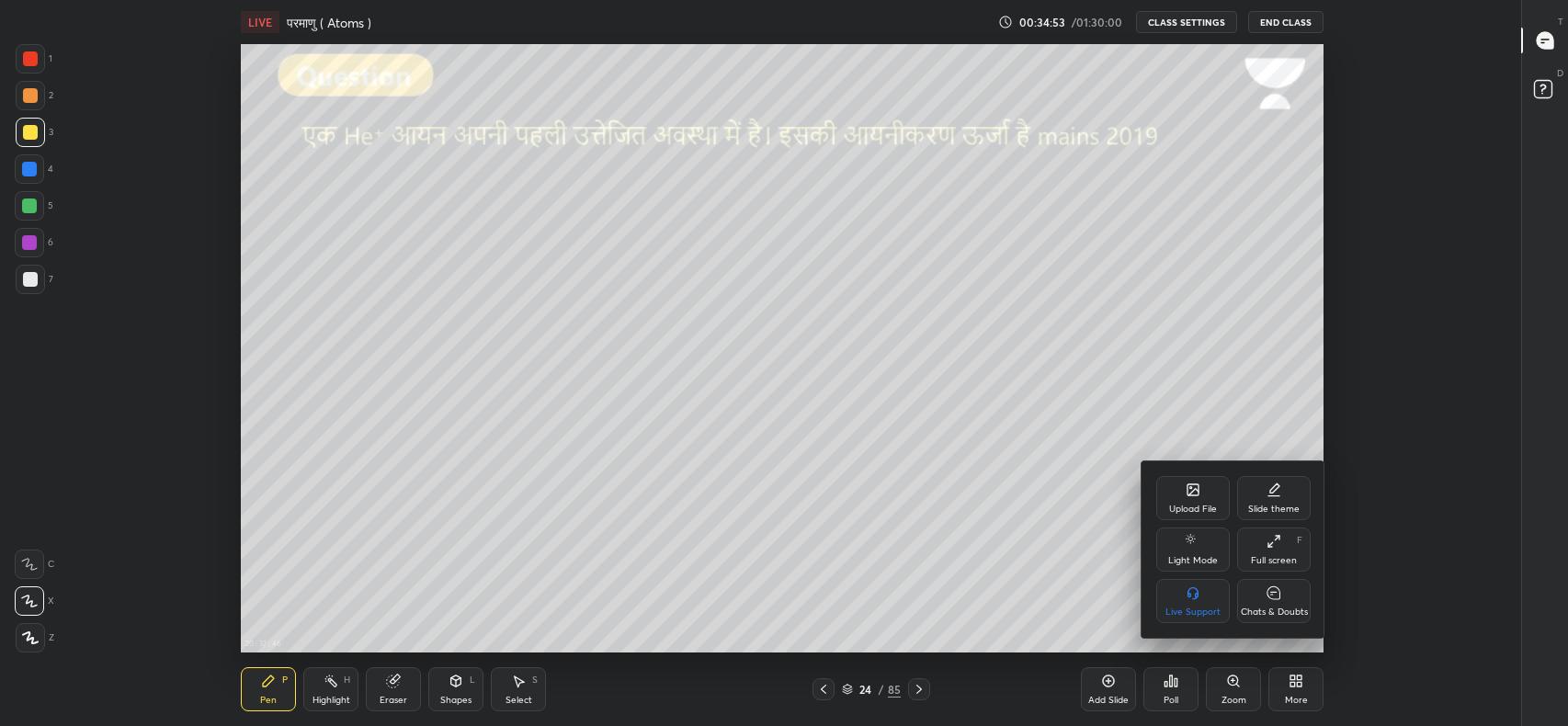
click at [1272, 556] on div "Full screen" at bounding box center [1273, 560] width 46 height 9
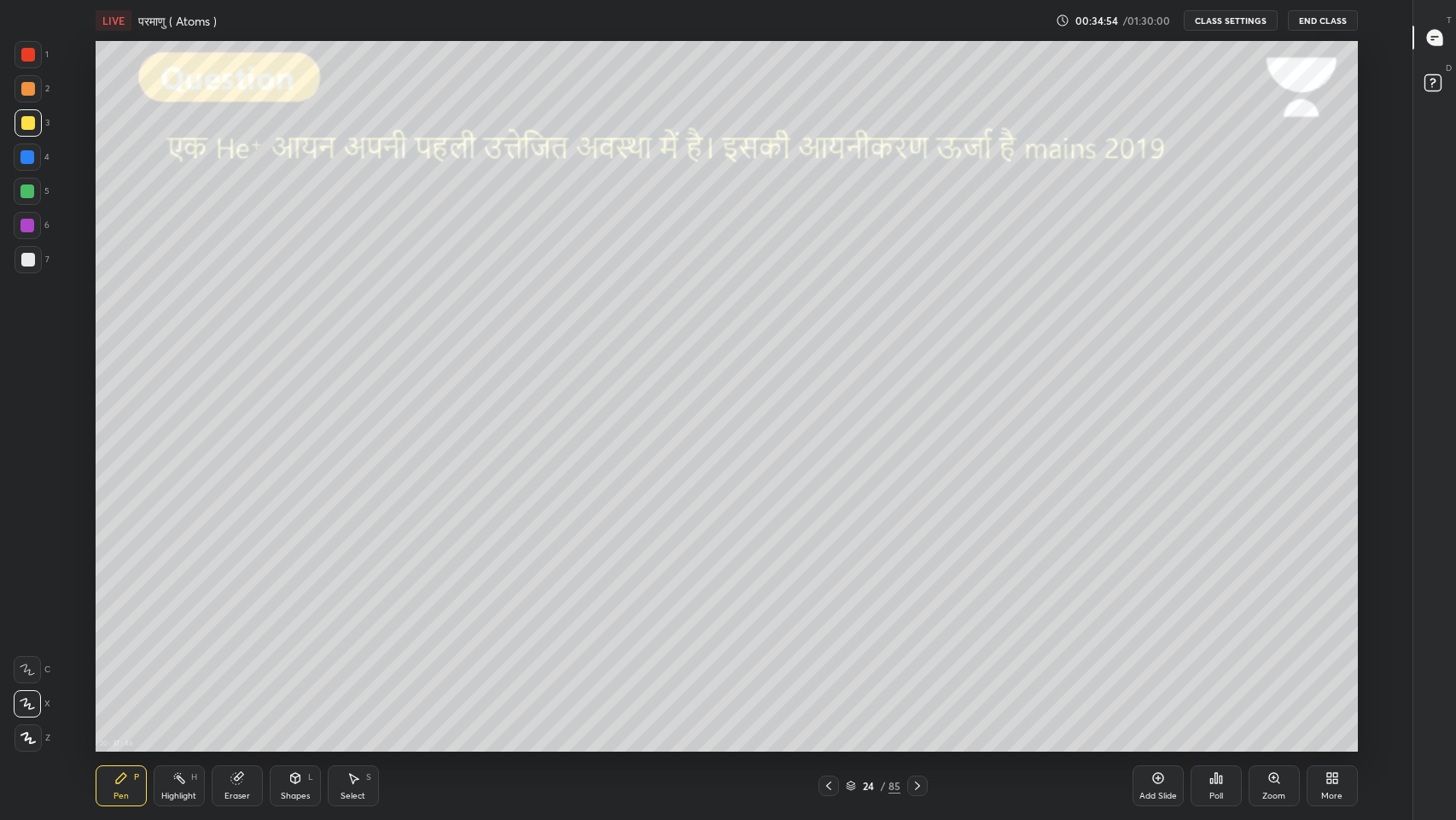
scroll to position [711, 1344]
click at [34, 268] on div at bounding box center [28, 260] width 28 height 28
click at [28, 87] on div at bounding box center [28, 89] width 14 height 14
click at [1328, 674] on div "More" at bounding box center [1332, 786] width 52 height 41
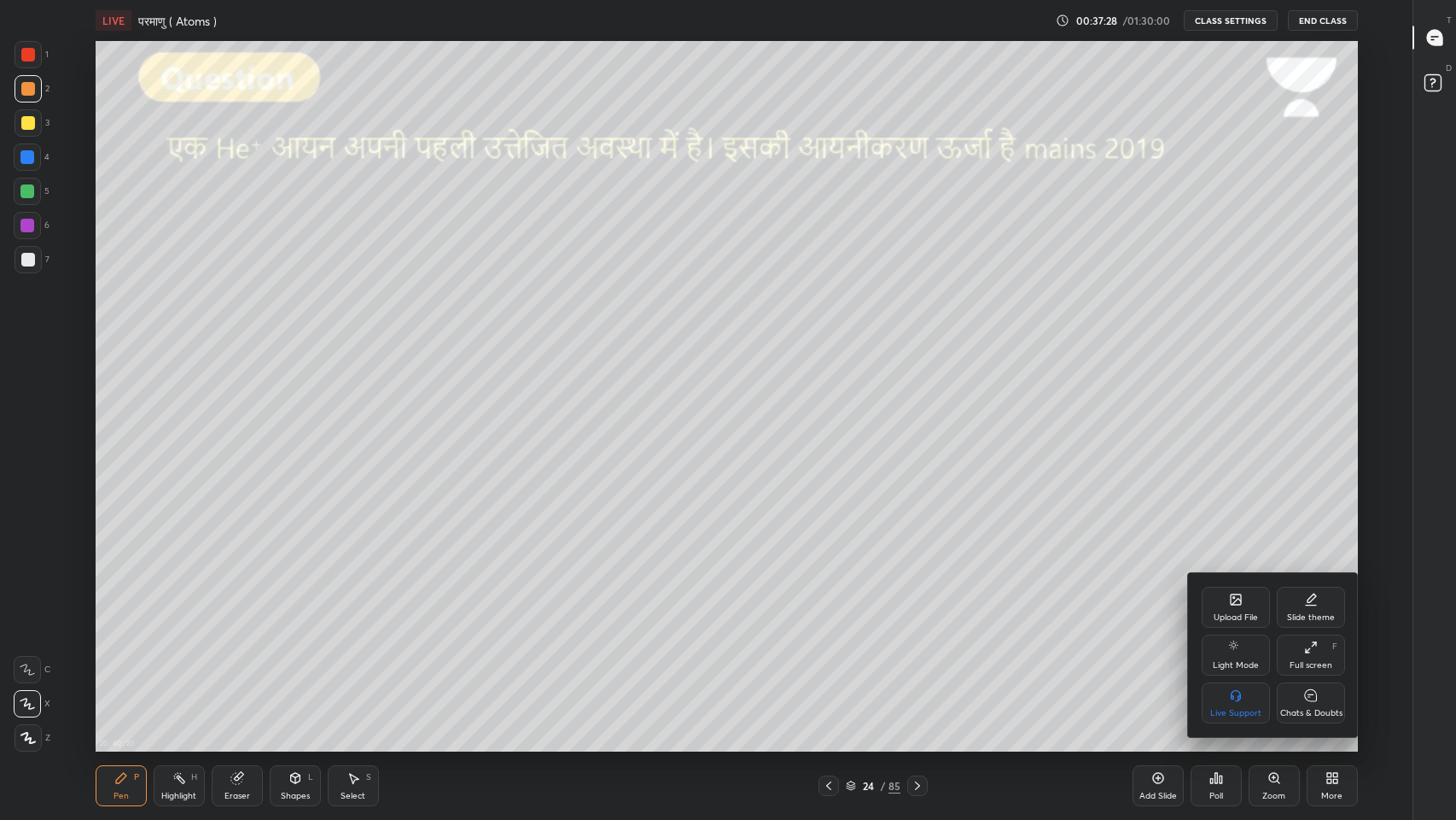
click at [1315, 674] on icon at bounding box center [1311, 695] width 12 height 12
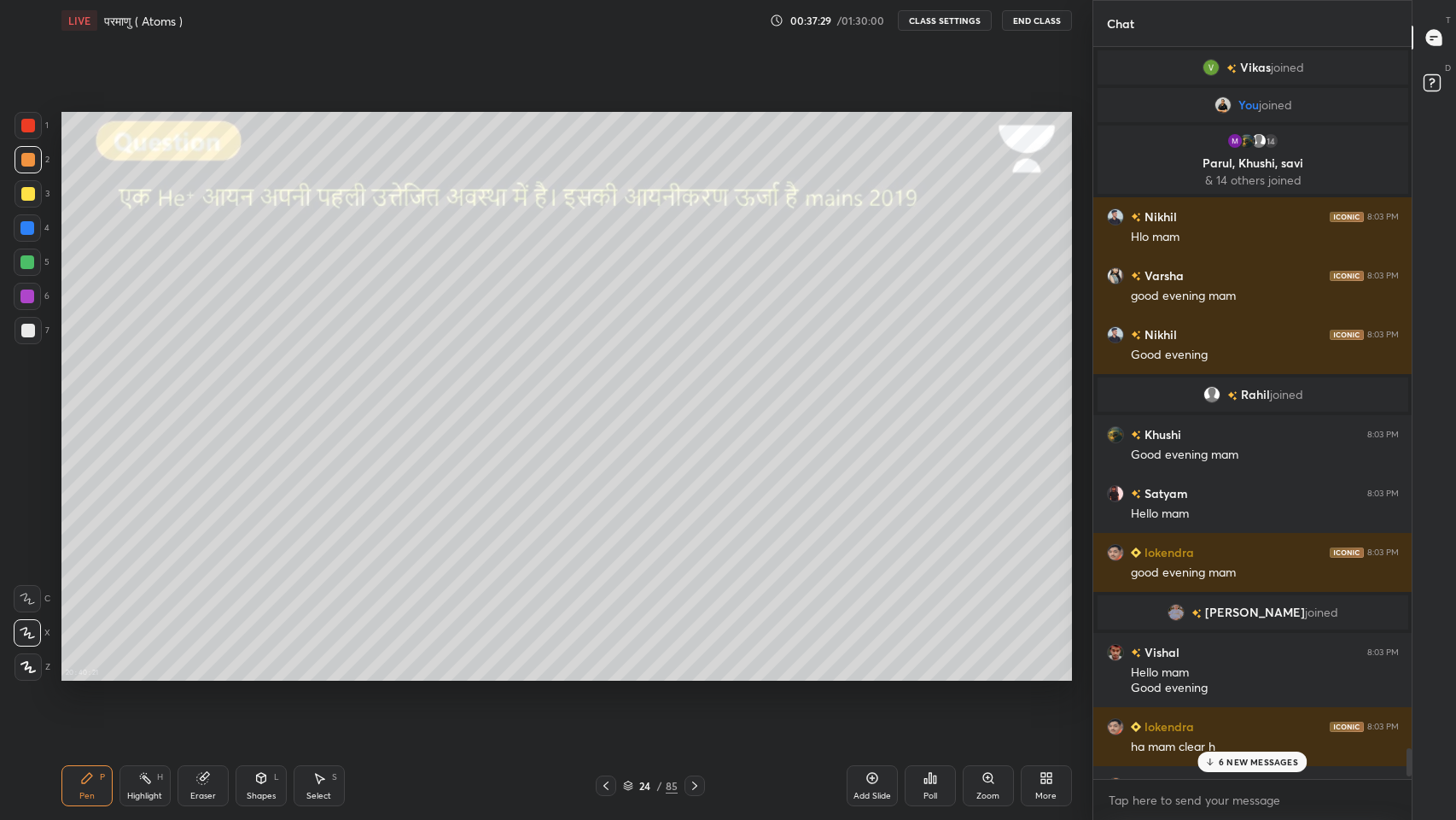
scroll to position [84667, 84310]
click at [1263, 674] on p "6 NEW MESSAGES" at bounding box center [1258, 761] width 79 height 10
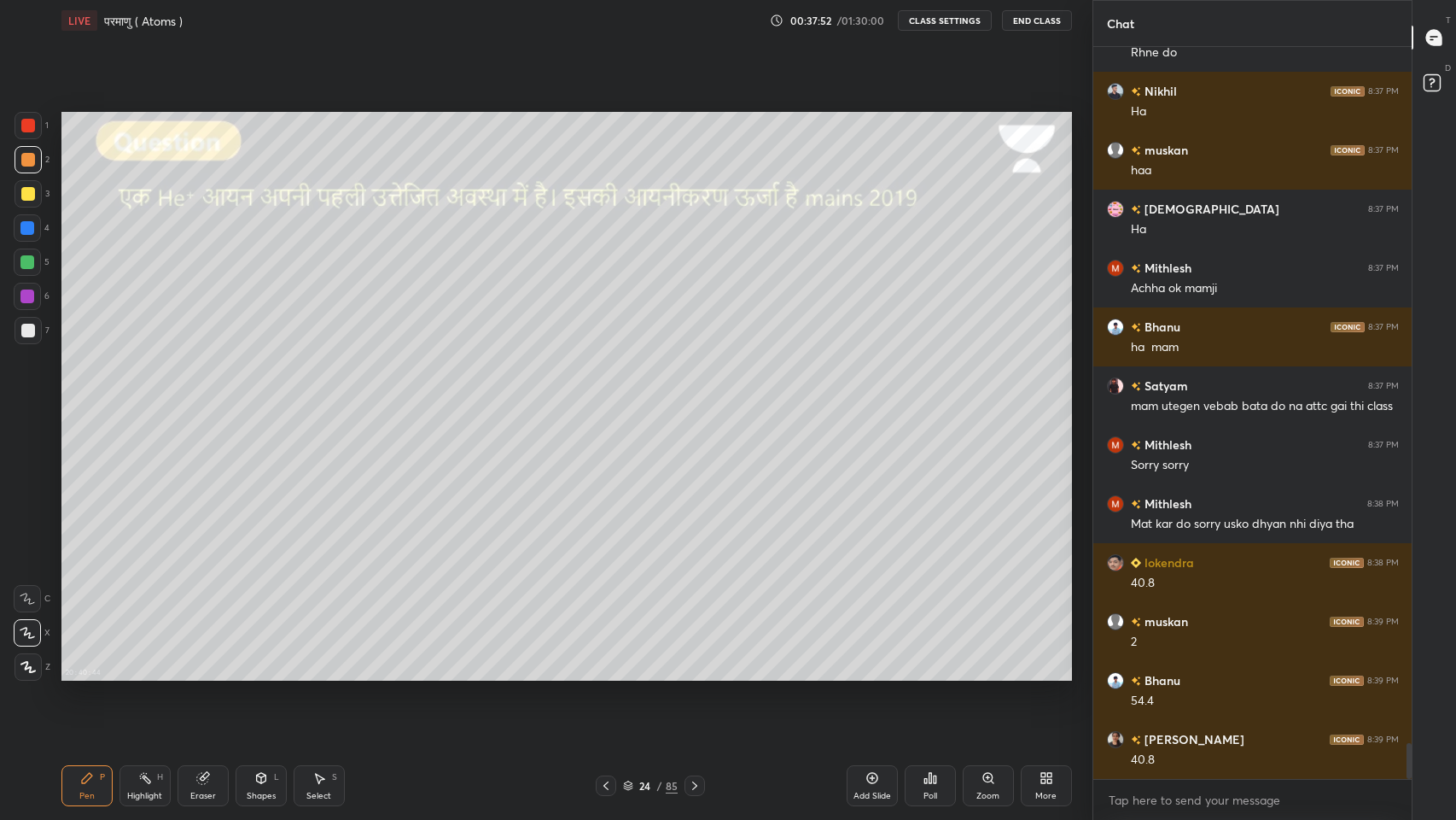
click at [698, 674] on icon at bounding box center [695, 786] width 14 height 14
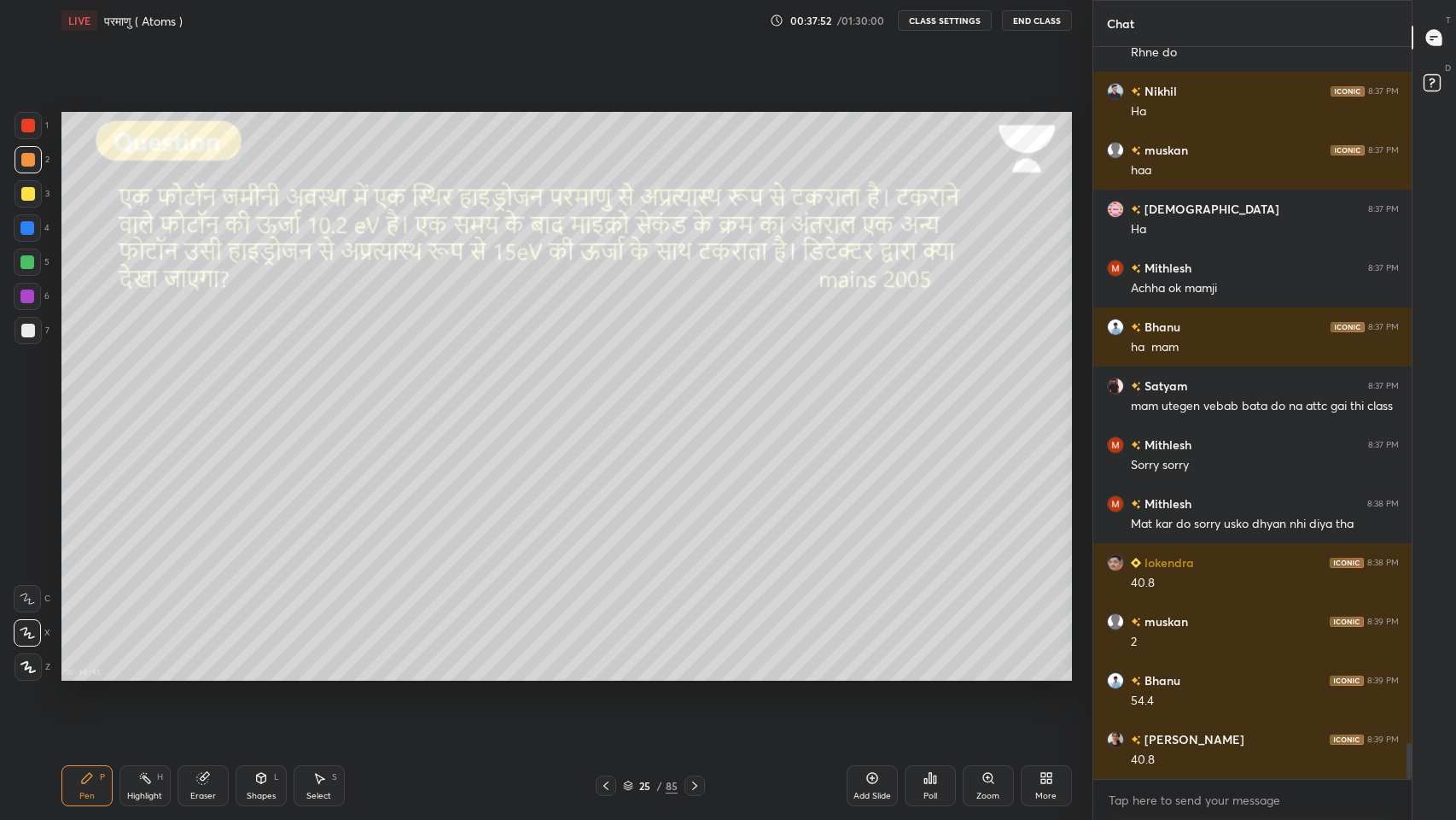
click at [694, 674] on icon at bounding box center [695, 786] width 14 height 14
click at [698, 674] on icon at bounding box center [695, 786] width 14 height 14
click at [605, 674] on icon at bounding box center [606, 786] width 14 height 14
click at [608, 674] on icon at bounding box center [606, 786] width 14 height 14
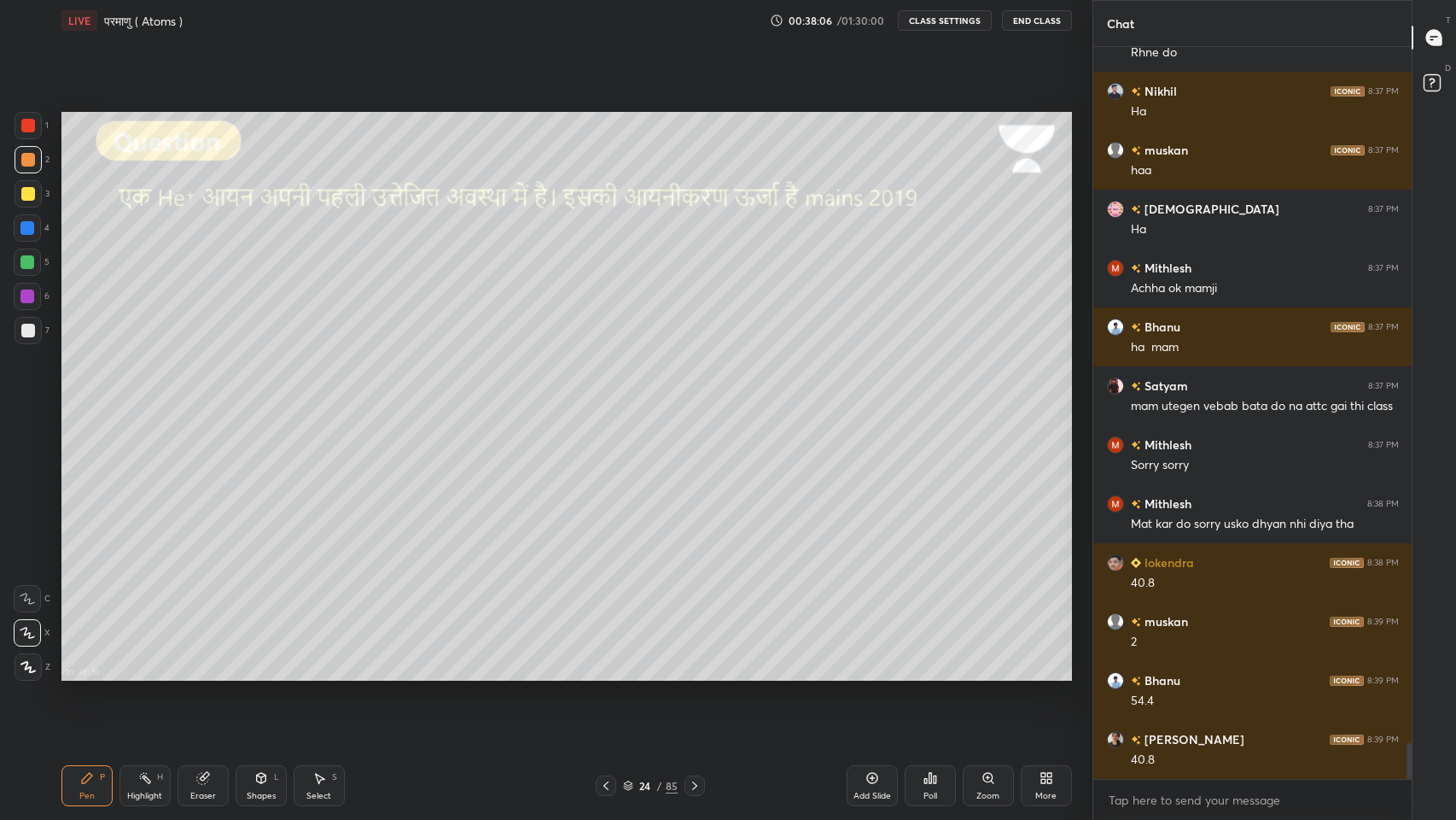
click at [605, 674] on icon at bounding box center [606, 786] width 14 height 14
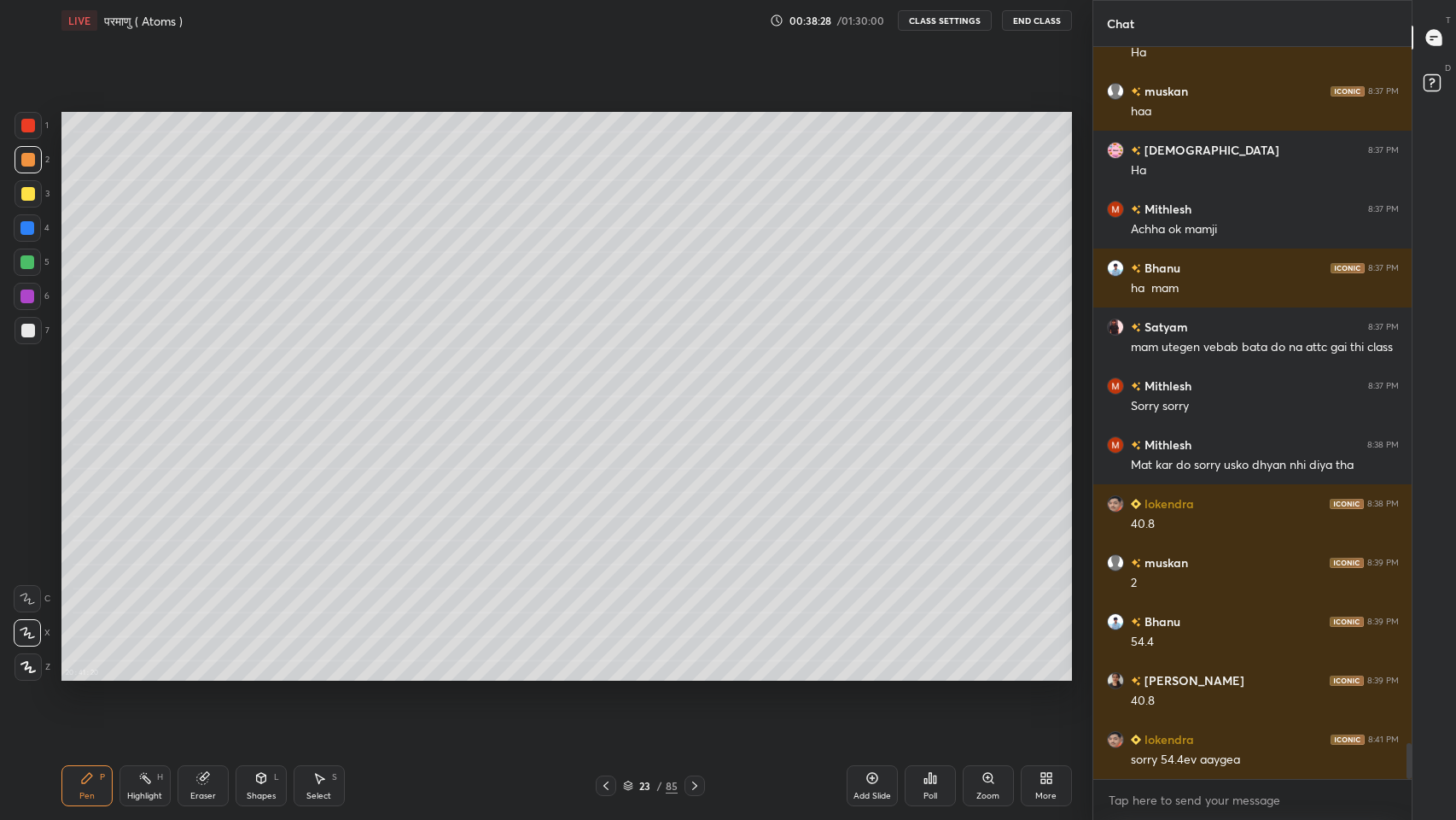
scroll to position [14245, 0]
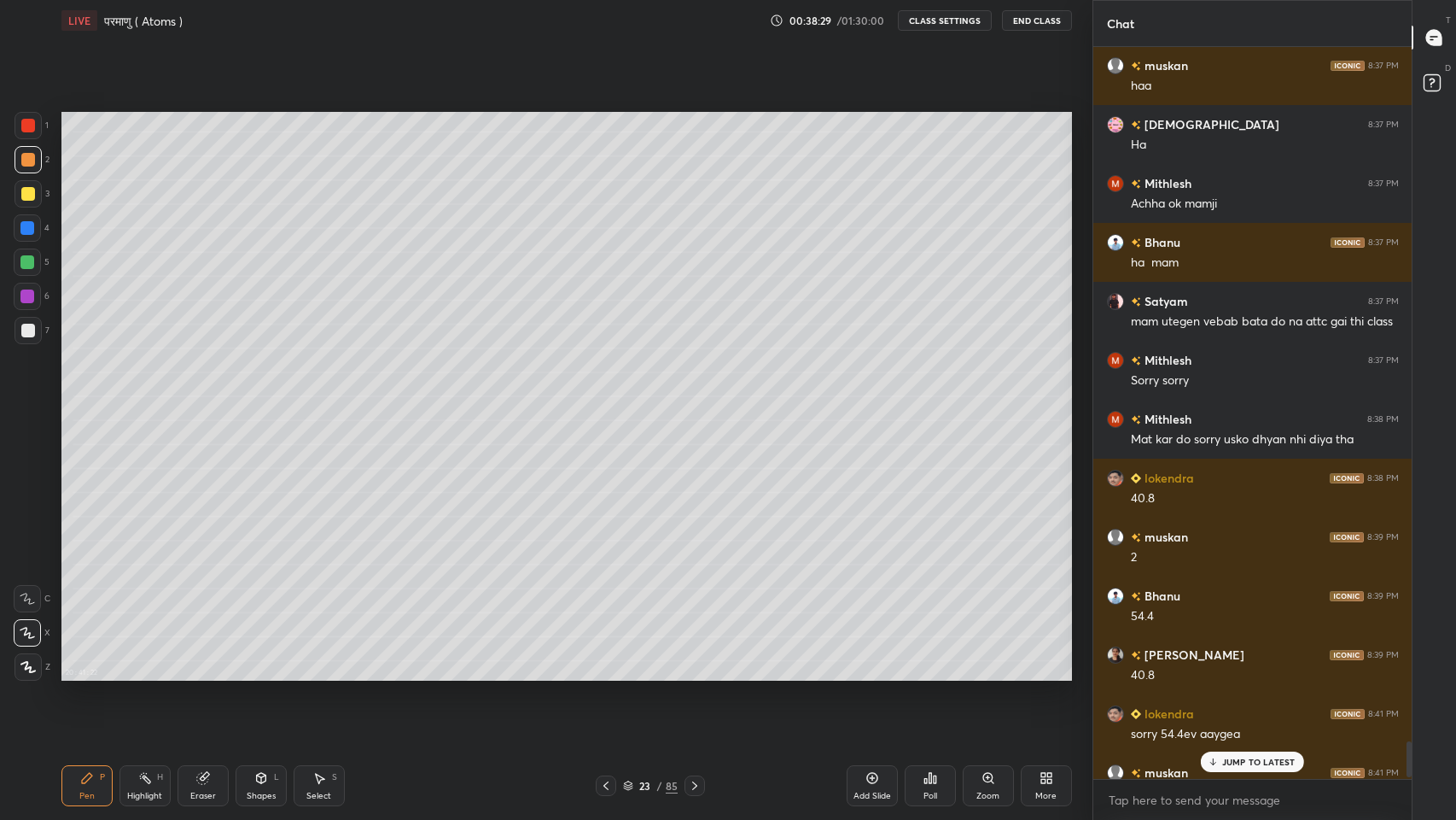
click at [694, 674] on icon at bounding box center [695, 786] width 14 height 14
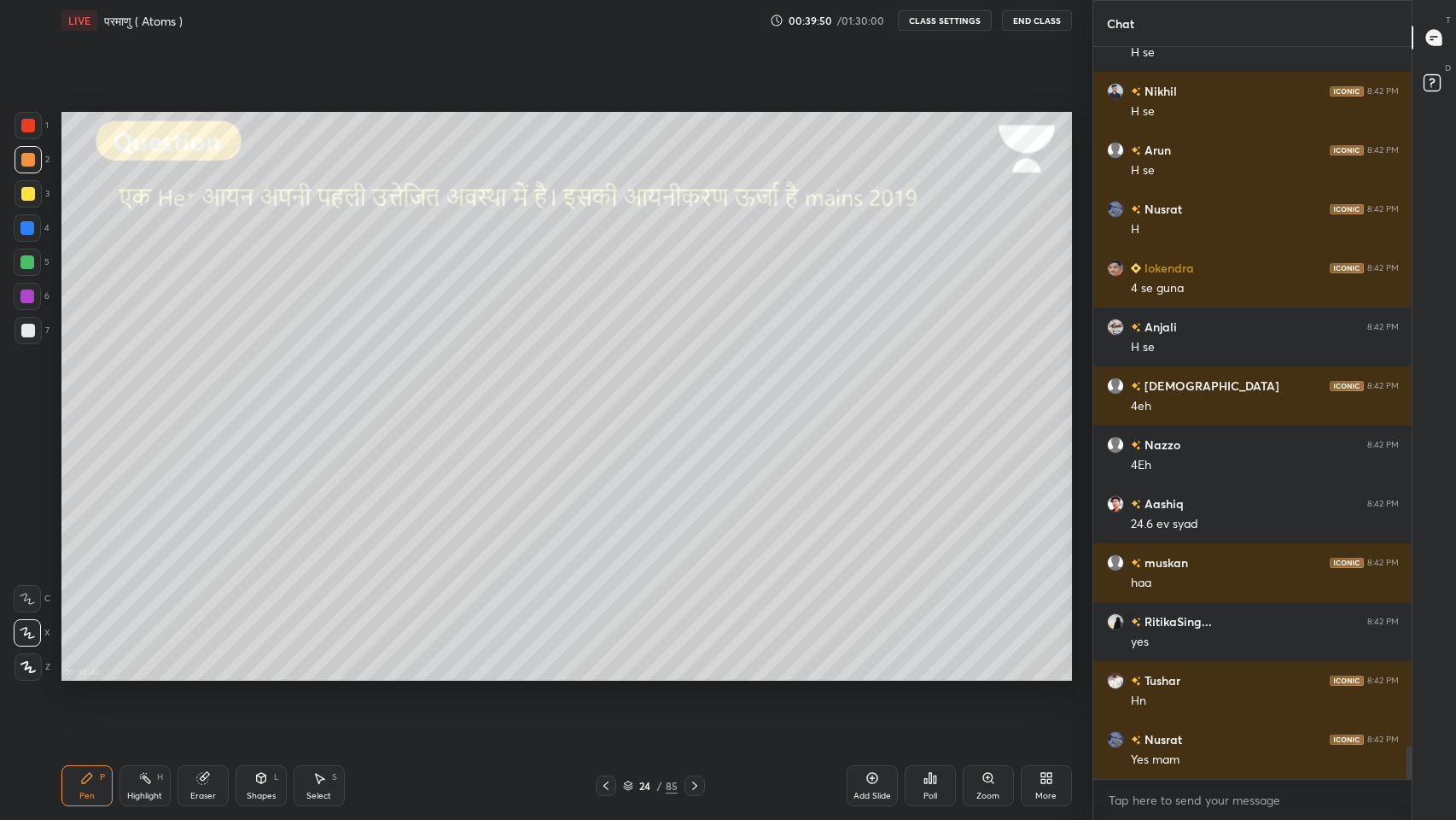
scroll to position [15573, 0]
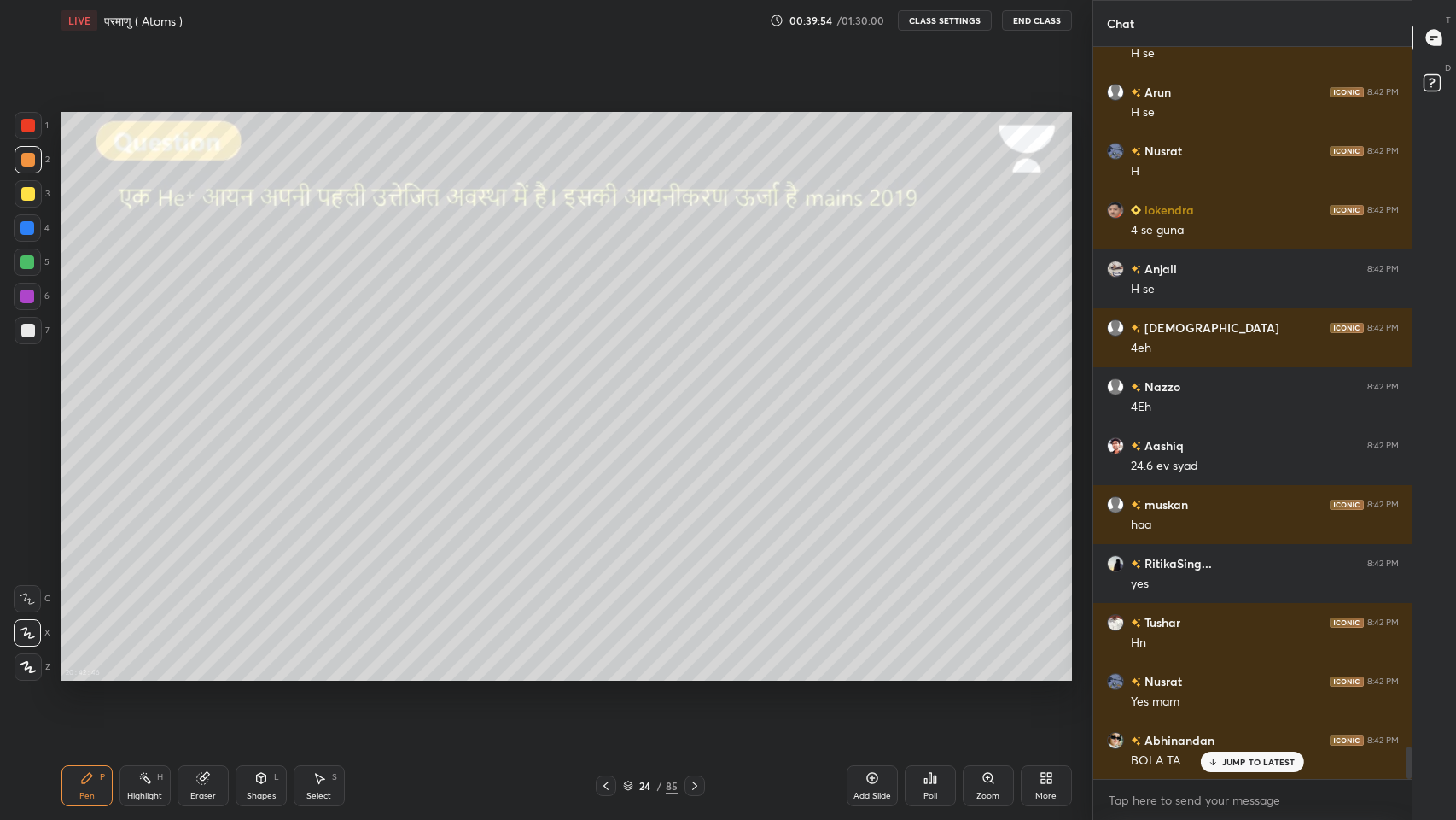
click at [605, 674] on icon at bounding box center [606, 786] width 14 height 14
click at [694, 674] on icon at bounding box center [695, 786] width 14 height 14
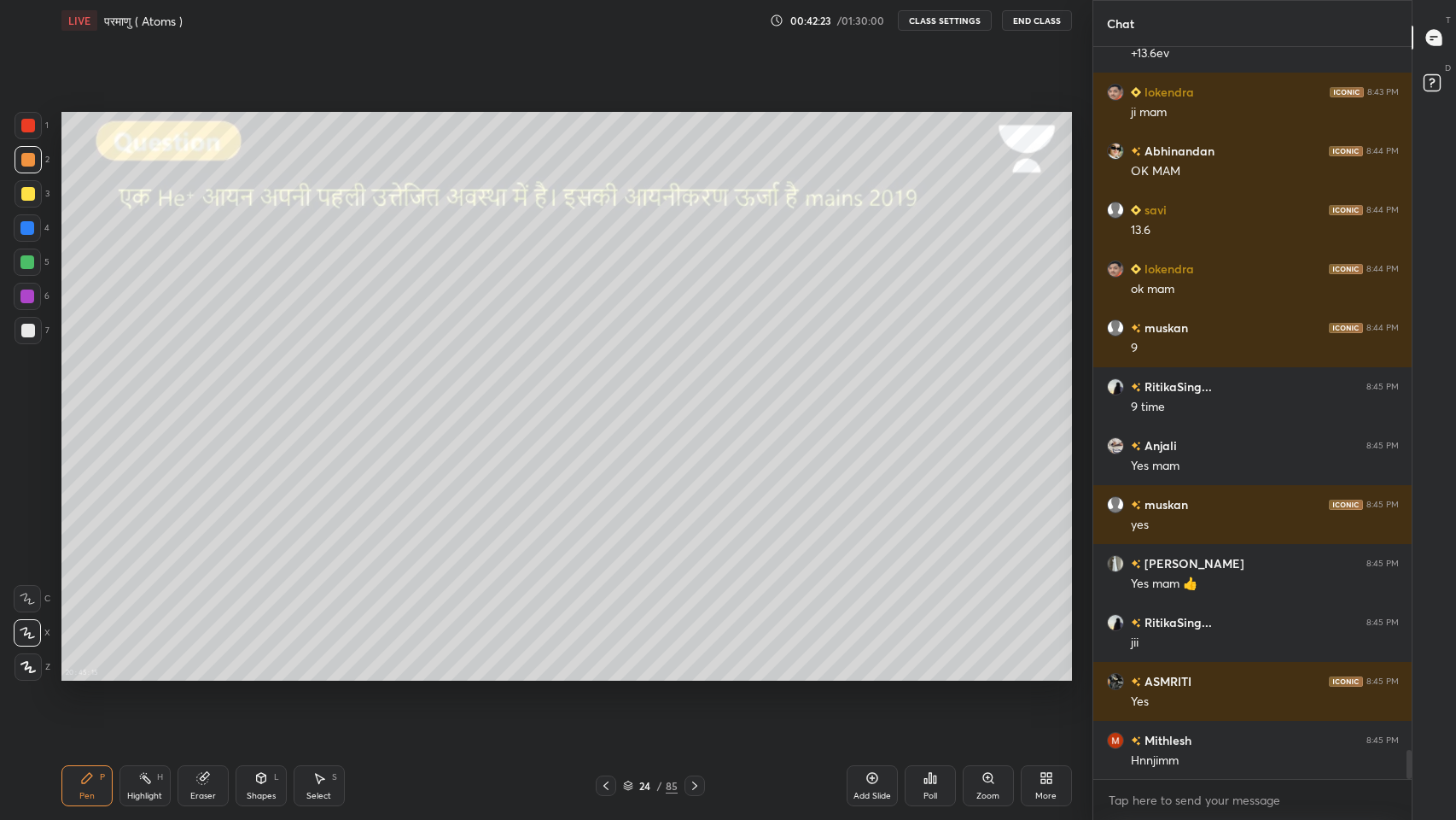
scroll to position [17552, 0]
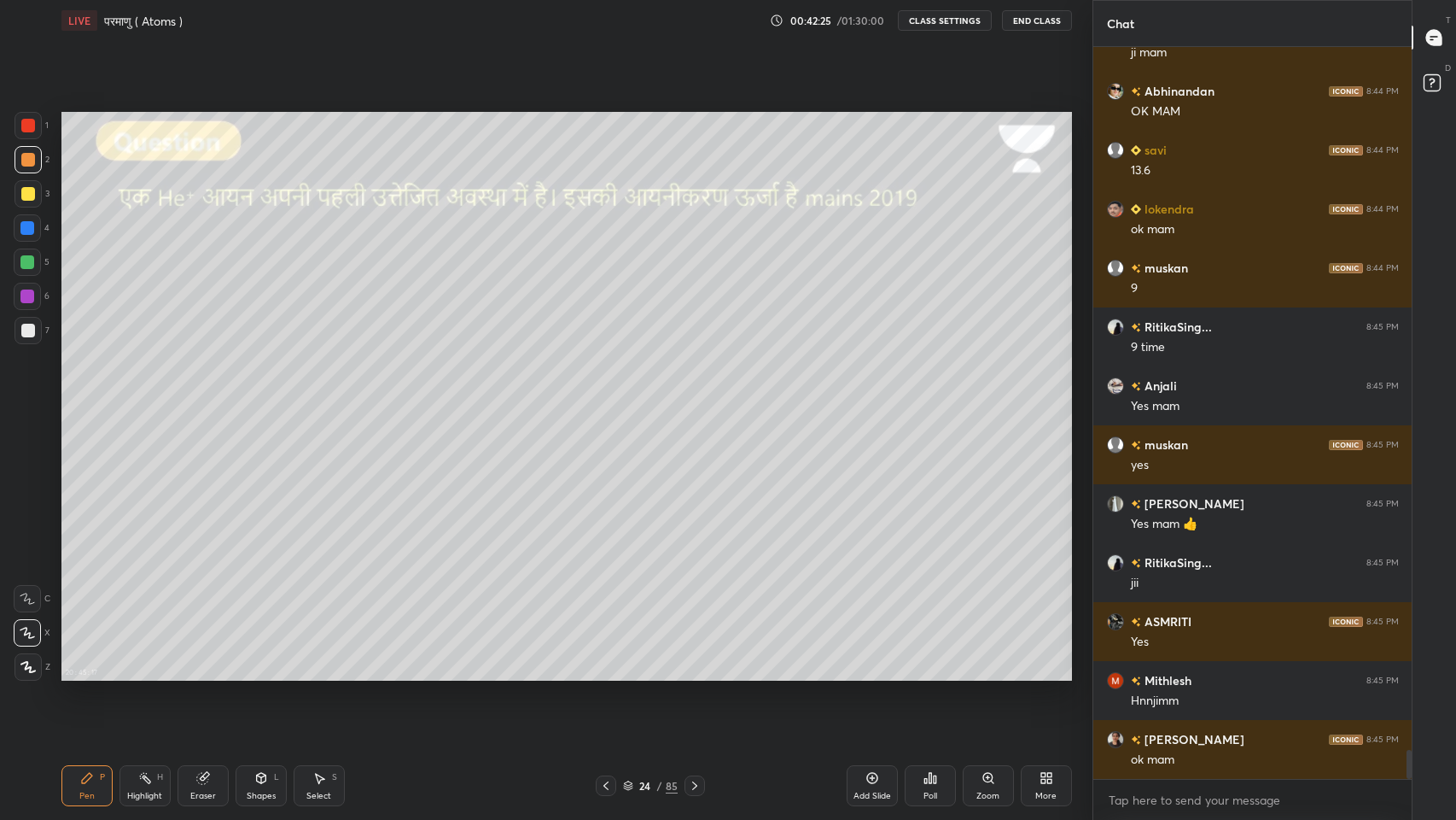
click at [697, 674] on icon at bounding box center [695, 786] width 14 height 14
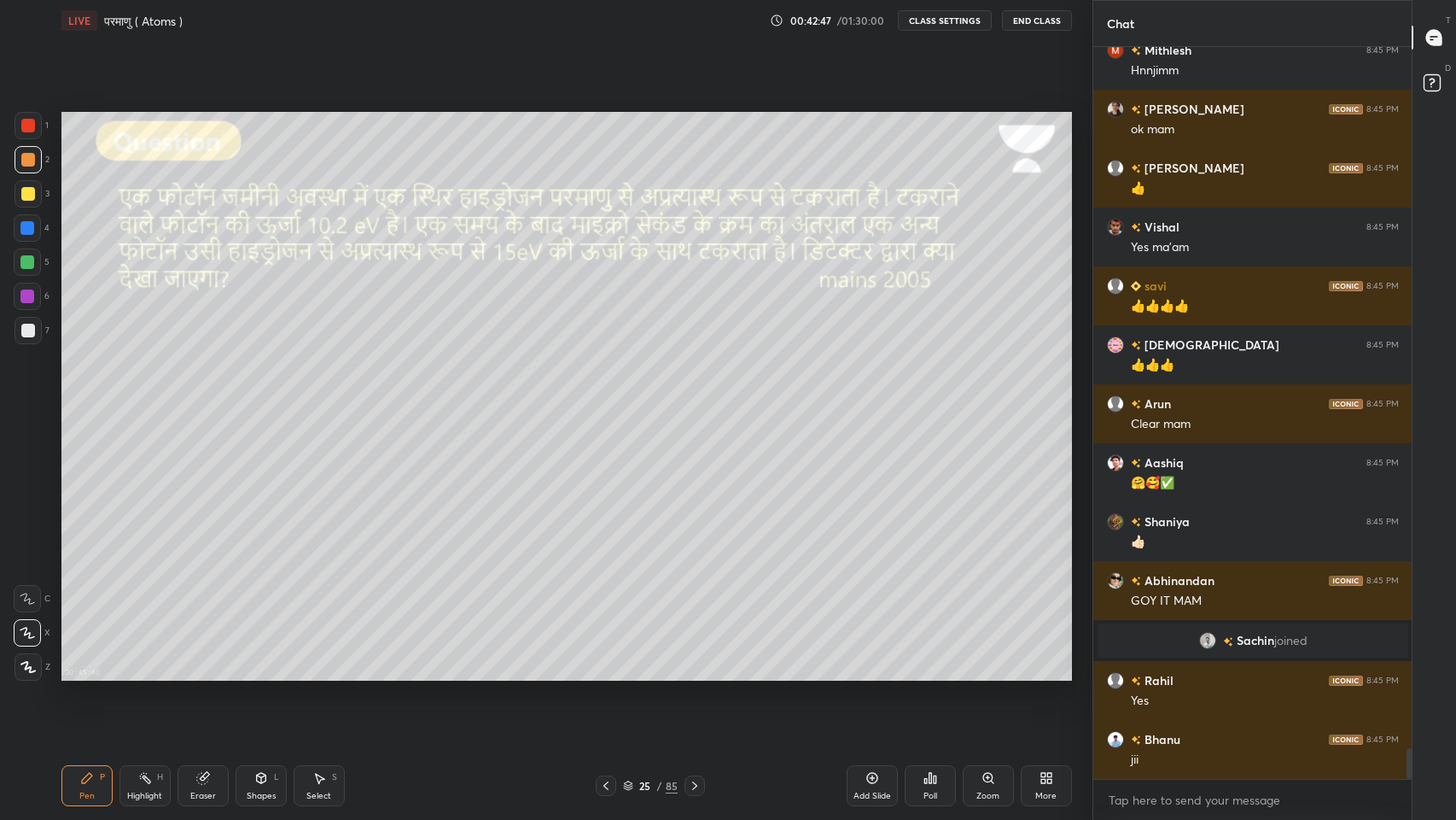
scroll to position [16908, 0]
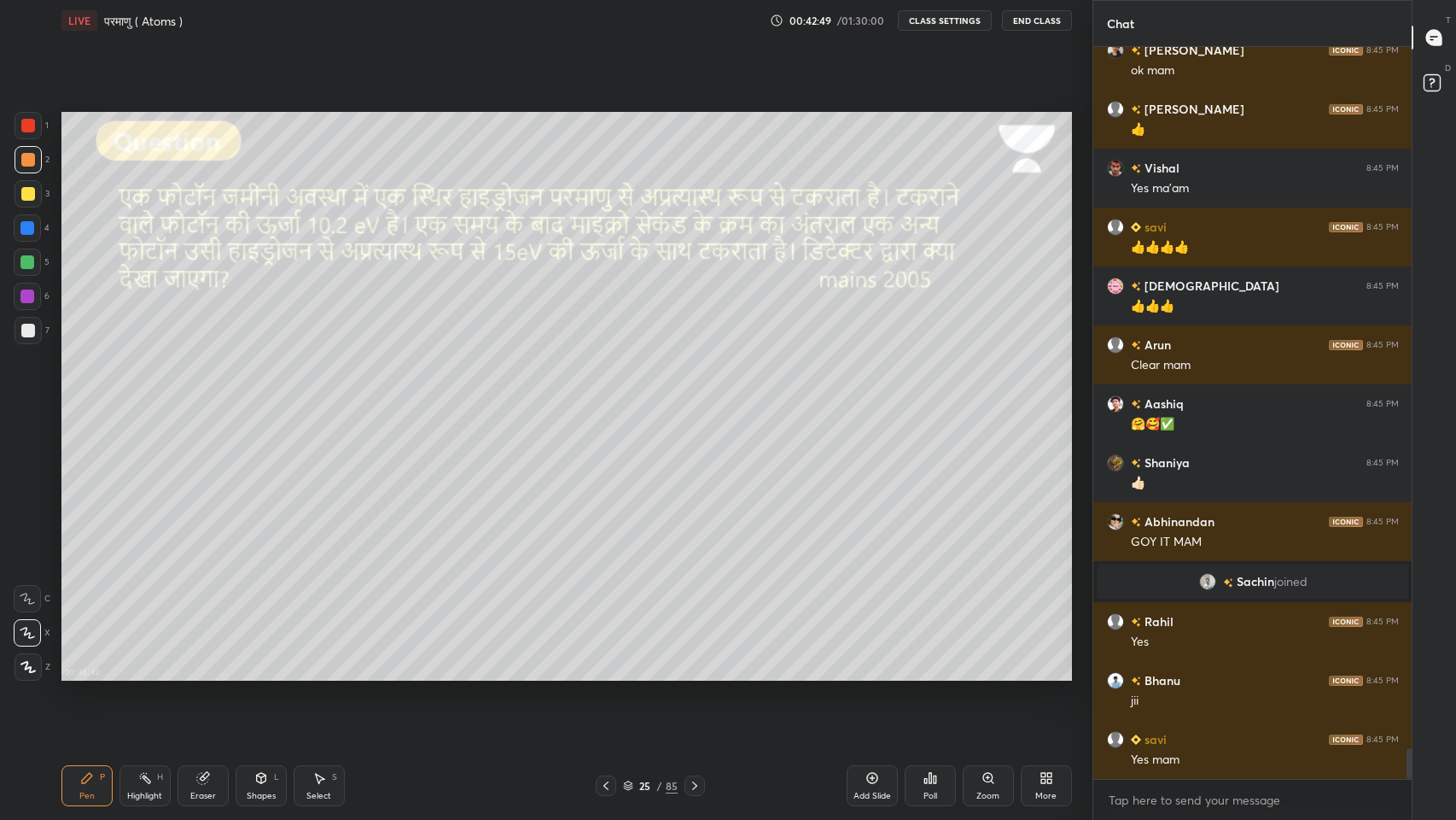
click at [694, 674] on icon at bounding box center [695, 786] width 14 height 14
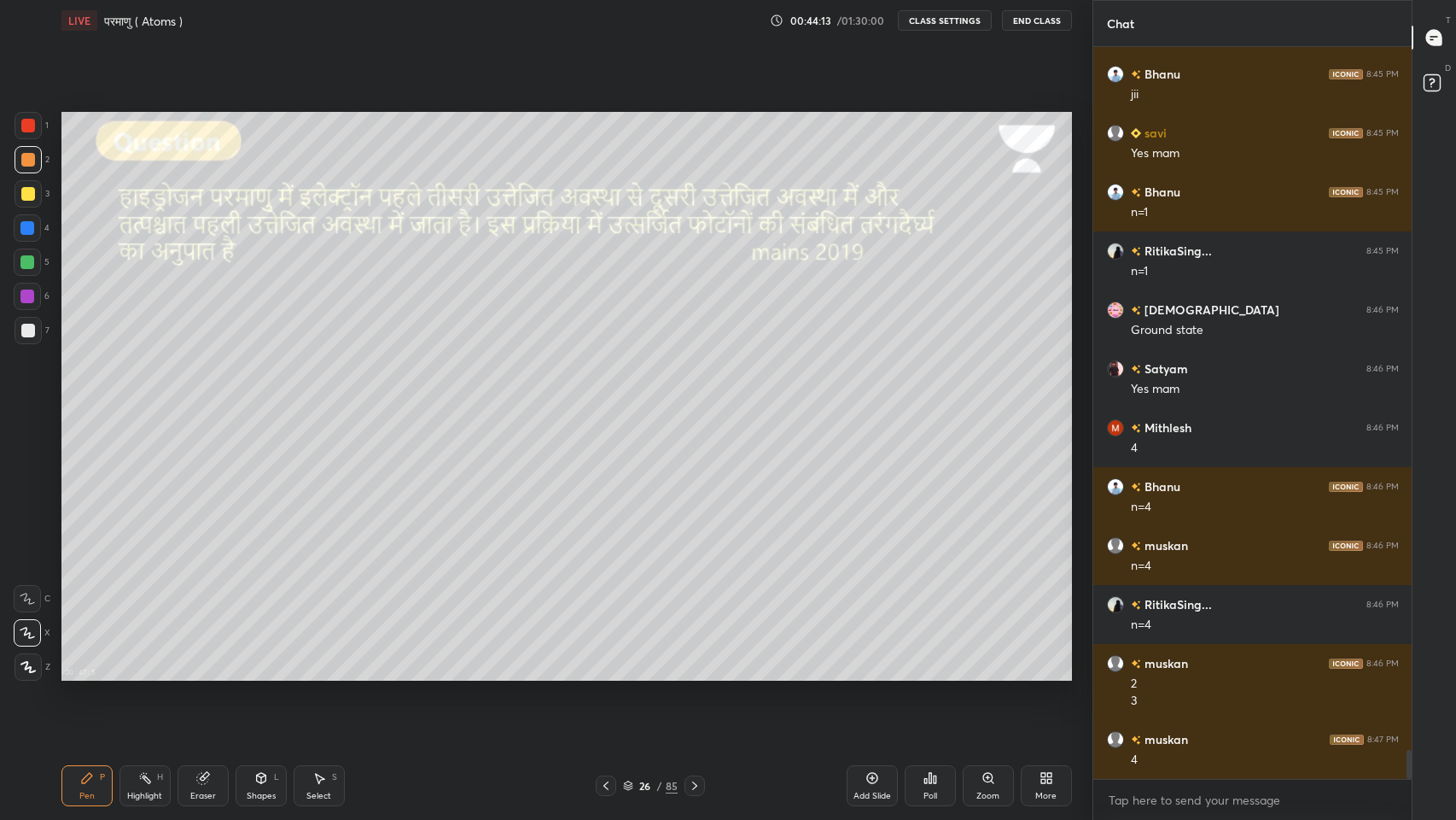
scroll to position [17573, 0]
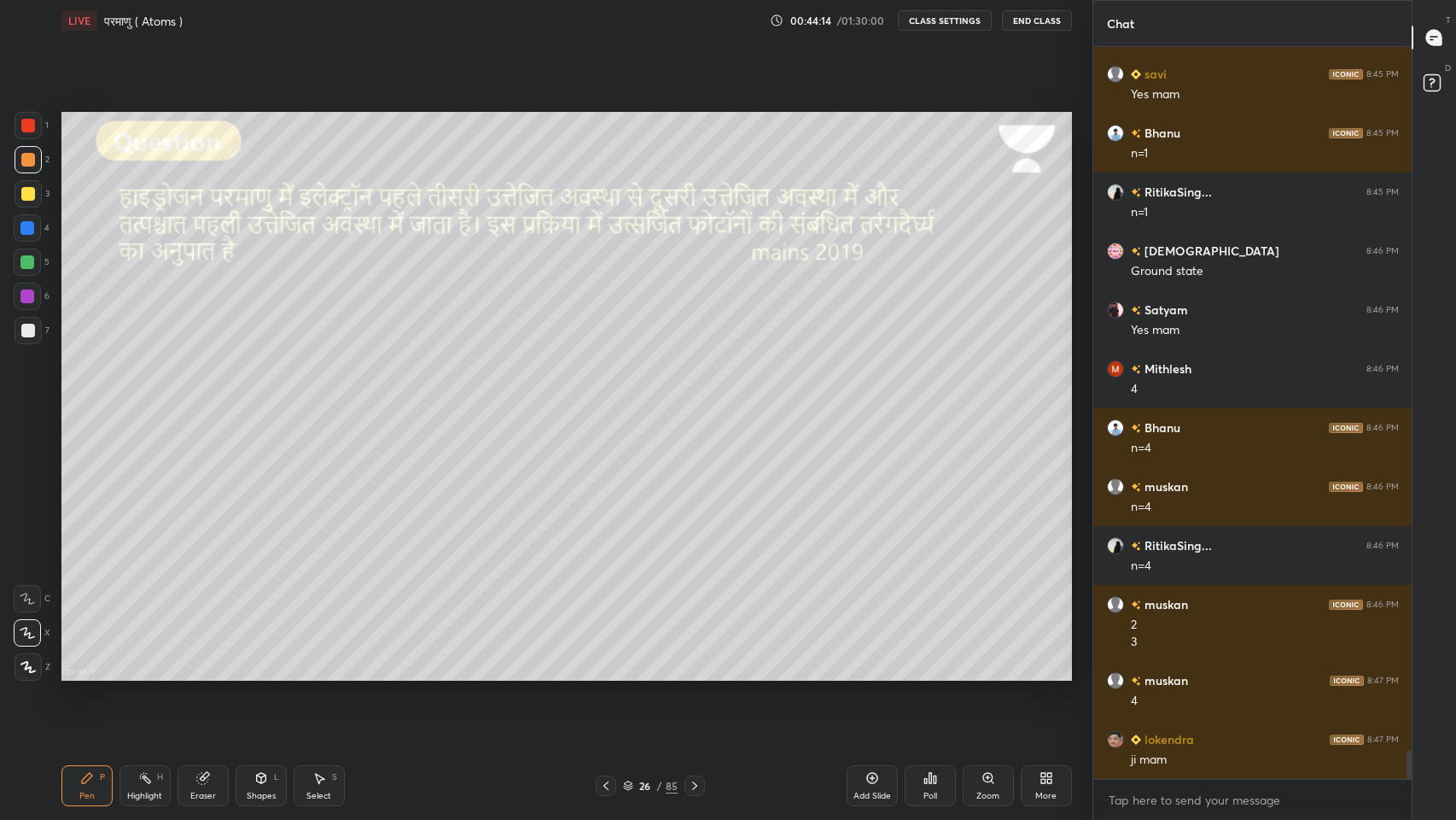
click at [27, 338] on div at bounding box center [28, 330] width 28 height 28
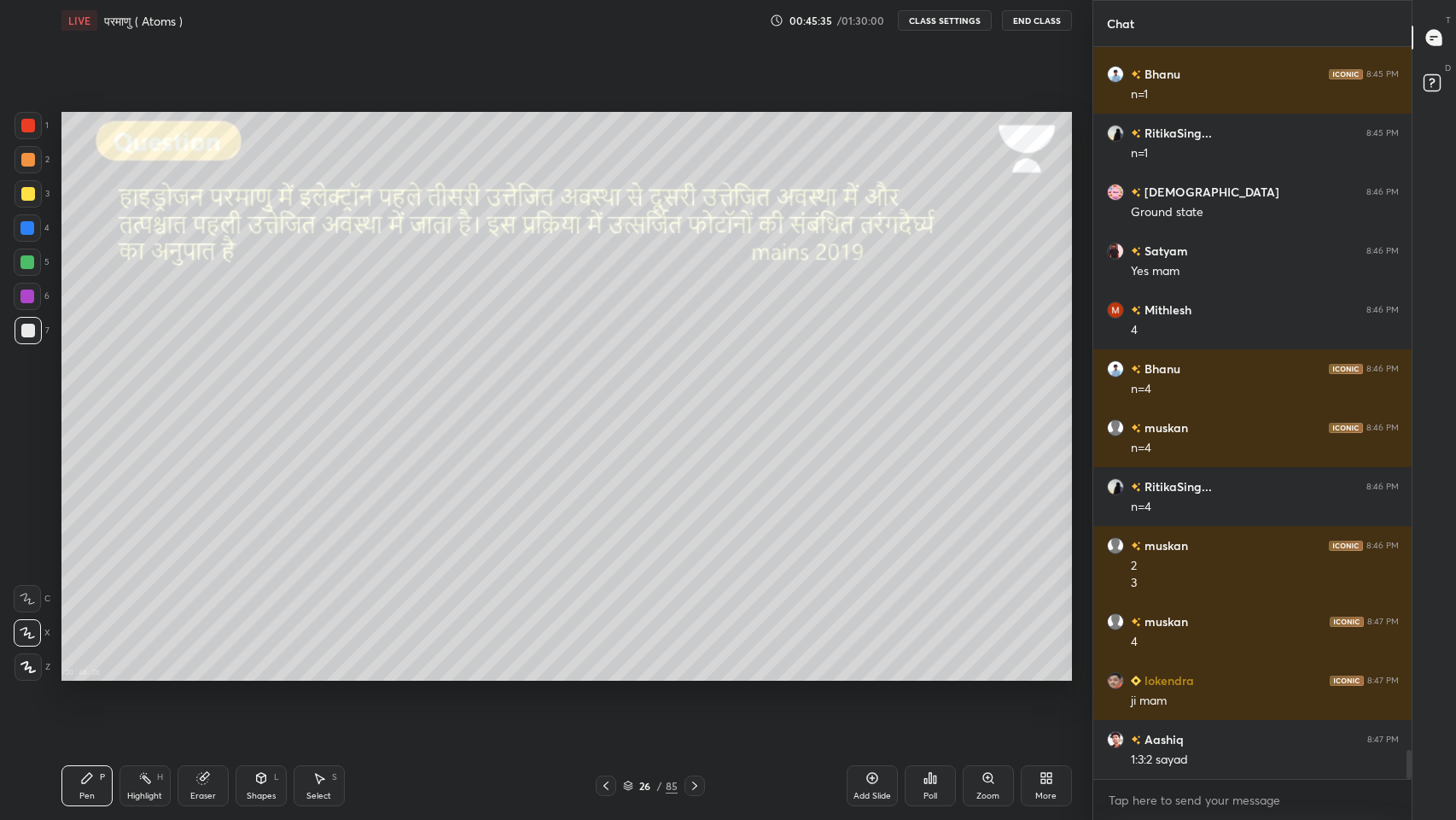
scroll to position [17690, 0]
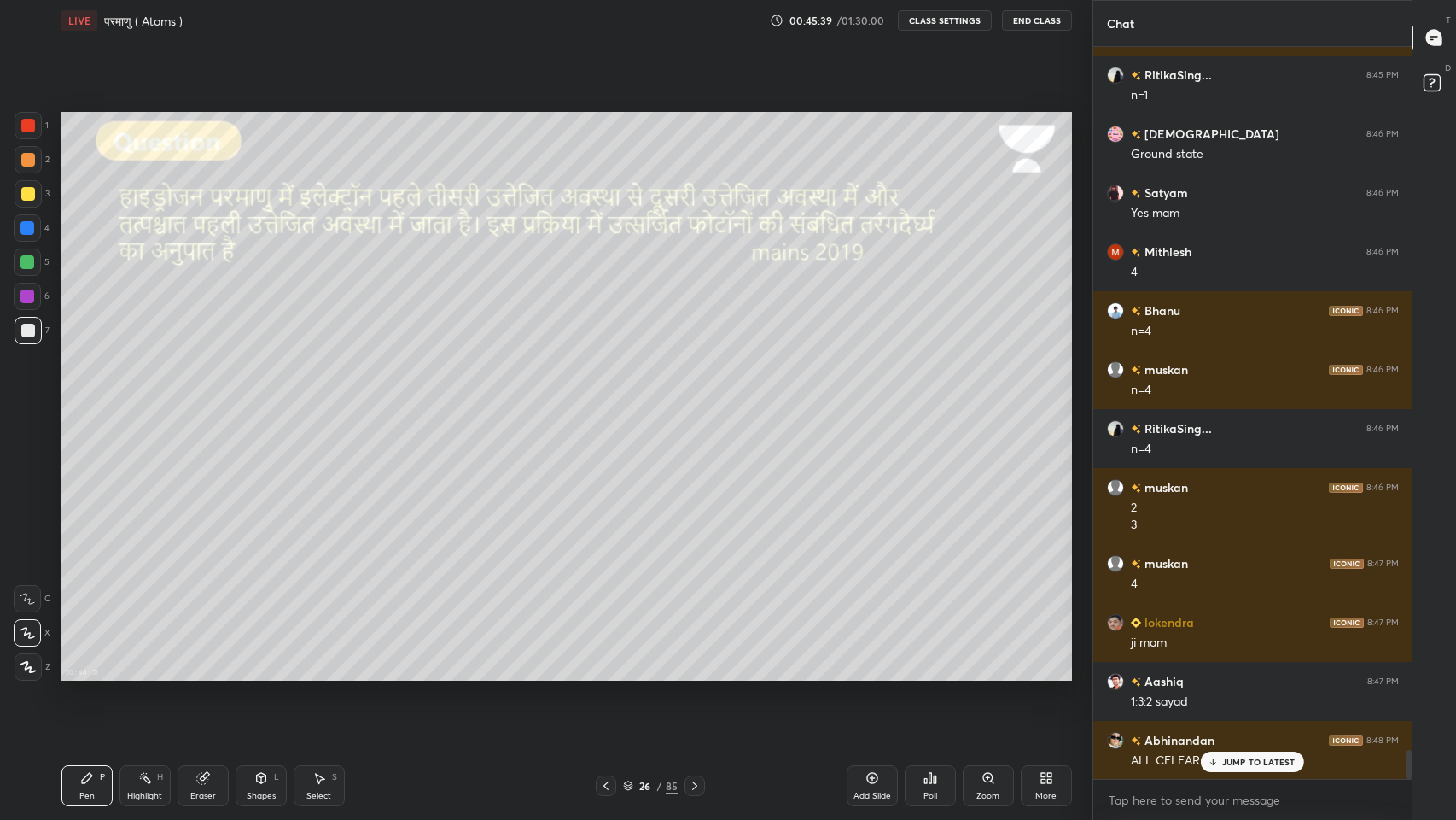
click at [1236, 674] on p "JUMP TO LATEST" at bounding box center [1258, 761] width 73 height 10
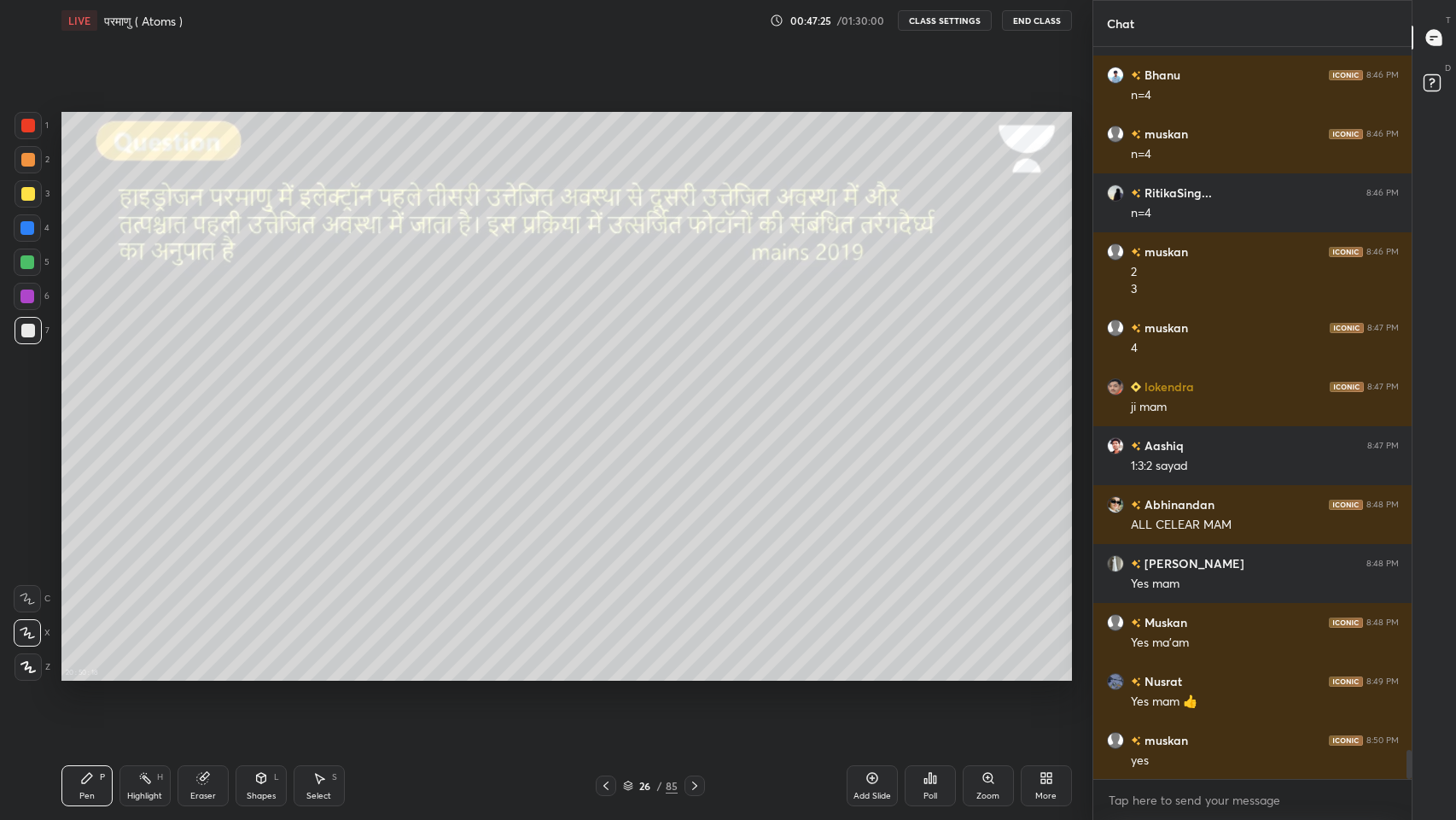
scroll to position [17986, 0]
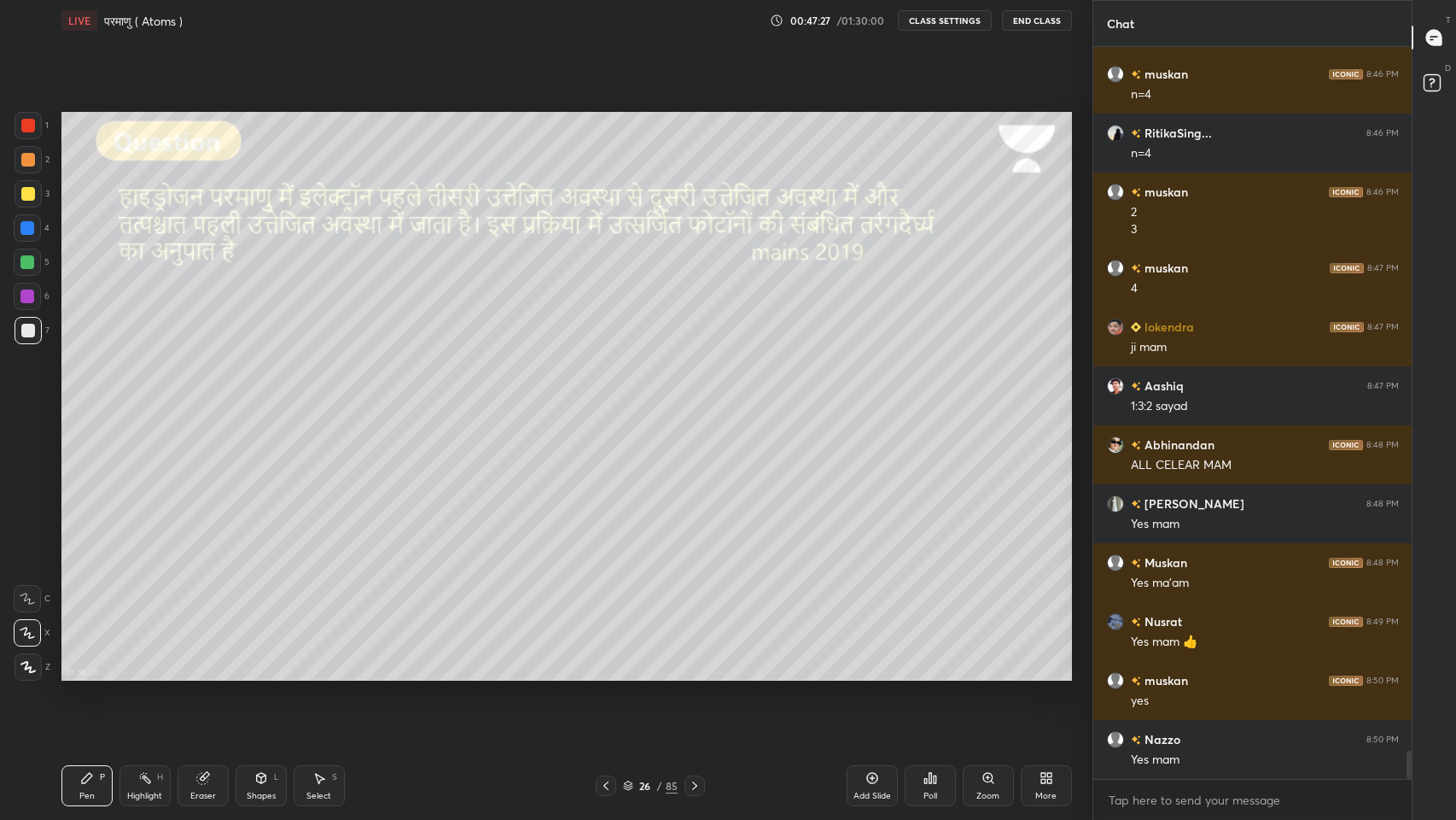
click at [870, 674] on icon at bounding box center [872, 778] width 14 height 14
click at [605, 674] on icon at bounding box center [606, 786] width 14 height 14
click at [694, 674] on icon at bounding box center [695, 786] width 14 height 14
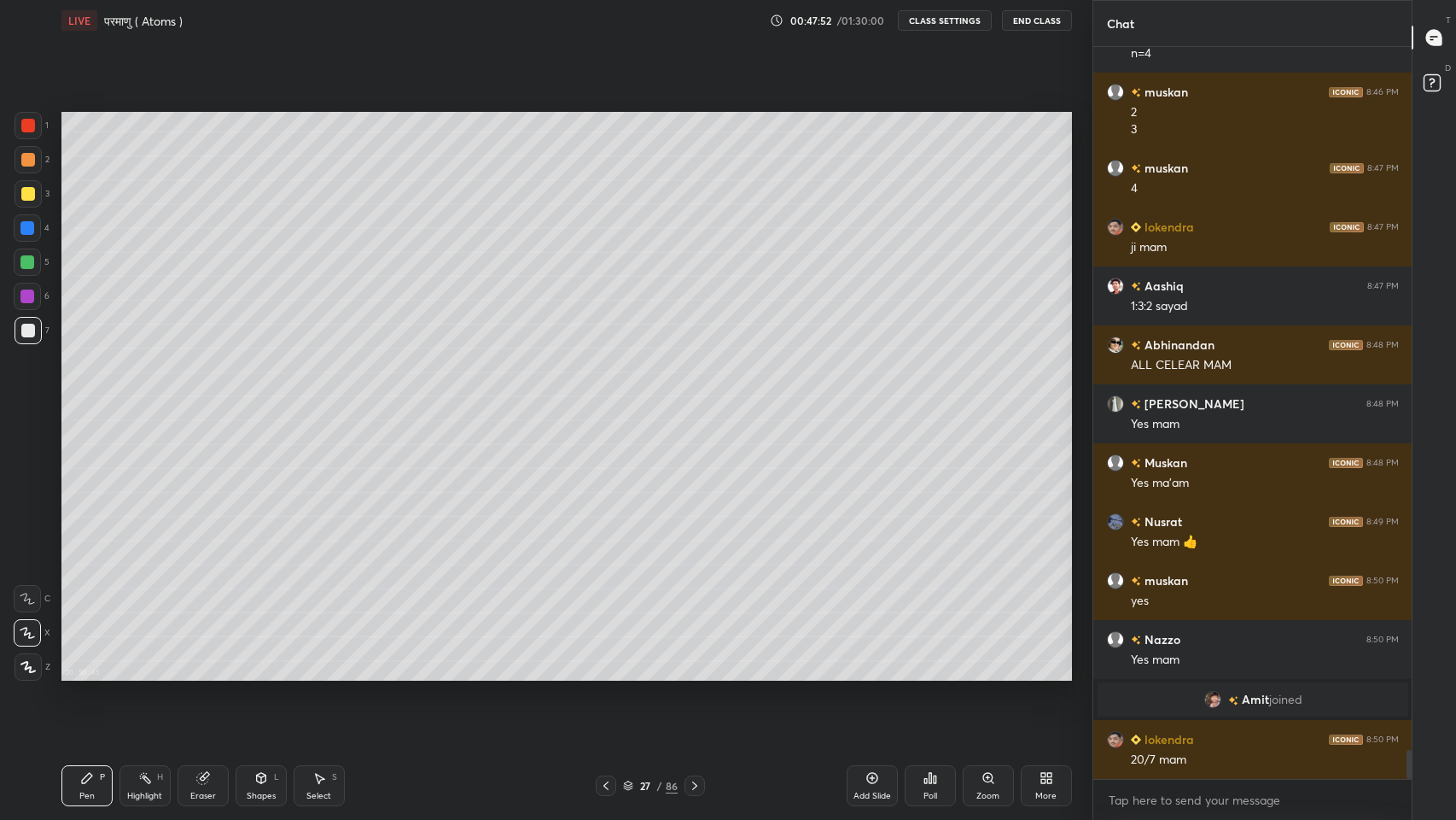
scroll to position [17712, 0]
click at [605, 674] on icon at bounding box center [606, 786] width 14 height 14
click at [694, 674] on icon at bounding box center [695, 786] width 14 height 14
click at [605, 674] on icon at bounding box center [606, 786] width 14 height 14
click at [691, 674] on icon at bounding box center [695, 786] width 14 height 14
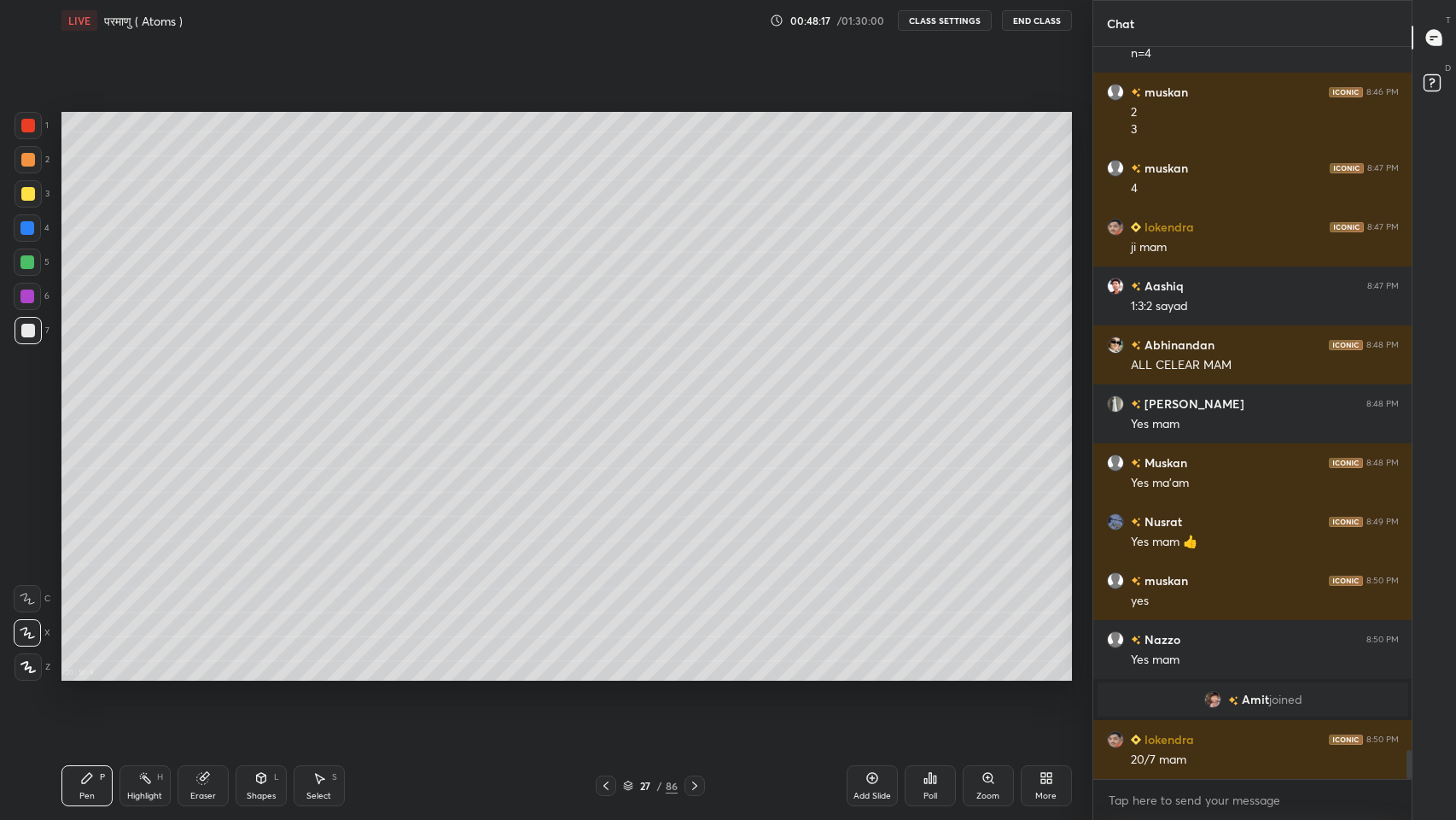
click at [605, 674] on icon at bounding box center [606, 786] width 14 height 14
click at [692, 674] on icon at bounding box center [695, 786] width 14 height 14
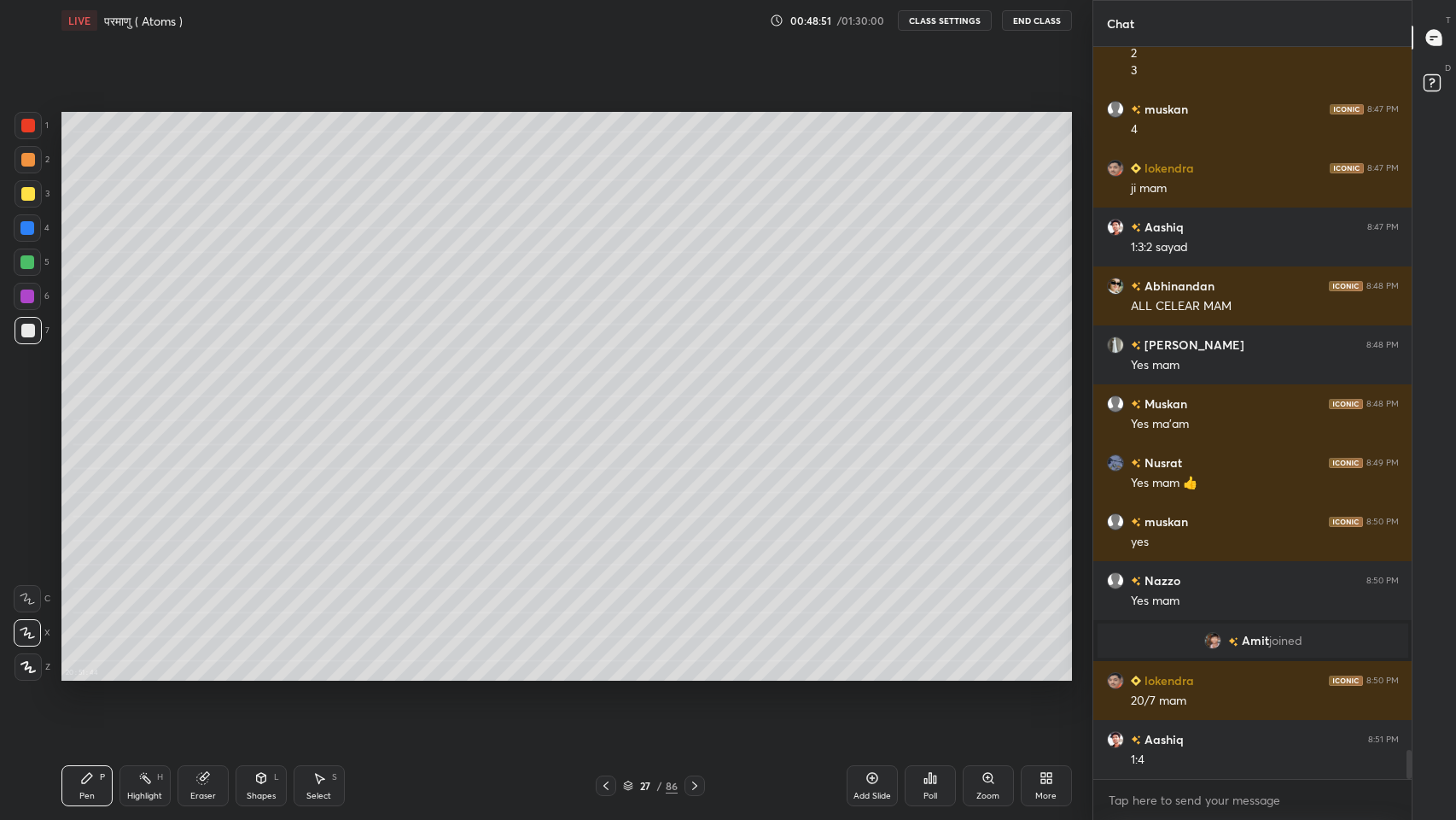
click at [605, 674] on icon at bounding box center [606, 786] width 14 height 14
click at [692, 674] on icon at bounding box center [695, 786] width 14 height 14
click at [208, 674] on icon at bounding box center [203, 778] width 14 height 14
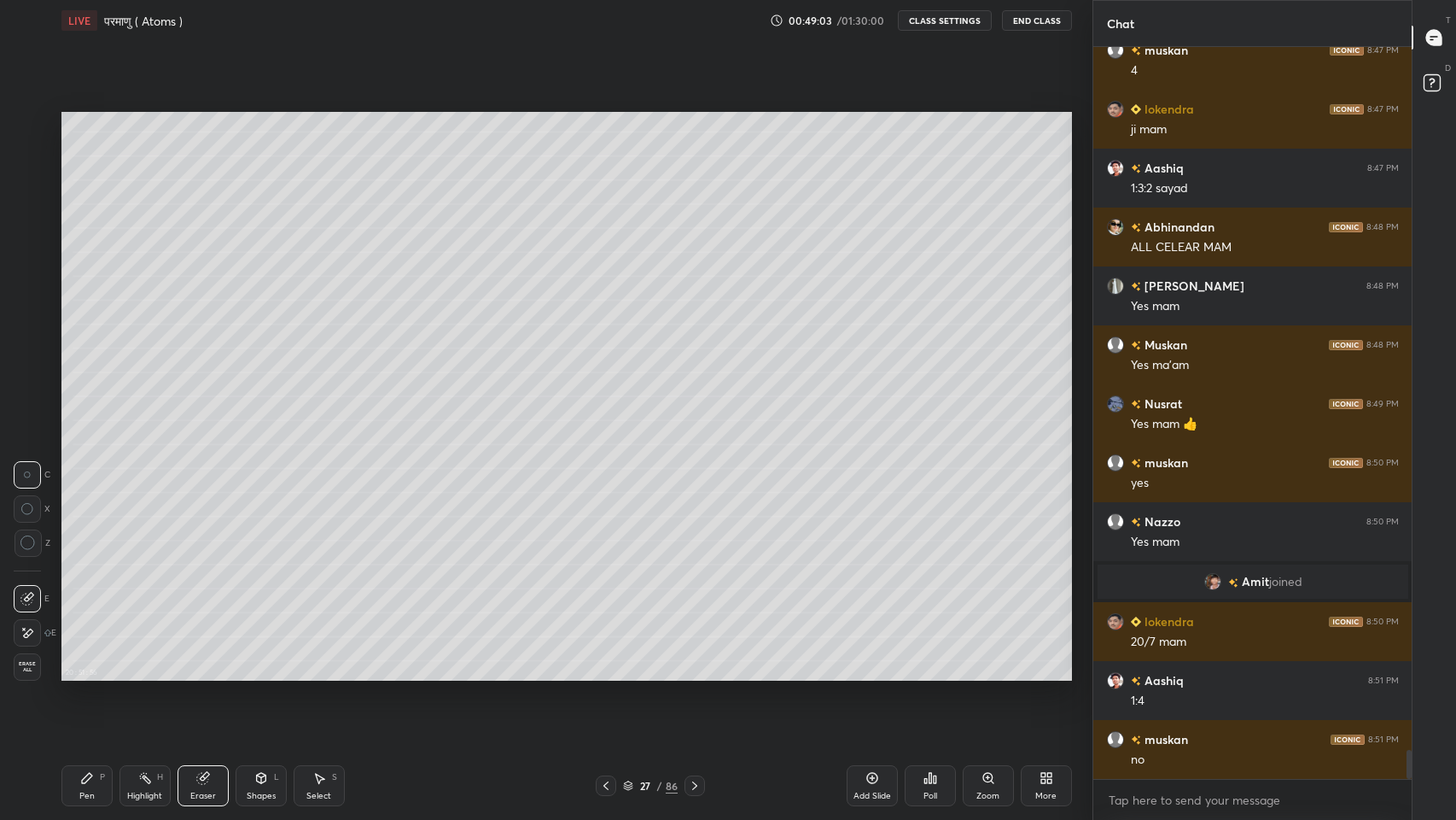
click at [605, 674] on icon at bounding box center [606, 786] width 14 height 14
click at [691, 674] on icon at bounding box center [695, 786] width 14 height 14
click at [76, 674] on div "Pen P" at bounding box center [87, 786] width 52 height 41
click at [197, 674] on icon at bounding box center [201, 778] width 11 height 11
click at [86, 674] on icon at bounding box center [87, 778] width 14 height 14
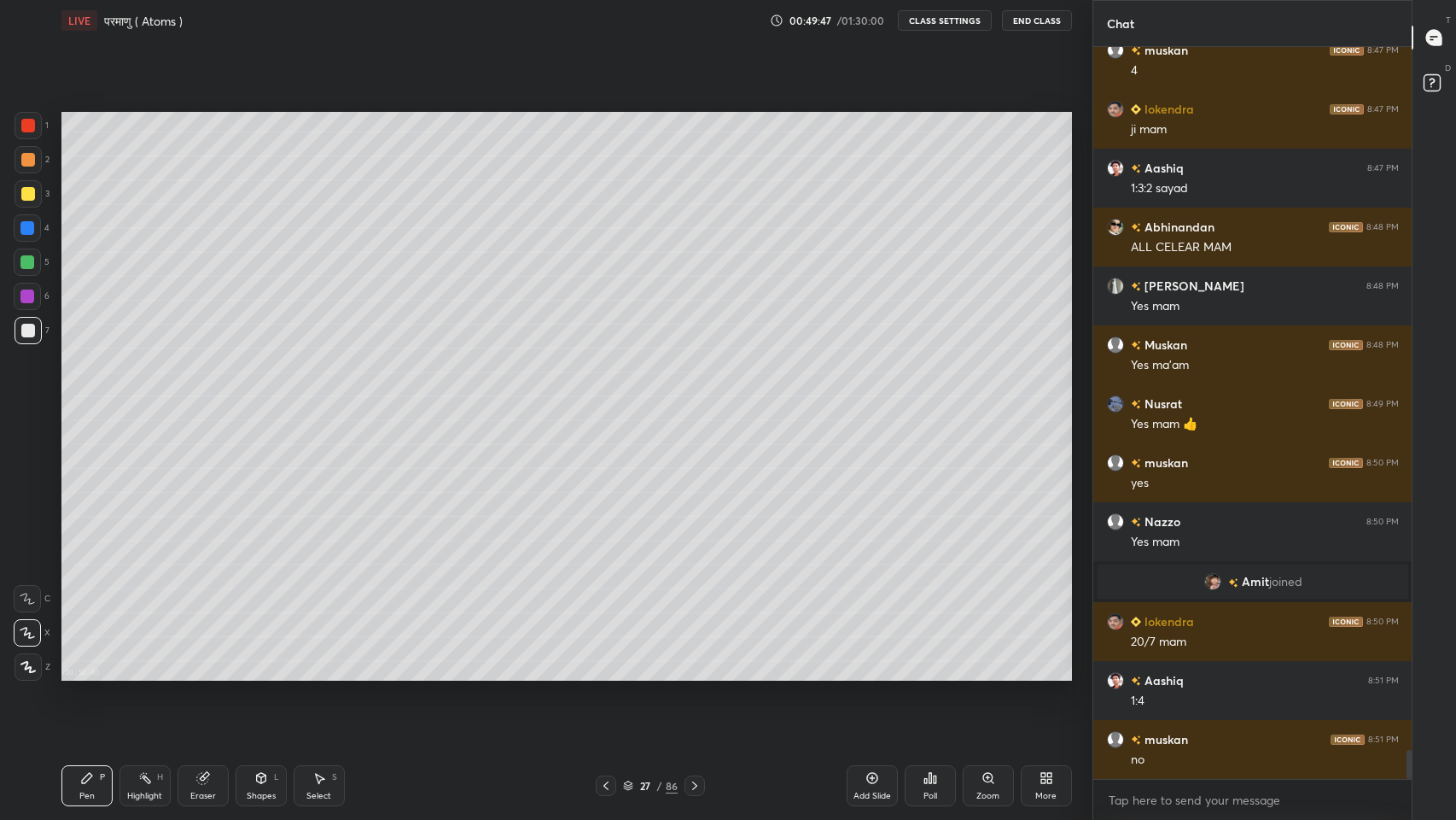
click at [203, 674] on icon at bounding box center [201, 778] width 11 height 11
click at [91, 674] on icon at bounding box center [87, 778] width 14 height 14
click at [207, 674] on icon at bounding box center [204, 776] width 9 height 9
click at [92, 674] on div "Pen P" at bounding box center [87, 786] width 52 height 41
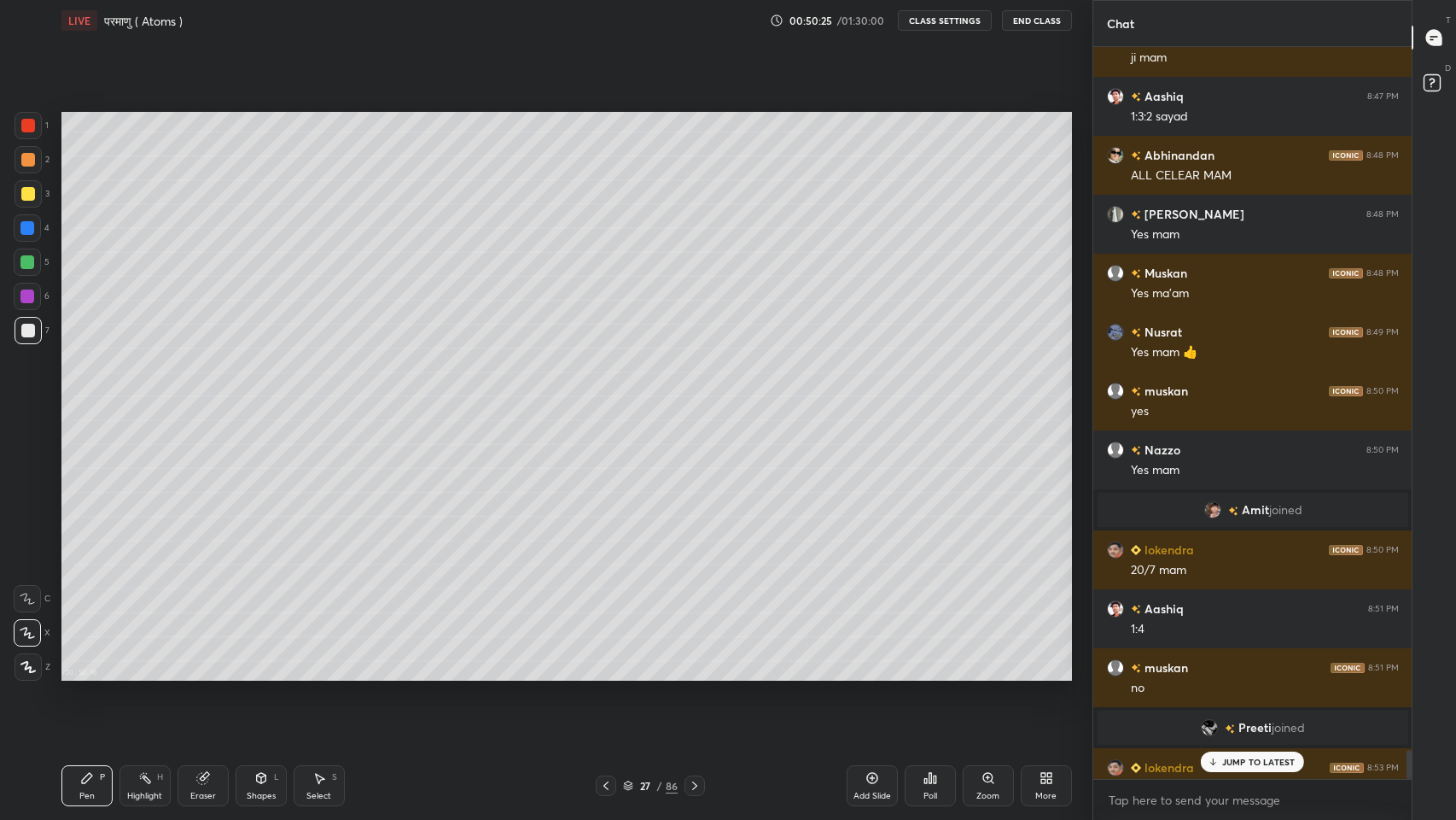
scroll to position [17898, 0]
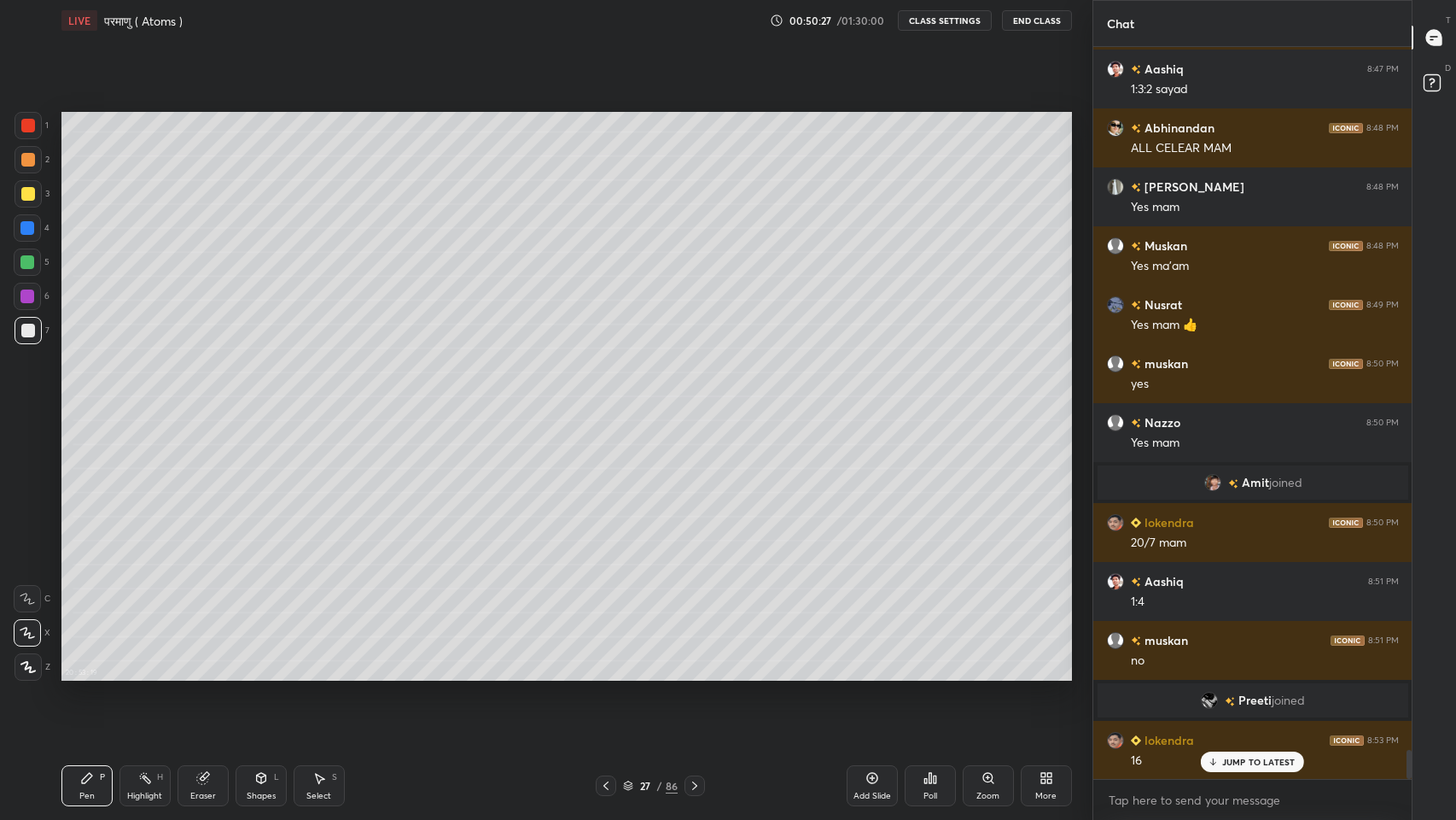
click at [207, 674] on div "Eraser" at bounding box center [203, 786] width 52 height 41
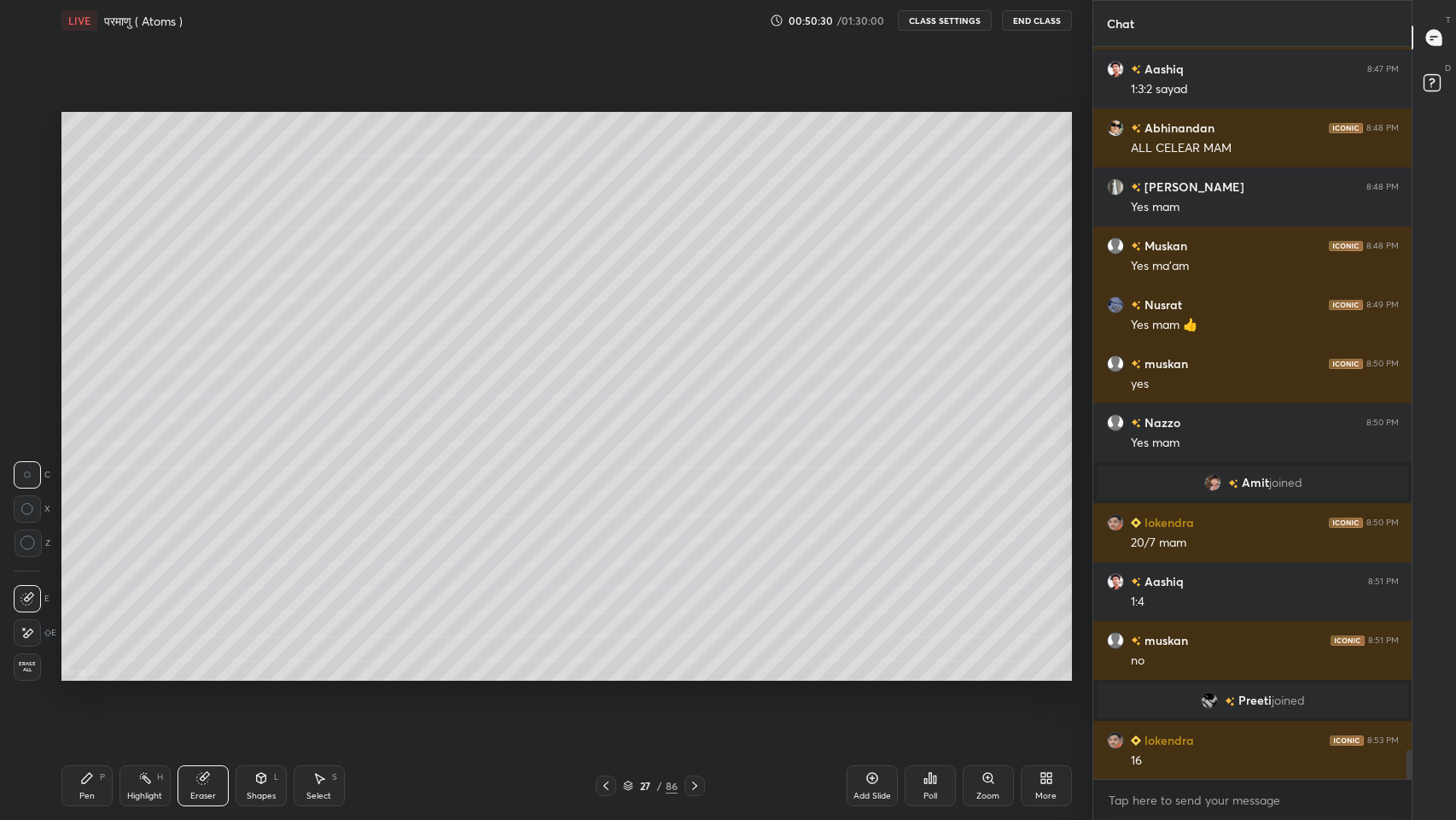
scroll to position [17958, 0]
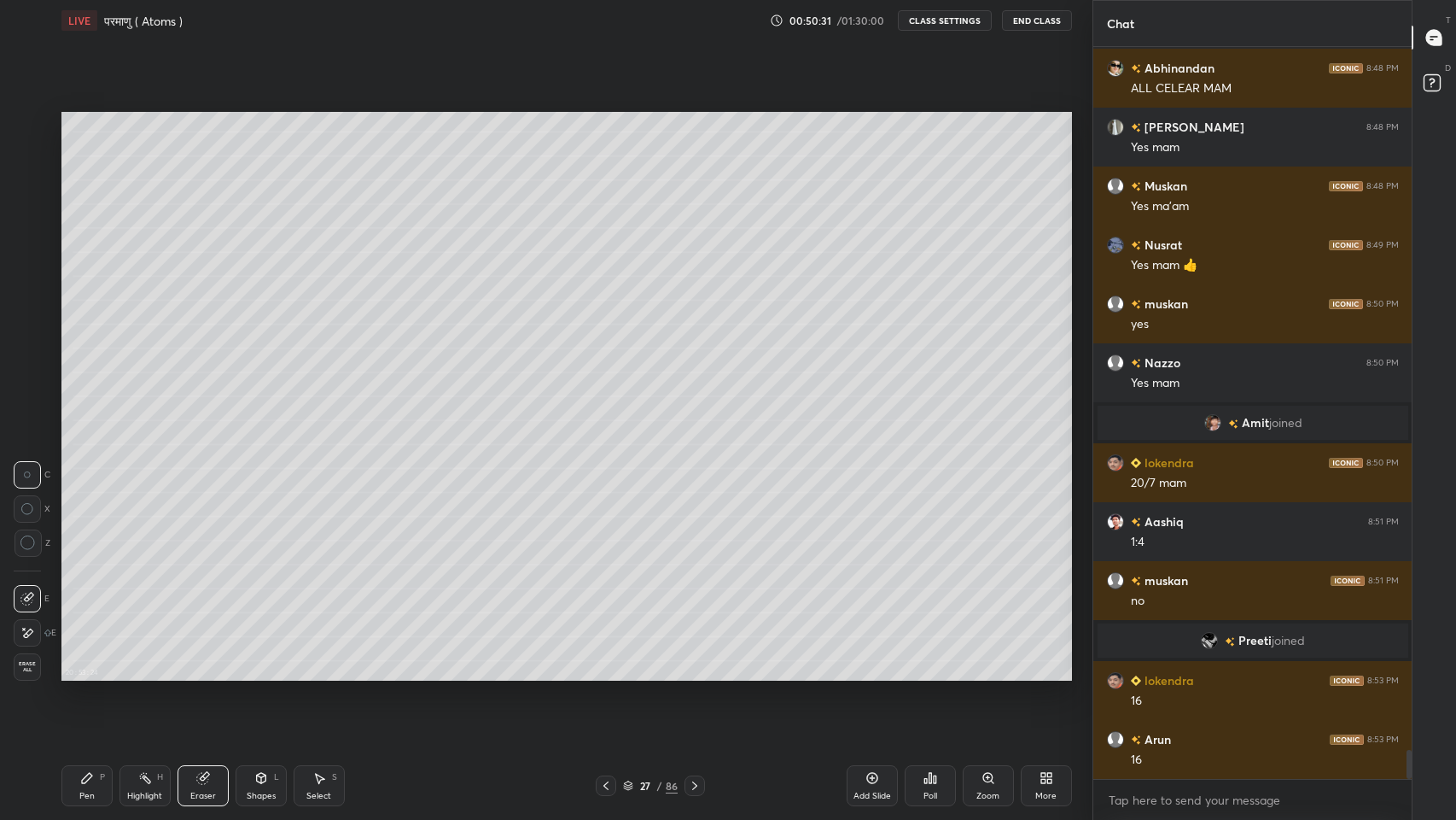
click at [91, 674] on div "Pen P" at bounding box center [87, 786] width 52 height 41
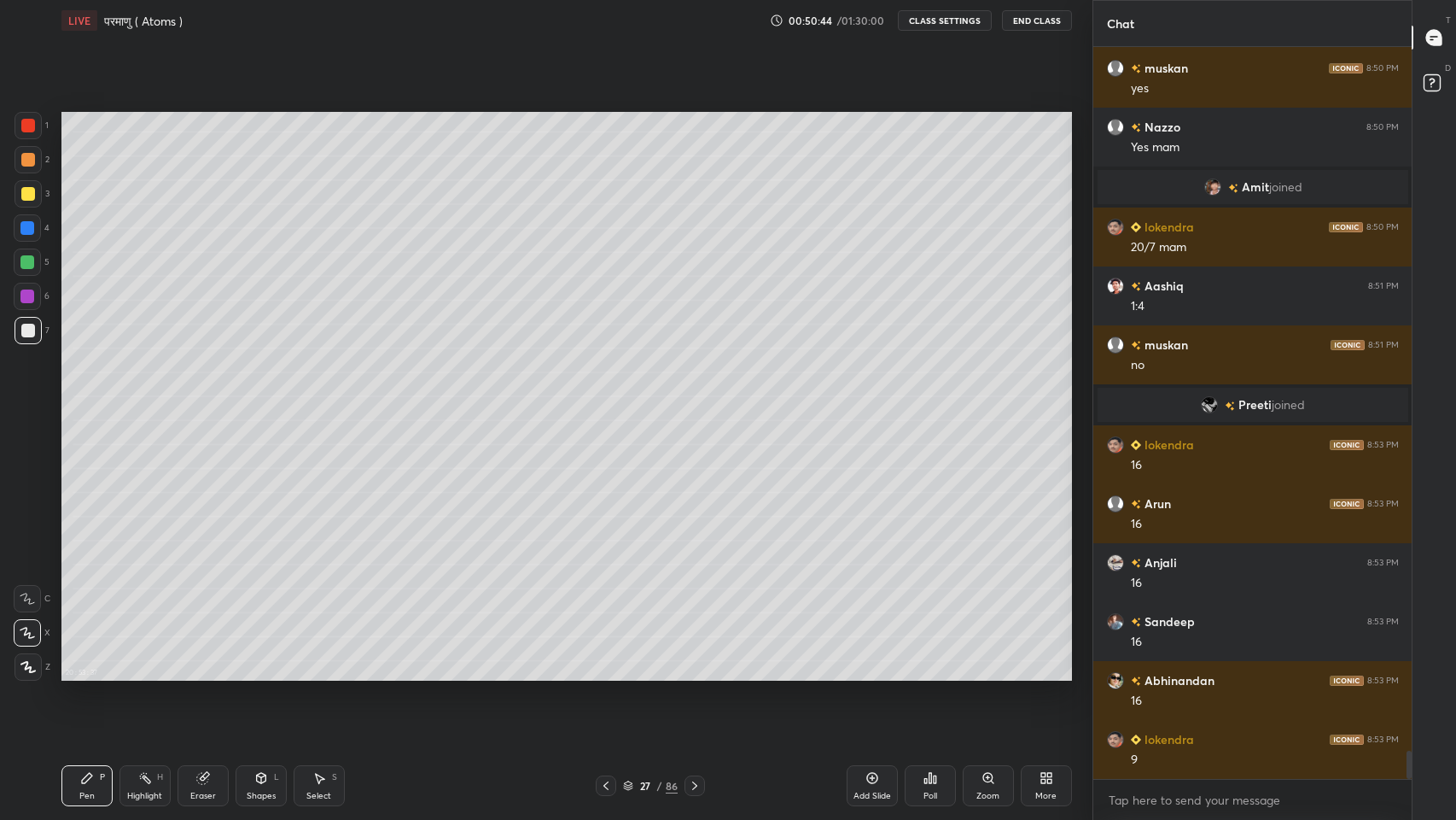
scroll to position [18253, 0]
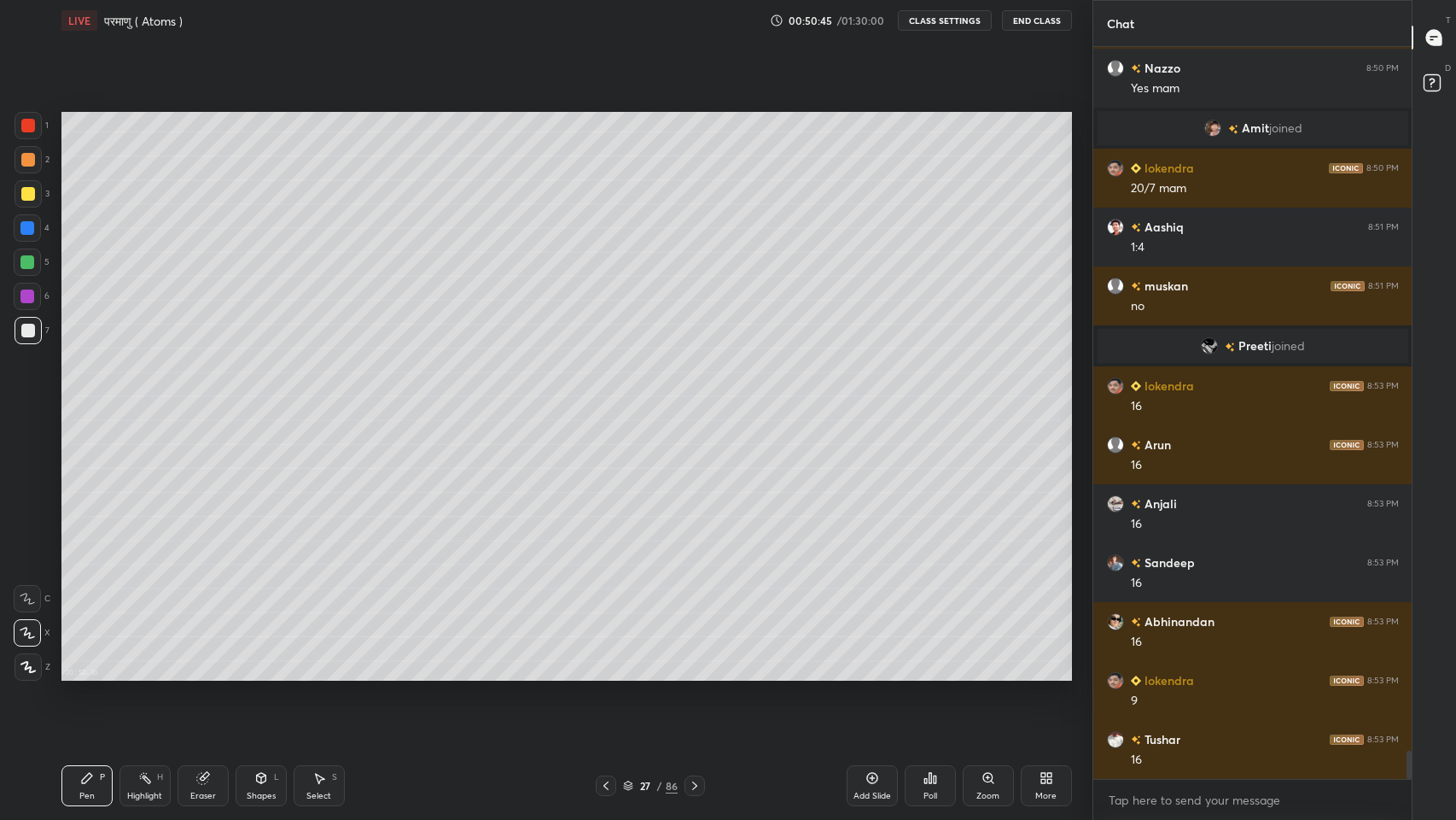
click at [200, 674] on icon at bounding box center [201, 778] width 11 height 11
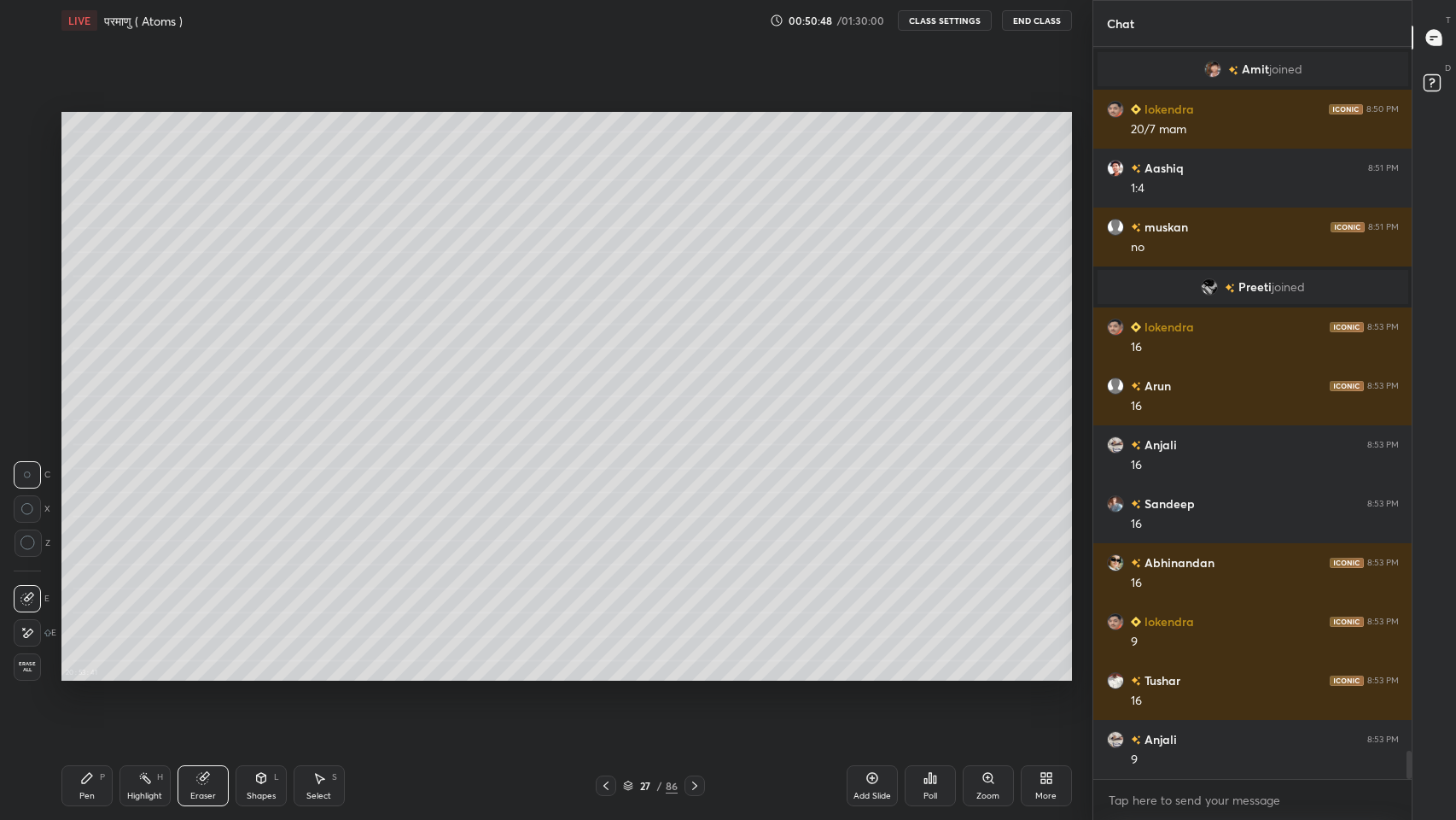
click at [89, 674] on icon at bounding box center [87, 778] width 14 height 14
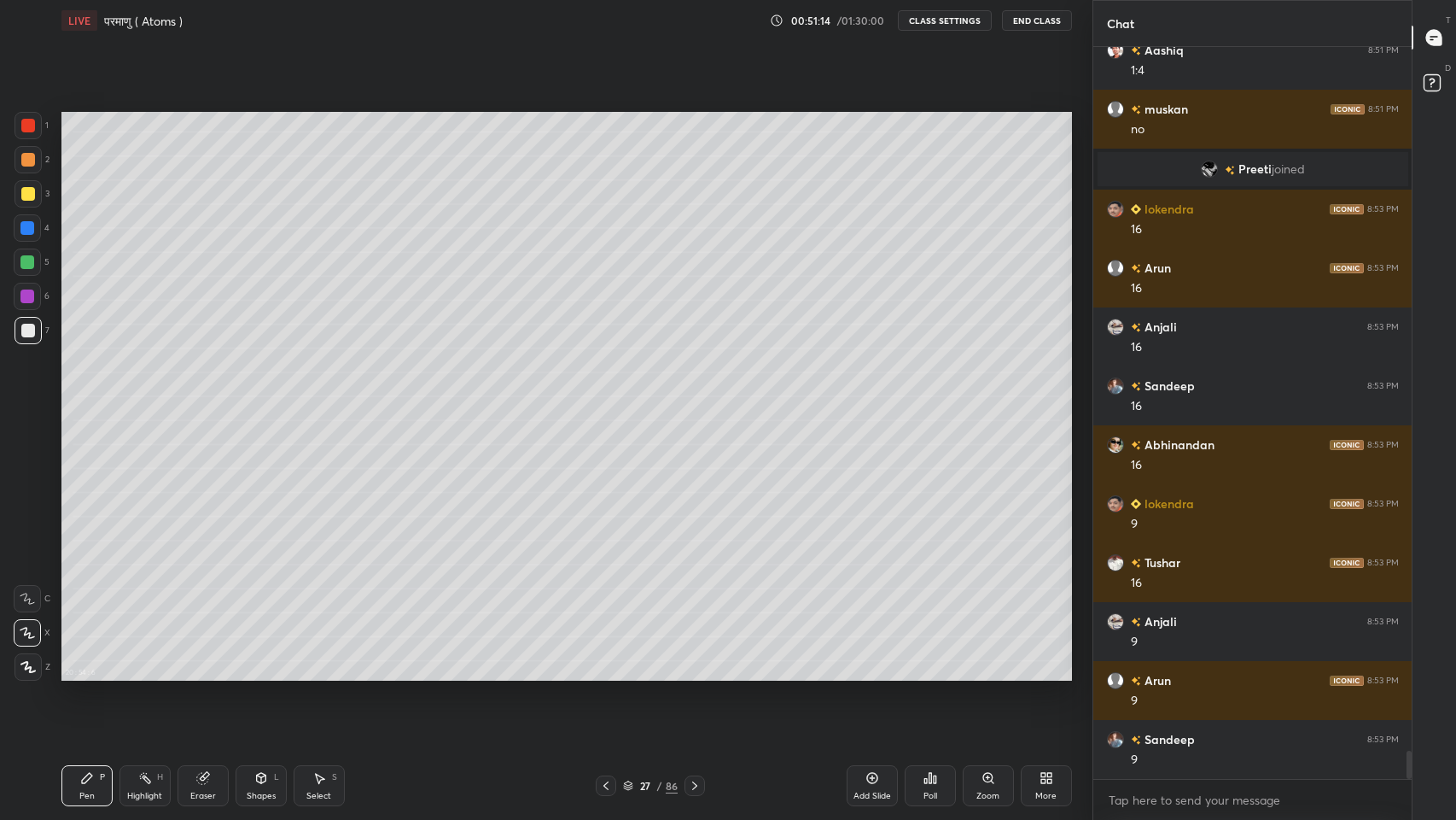
scroll to position [18488, 0]
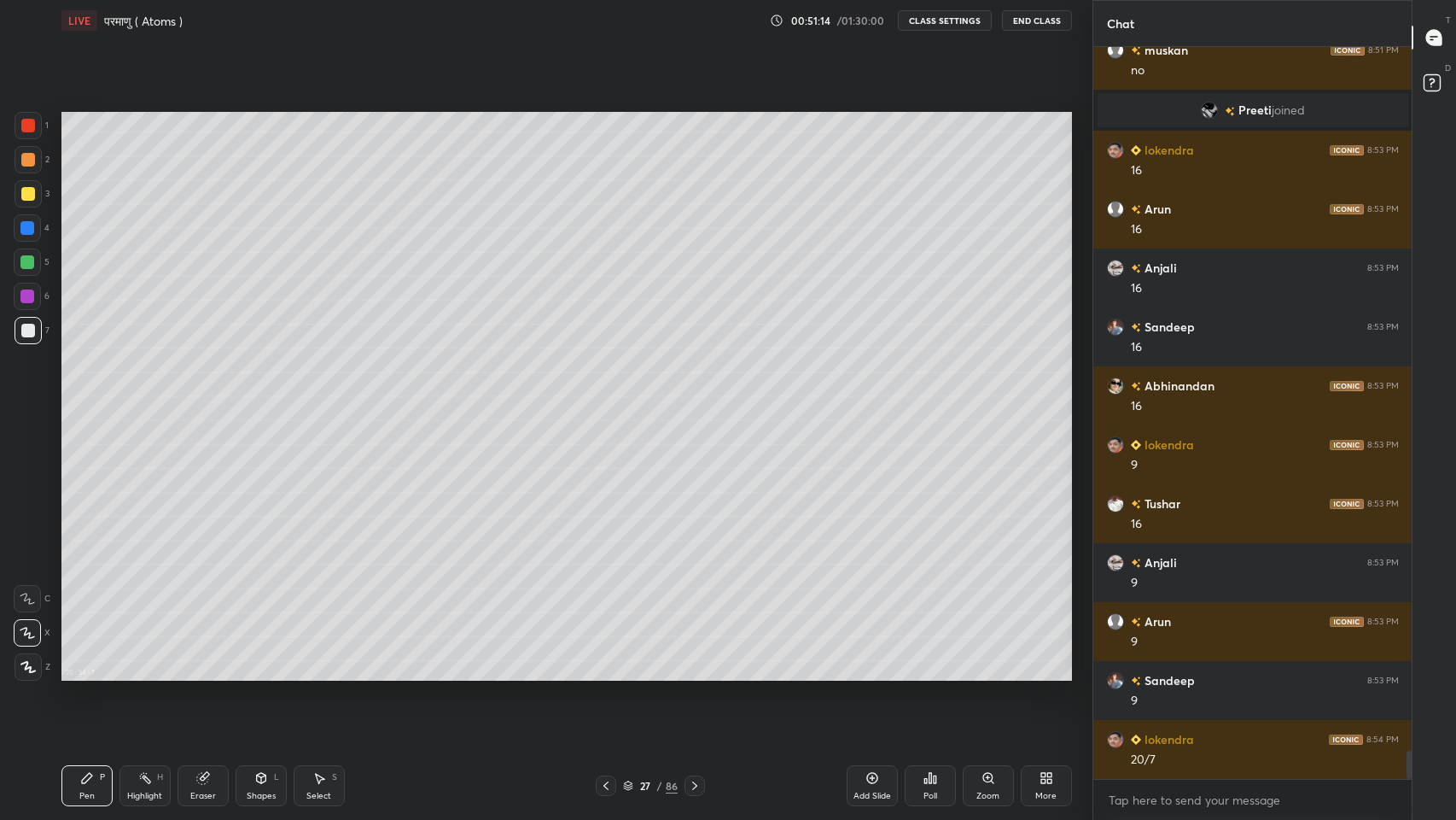
click at [605, 674] on icon at bounding box center [606, 786] width 14 height 14
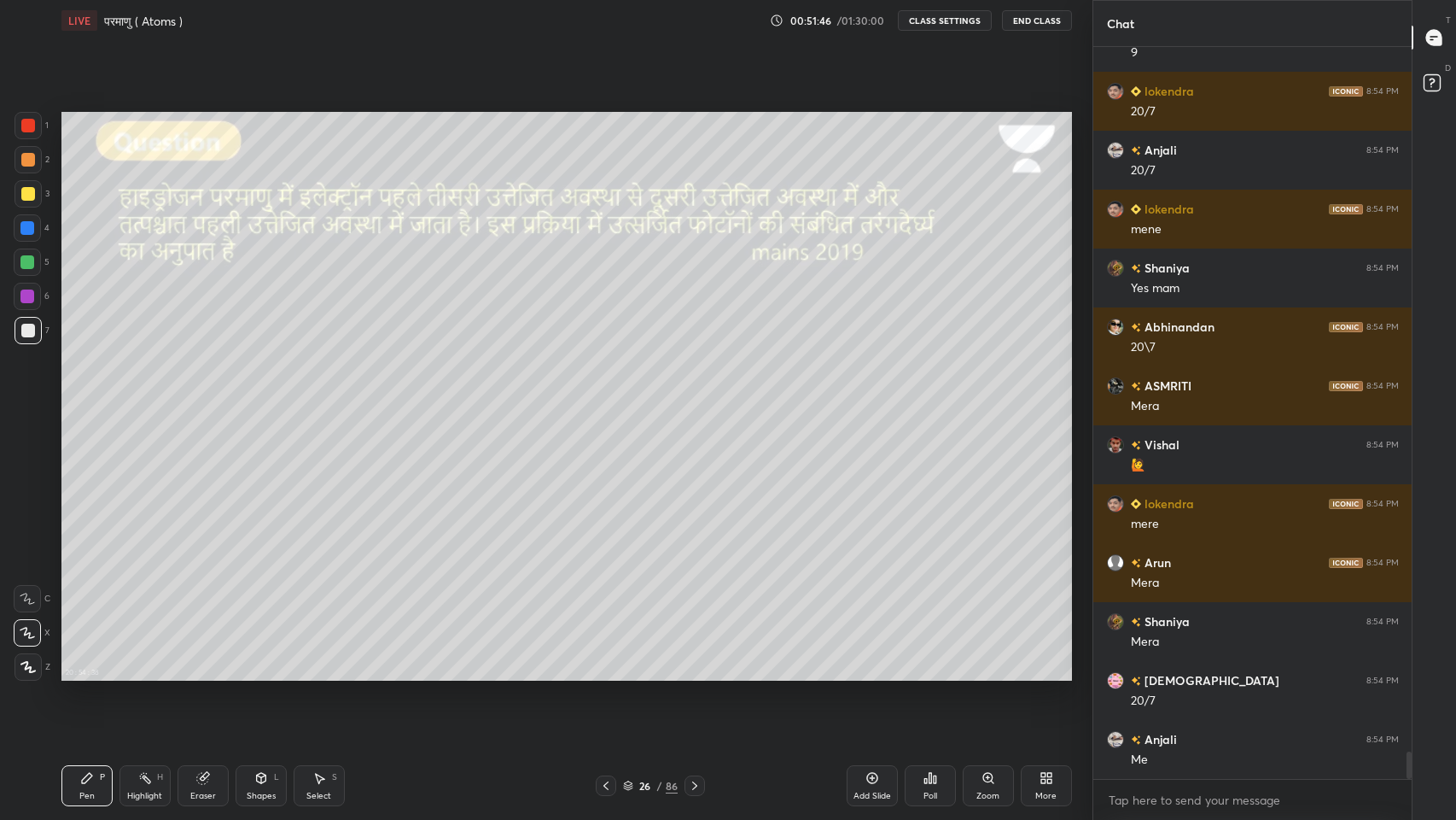
scroll to position [19196, 0]
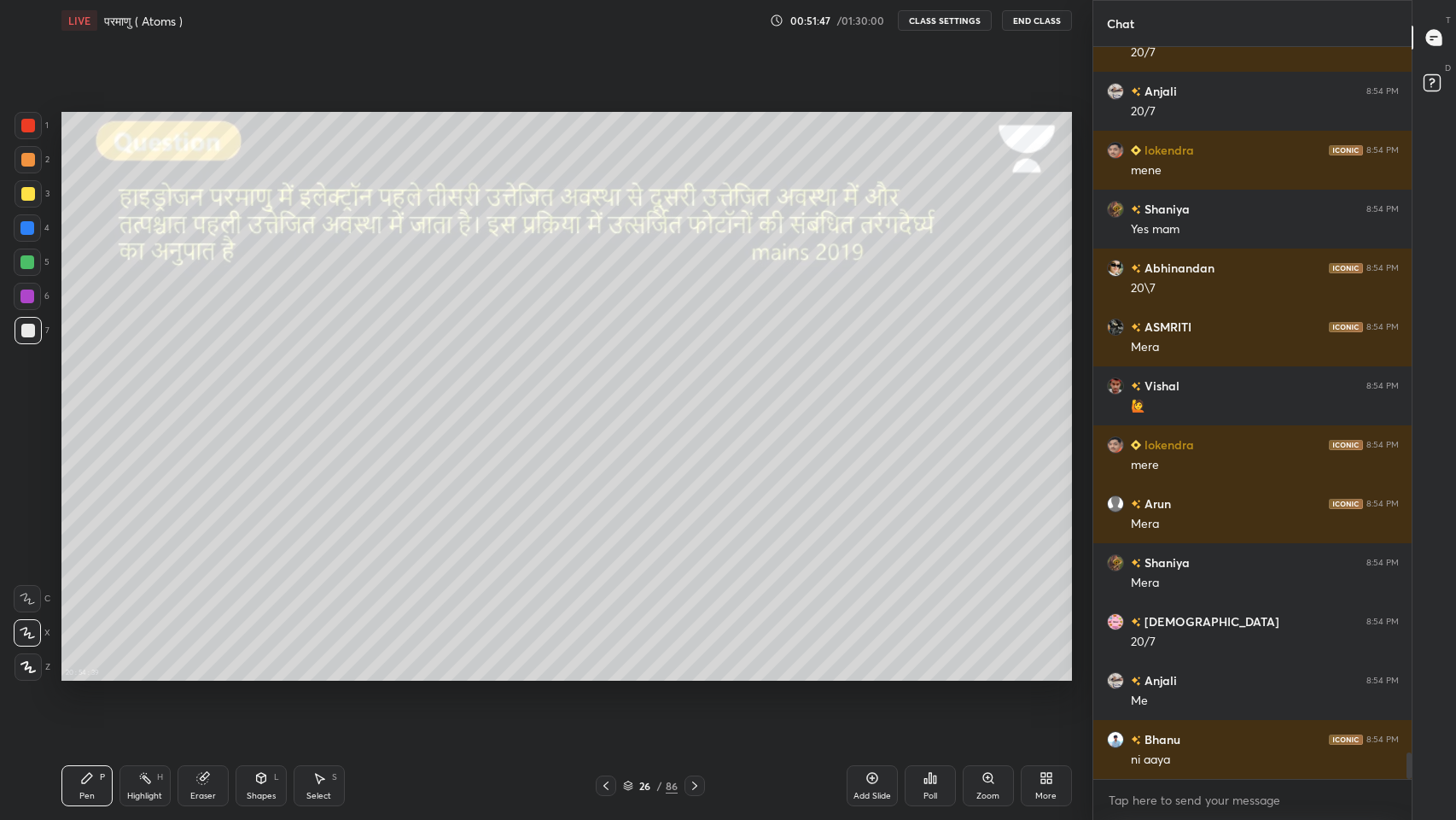
click at [694, 674] on icon at bounding box center [695, 786] width 14 height 14
click at [597, 674] on div at bounding box center [606, 786] width 21 height 21
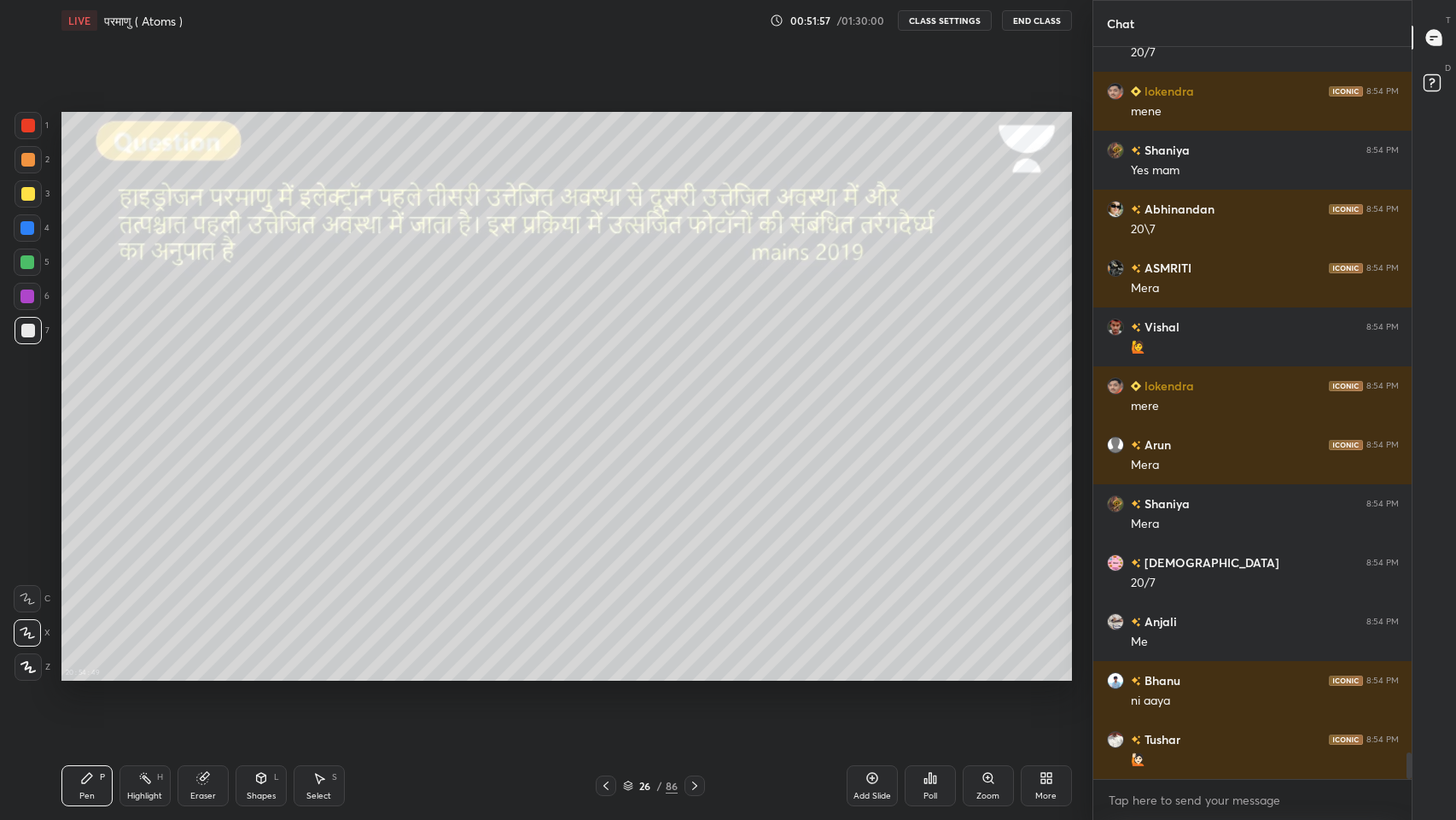
click at [698, 674] on icon at bounding box center [695, 786] width 14 height 14
click at [694, 674] on icon at bounding box center [695, 786] width 14 height 14
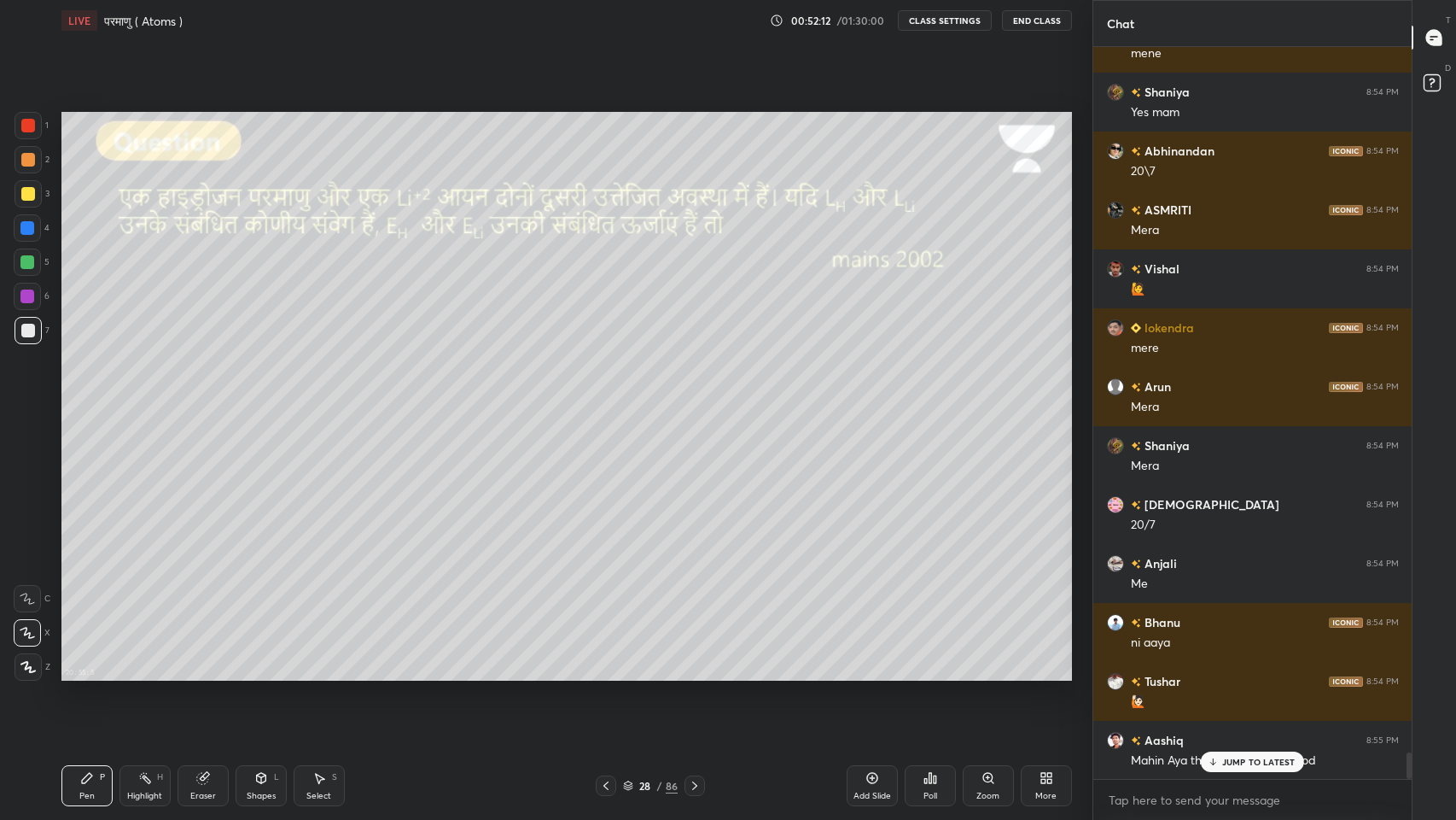
click at [22, 158] on div at bounding box center [28, 160] width 14 height 14
click at [1237, 674] on p "JUMP TO LATEST" at bounding box center [1258, 761] width 73 height 10
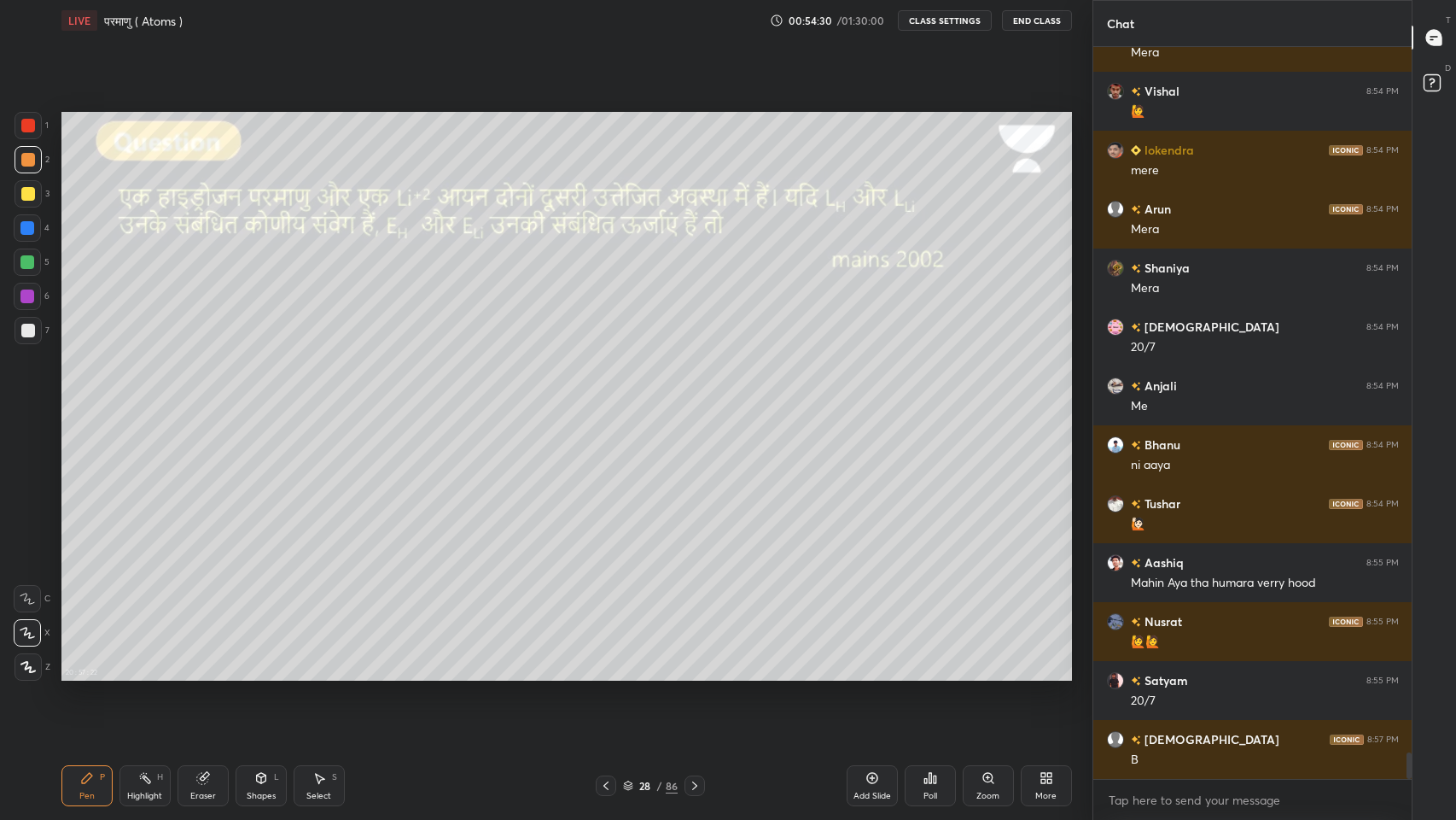
scroll to position [19547, 0]
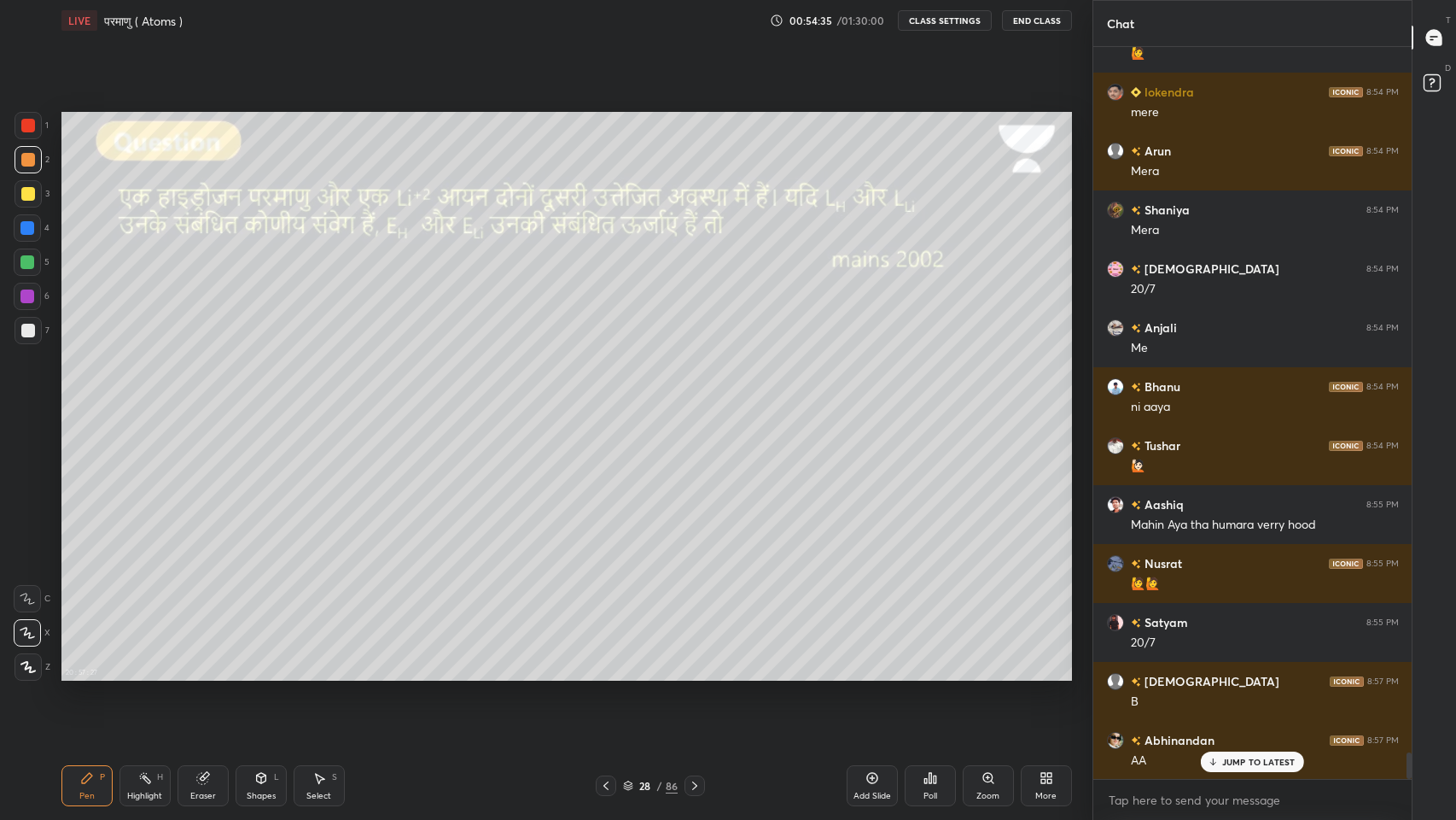
click at [22, 324] on div at bounding box center [28, 330] width 14 height 14
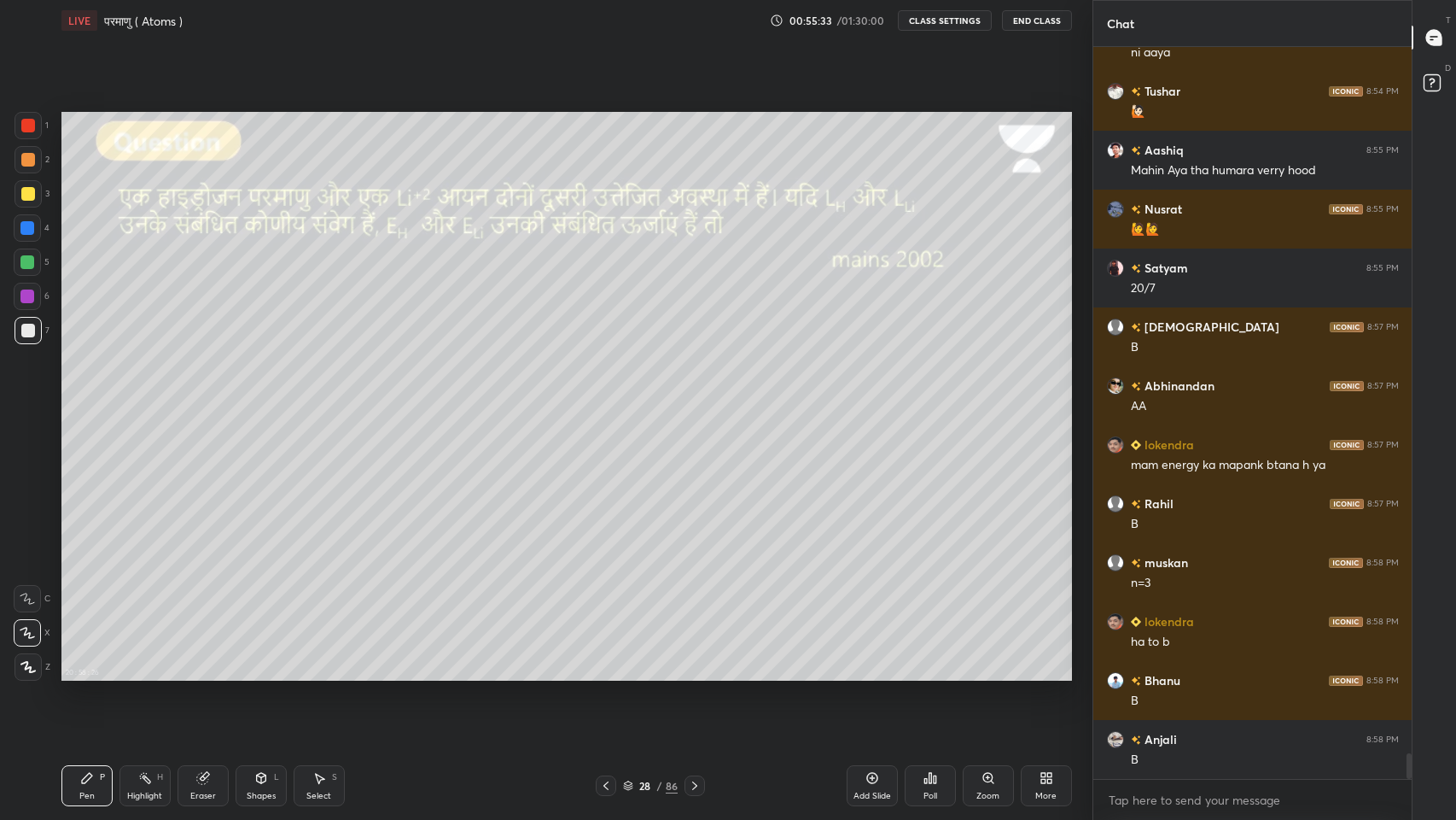
scroll to position [19961, 0]
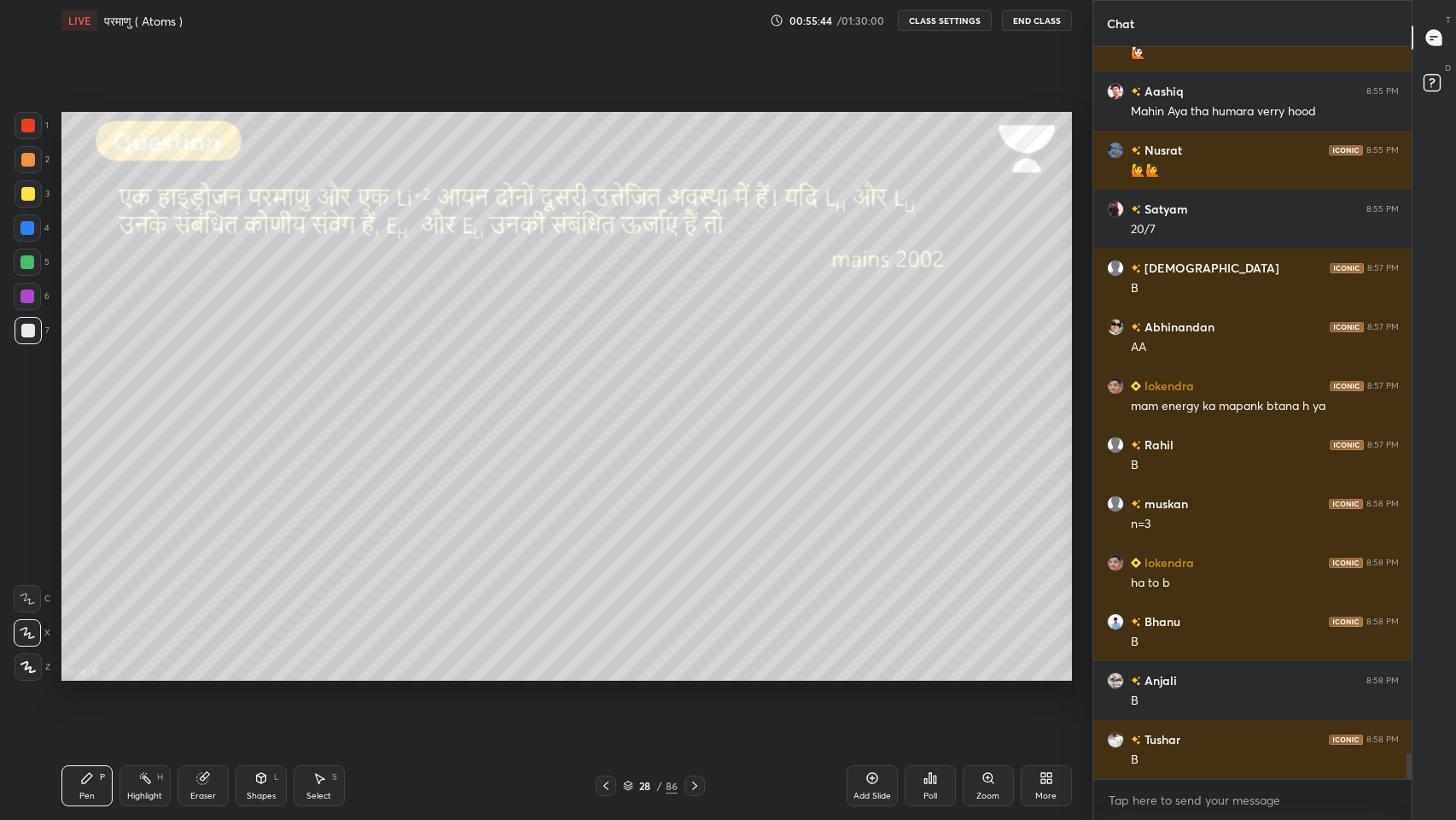
click at [28, 190] on div at bounding box center [28, 194] width 14 height 14
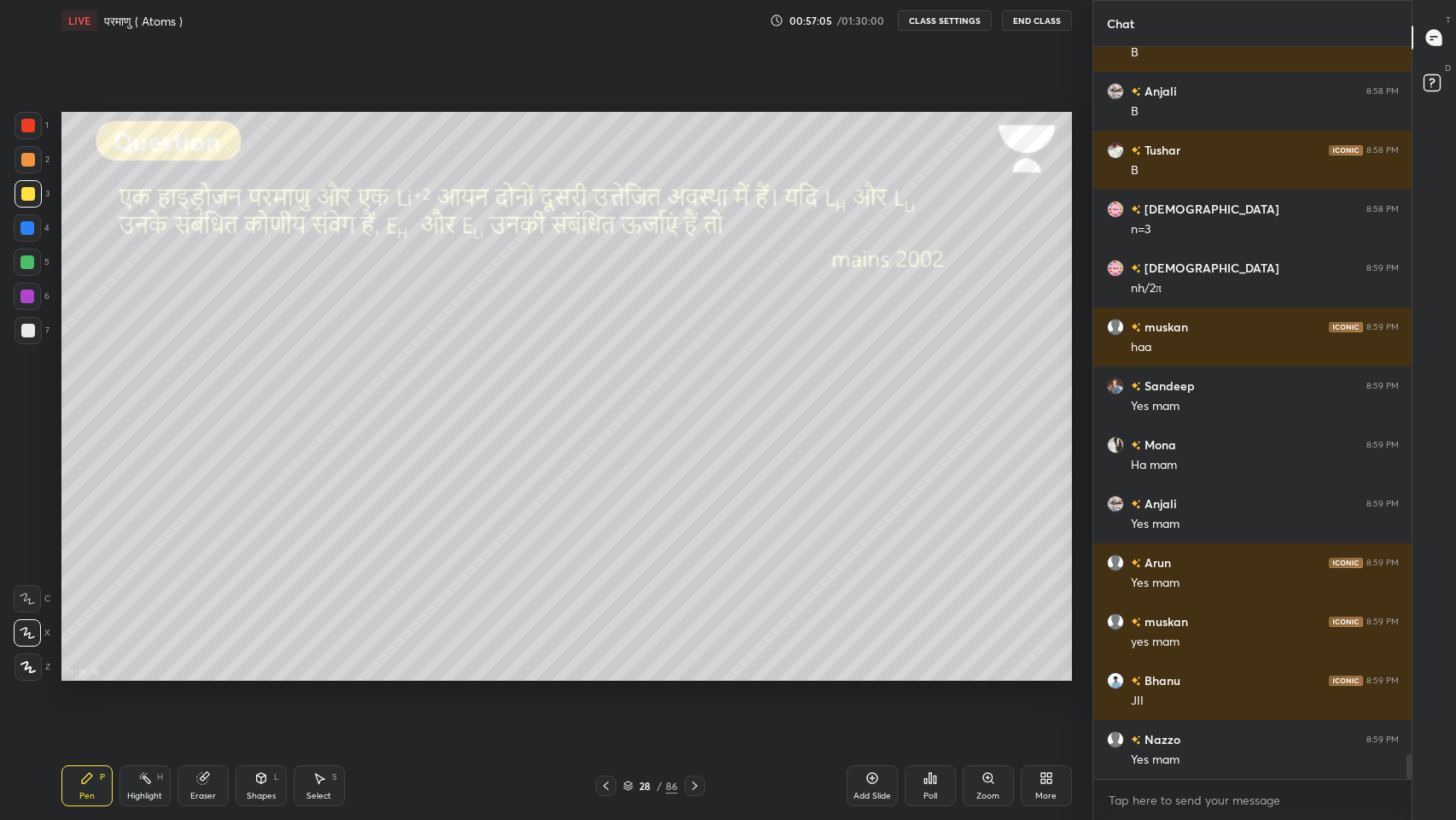
scroll to position [20609, 0]
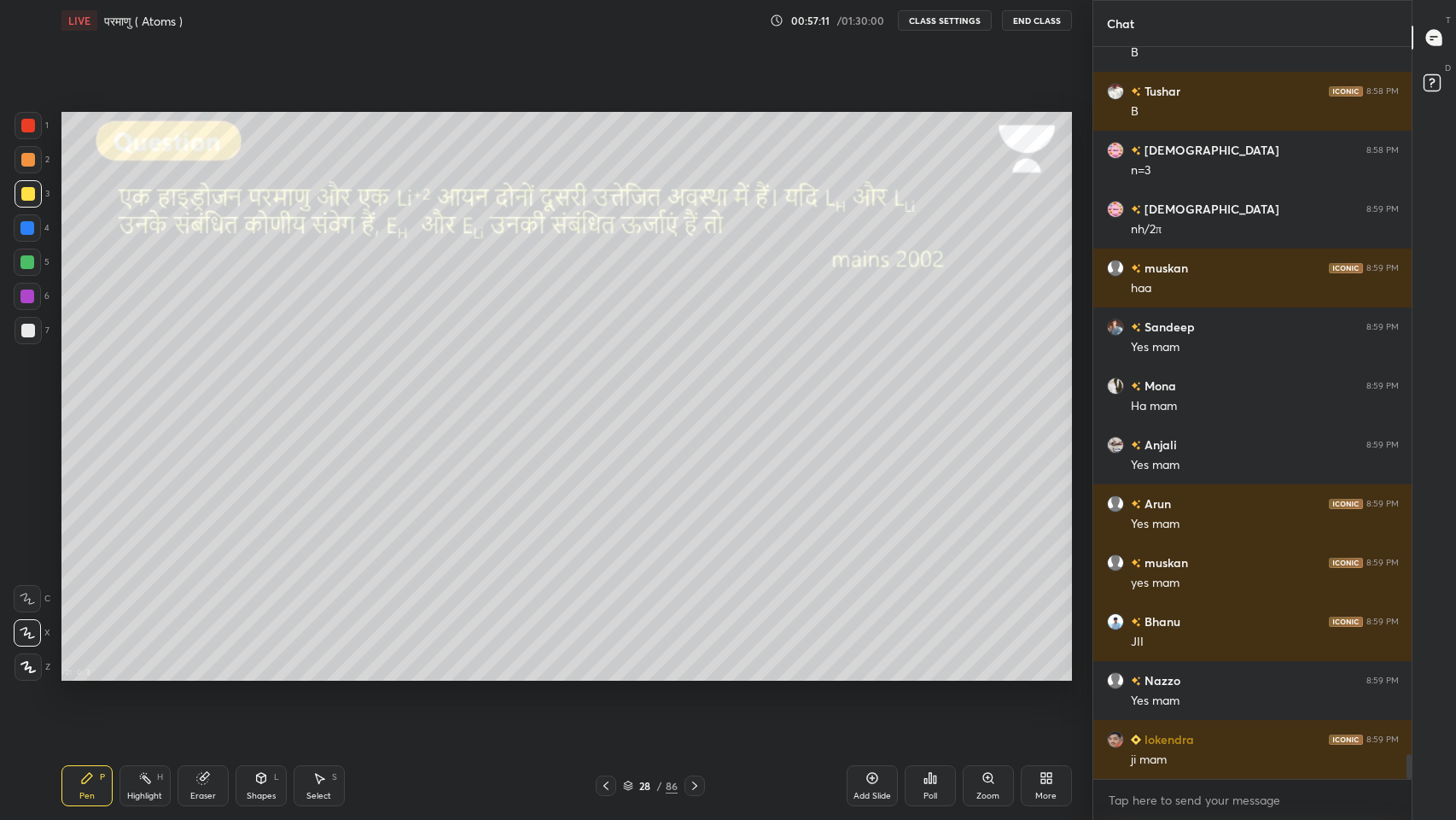
click at [29, 265] on div at bounding box center [28, 262] width 14 height 14
click at [24, 262] on div at bounding box center [28, 262] width 14 height 14
click at [28, 194] on div at bounding box center [28, 194] width 14 height 14
click at [871, 674] on icon at bounding box center [871, 778] width 11 height 11
click at [605, 674] on icon at bounding box center [606, 786] width 14 height 14
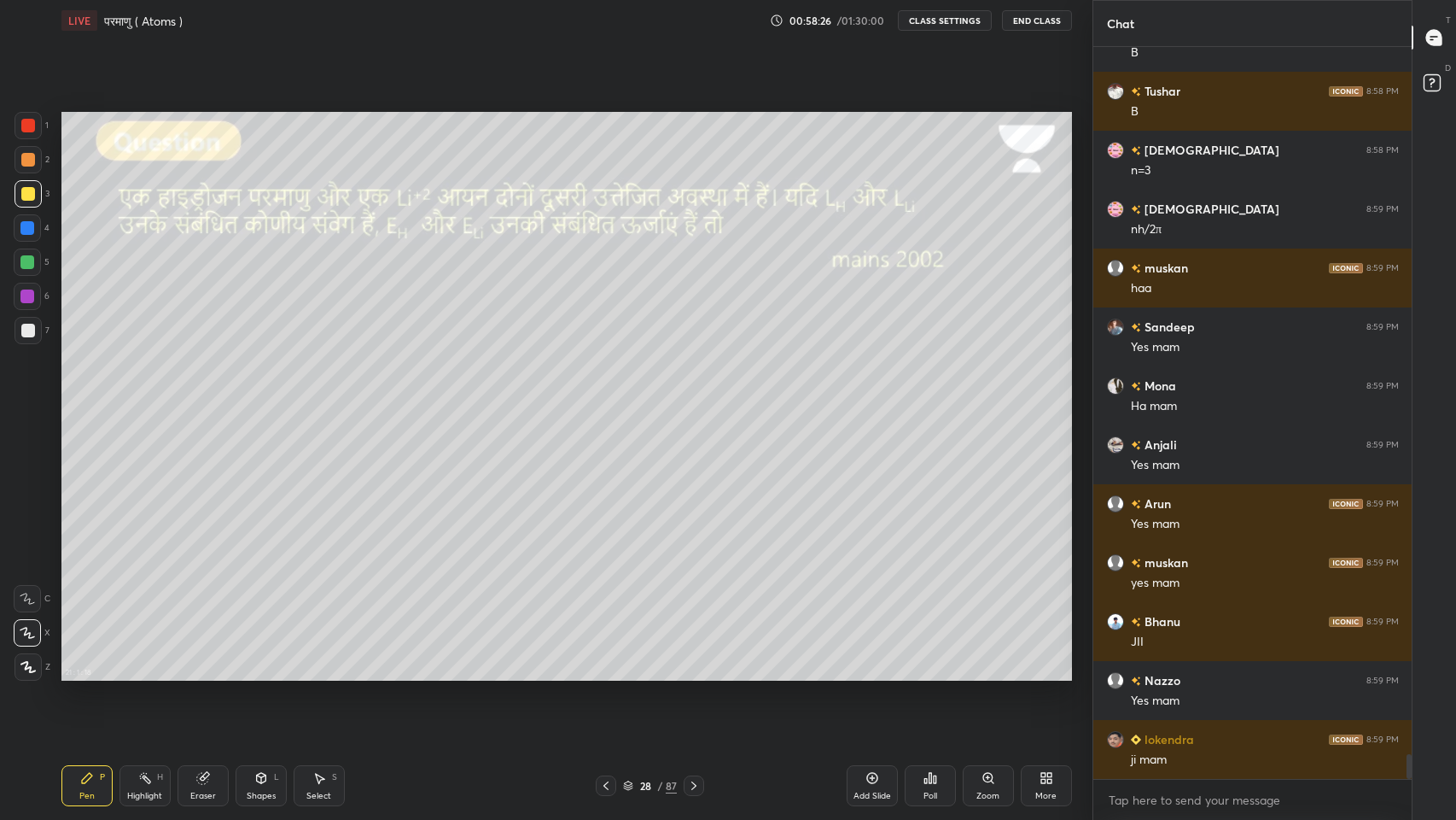
click at [694, 674] on icon at bounding box center [694, 786] width 14 height 14
click at [193, 674] on div "Eraser" at bounding box center [203, 796] width 26 height 9
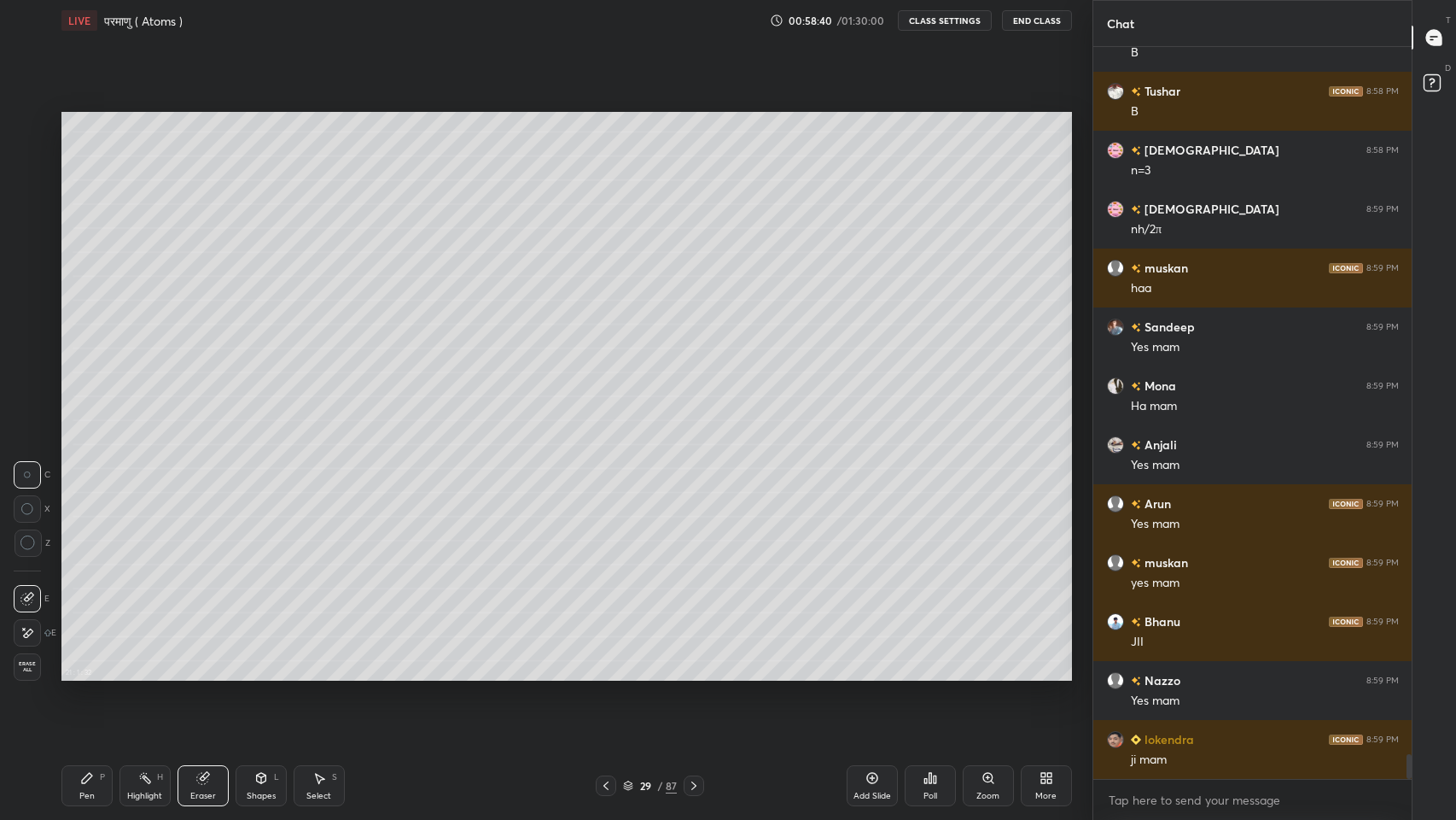
click at [77, 674] on div "Pen P" at bounding box center [87, 786] width 52 height 41
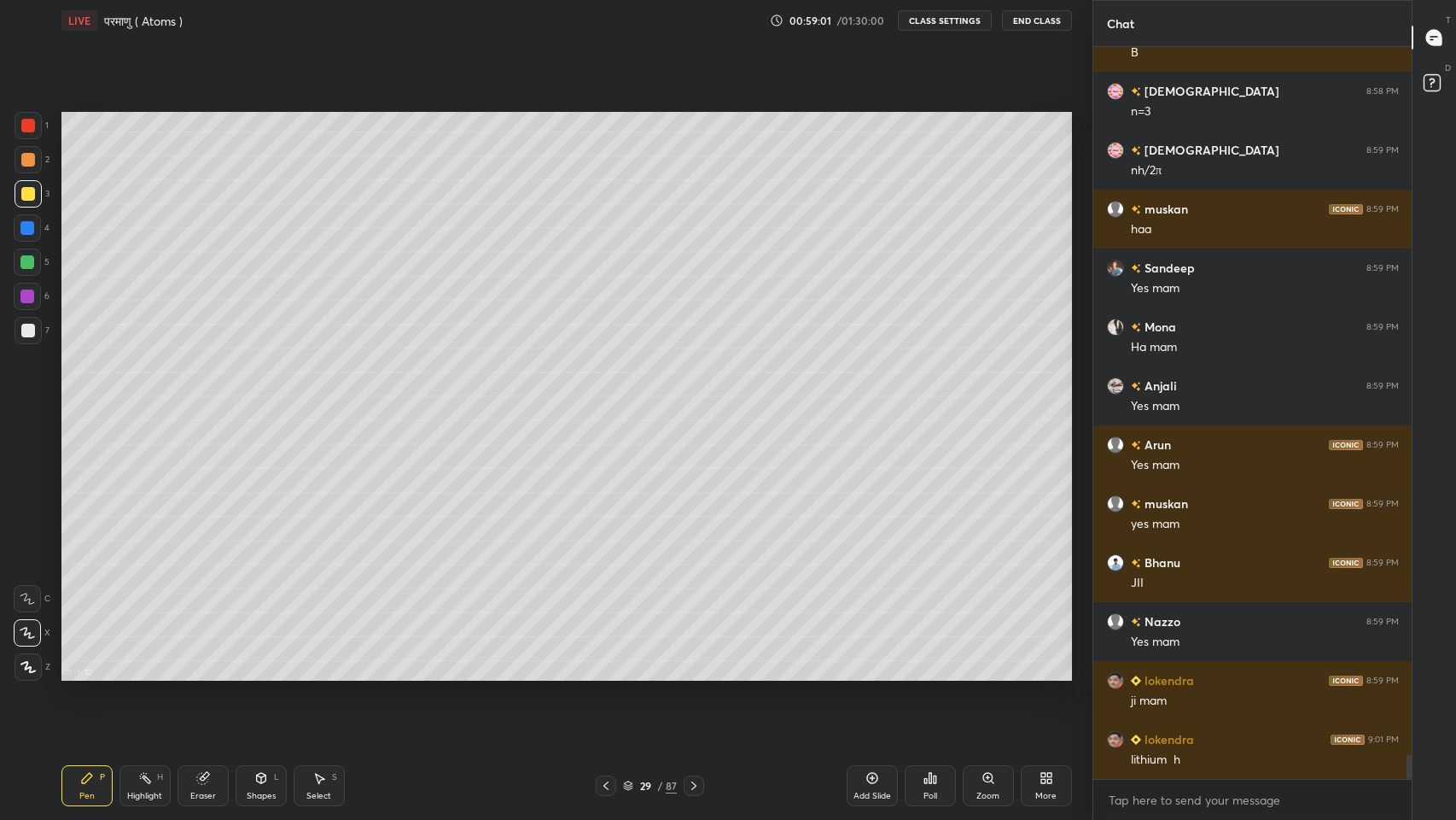
click at [206, 674] on div "Eraser" at bounding box center [203, 786] width 52 height 41
click at [88, 674] on icon at bounding box center [87, 778] width 14 height 14
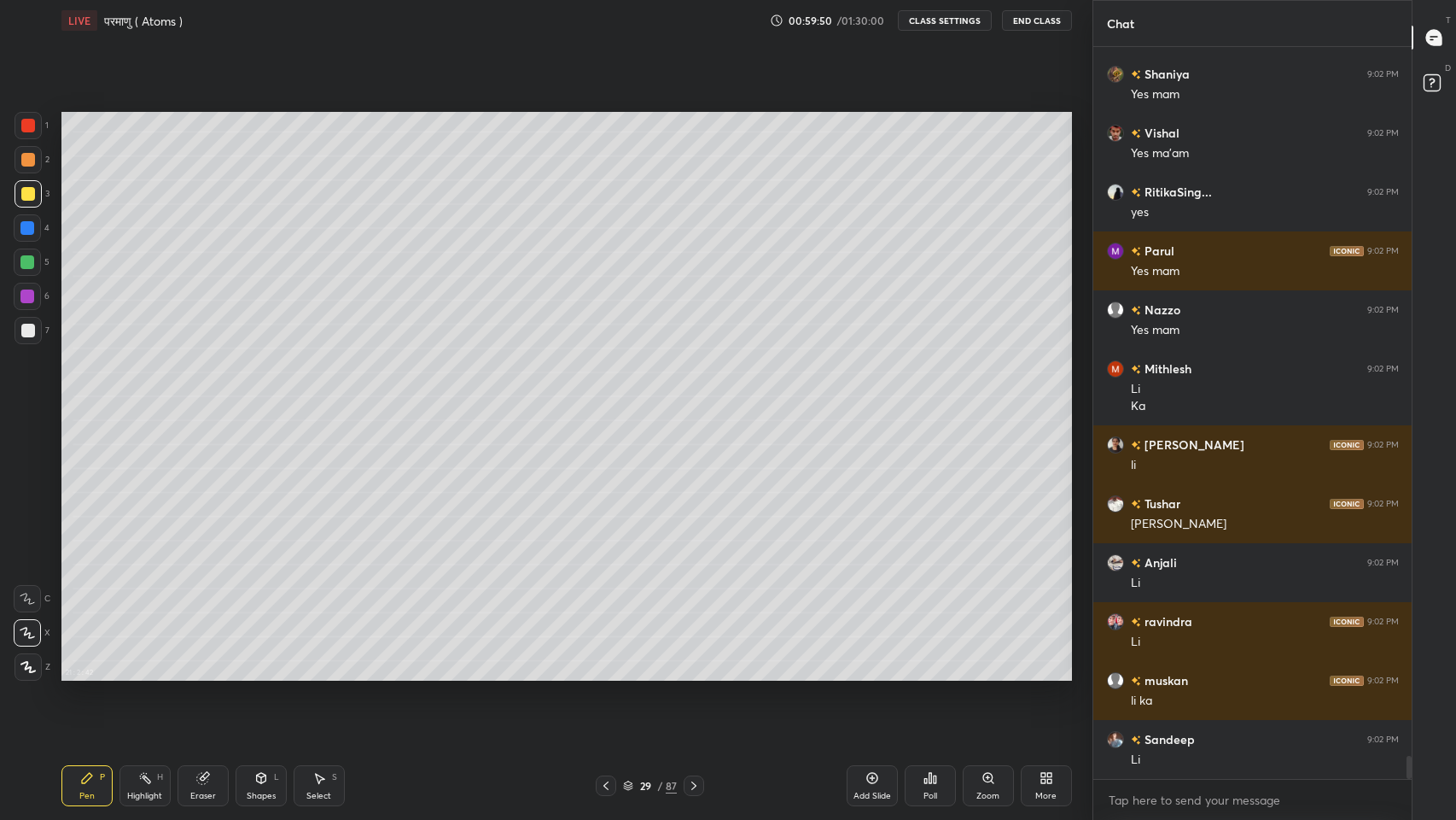
scroll to position [22570, 0]
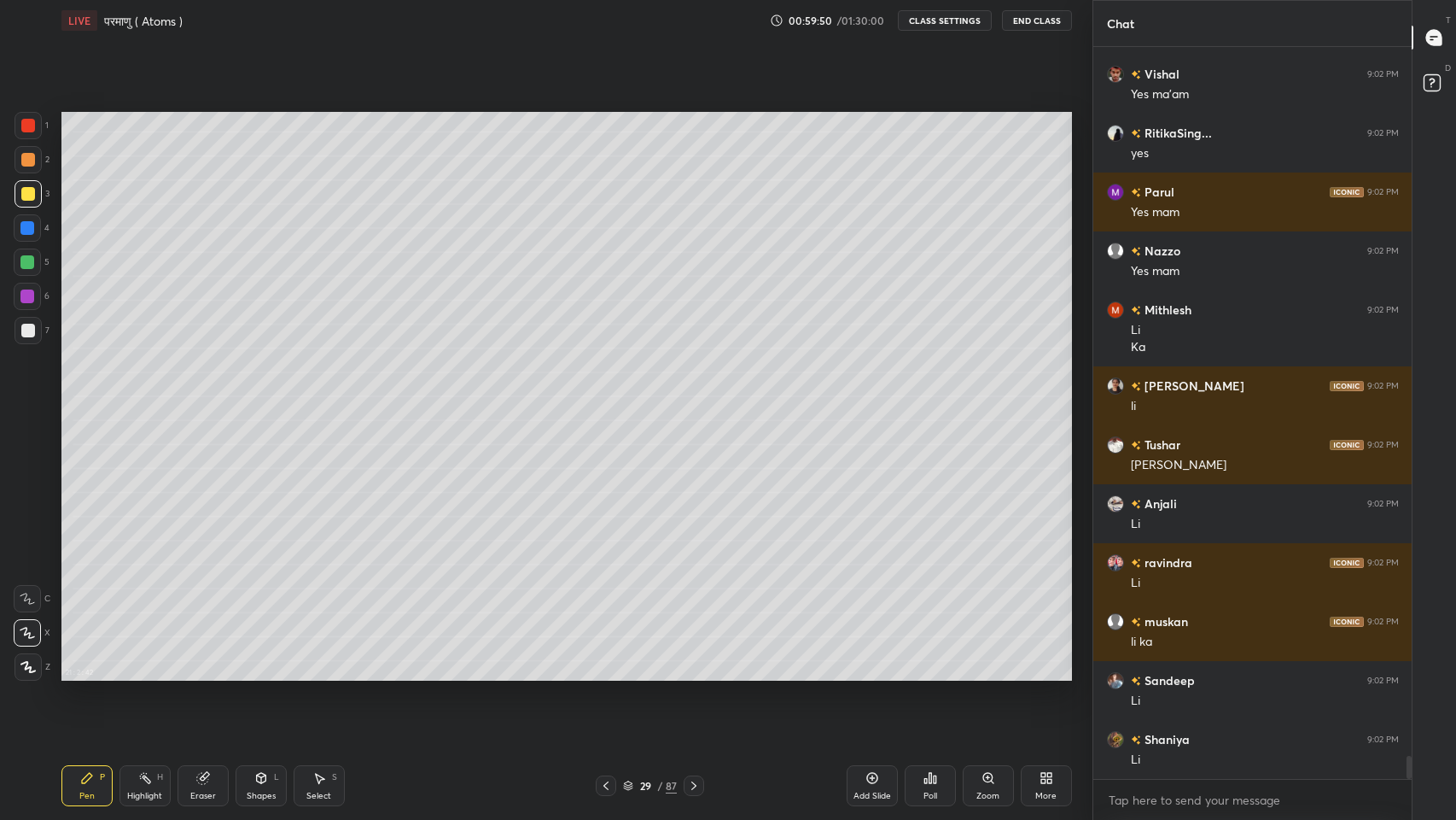
click at [605, 674] on icon at bounding box center [606, 786] width 14 height 14
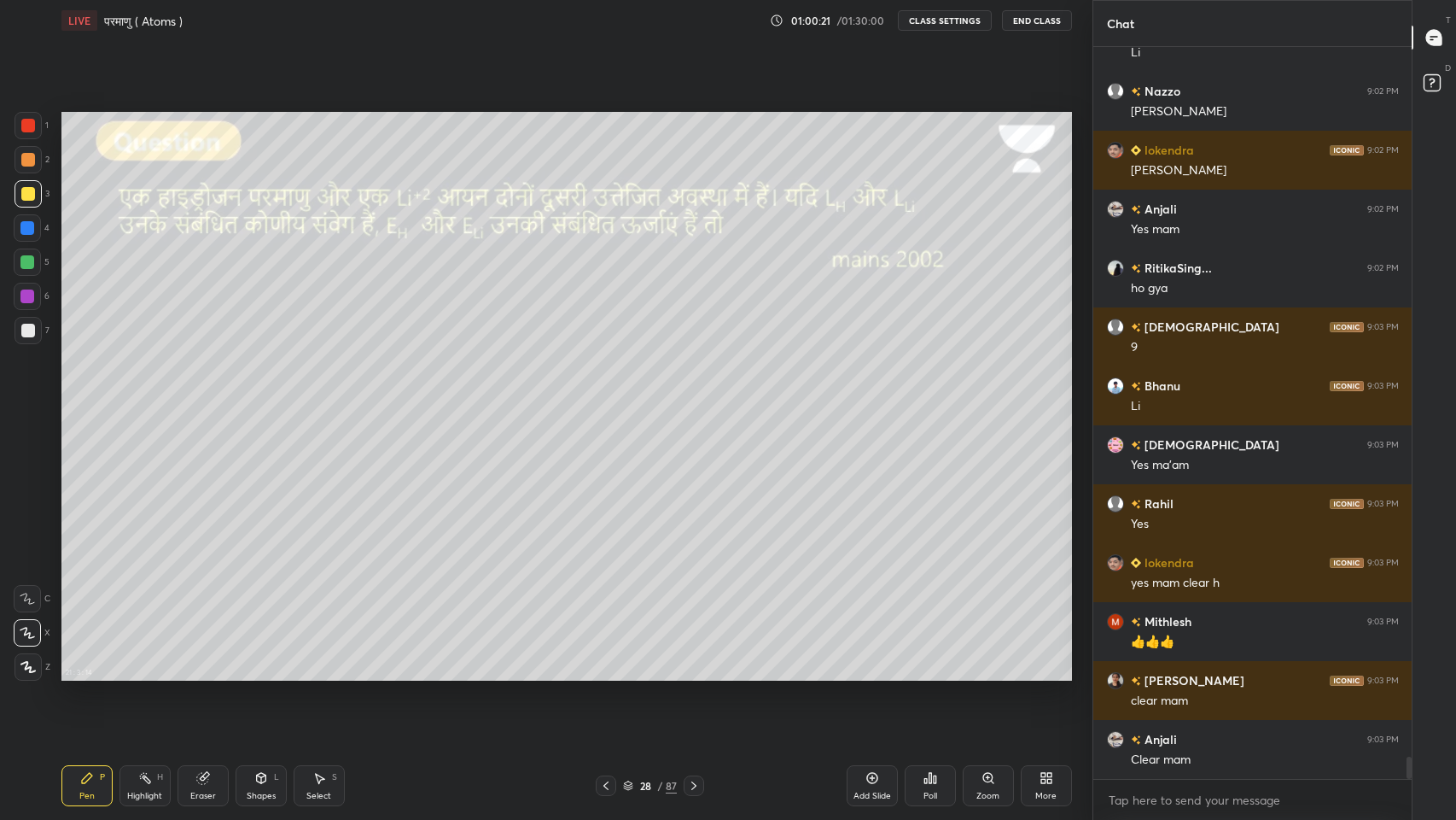
scroll to position [23571, 0]
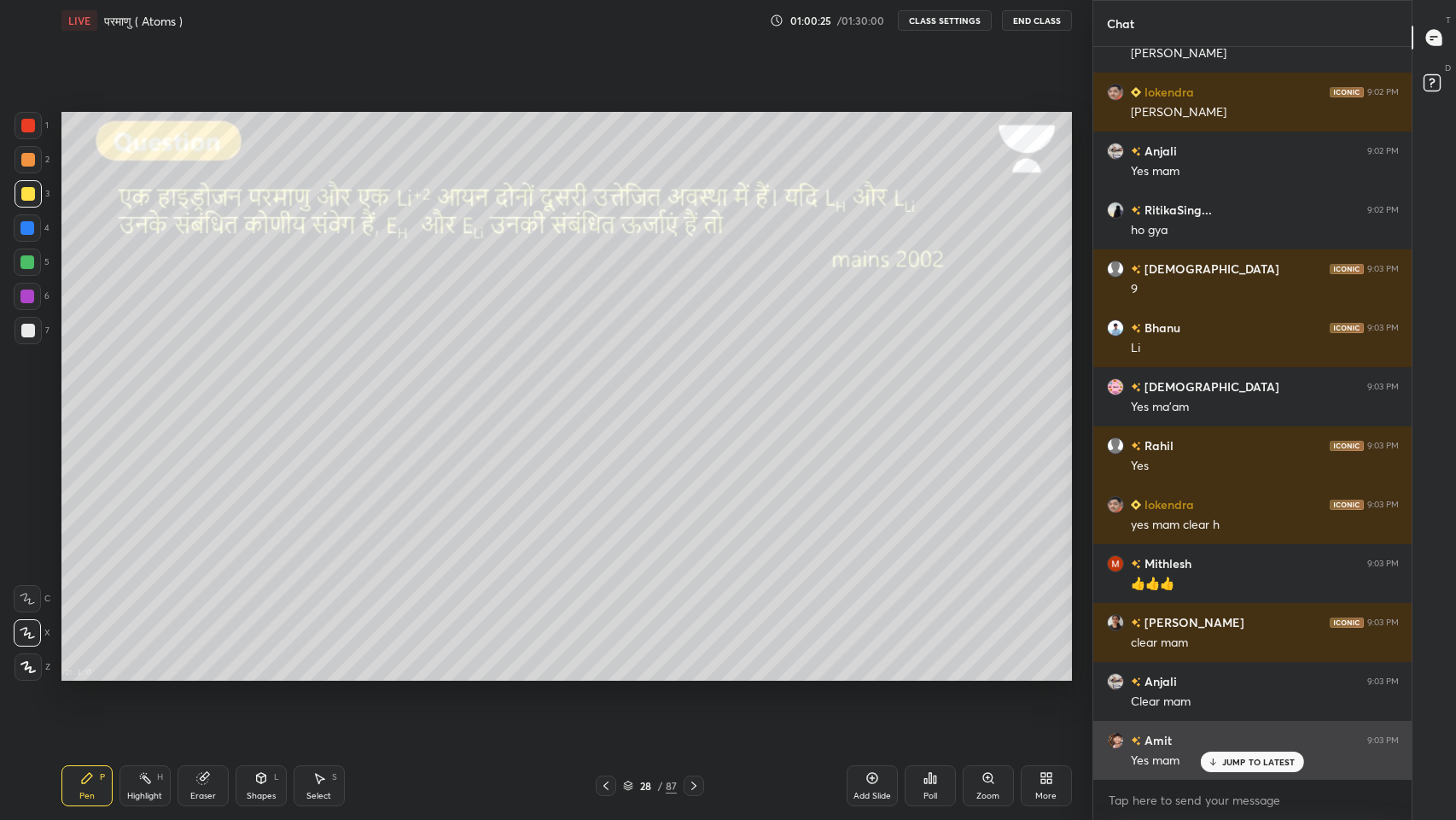
click at [1246, 674] on div "Amit 9:03 PM Yes mam" at bounding box center [1252, 749] width 319 height 59
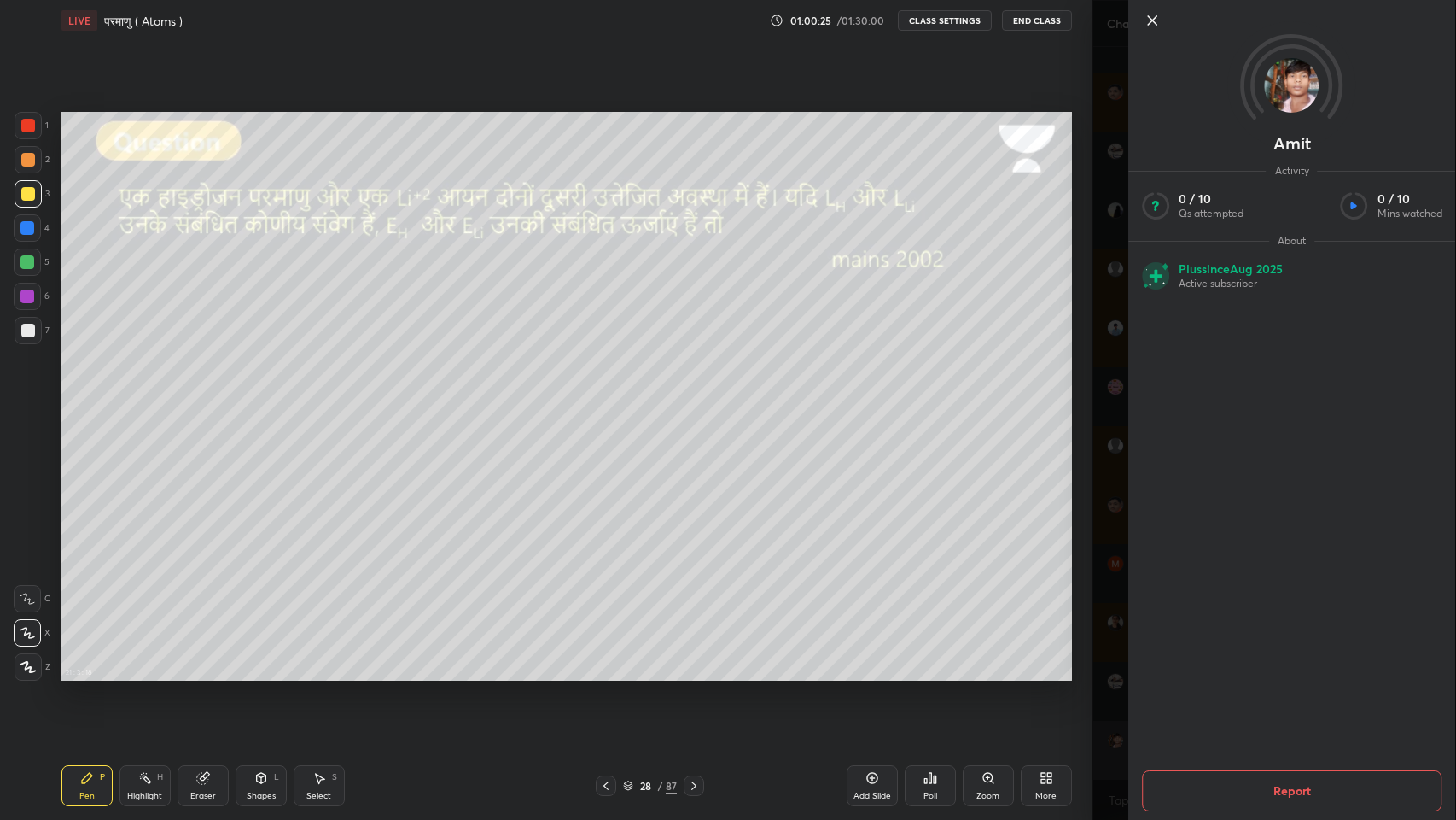
scroll to position [23630, 0]
click at [1109, 530] on div "Amit Activity 0 / 10 Qs attempted 0 / 10 Mins watched About Plus since [DATE] A…" at bounding box center [1275, 410] width 365 height 820
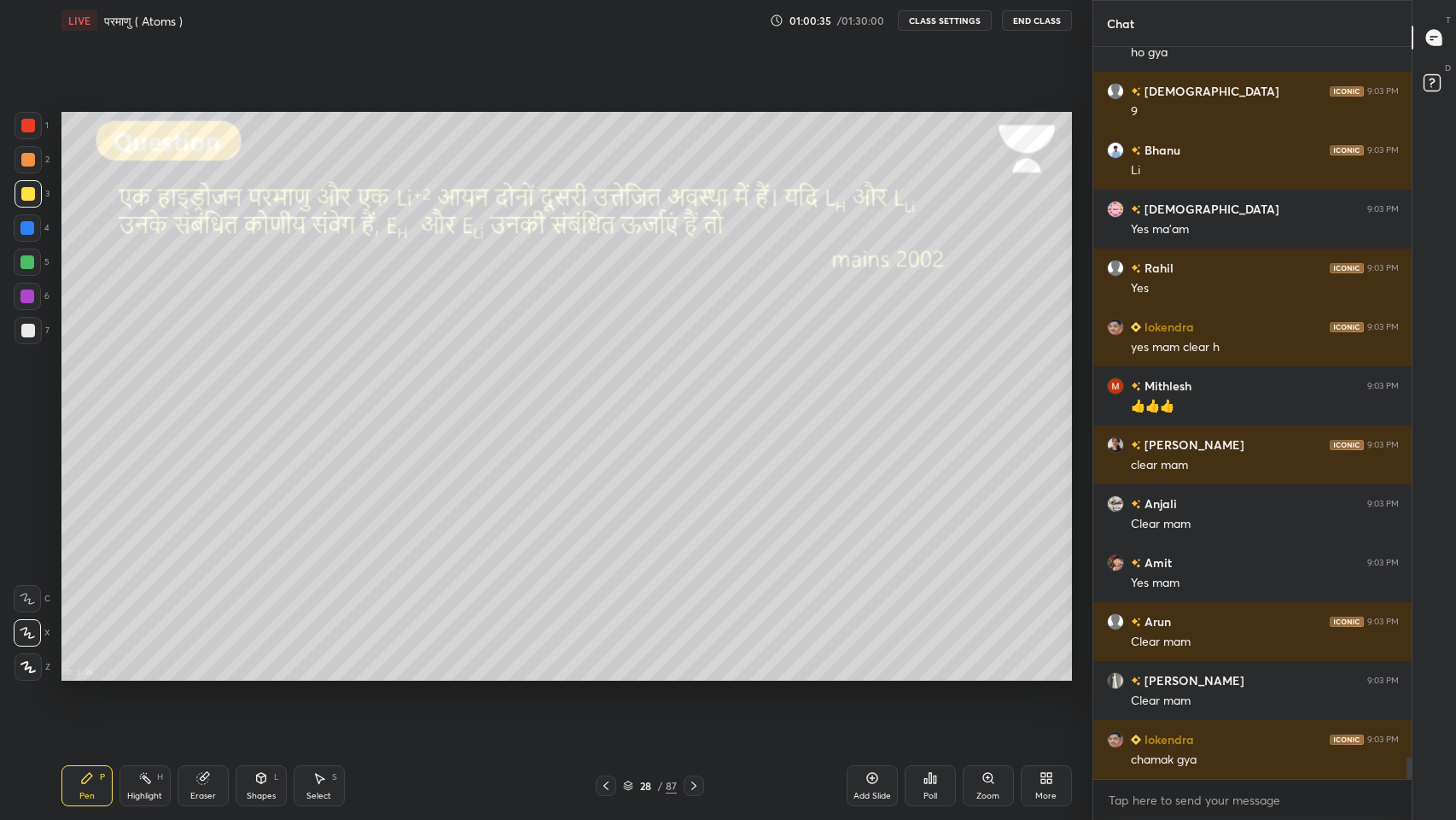
scroll to position [23807, 0]
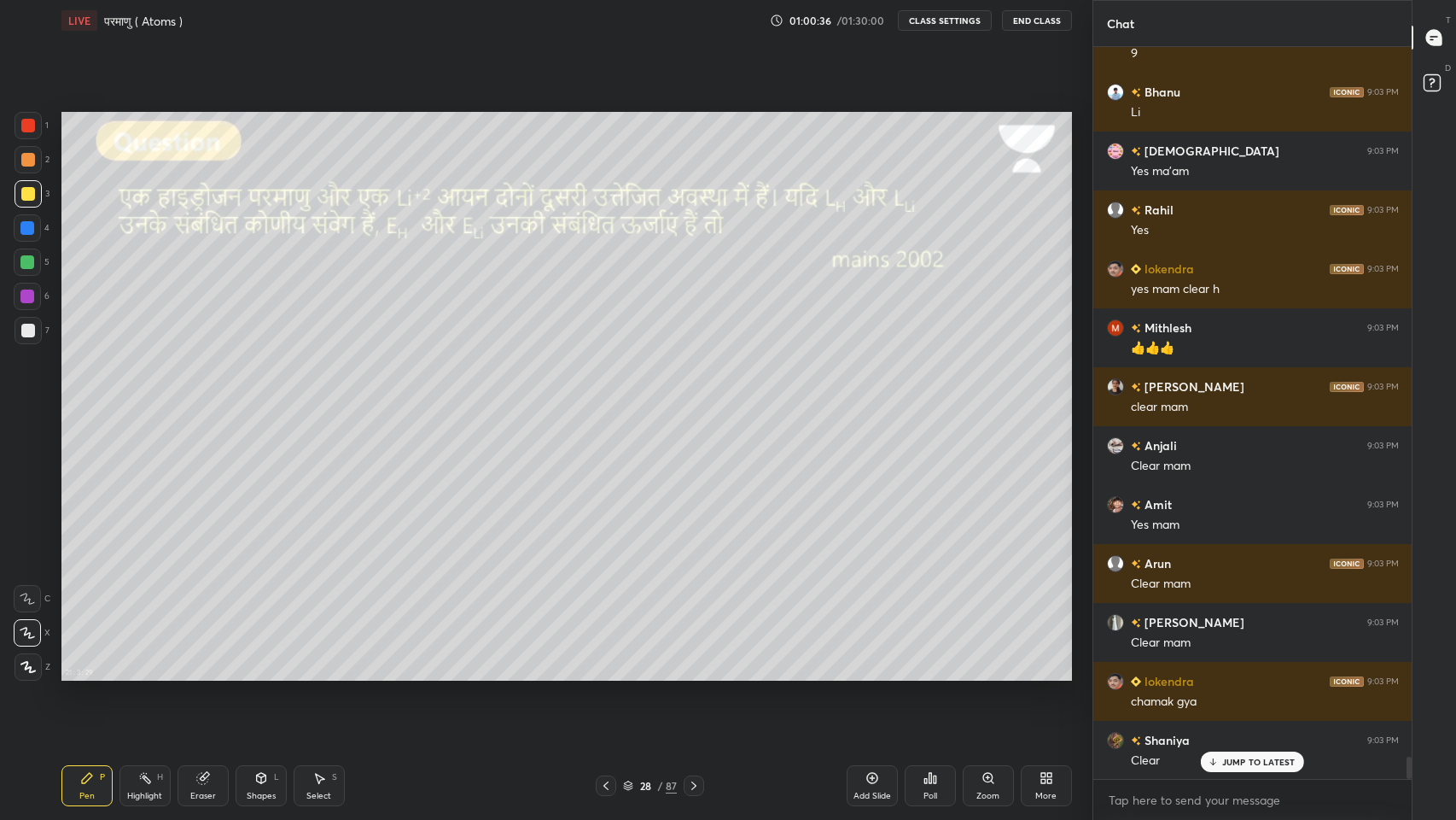
click at [694, 674] on icon at bounding box center [694, 786] width 14 height 14
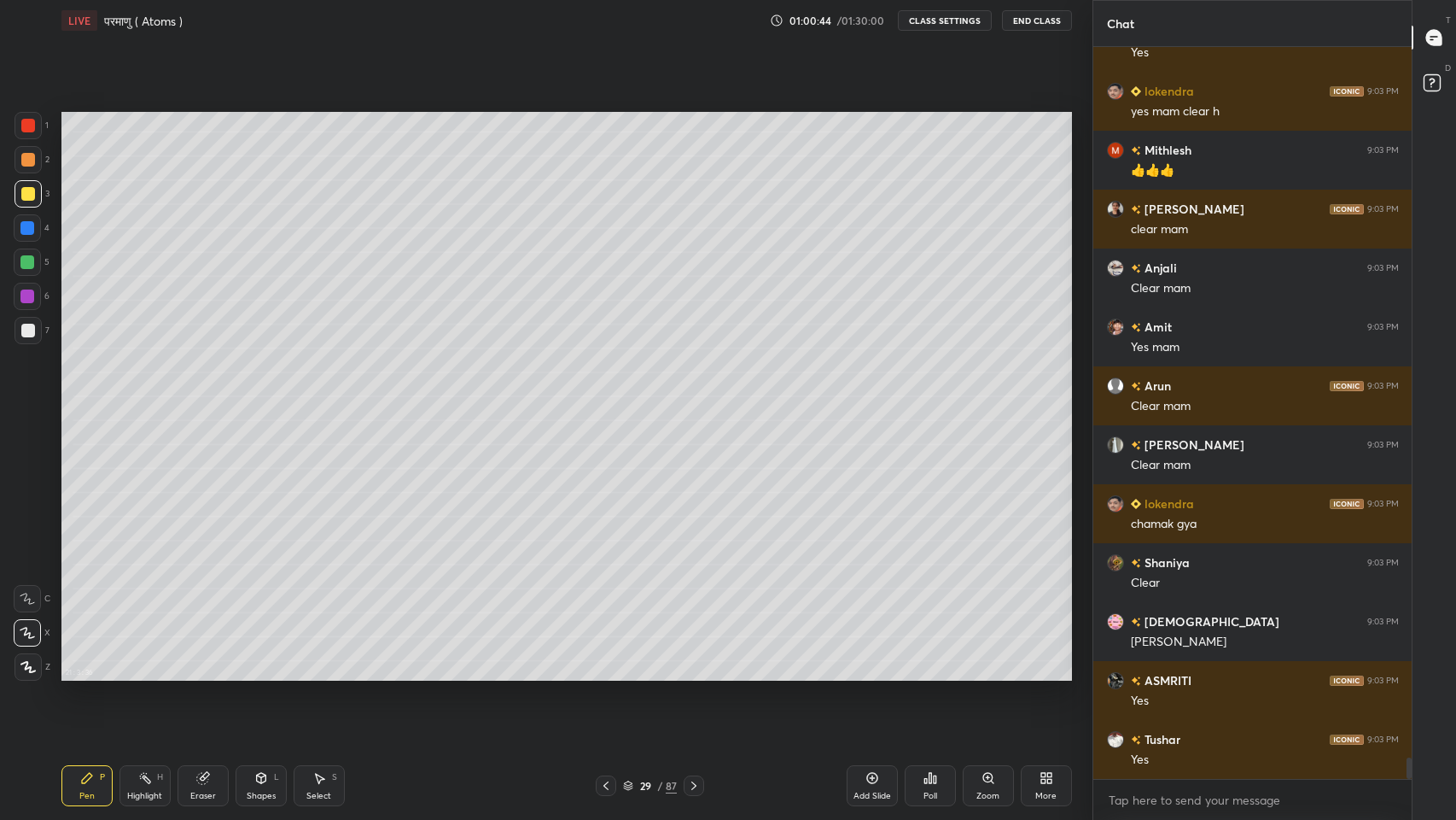
scroll to position [24042, 0]
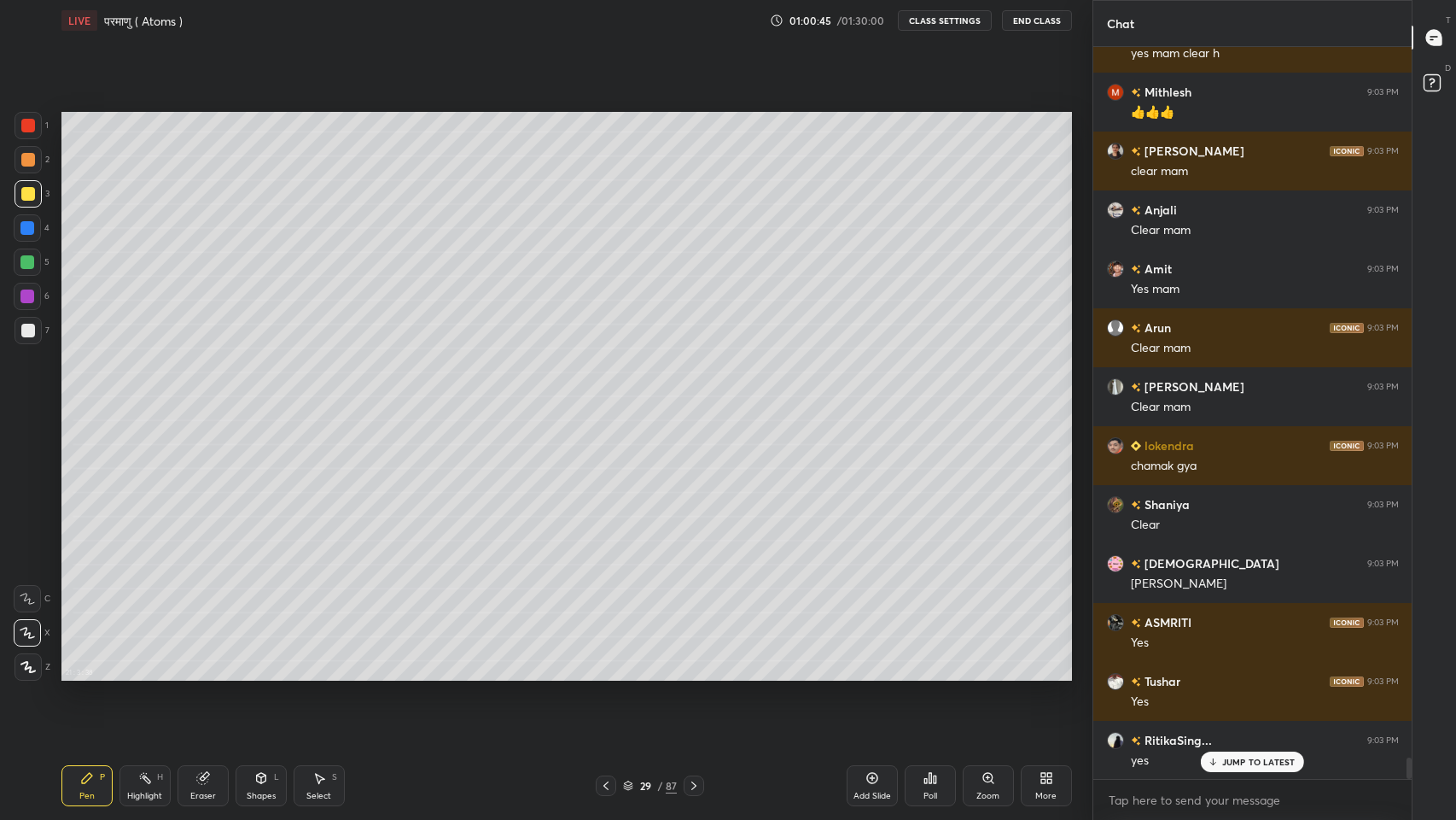
click at [693, 674] on icon at bounding box center [694, 786] width 14 height 14
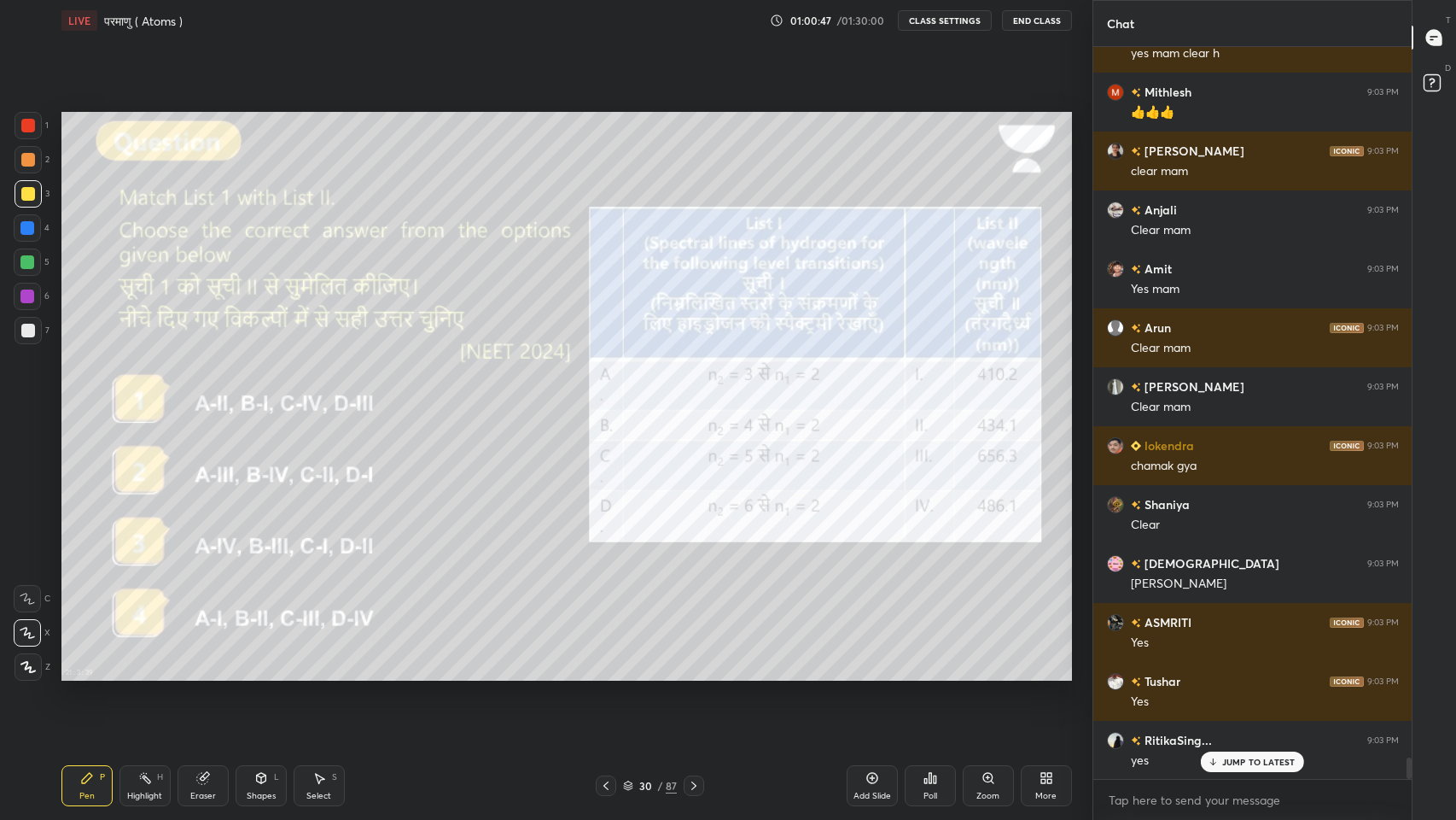
click at [605, 674] on icon at bounding box center [606, 786] width 14 height 14
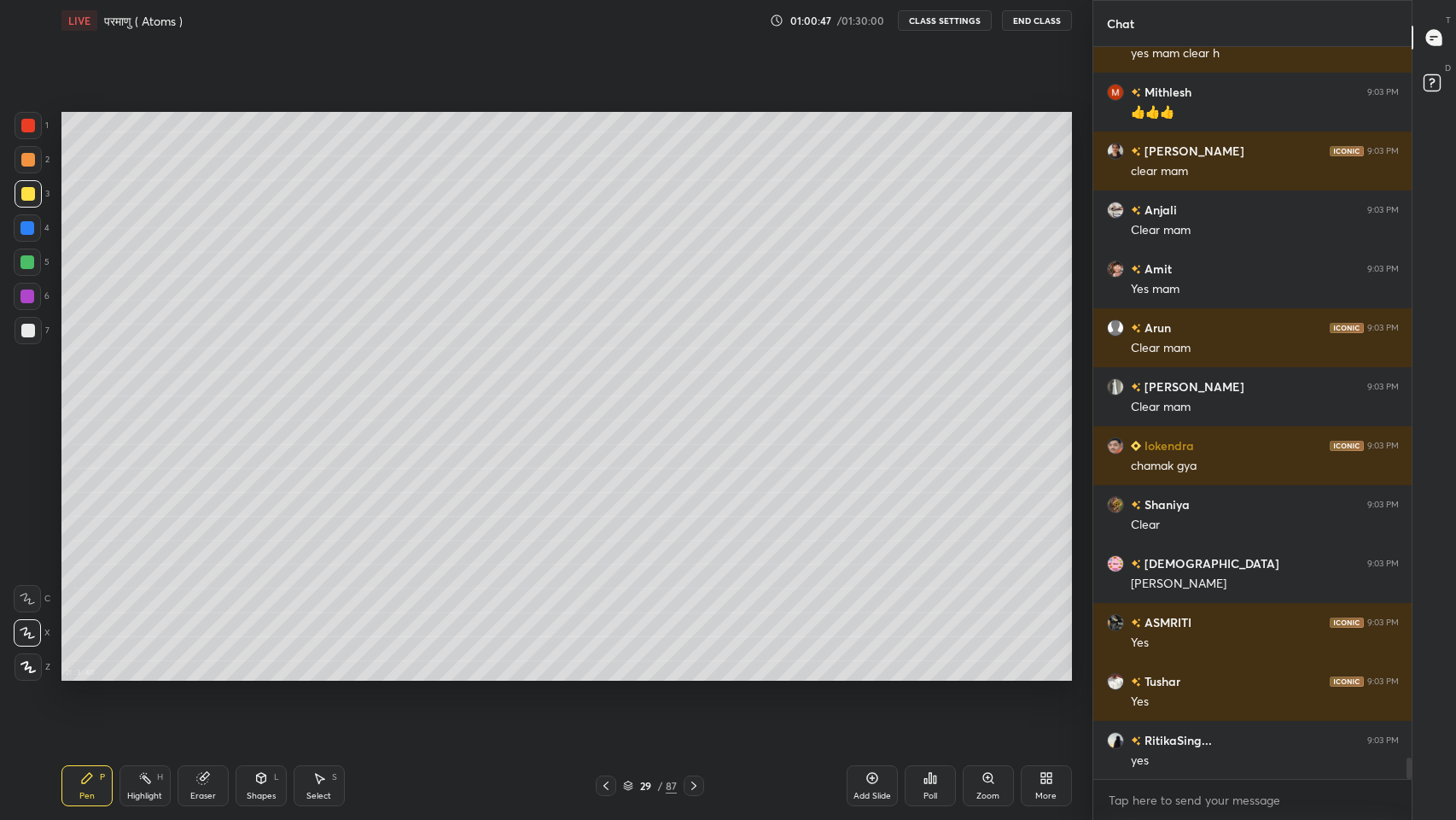
scroll to position [24102, 0]
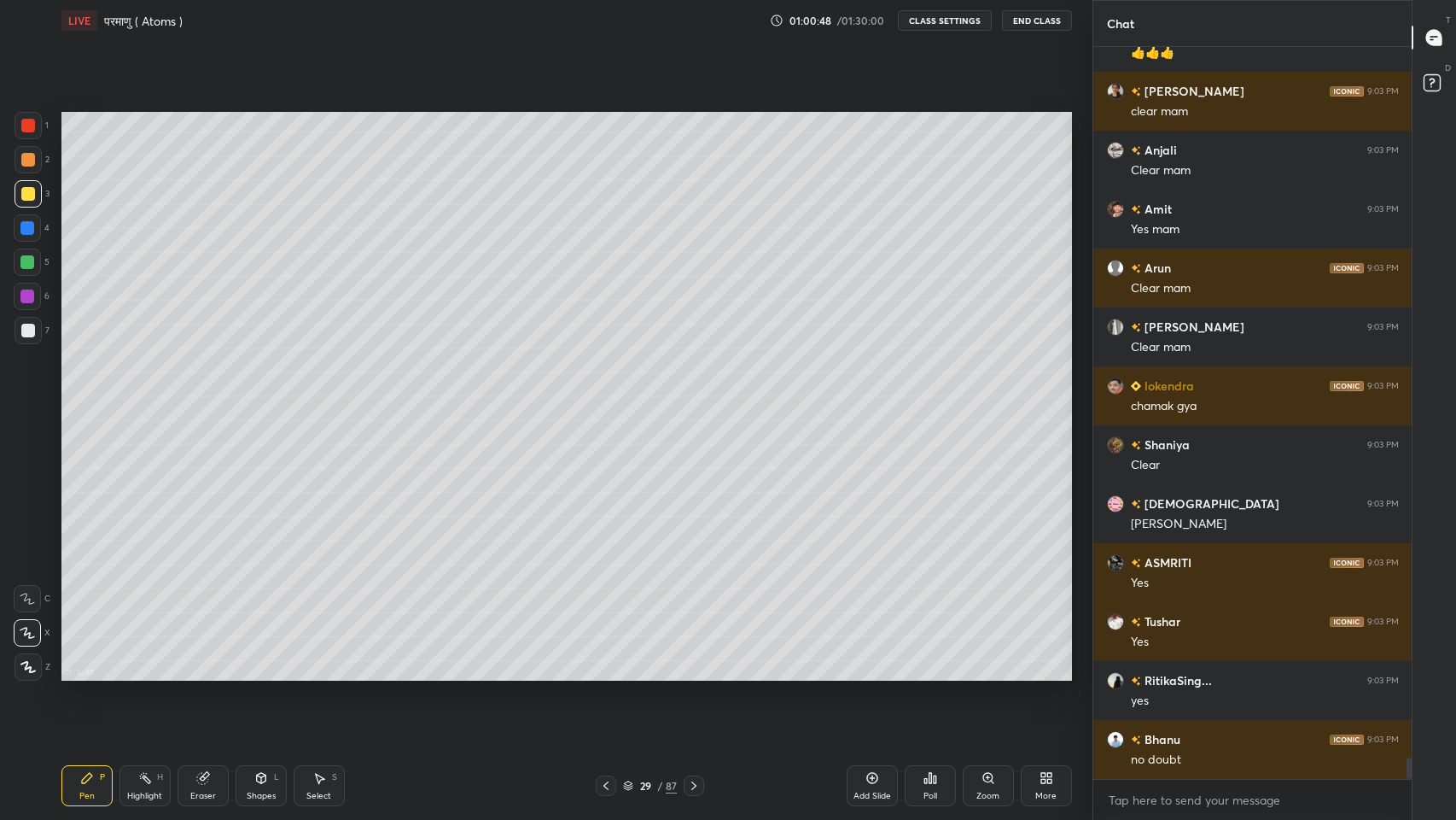
click at [605, 674] on icon at bounding box center [606, 786] width 14 height 14
click at [607, 674] on icon at bounding box center [606, 786] width 14 height 14
click at [34, 335] on div at bounding box center [28, 330] width 14 height 14
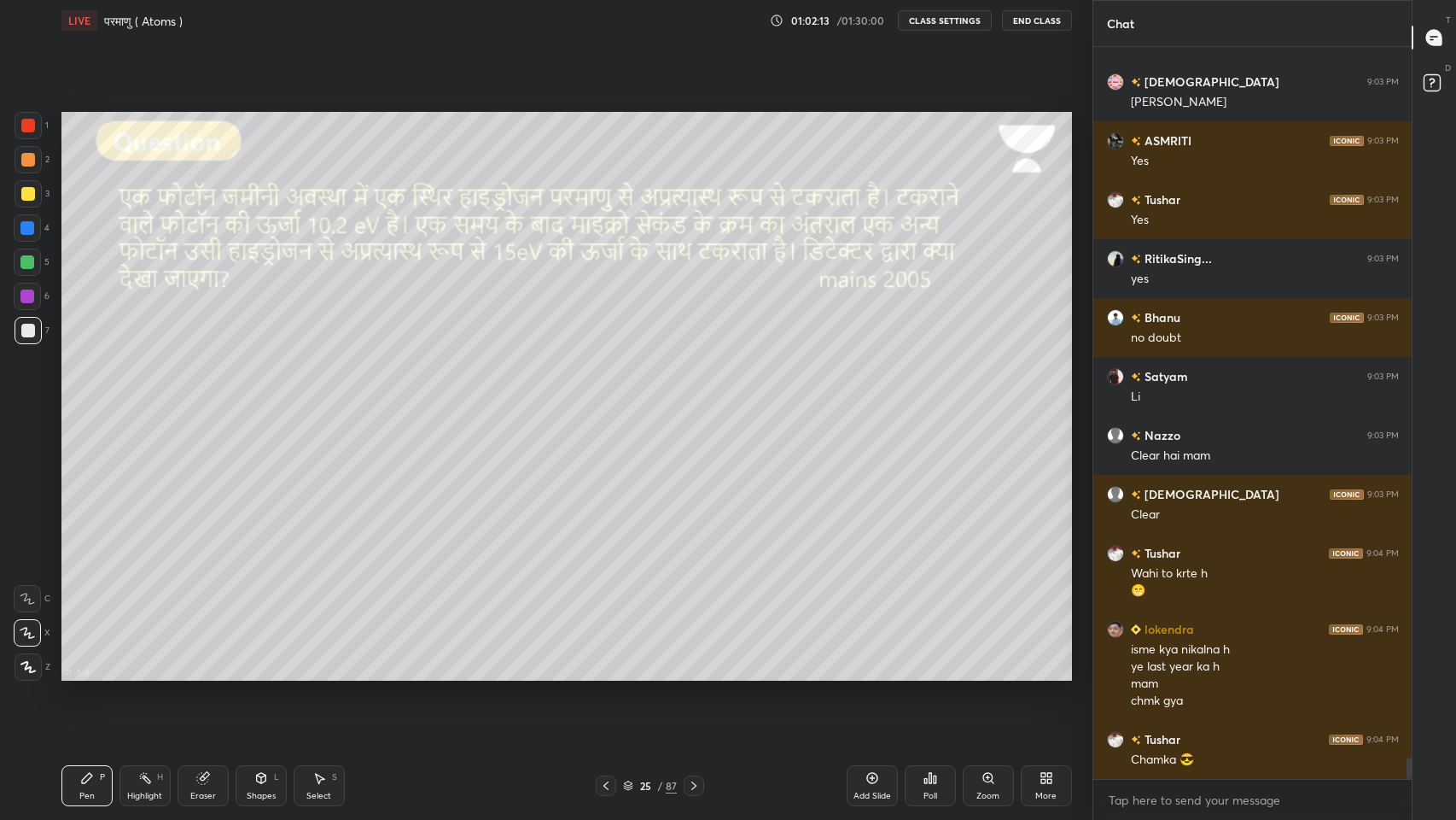
scroll to position [24582, 0]
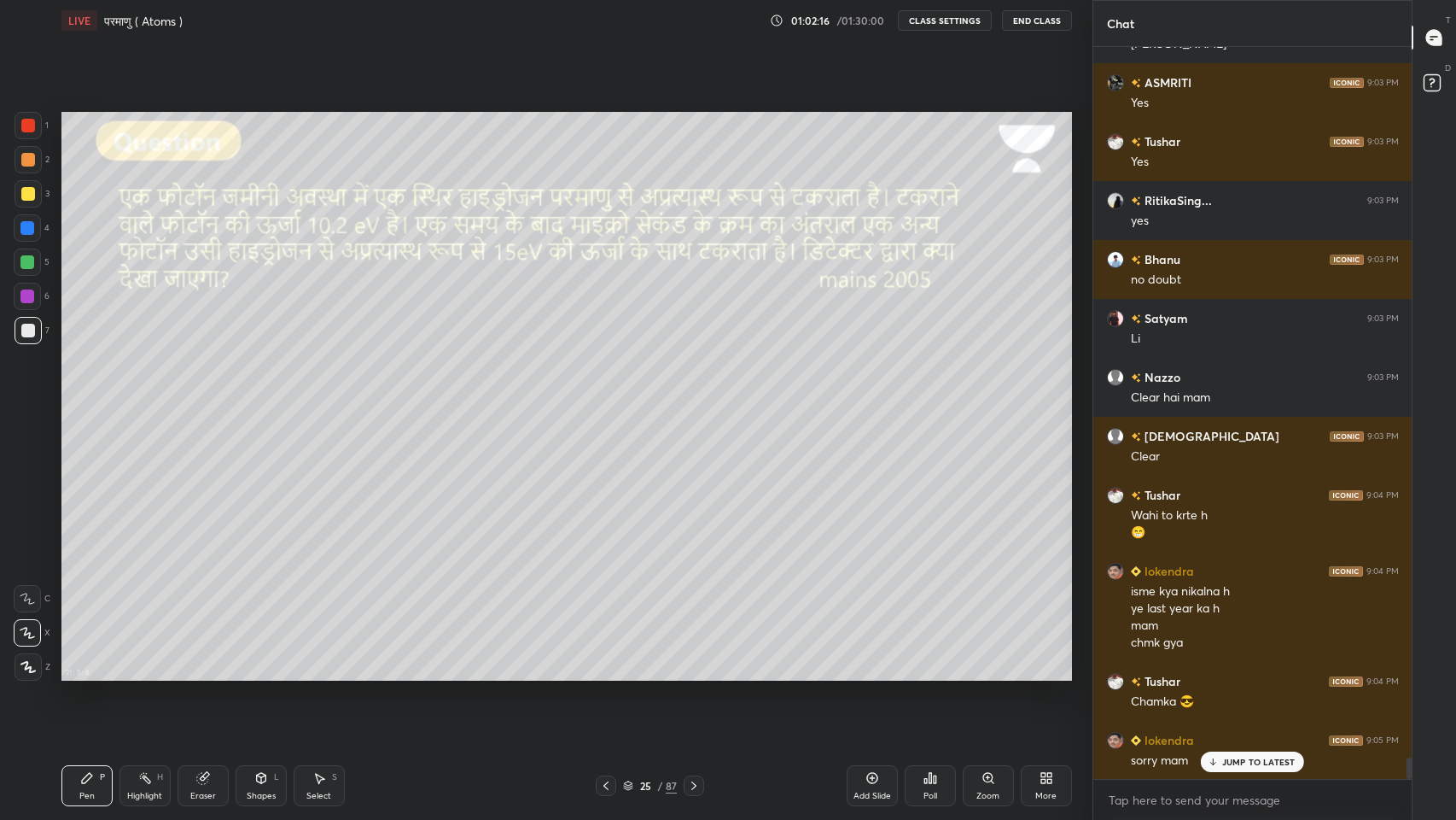
click at [1238, 674] on p "JUMP TO LATEST" at bounding box center [1258, 761] width 73 height 10
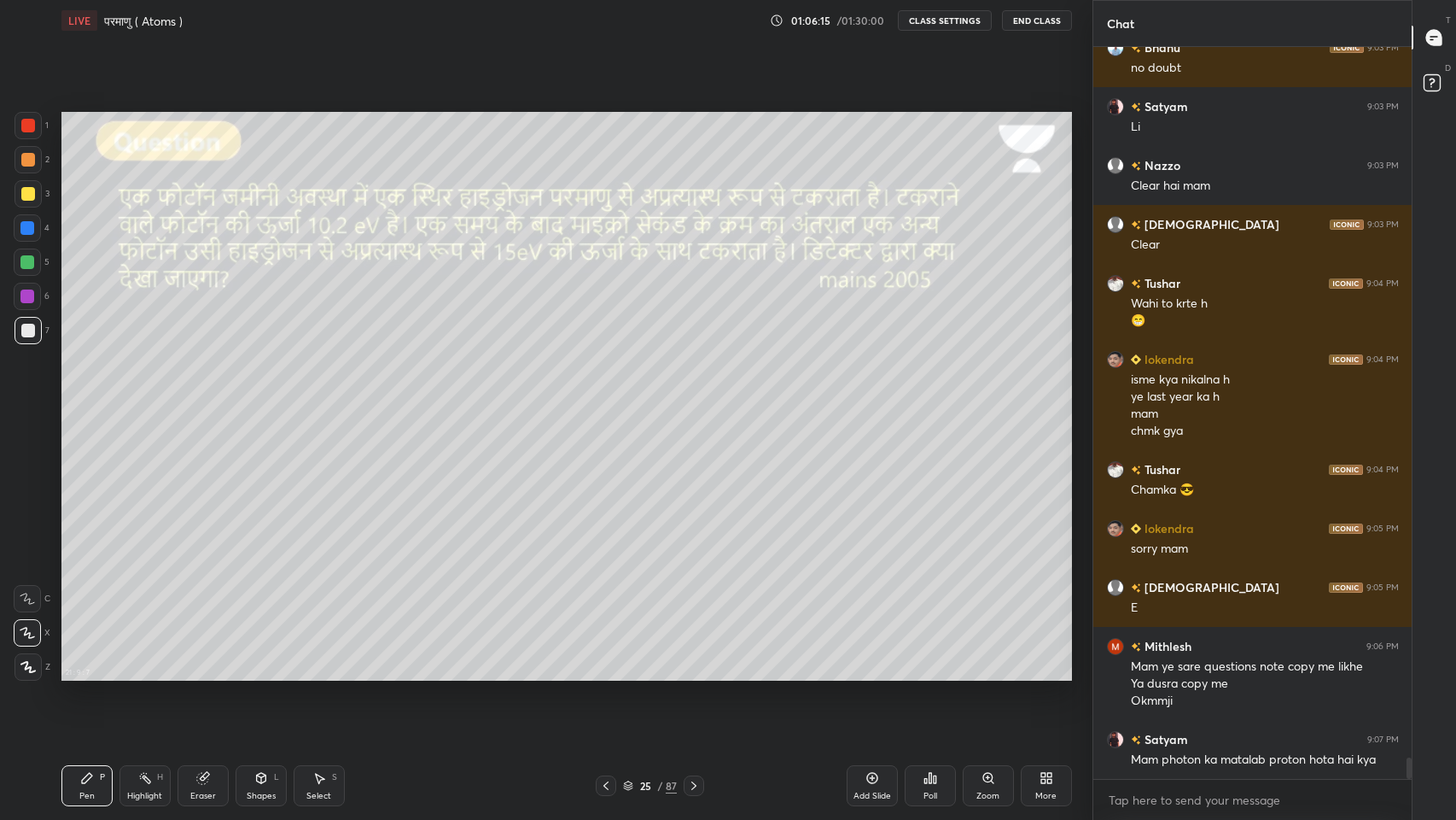
scroll to position [24851, 0]
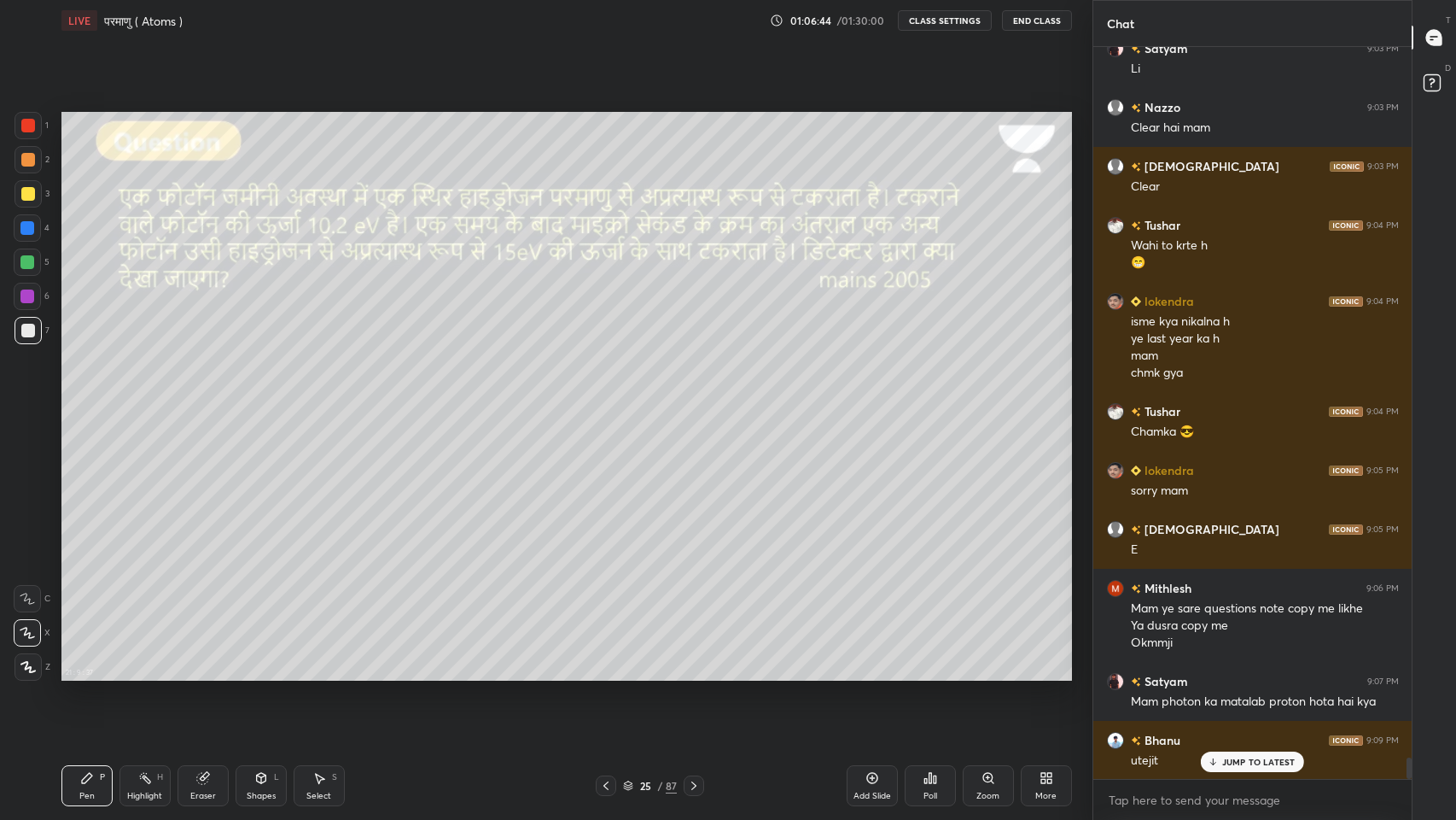
click at [34, 193] on div at bounding box center [28, 194] width 14 height 14
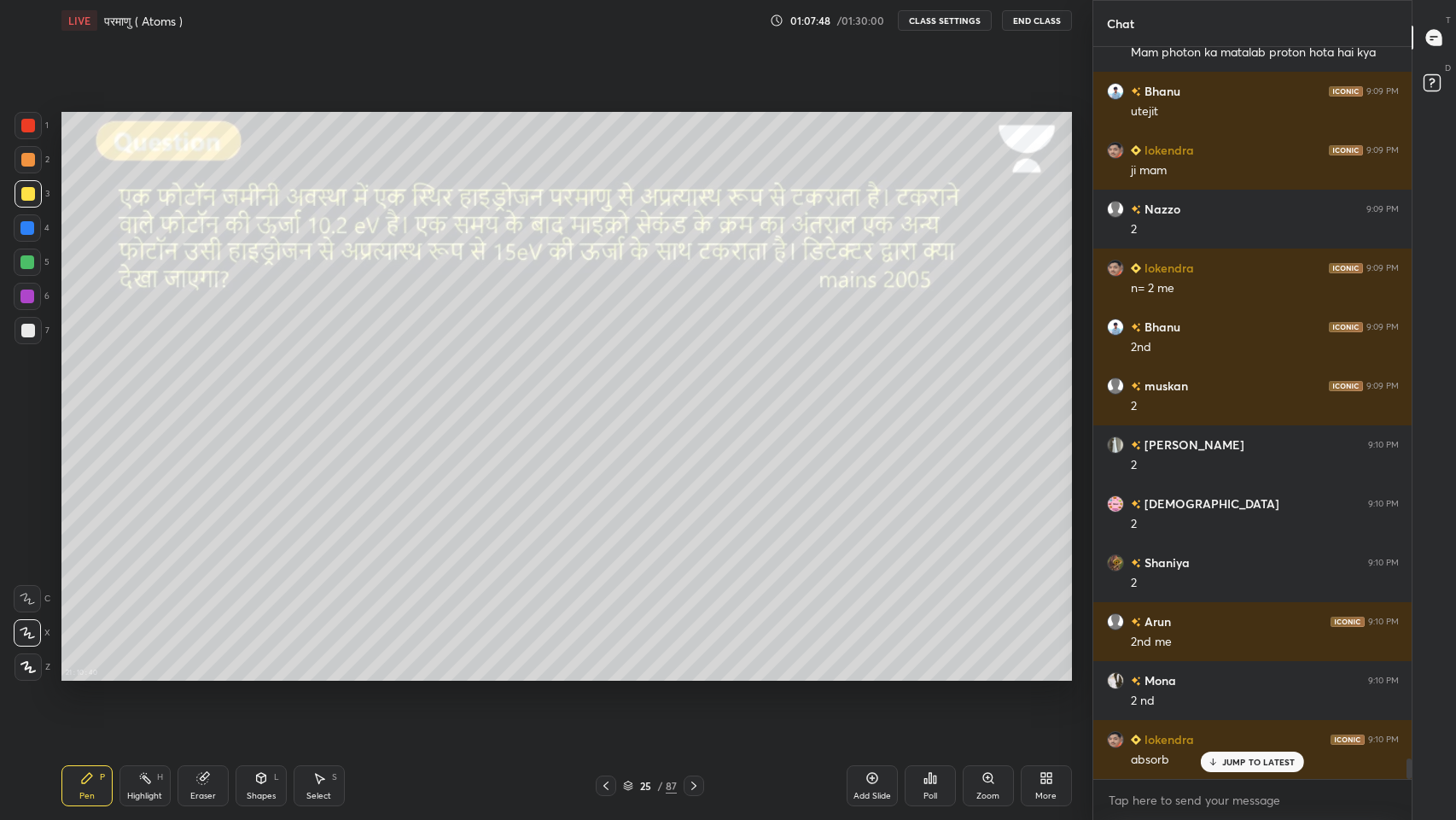
scroll to position [25559, 0]
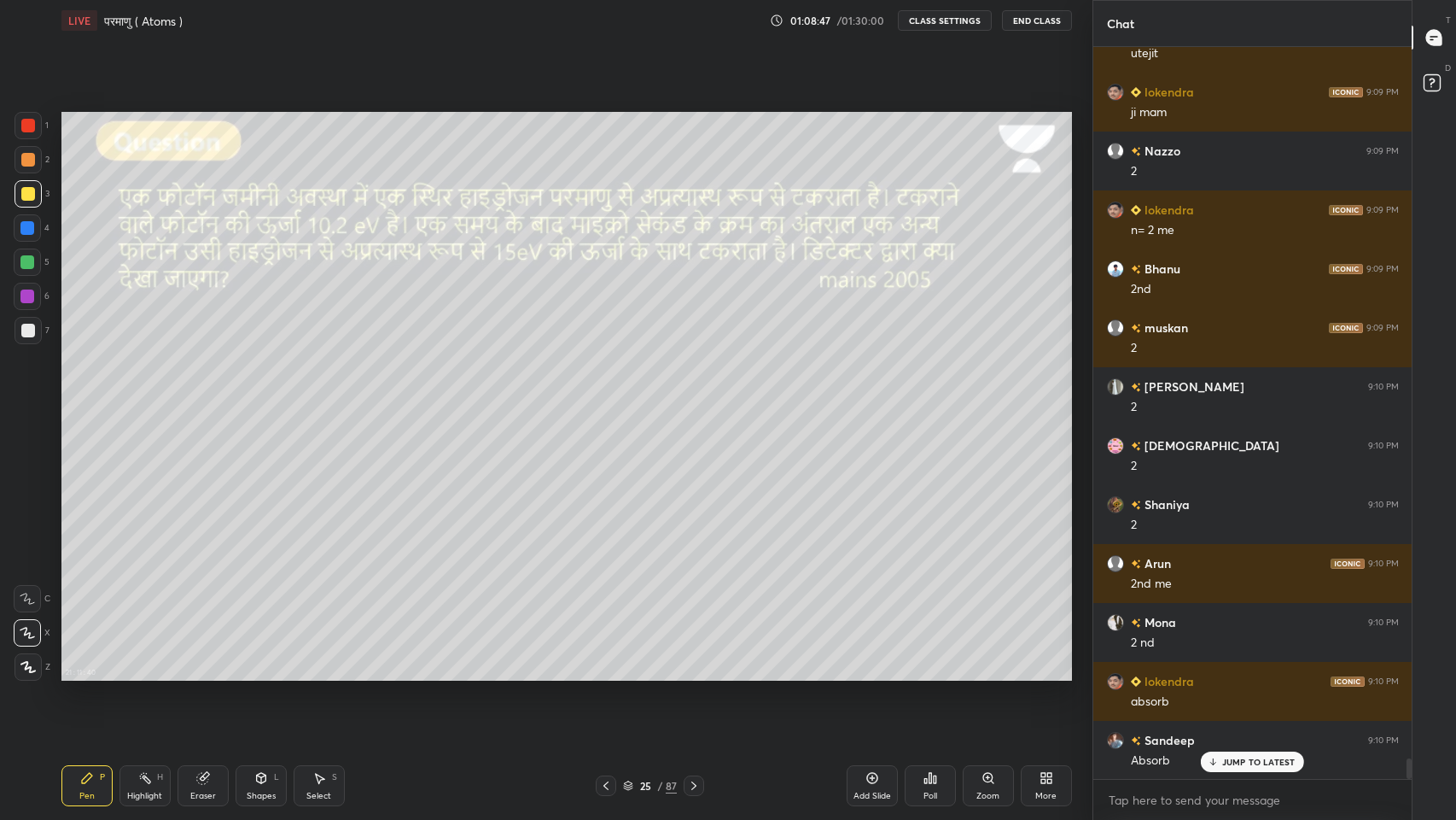
click at [1238, 674] on p "JUMP TO LATEST" at bounding box center [1258, 761] width 73 height 10
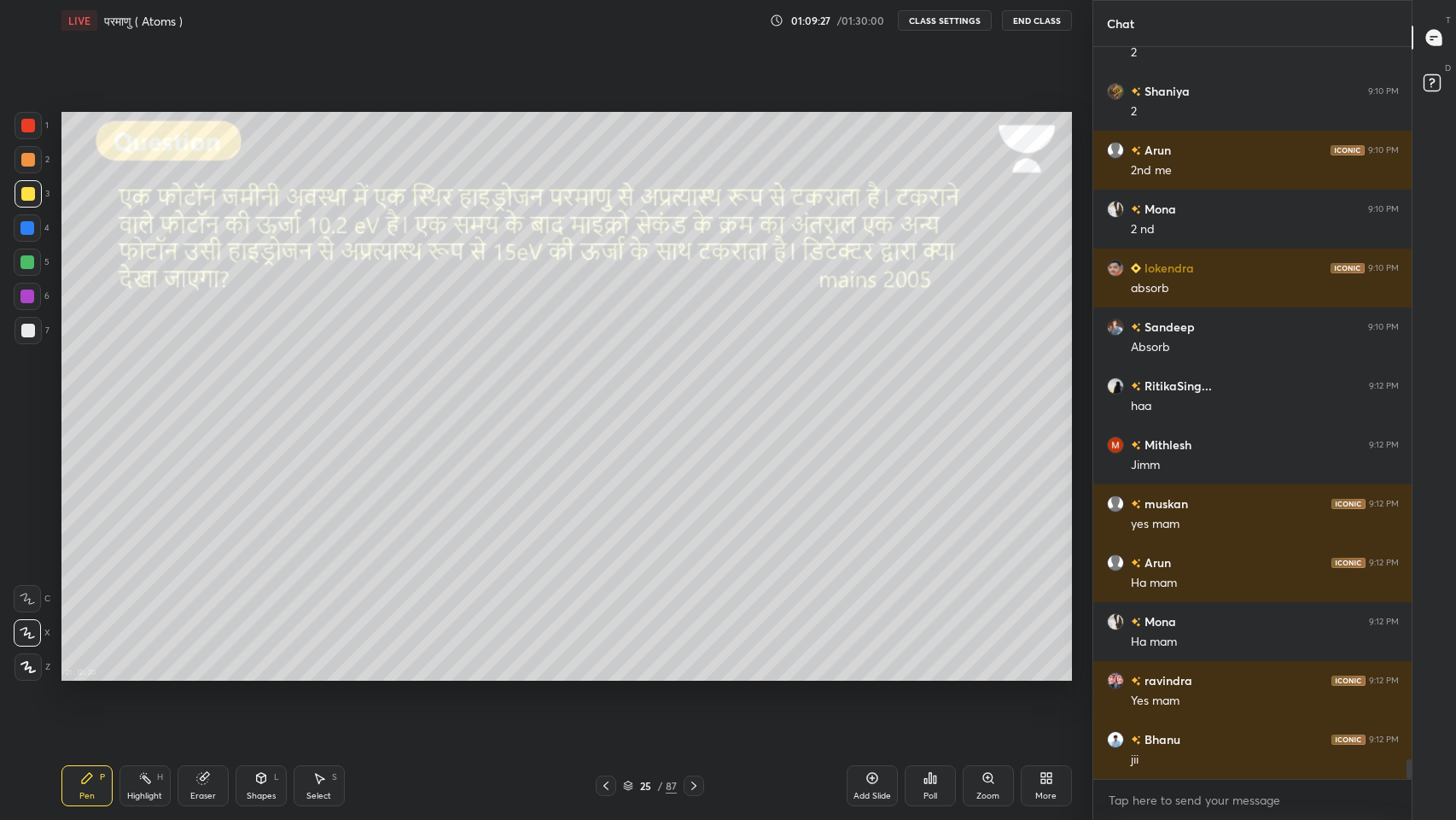
scroll to position [26030, 0]
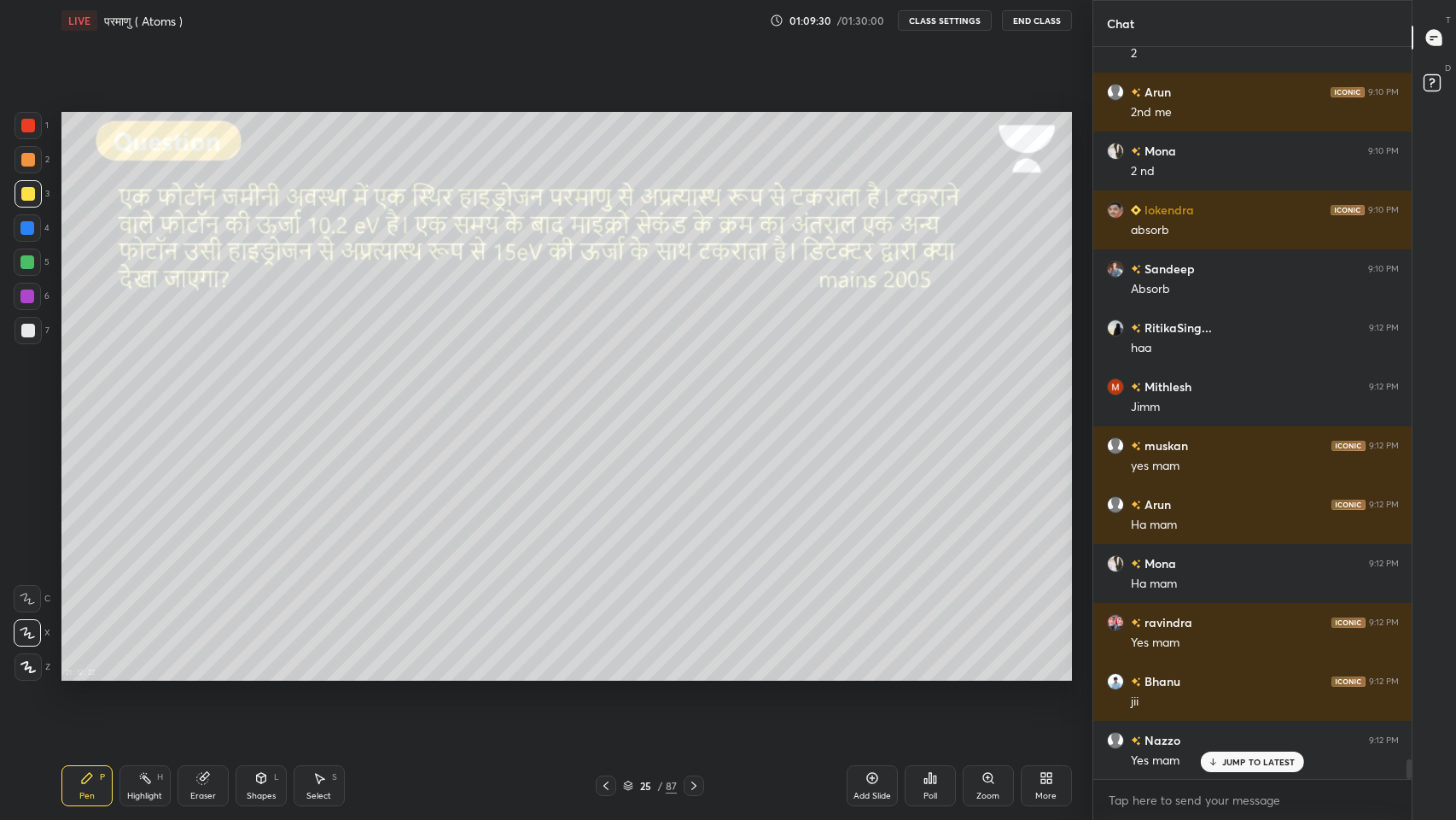
click at [24, 162] on div at bounding box center [28, 160] width 14 height 14
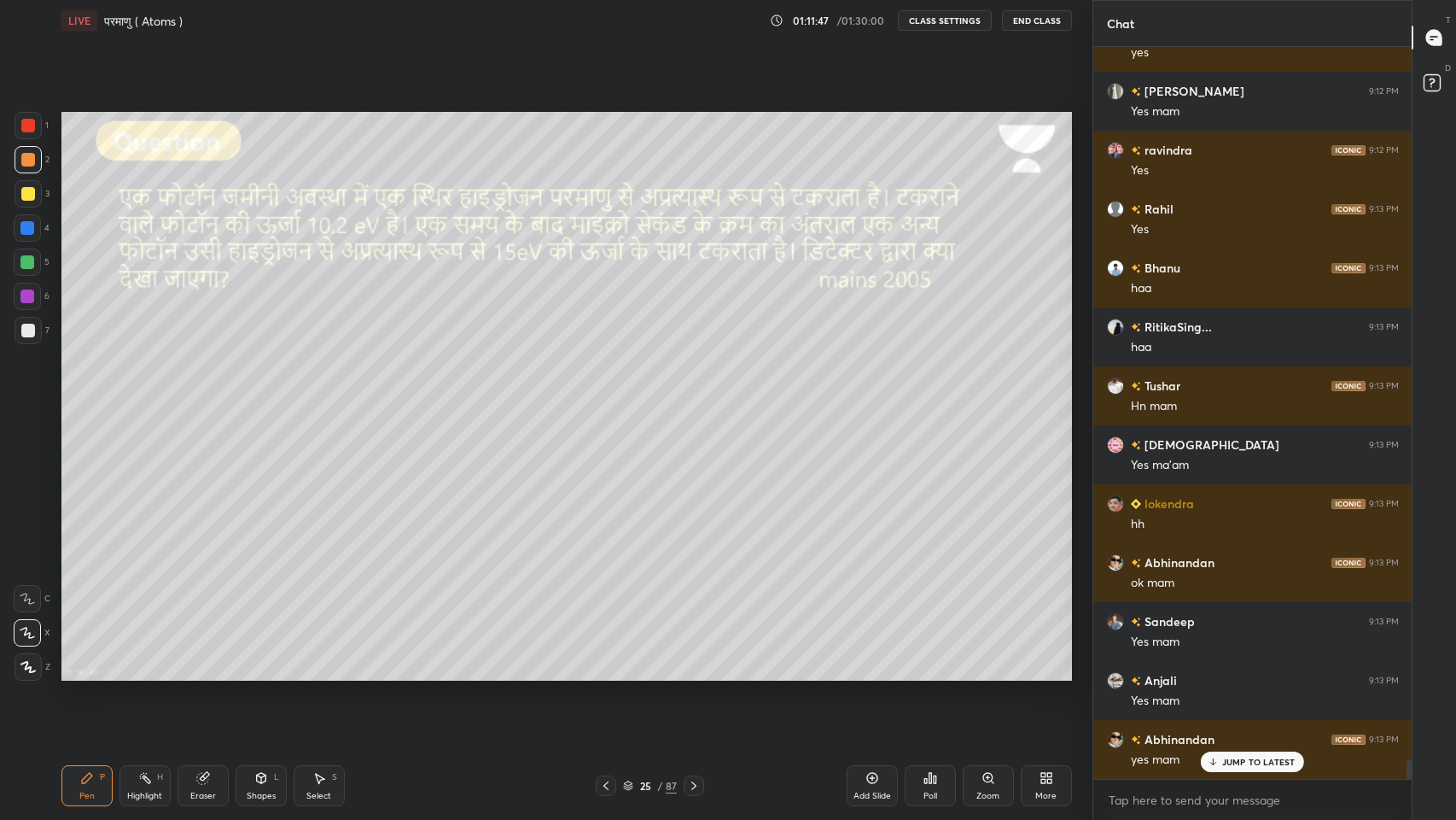
scroll to position [27208, 0]
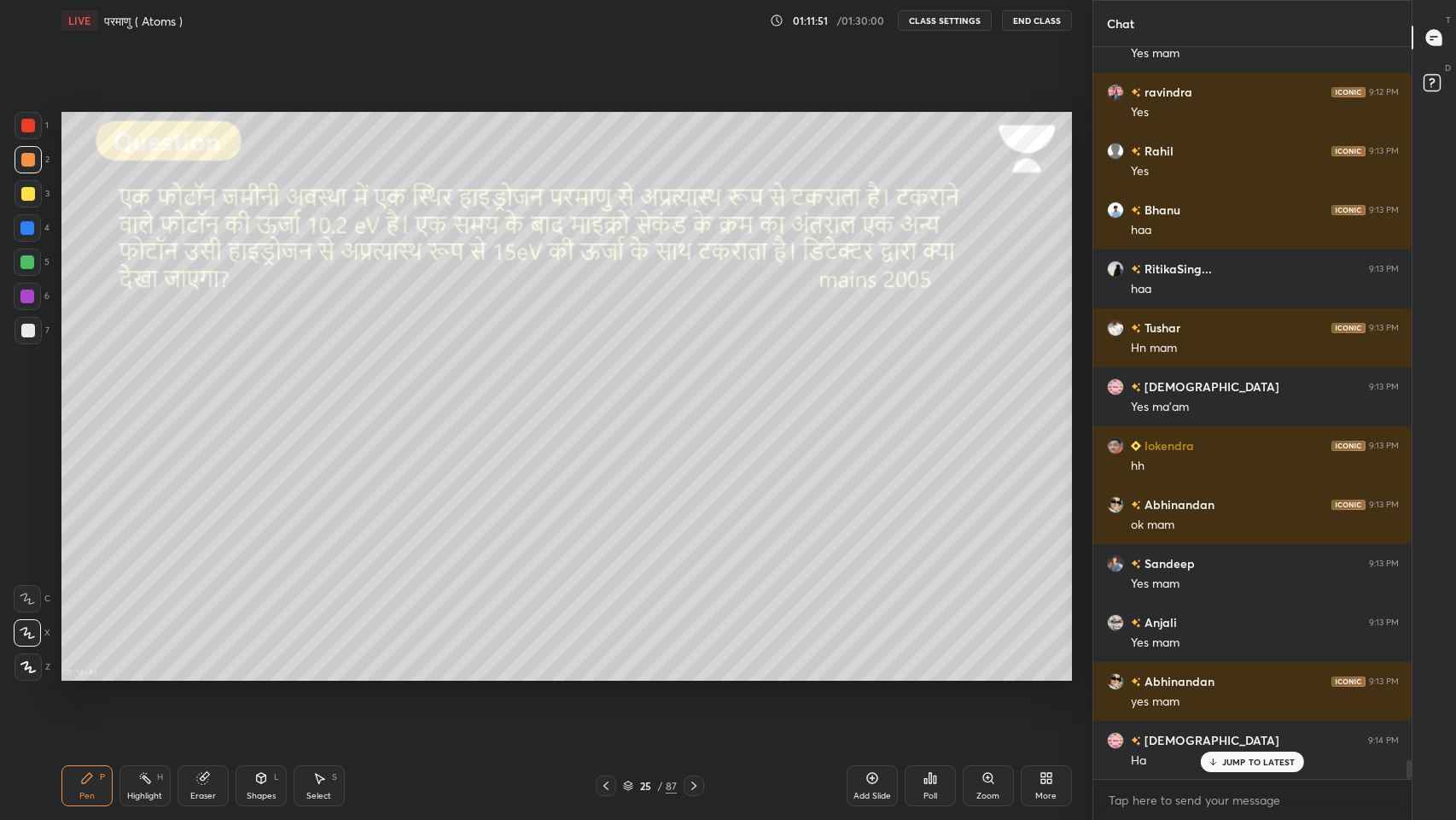
click at [1251, 674] on p "JUMP TO LATEST" at bounding box center [1258, 761] width 73 height 10
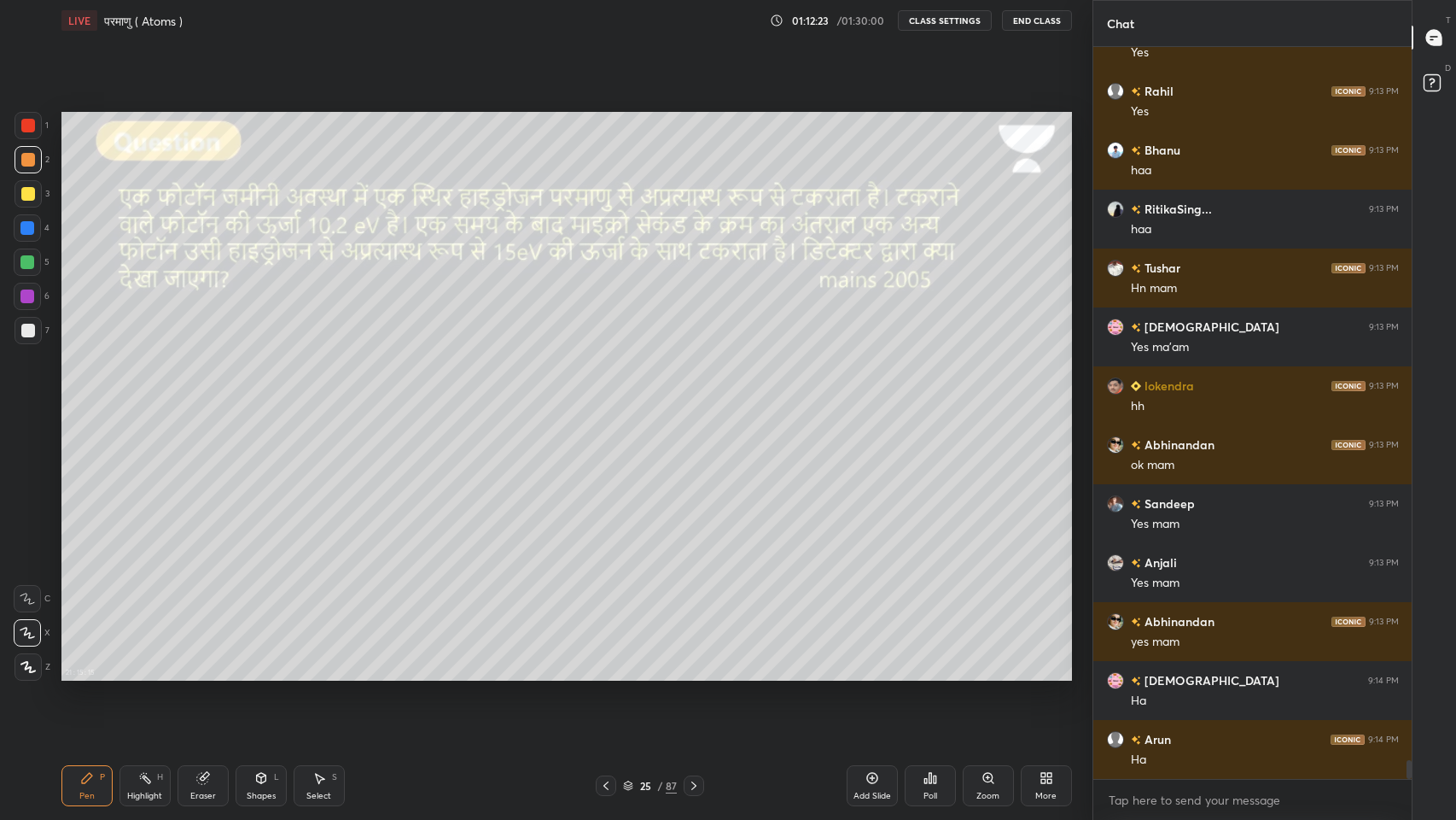
click at [884, 674] on div "Add Slide" at bounding box center [872, 786] width 52 height 41
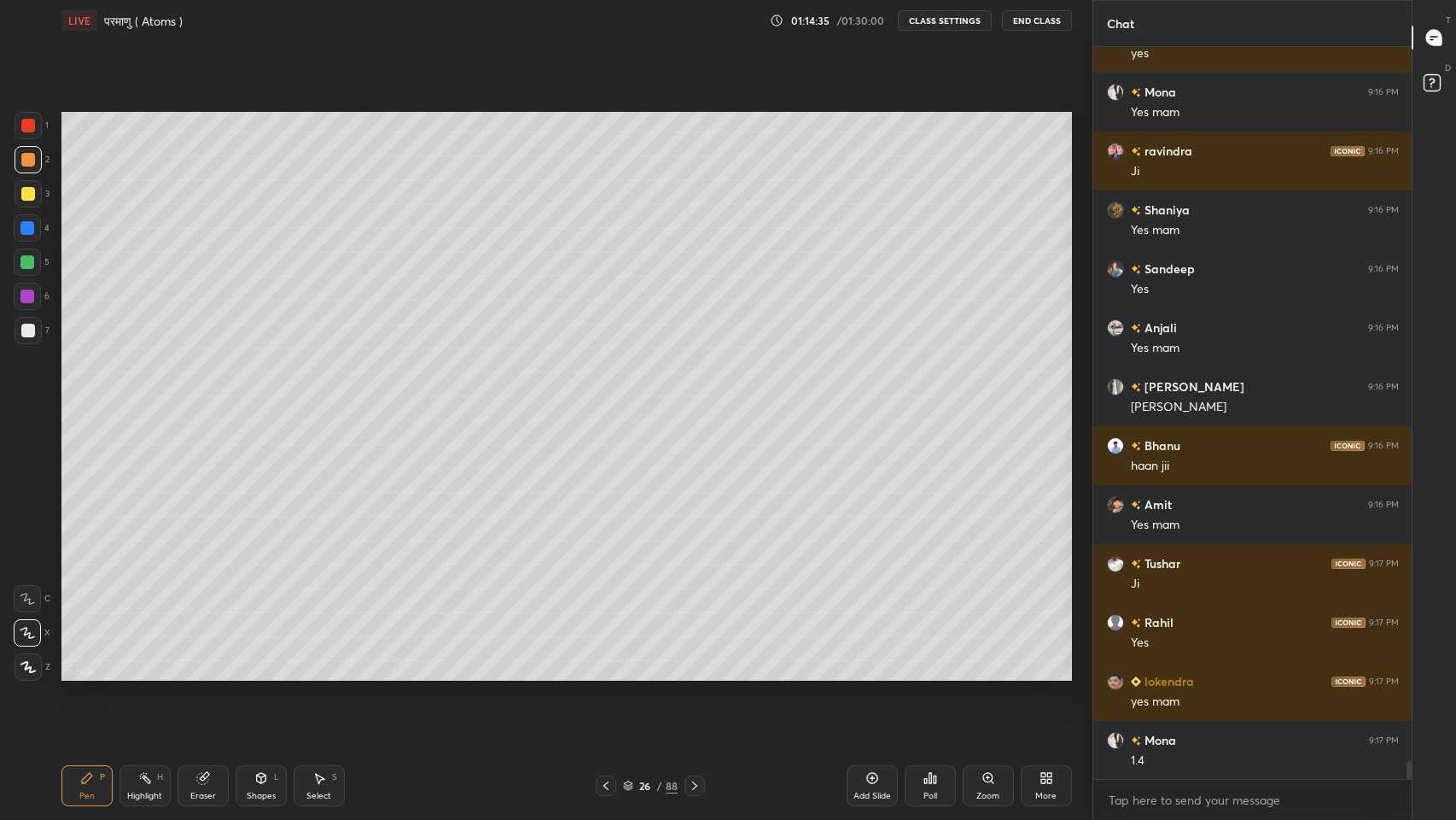
scroll to position [28698, 0]
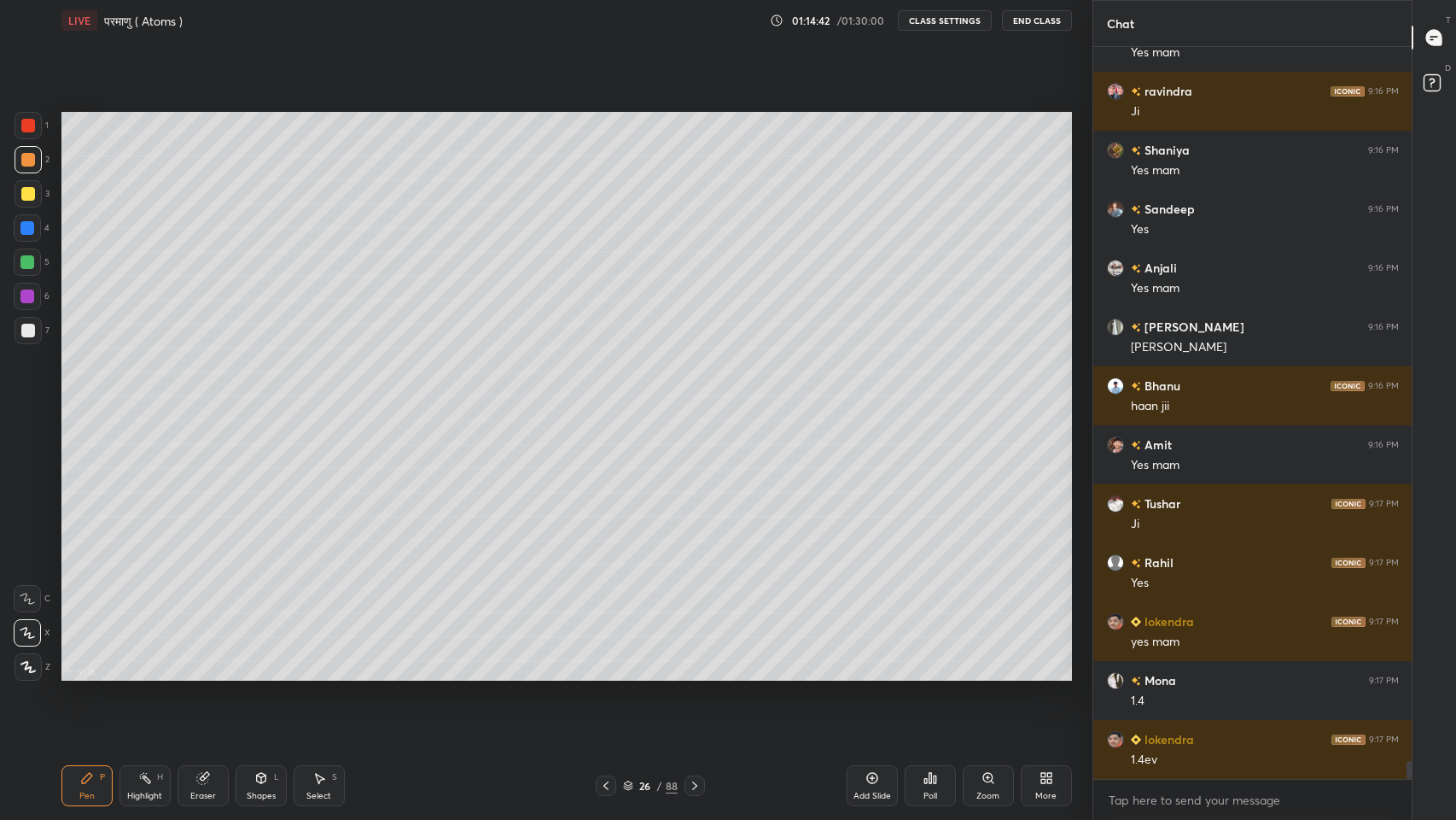
click at [602, 674] on icon at bounding box center [606, 786] width 14 height 14
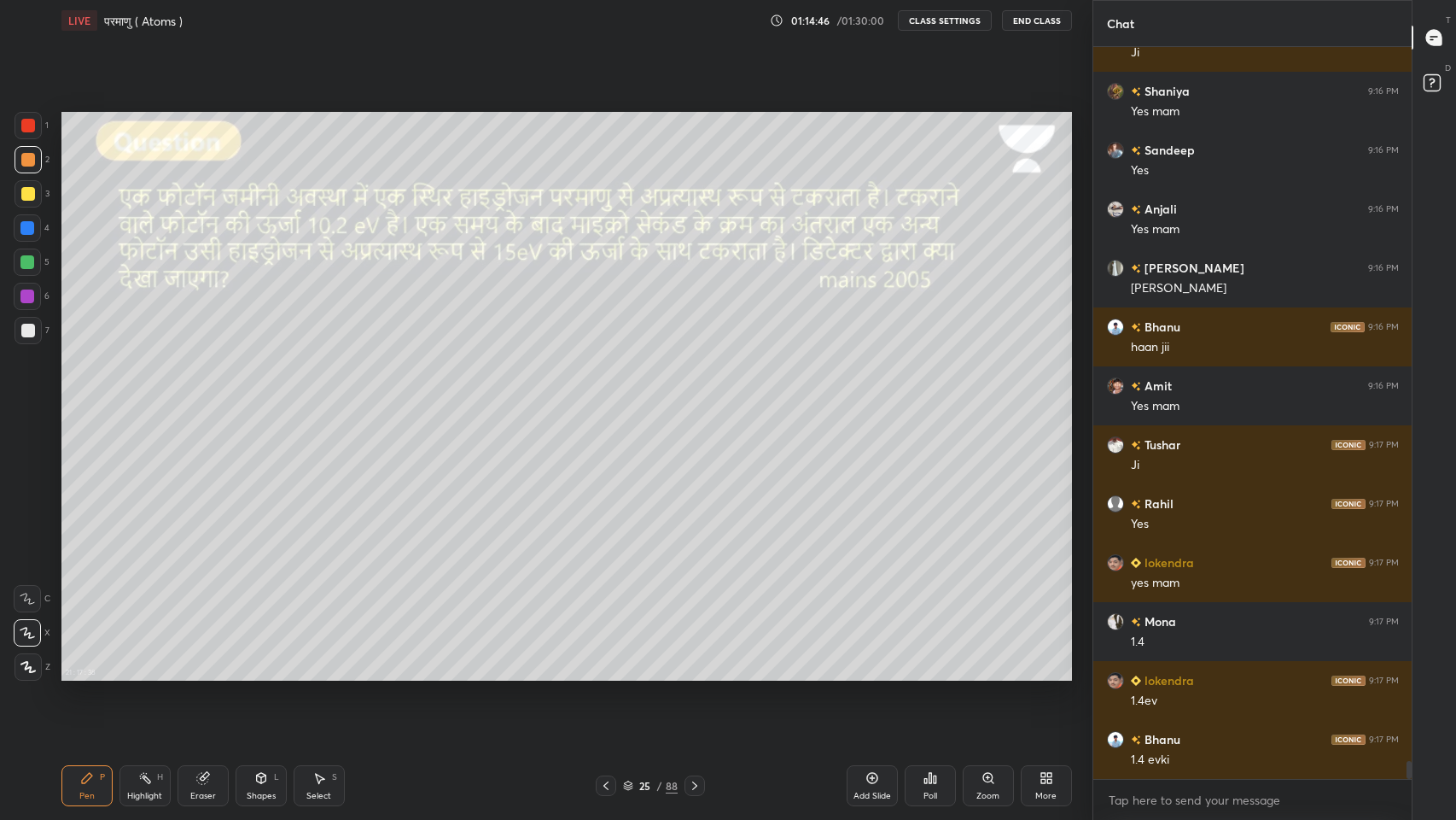
click at [694, 674] on icon at bounding box center [695, 786] width 14 height 14
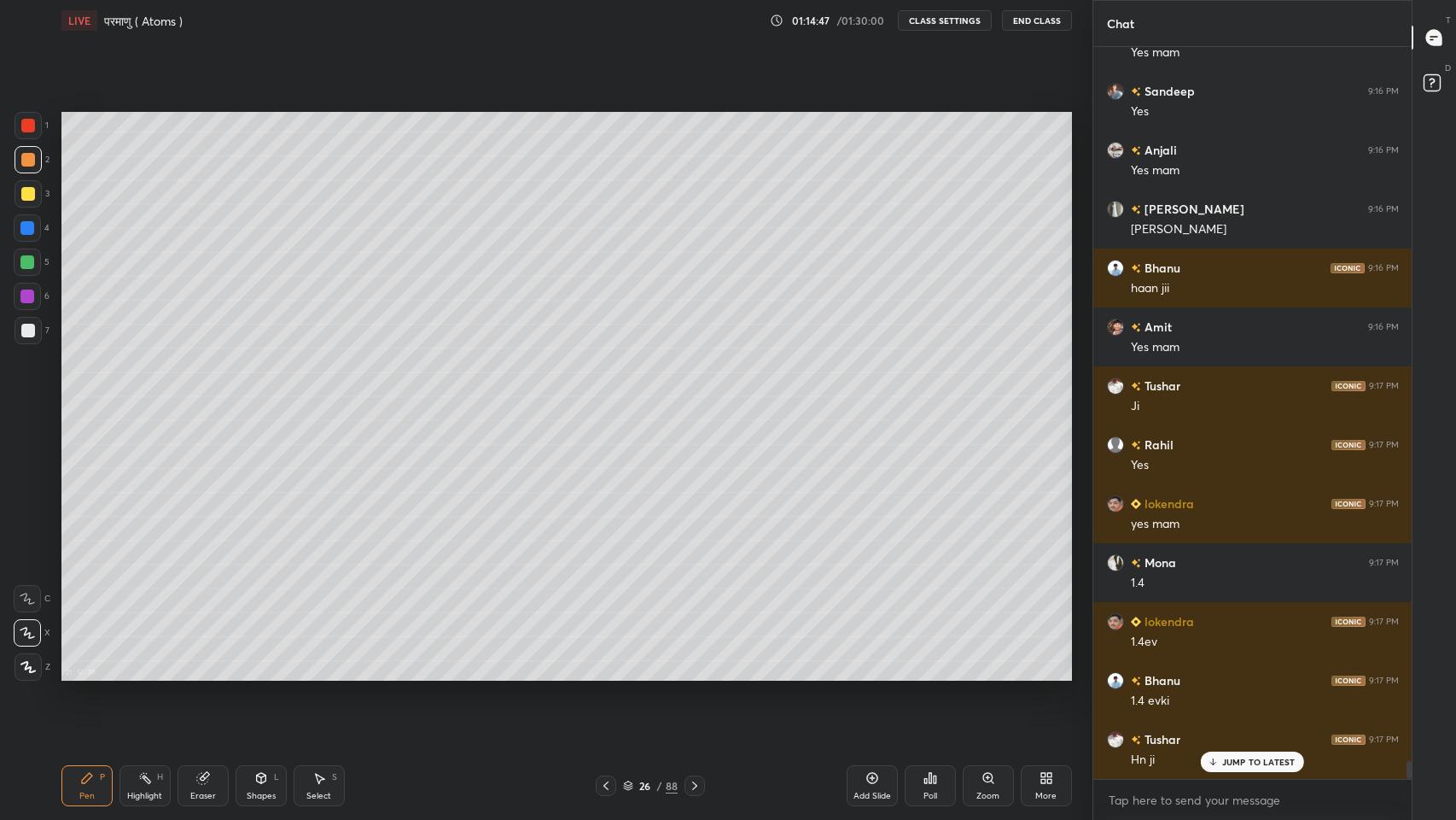
scroll to position [28875, 0]
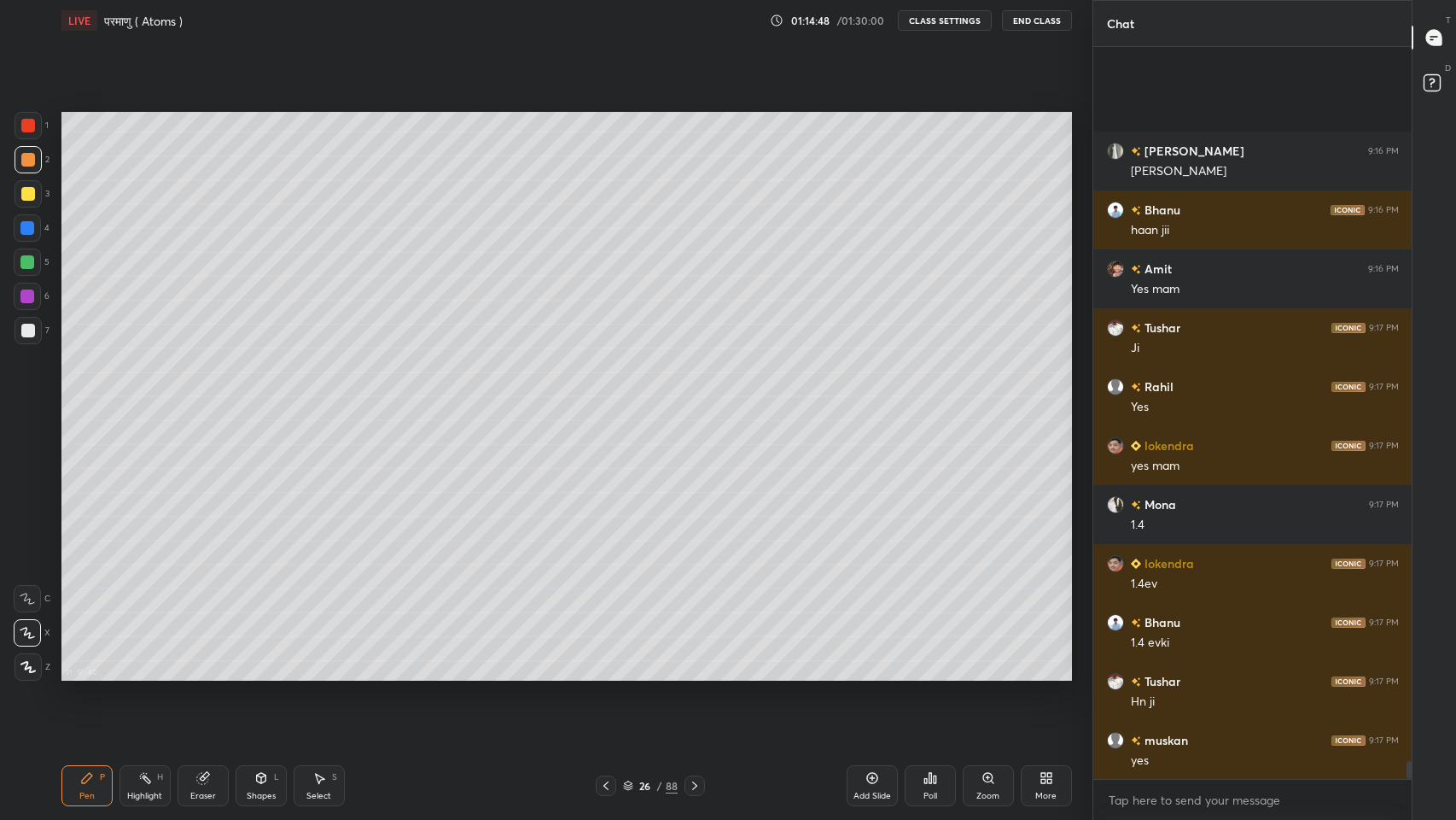
click at [29, 327] on div at bounding box center [28, 330] width 14 height 14
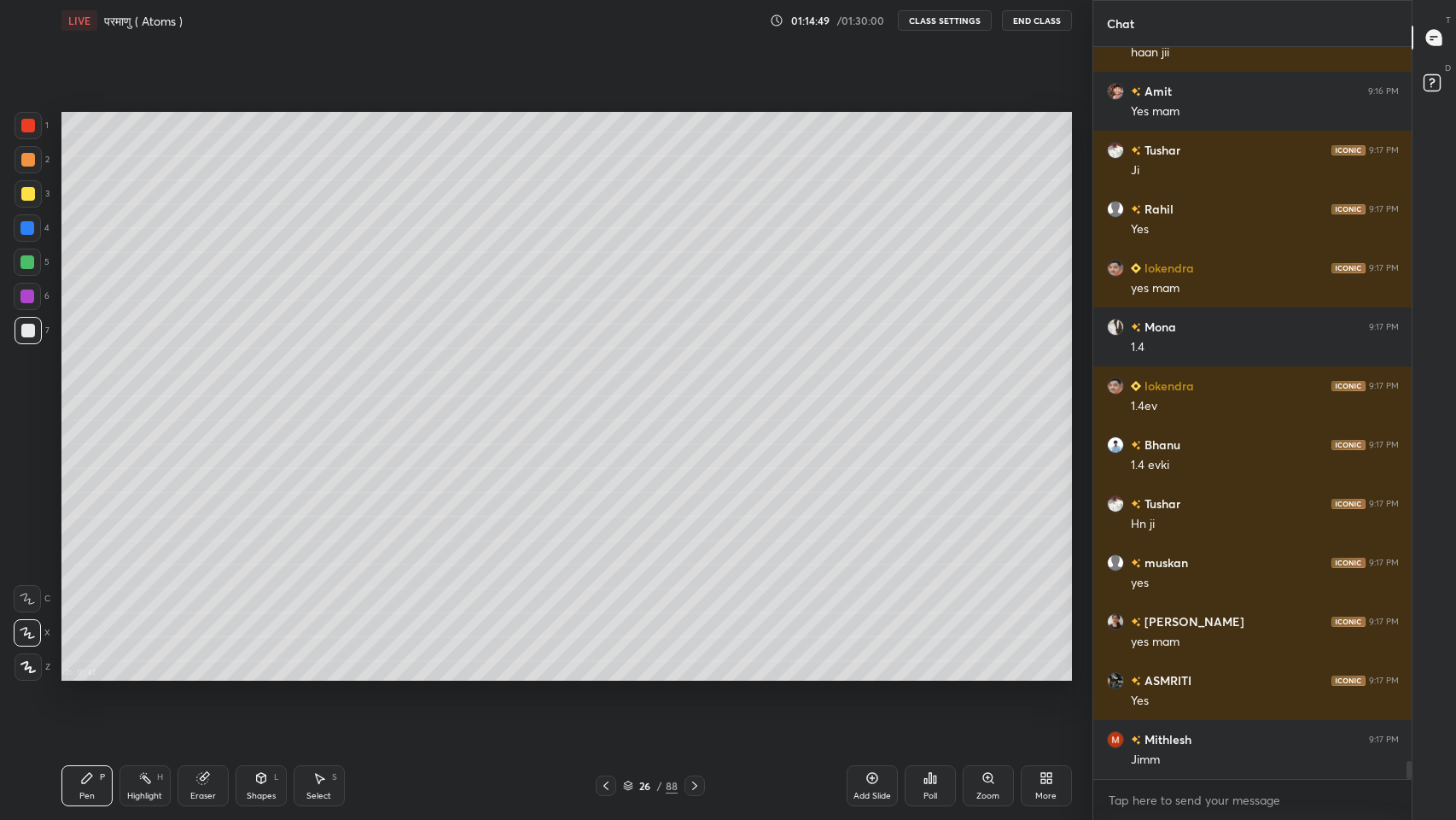
click at [605, 674] on icon at bounding box center [606, 786] width 14 height 14
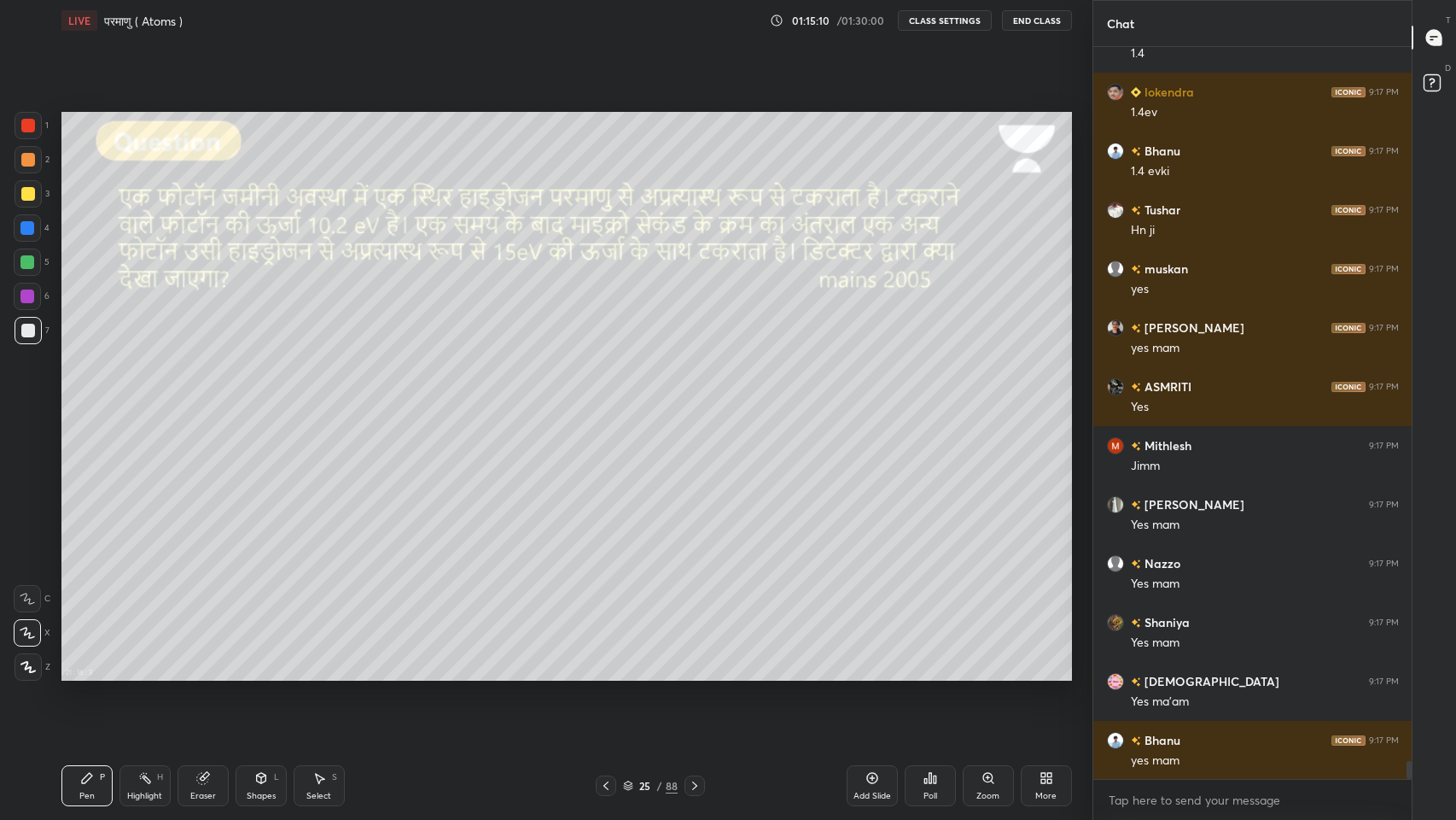
scroll to position [29406, 0]
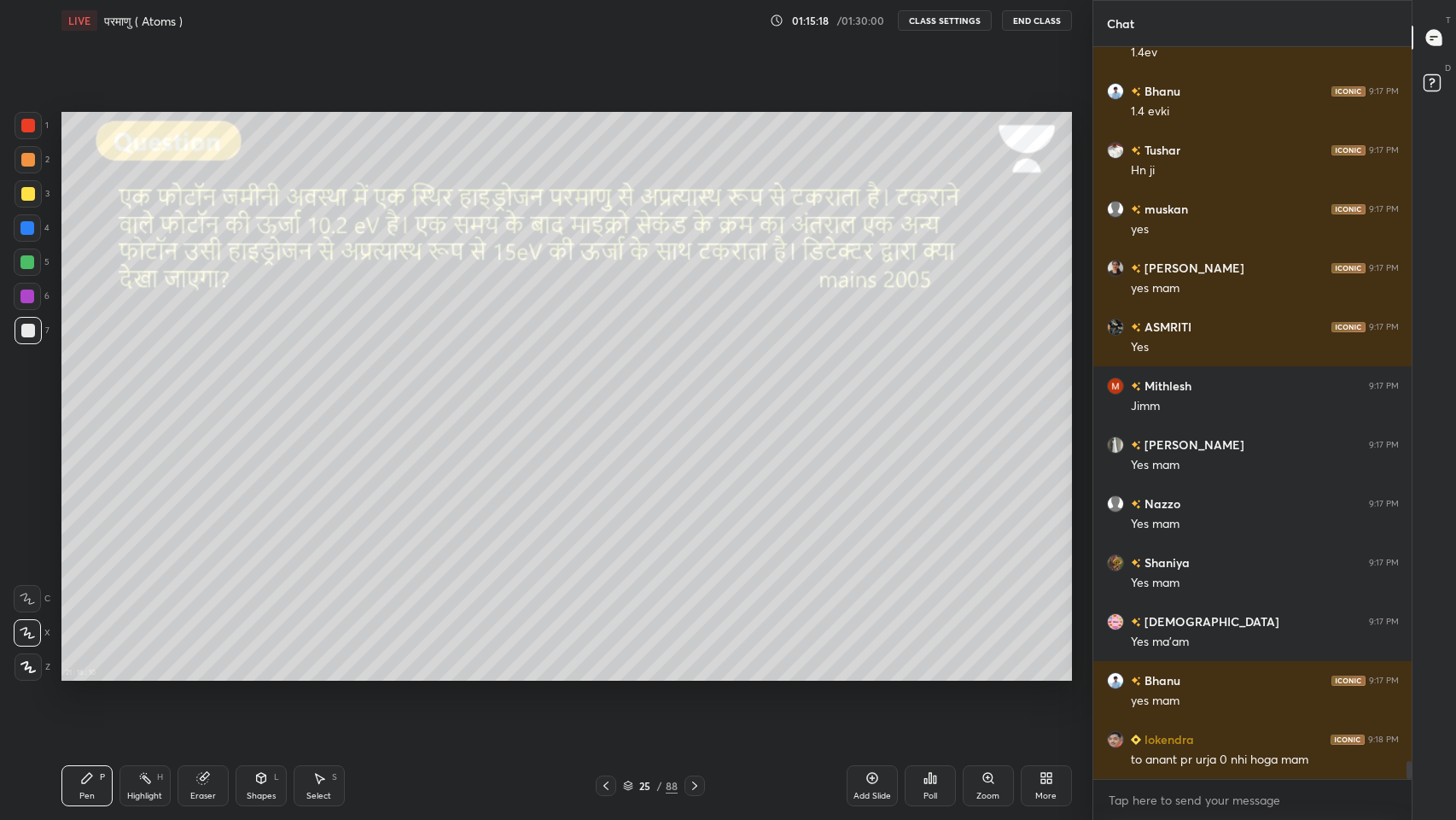
click at [605, 674] on icon at bounding box center [606, 786] width 14 height 14
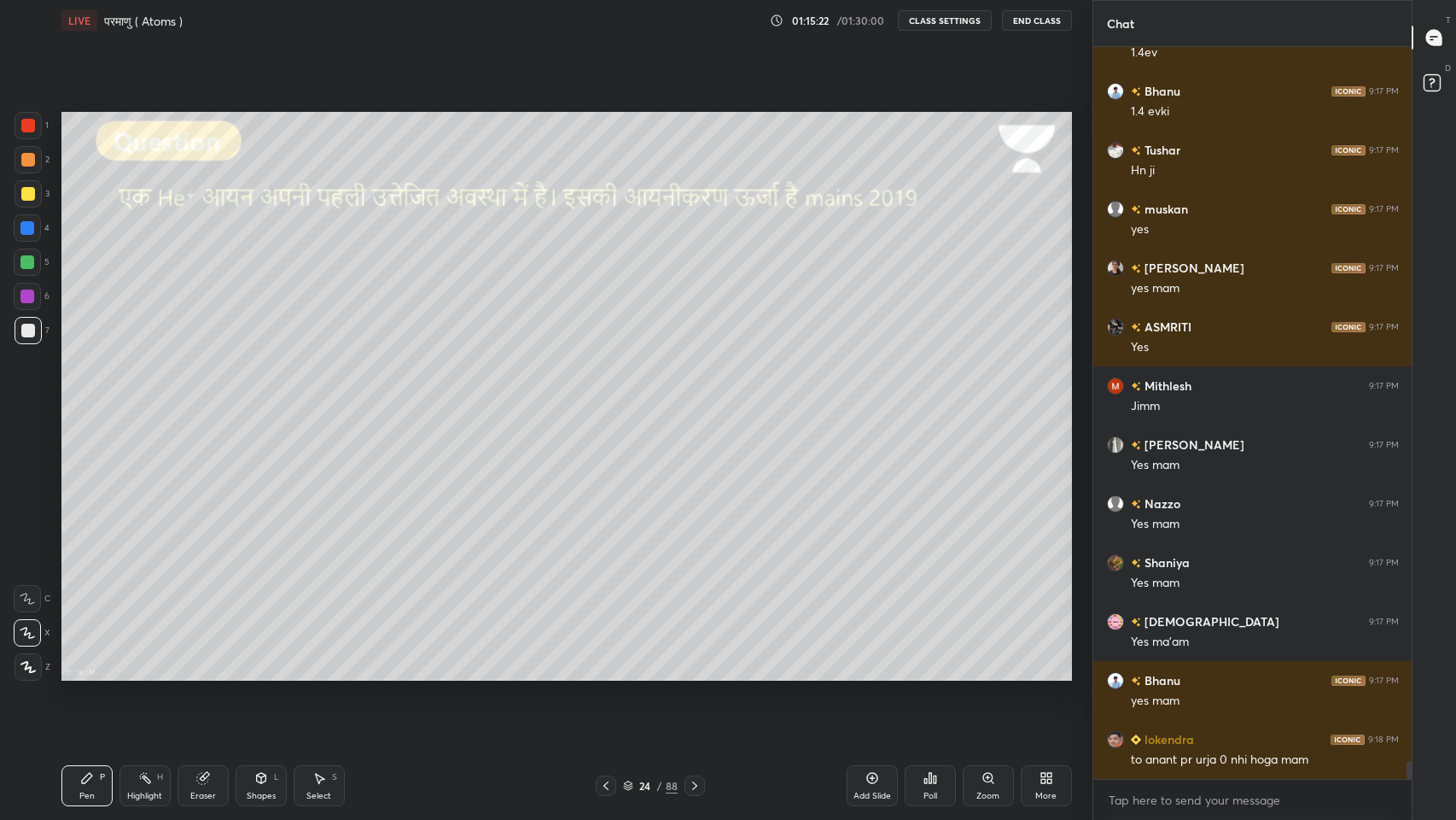
click at [698, 674] on icon at bounding box center [695, 786] width 14 height 14
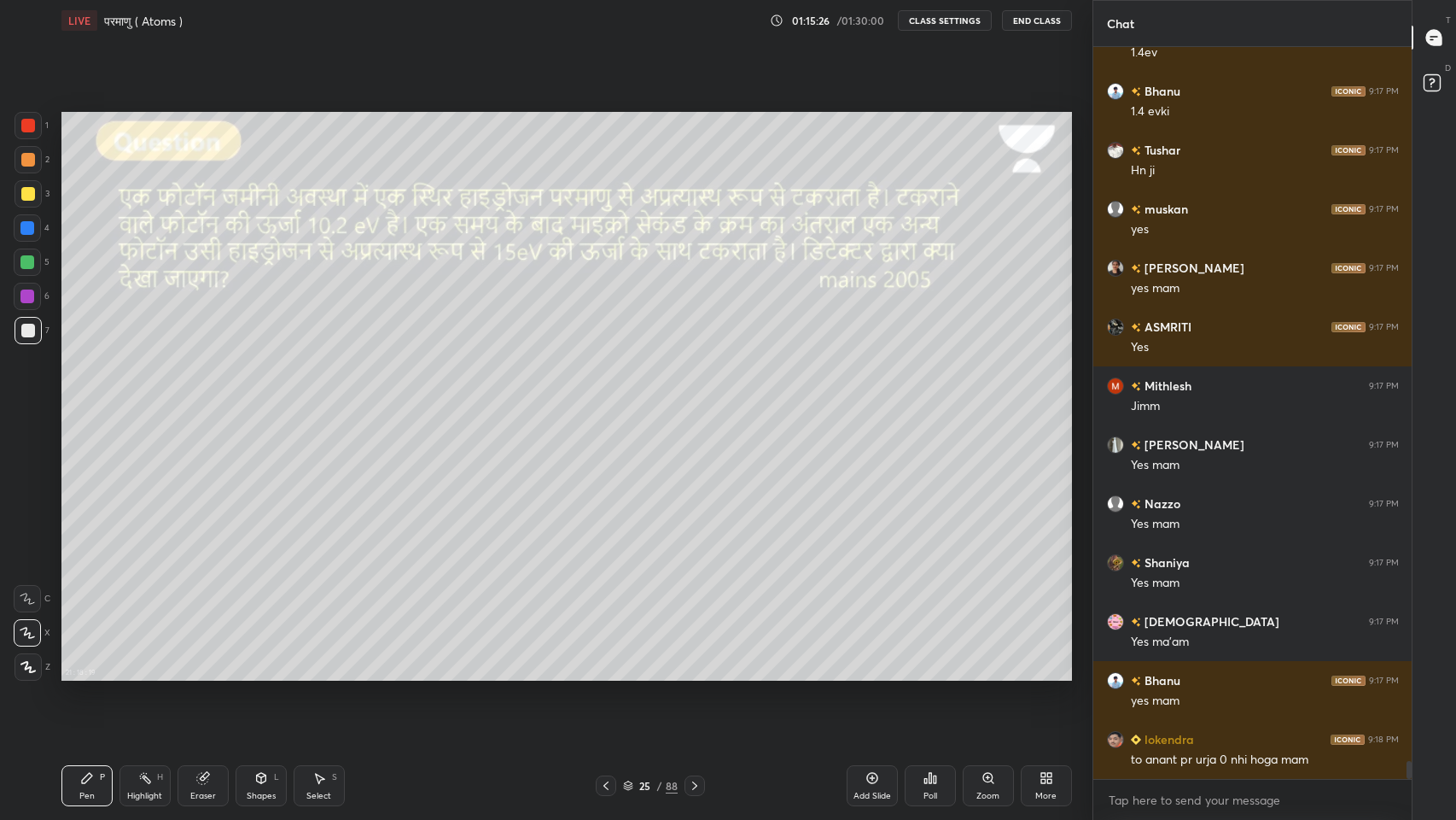
scroll to position [29464, 0]
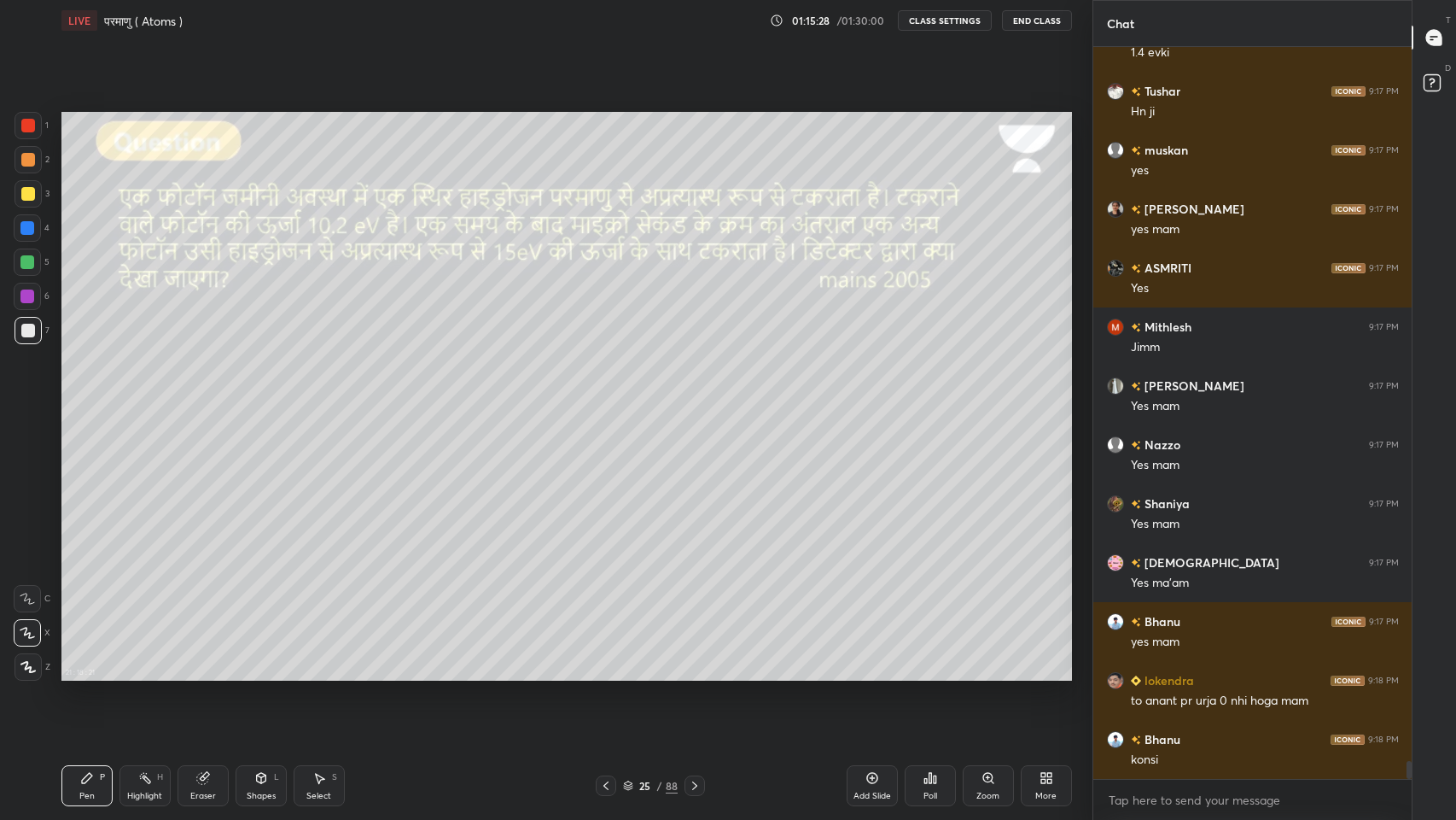
click at [605, 674] on icon at bounding box center [606, 786] width 14 height 14
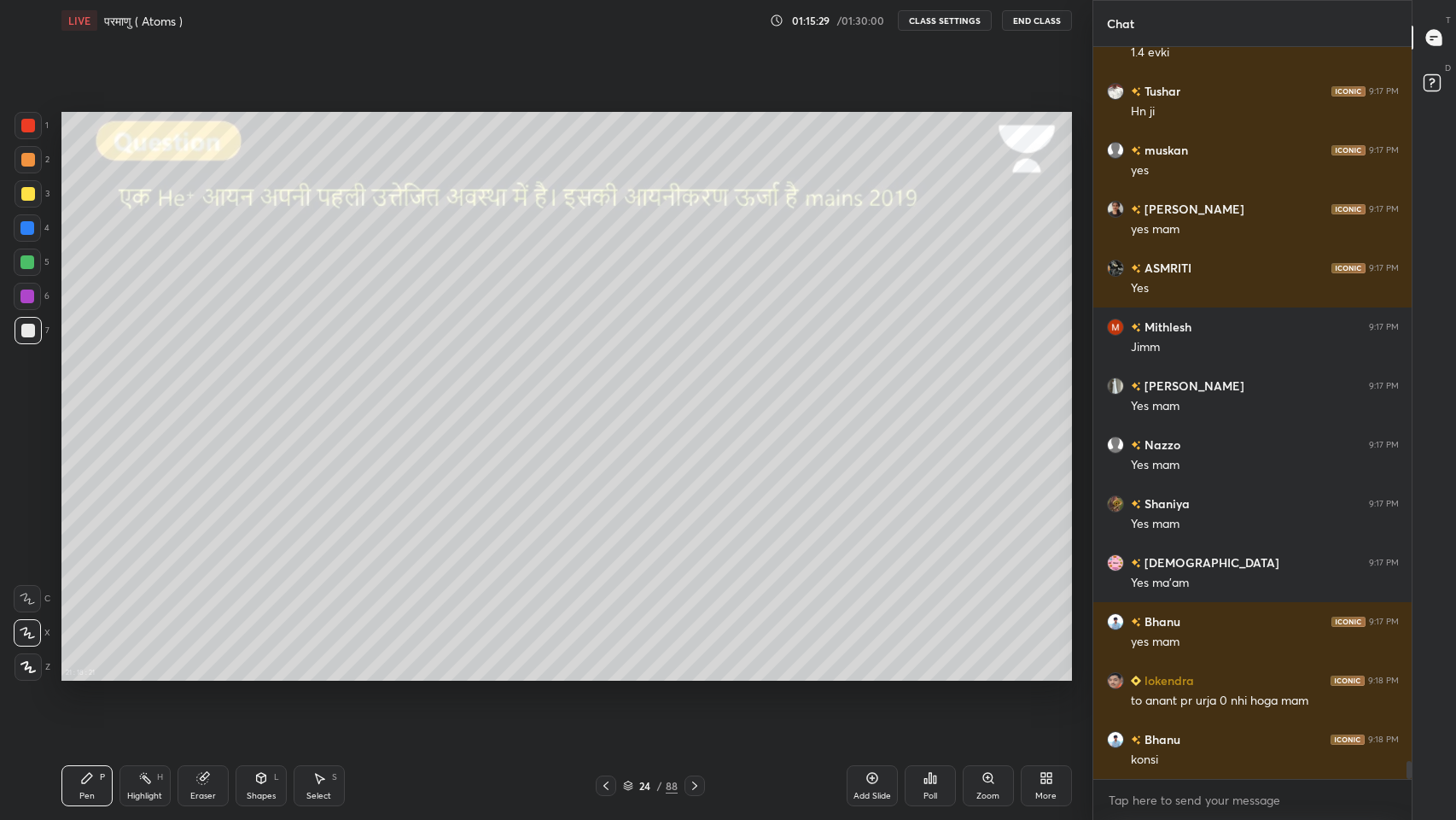
click at [605, 674] on icon at bounding box center [606, 786] width 14 height 14
click at [608, 674] on icon at bounding box center [606, 786] width 14 height 14
click at [605, 674] on icon at bounding box center [606, 786] width 14 height 14
click at [605, 674] on icon at bounding box center [606, 786] width 5 height 9
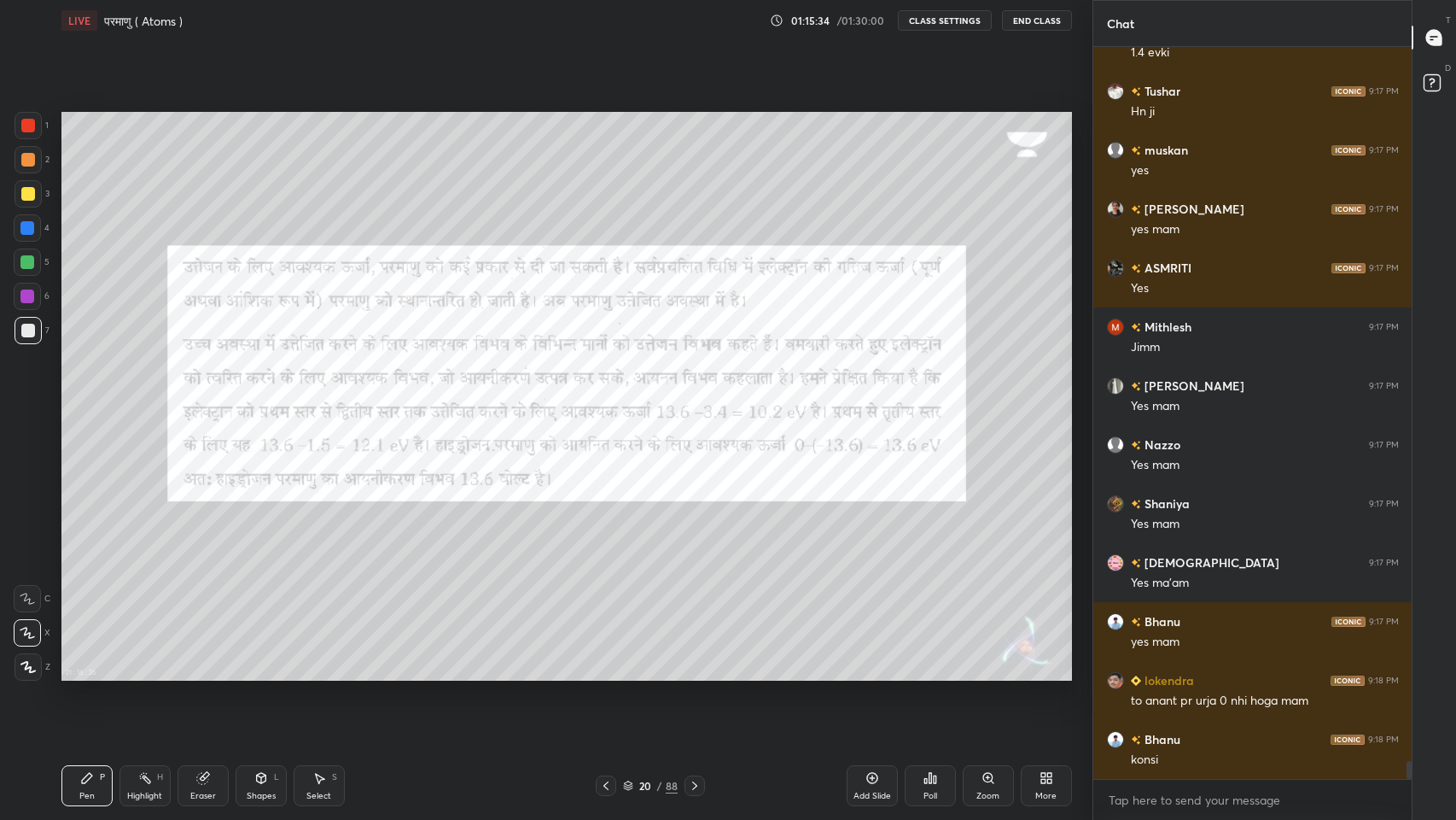
click at [697, 674] on icon at bounding box center [695, 786] width 14 height 14
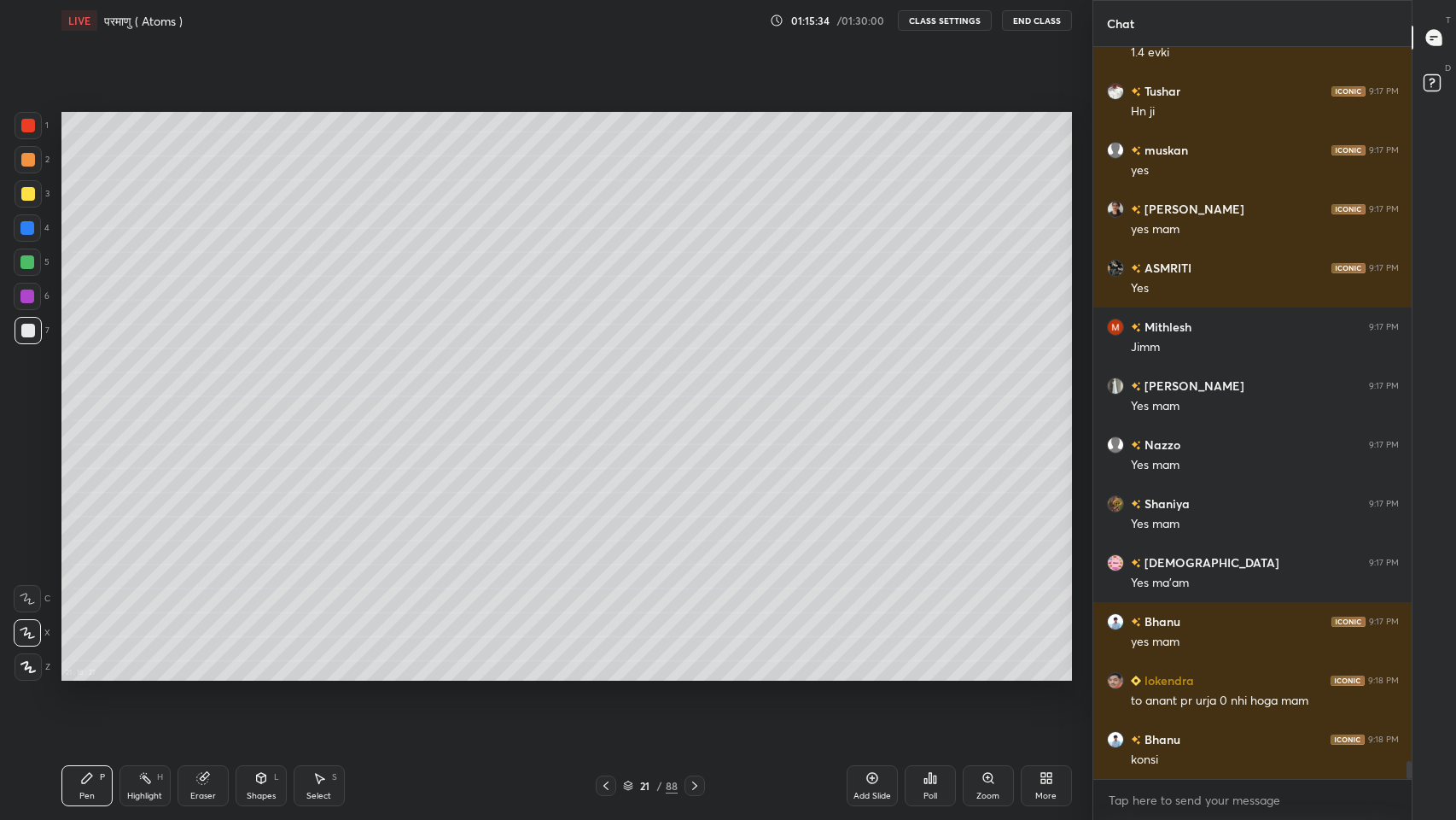
click at [697, 674] on icon at bounding box center [695, 786] width 5 height 9
click at [694, 674] on icon at bounding box center [695, 786] width 5 height 9
click at [696, 674] on icon at bounding box center [695, 786] width 14 height 14
click at [694, 674] on icon at bounding box center [695, 786] width 14 height 14
click at [695, 674] on icon at bounding box center [695, 786] width 14 height 14
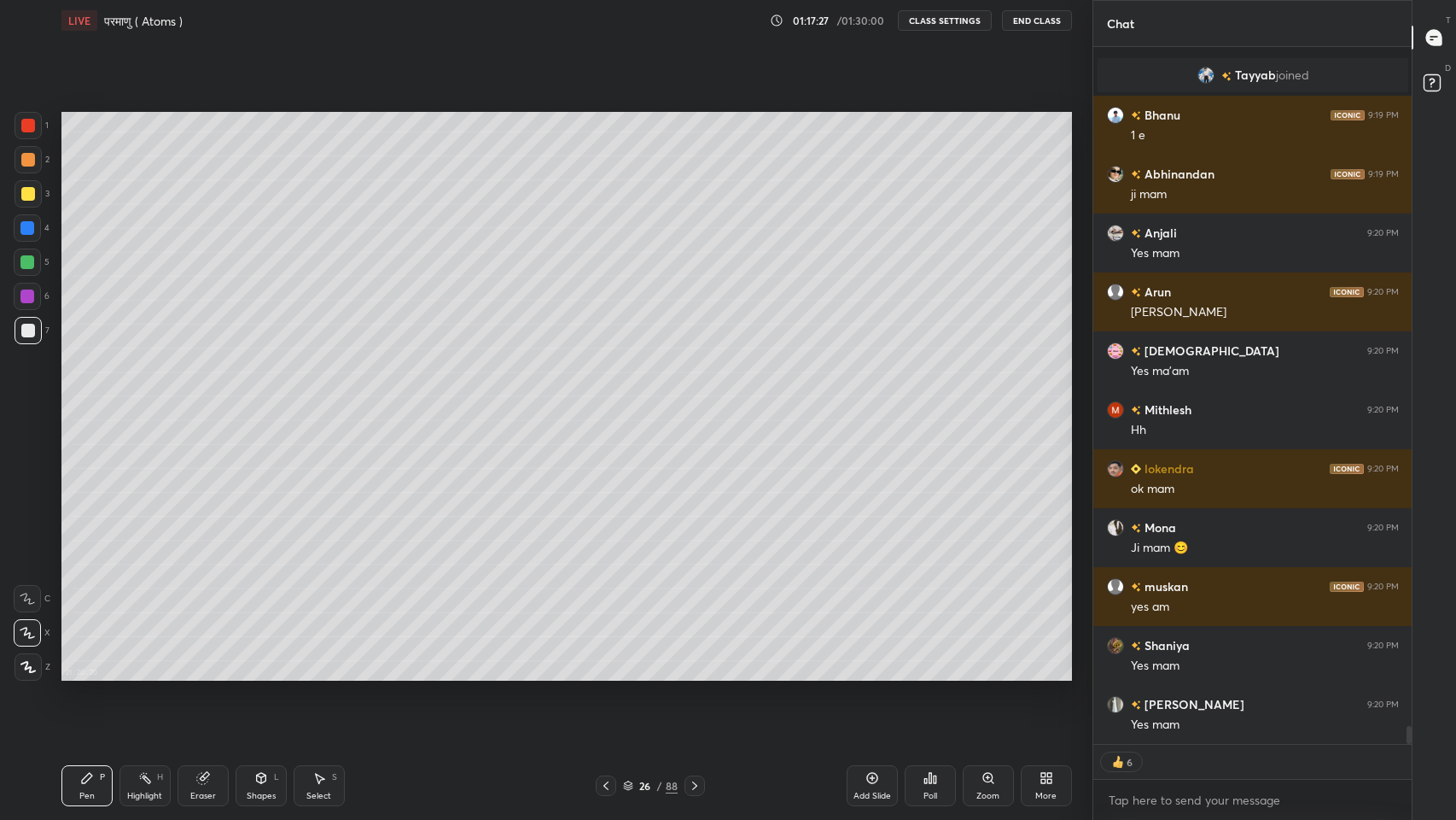
scroll to position [26993, 0]
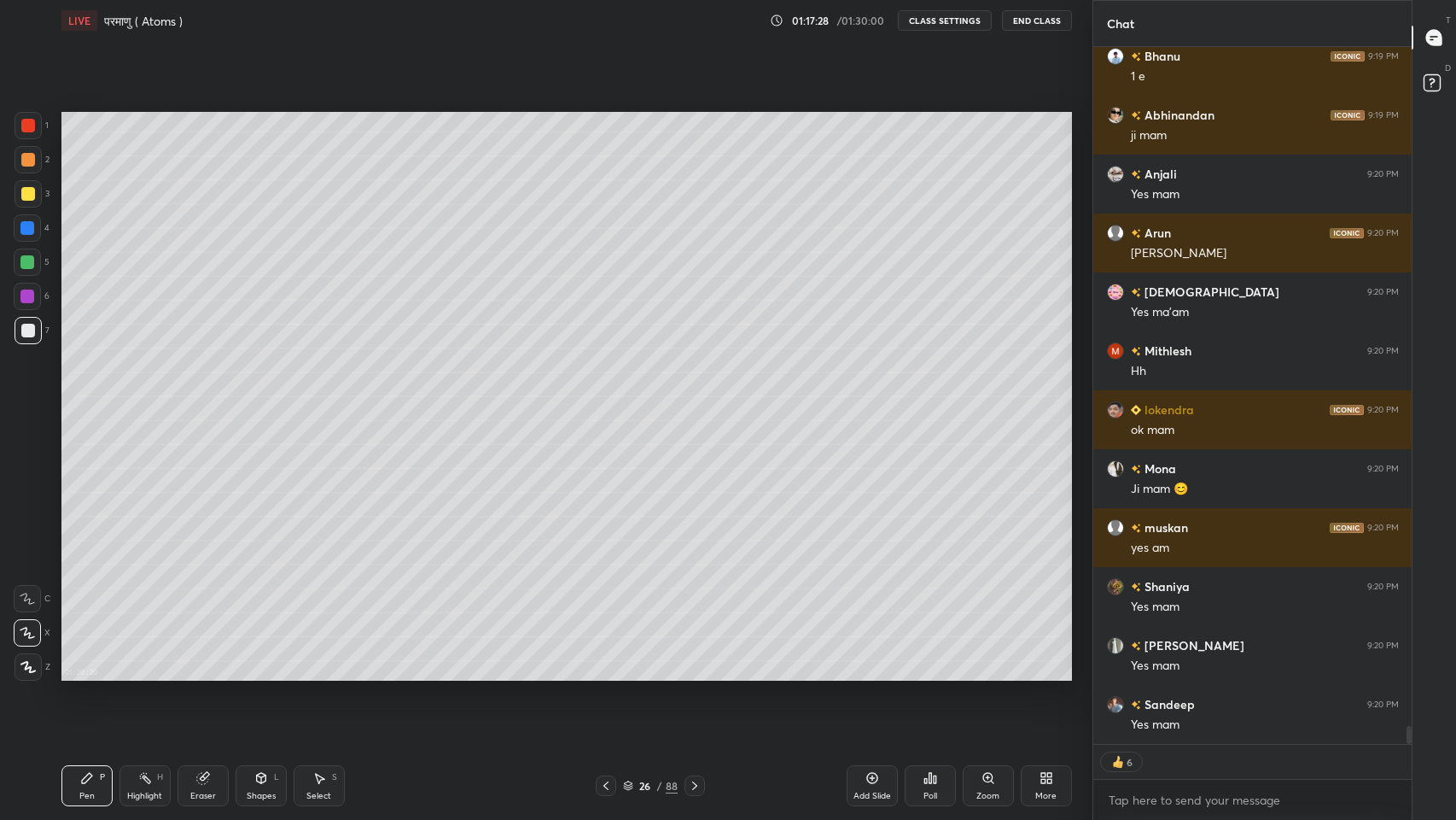
click at [604, 674] on icon at bounding box center [606, 786] width 14 height 14
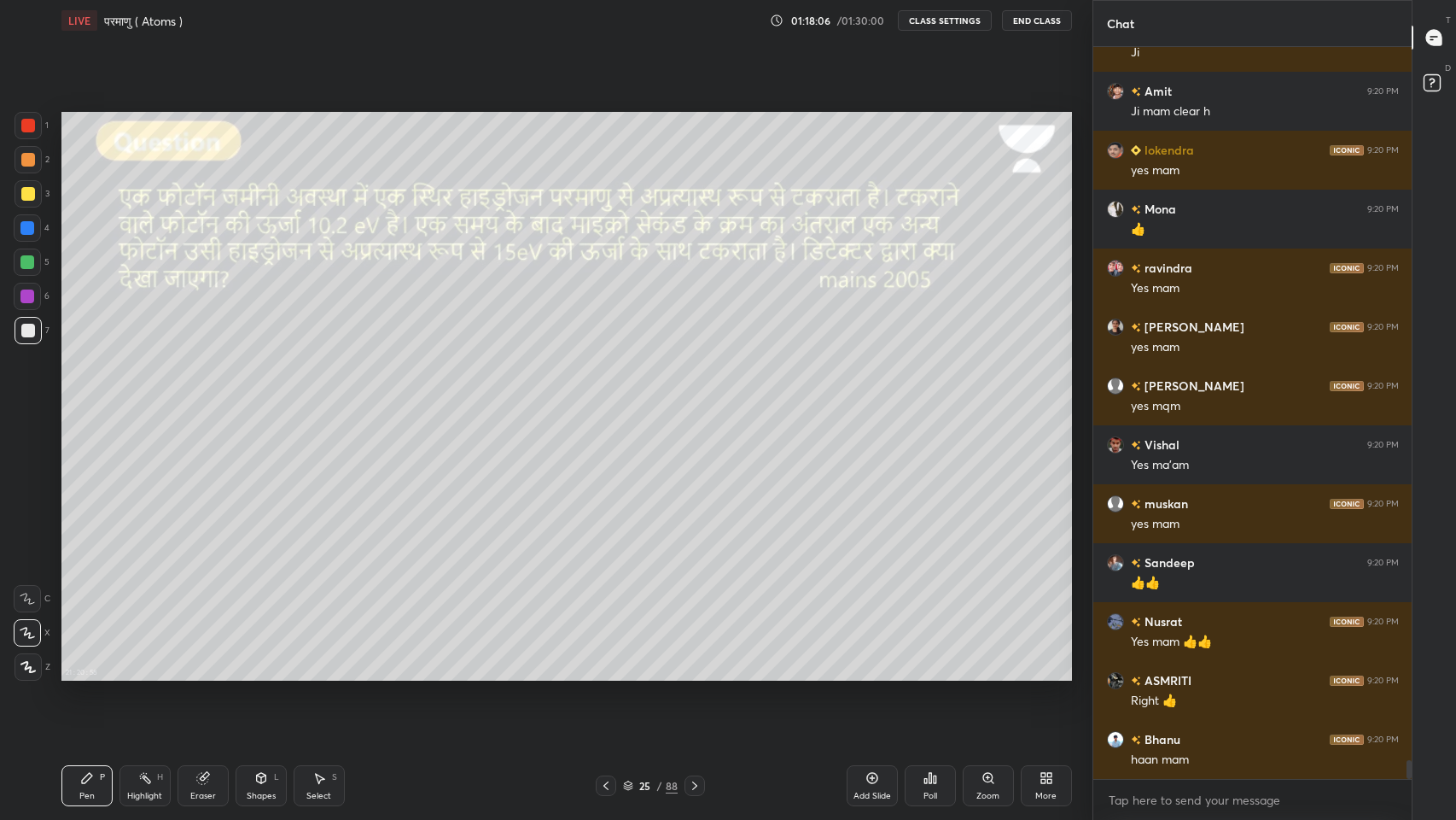
scroll to position [27901, 0]
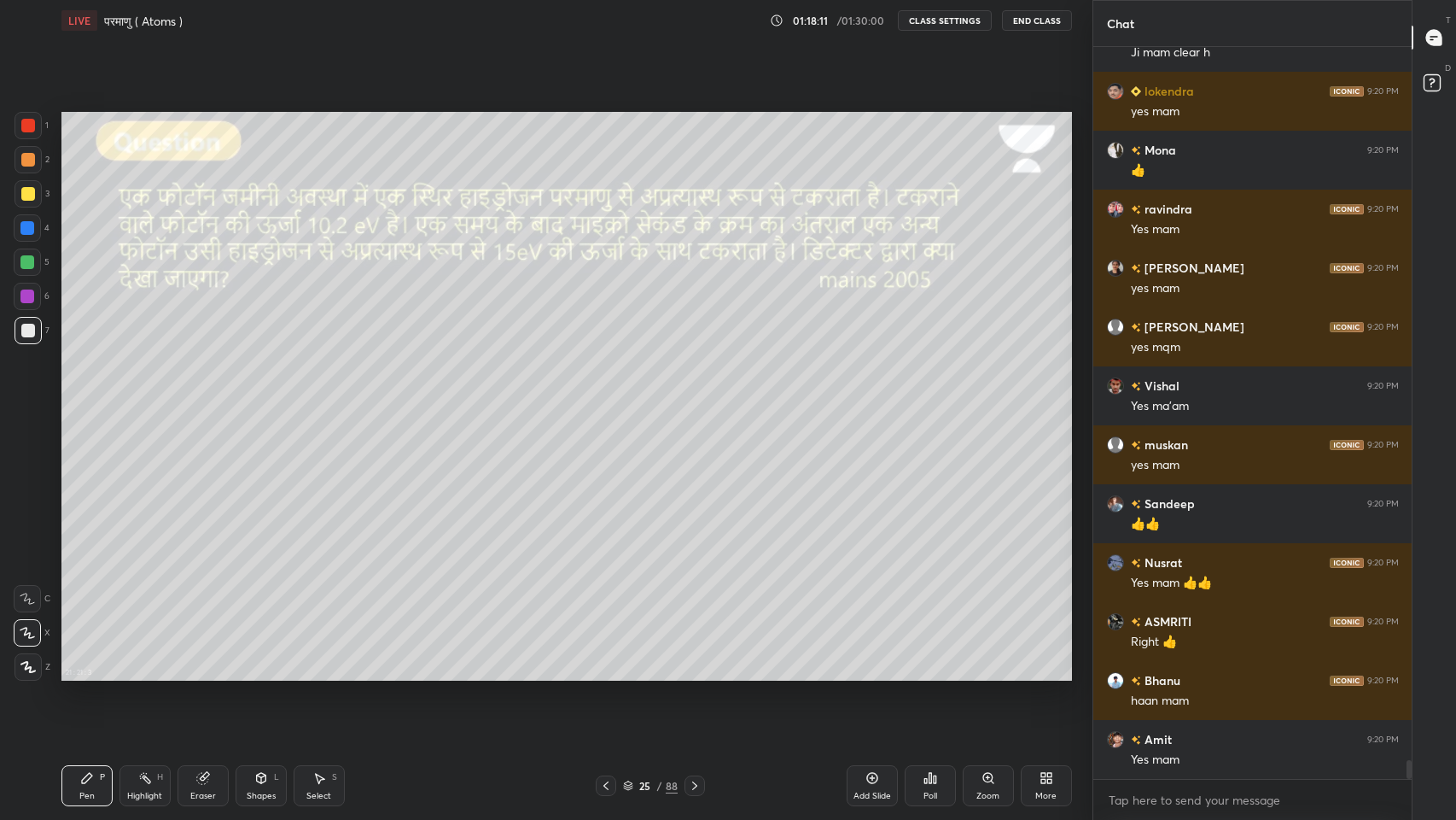
click at [696, 674] on icon at bounding box center [695, 786] width 14 height 14
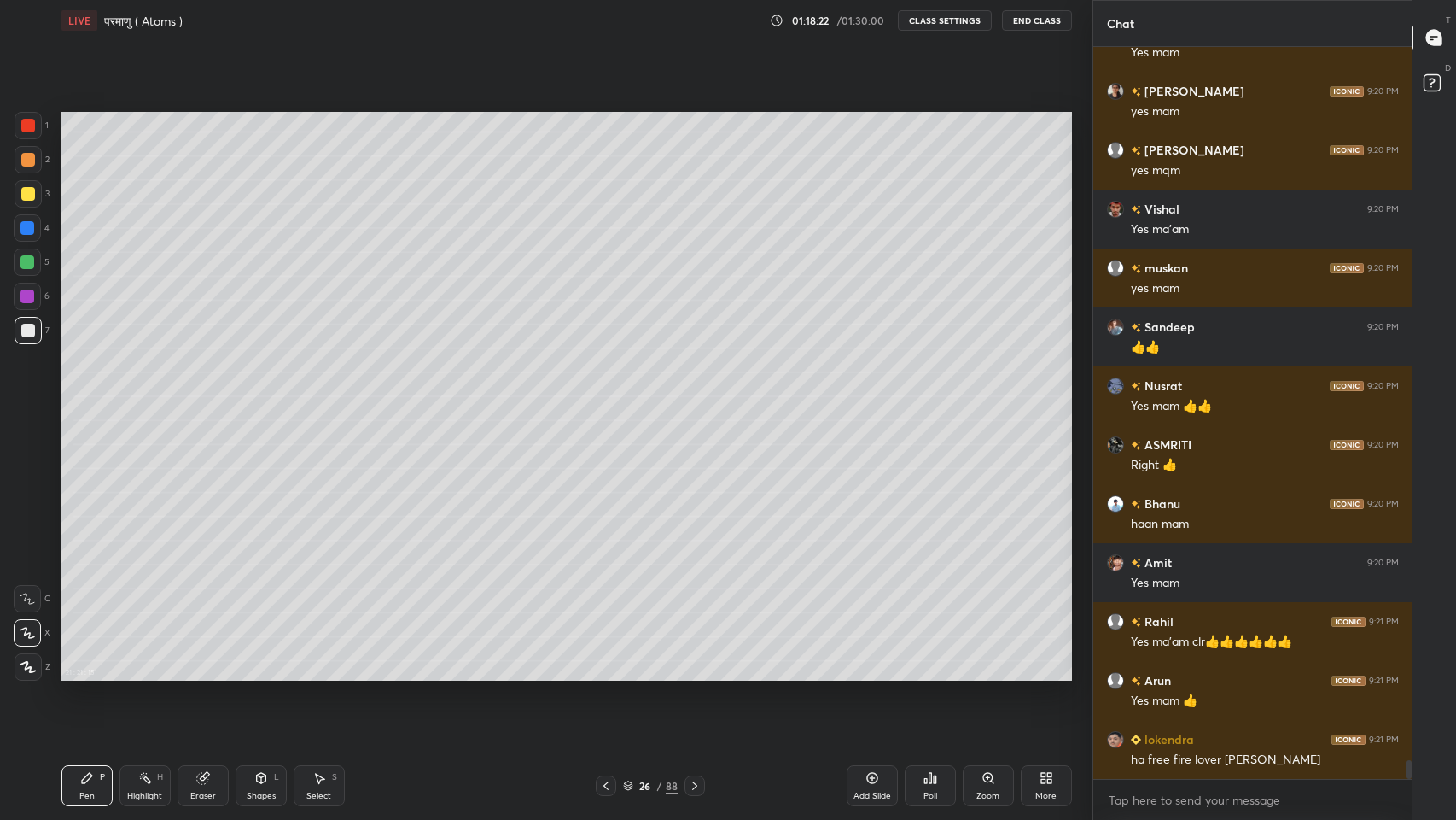
scroll to position [28136, 0]
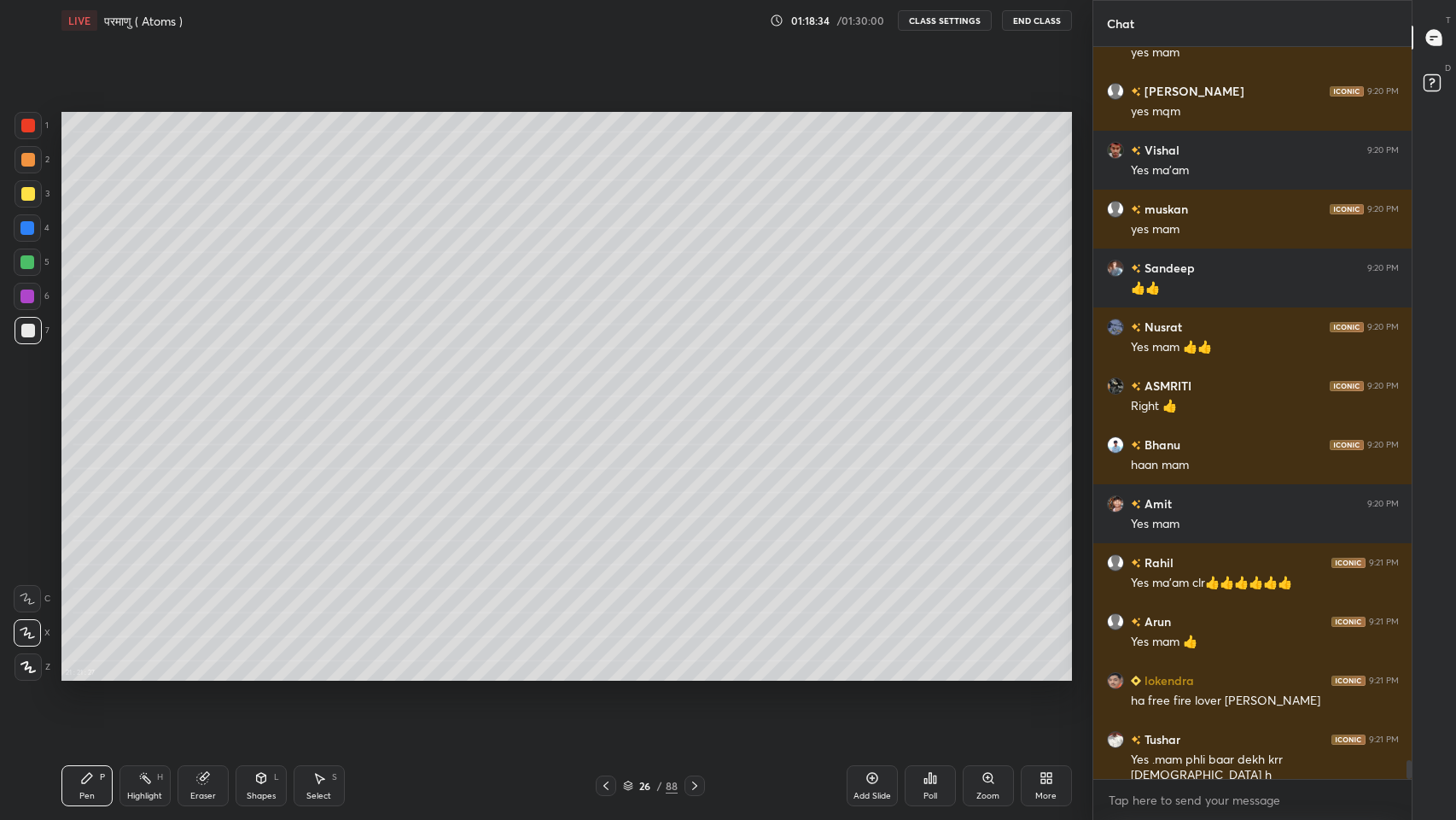
click at [605, 674] on icon at bounding box center [606, 786] width 14 height 14
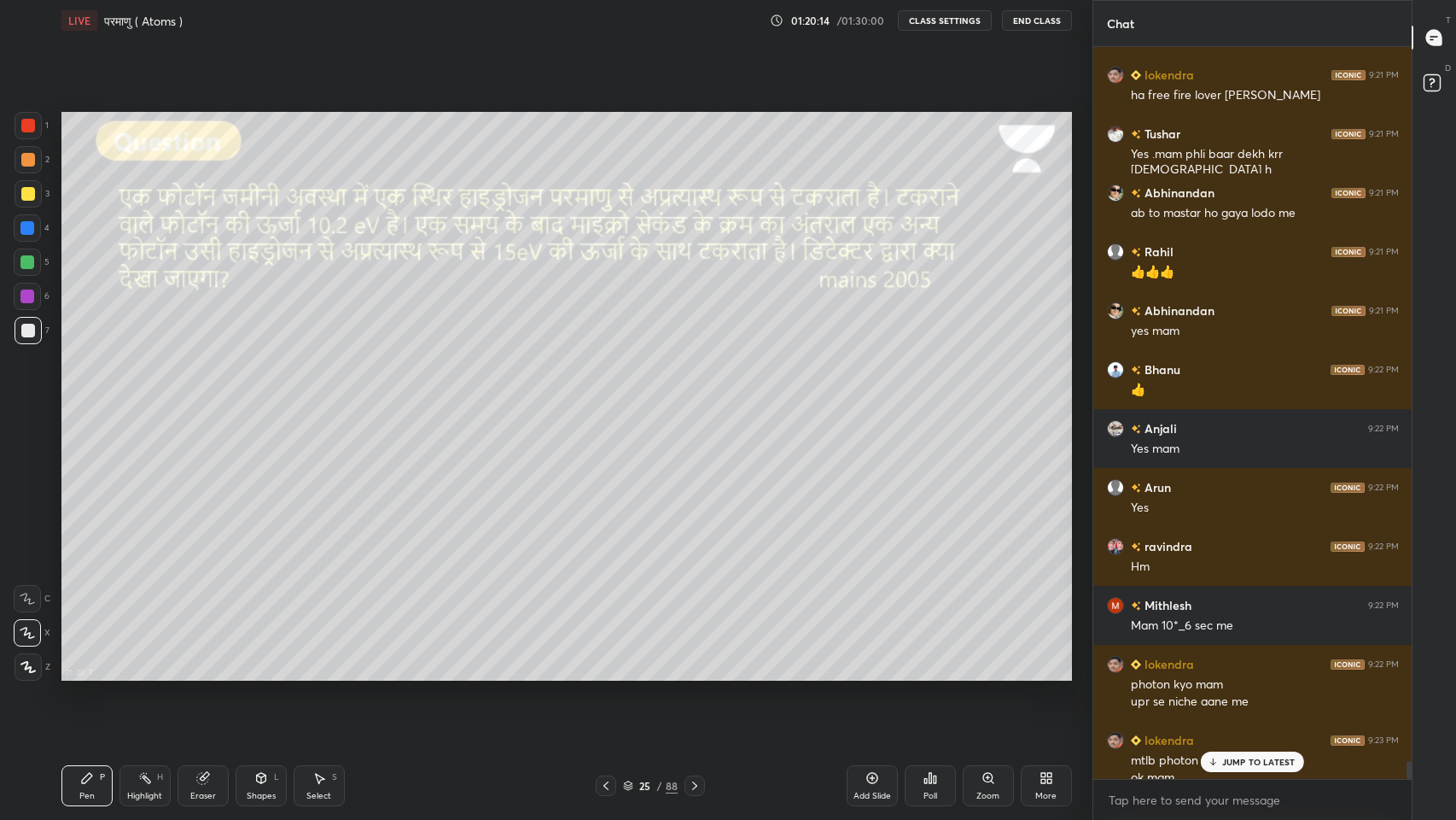
scroll to position [28759, 0]
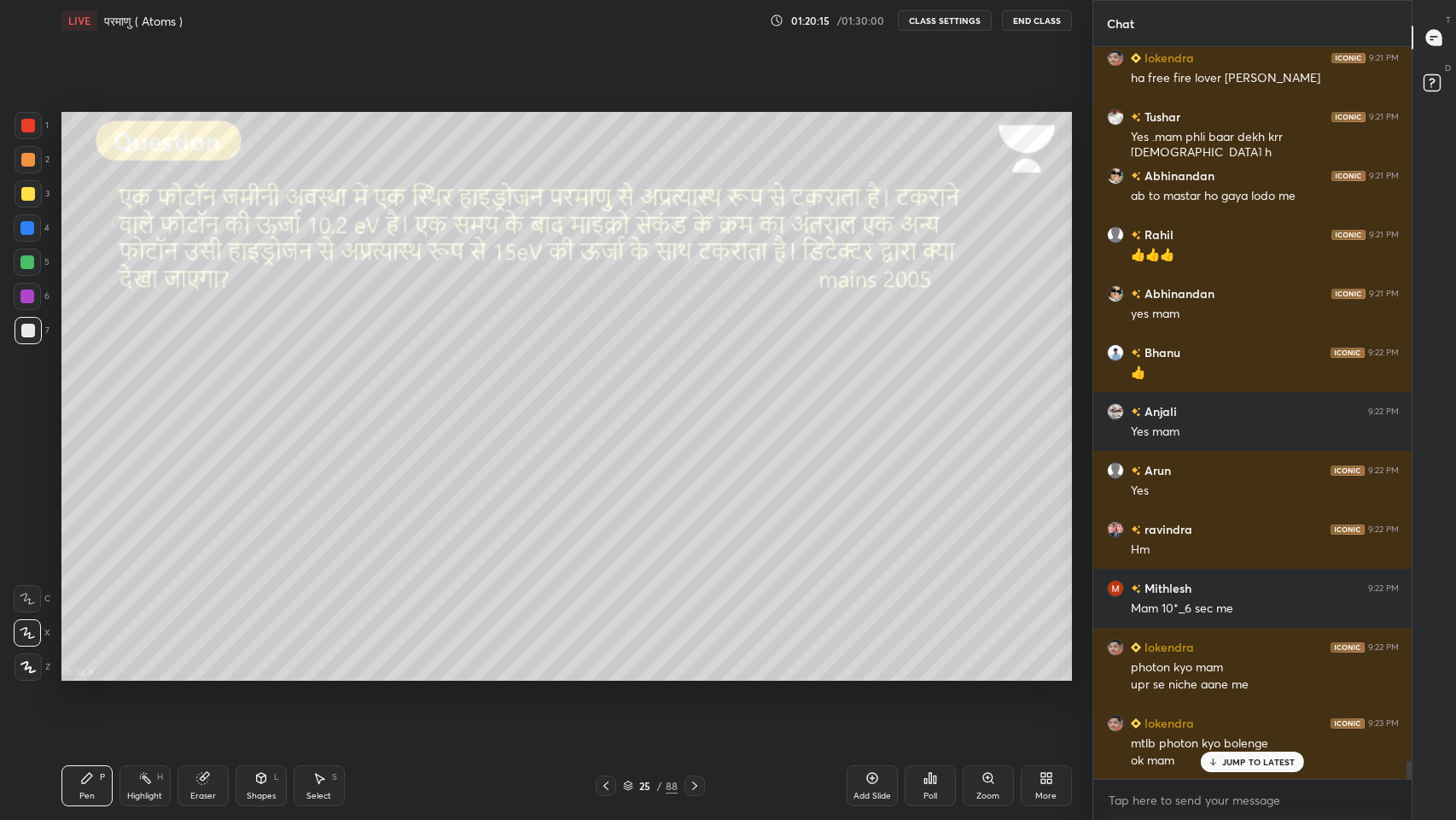
click at [1253, 674] on div "JUMP TO LATEST" at bounding box center [1251, 761] width 102 height 21
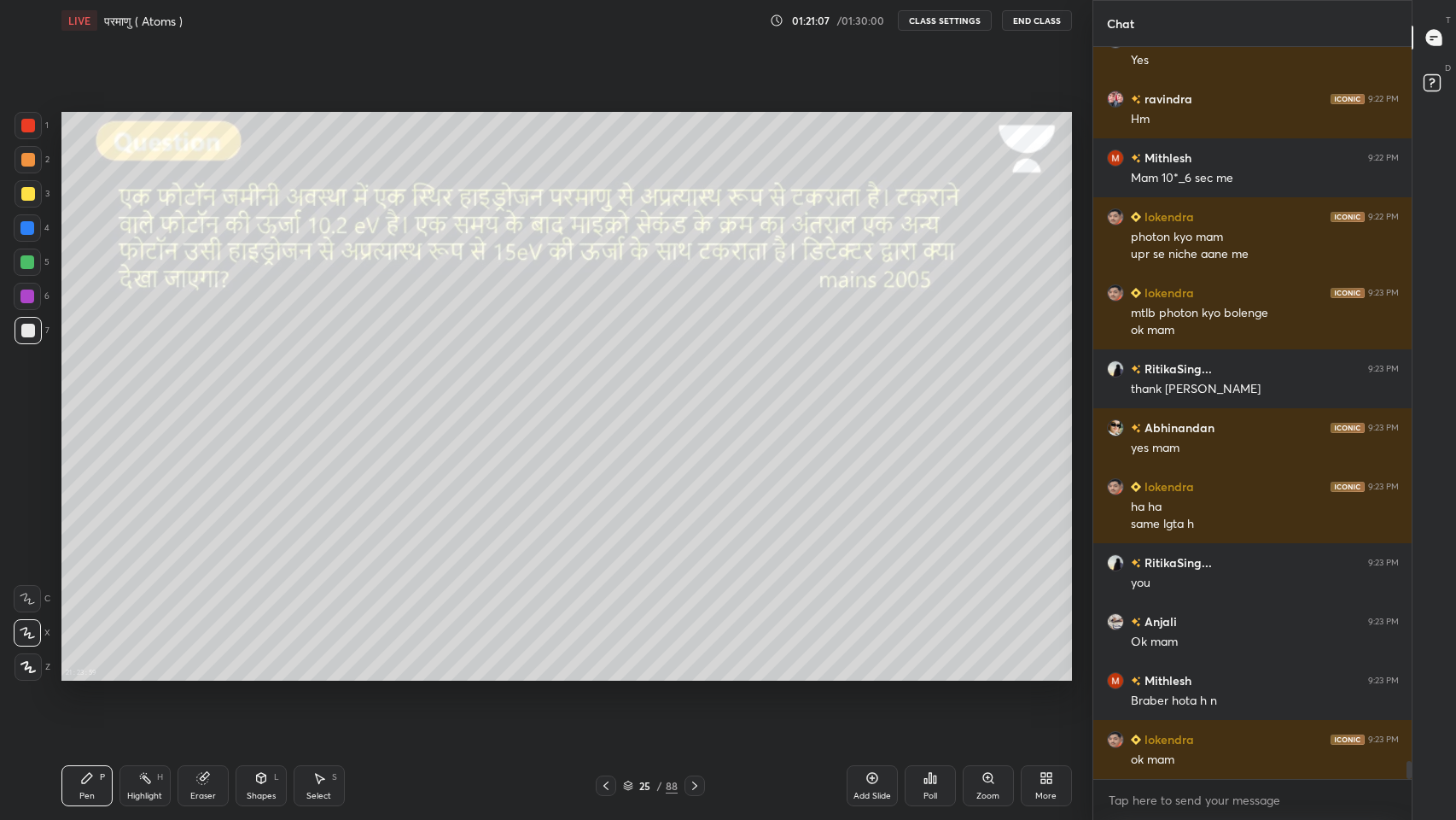
scroll to position [29246, 0]
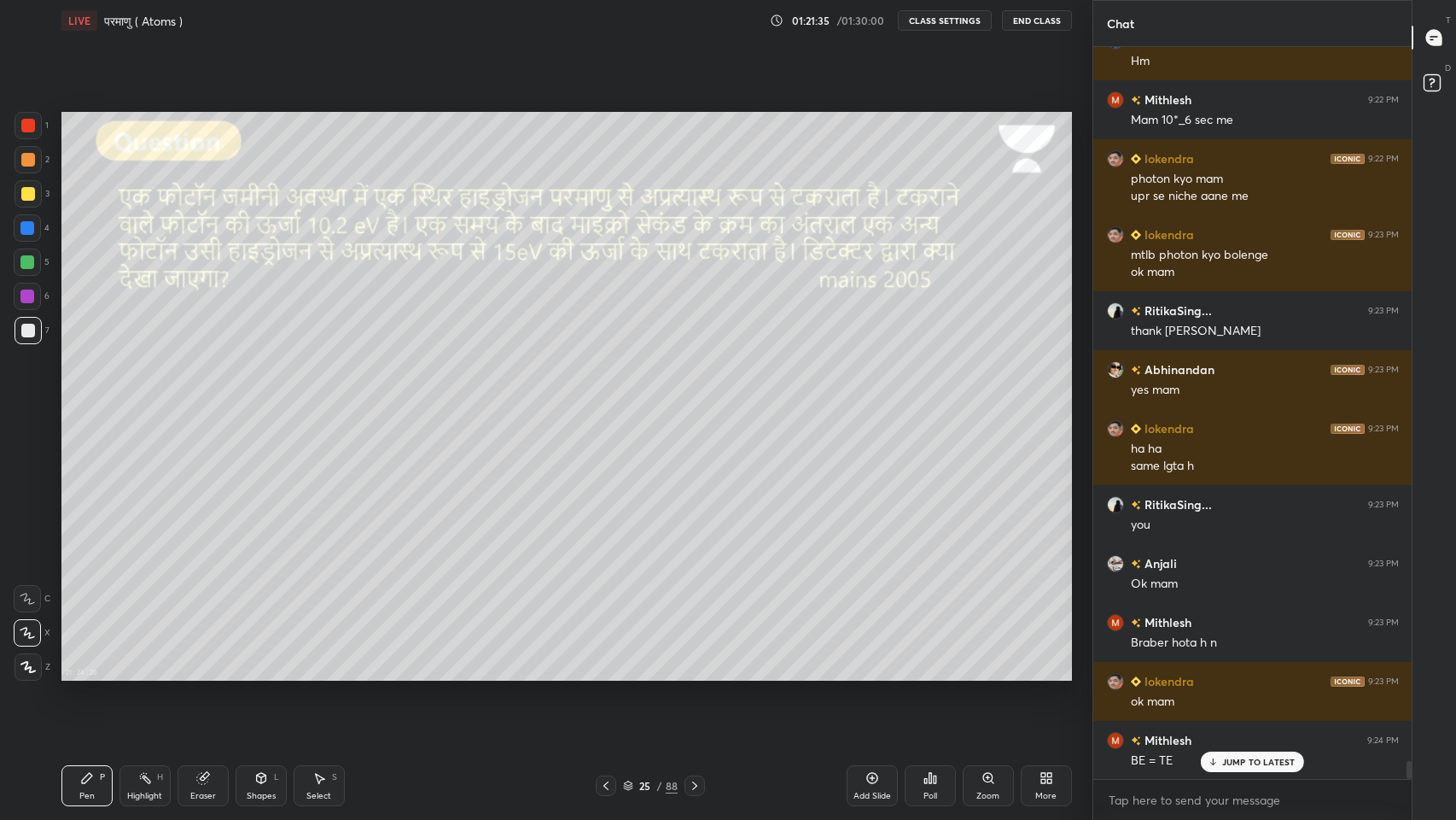
click at [1254, 674] on div "JUMP TO LATEST" at bounding box center [1251, 761] width 102 height 21
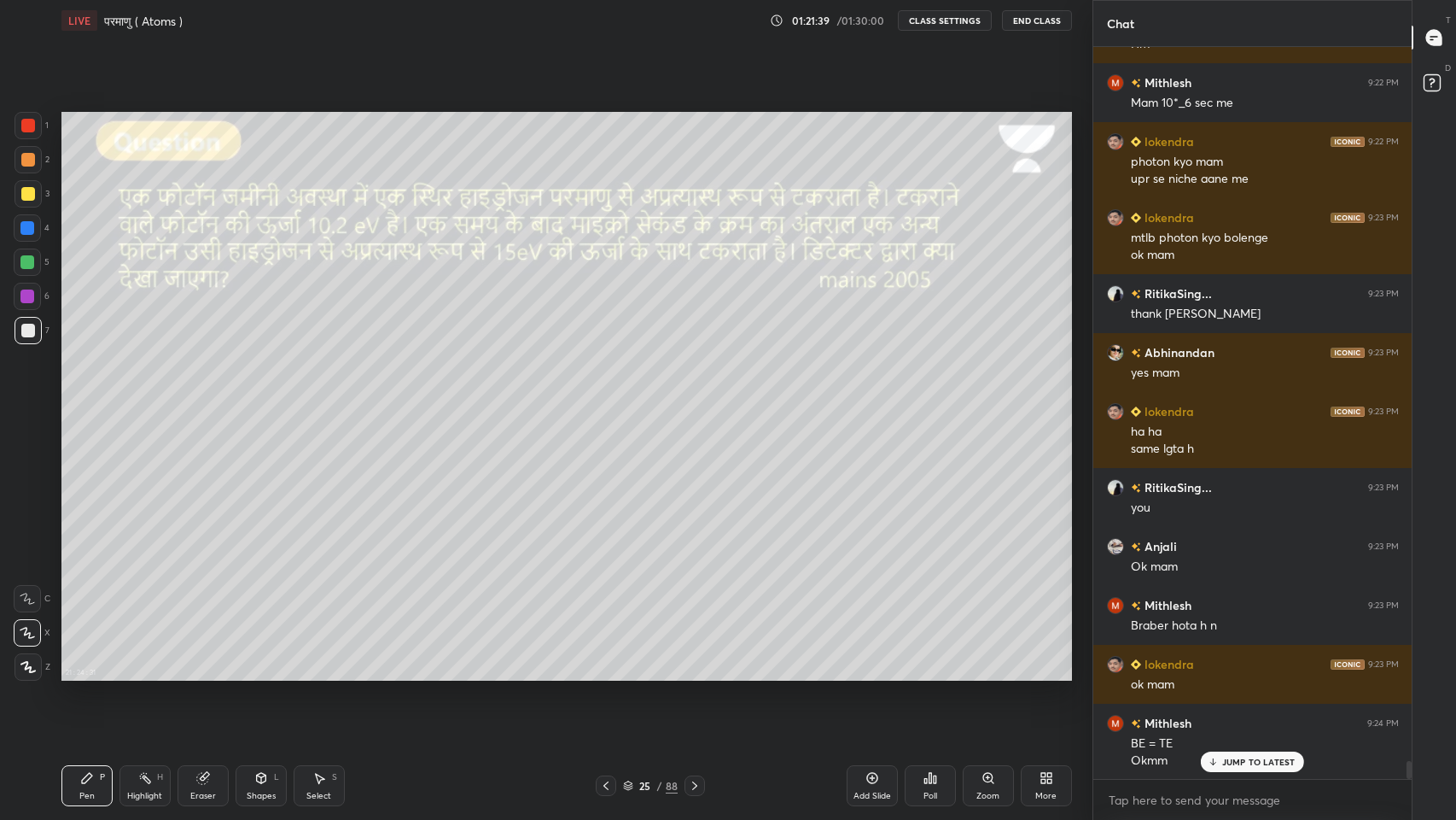
click at [699, 674] on icon at bounding box center [695, 786] width 14 height 14
click at [692, 674] on icon at bounding box center [695, 786] width 14 height 14
click at [694, 674] on icon at bounding box center [695, 786] width 14 height 14
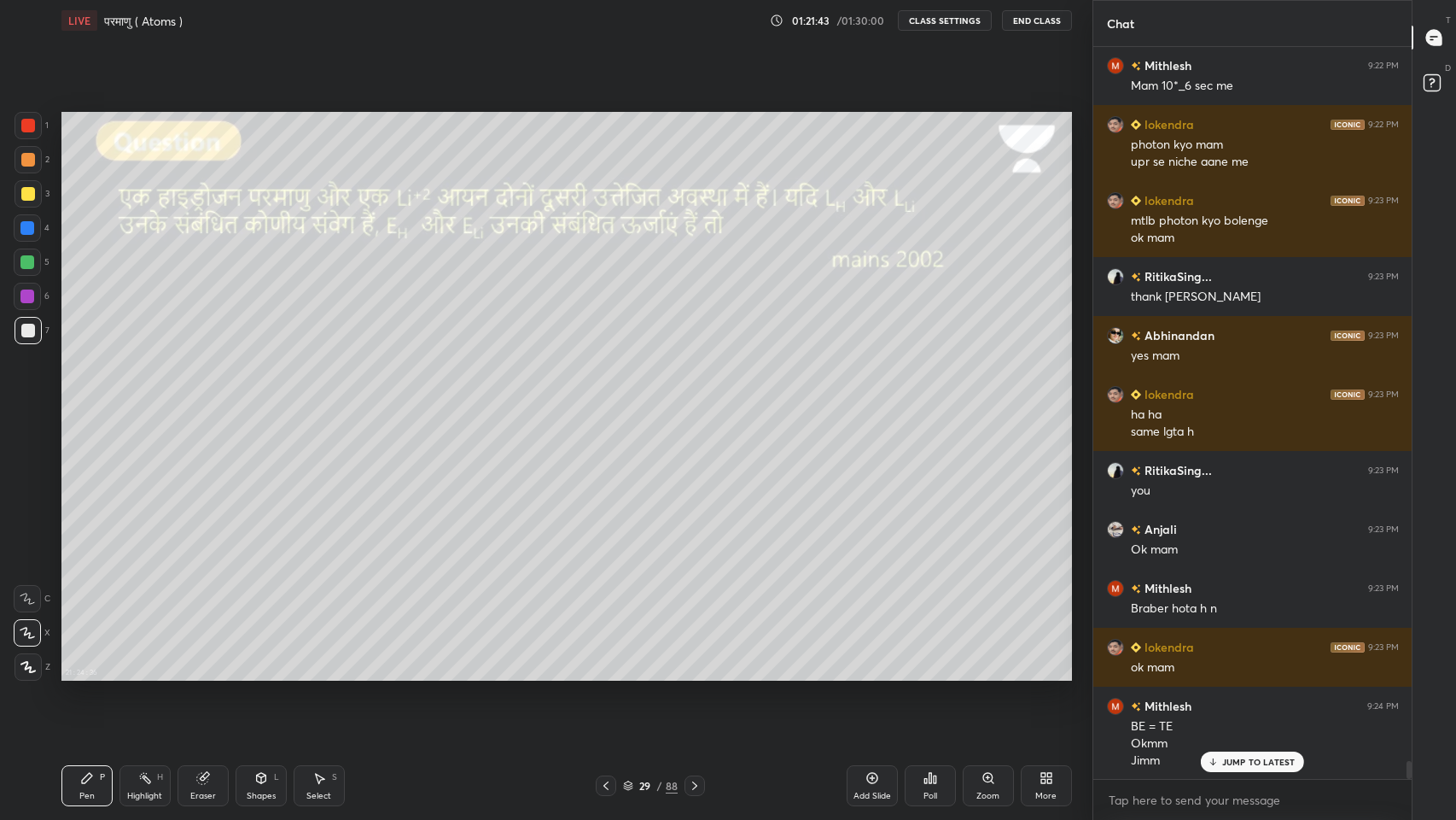
click at [694, 674] on icon at bounding box center [695, 786] width 14 height 14
click at [696, 674] on icon at bounding box center [695, 786] width 14 height 14
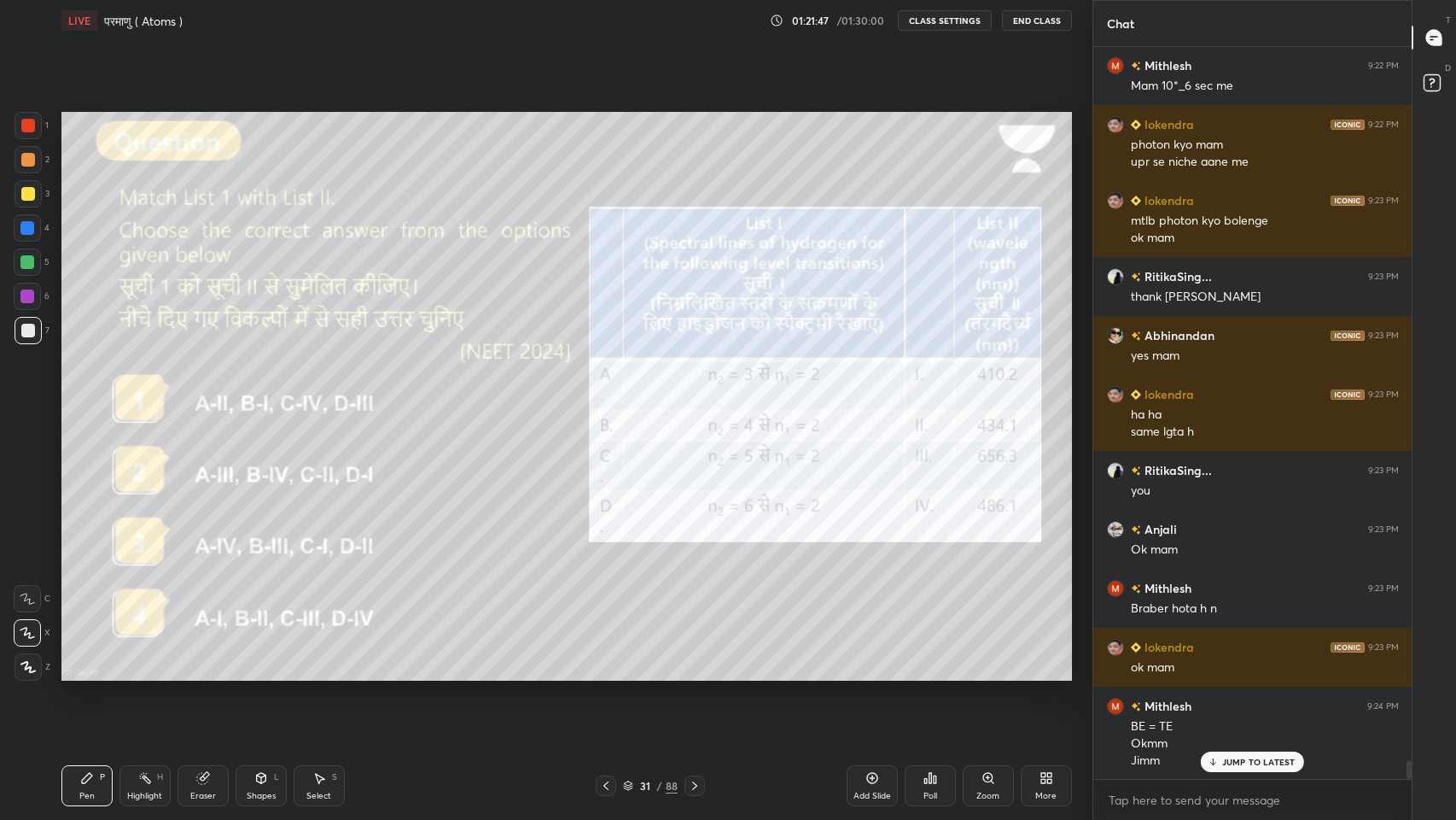
click at [1233, 674] on div "JUMP TO LATEST" at bounding box center [1251, 761] width 102 height 21
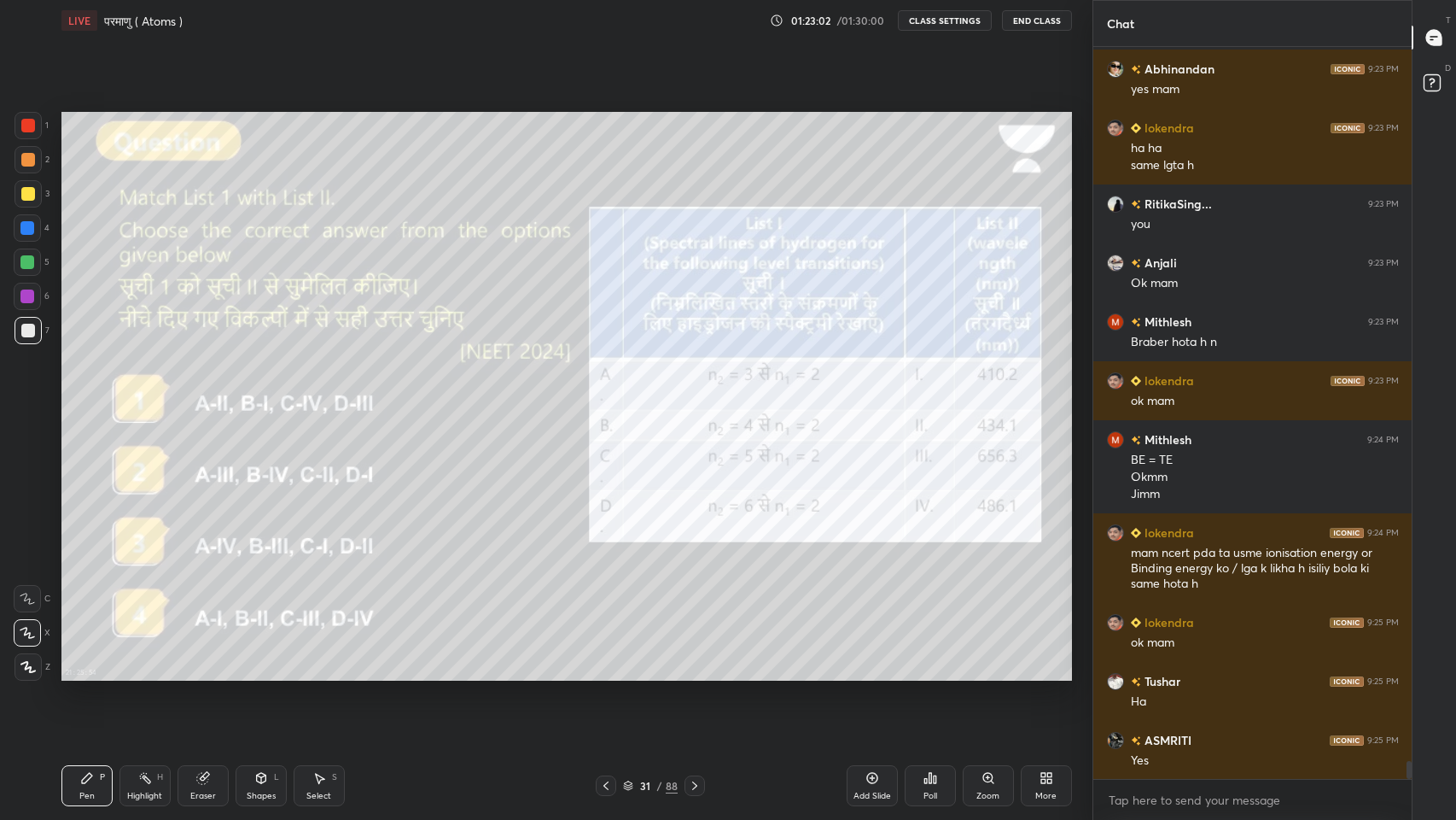
scroll to position [29607, 0]
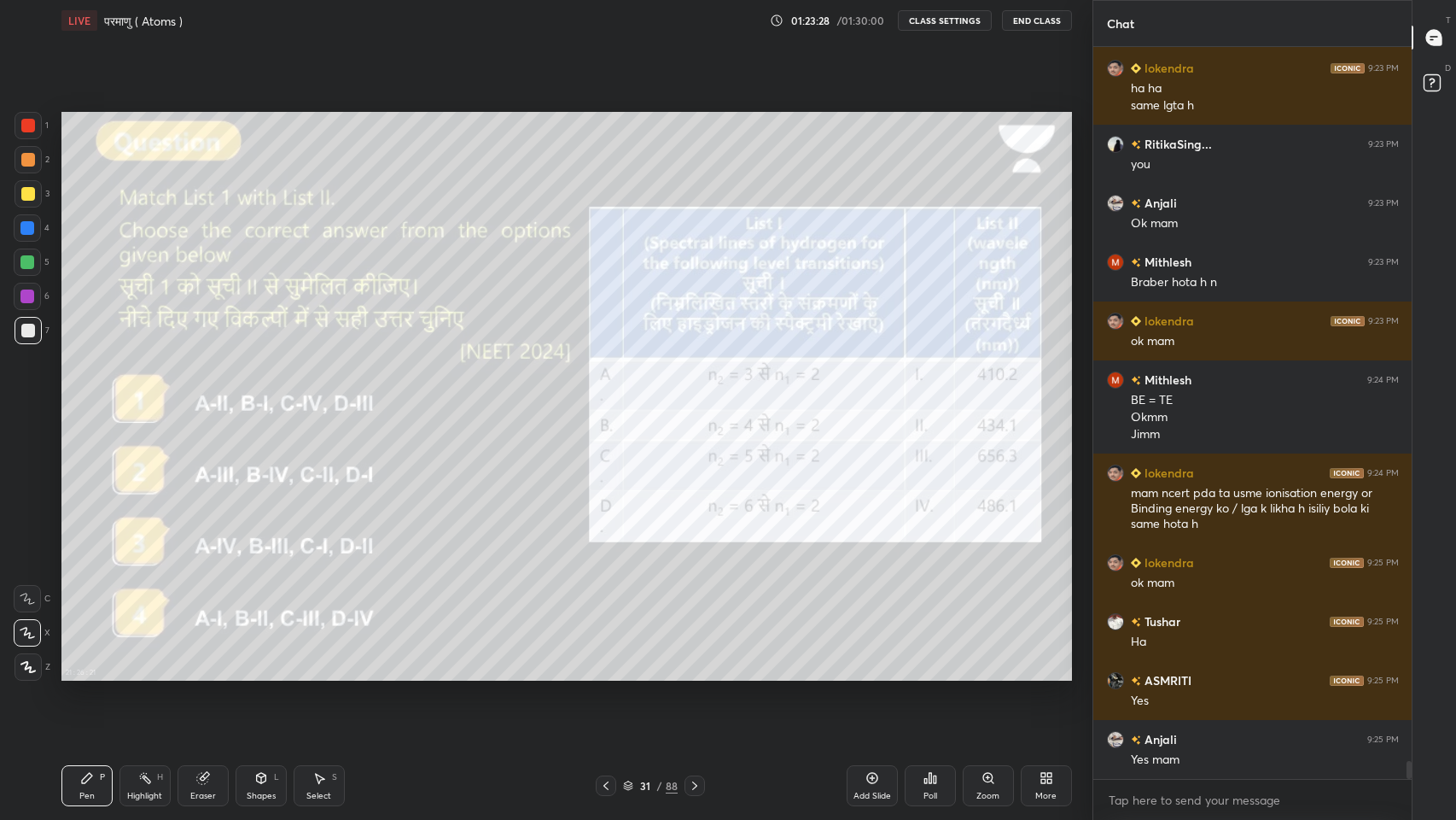
click at [694, 674] on icon at bounding box center [695, 786] width 14 height 14
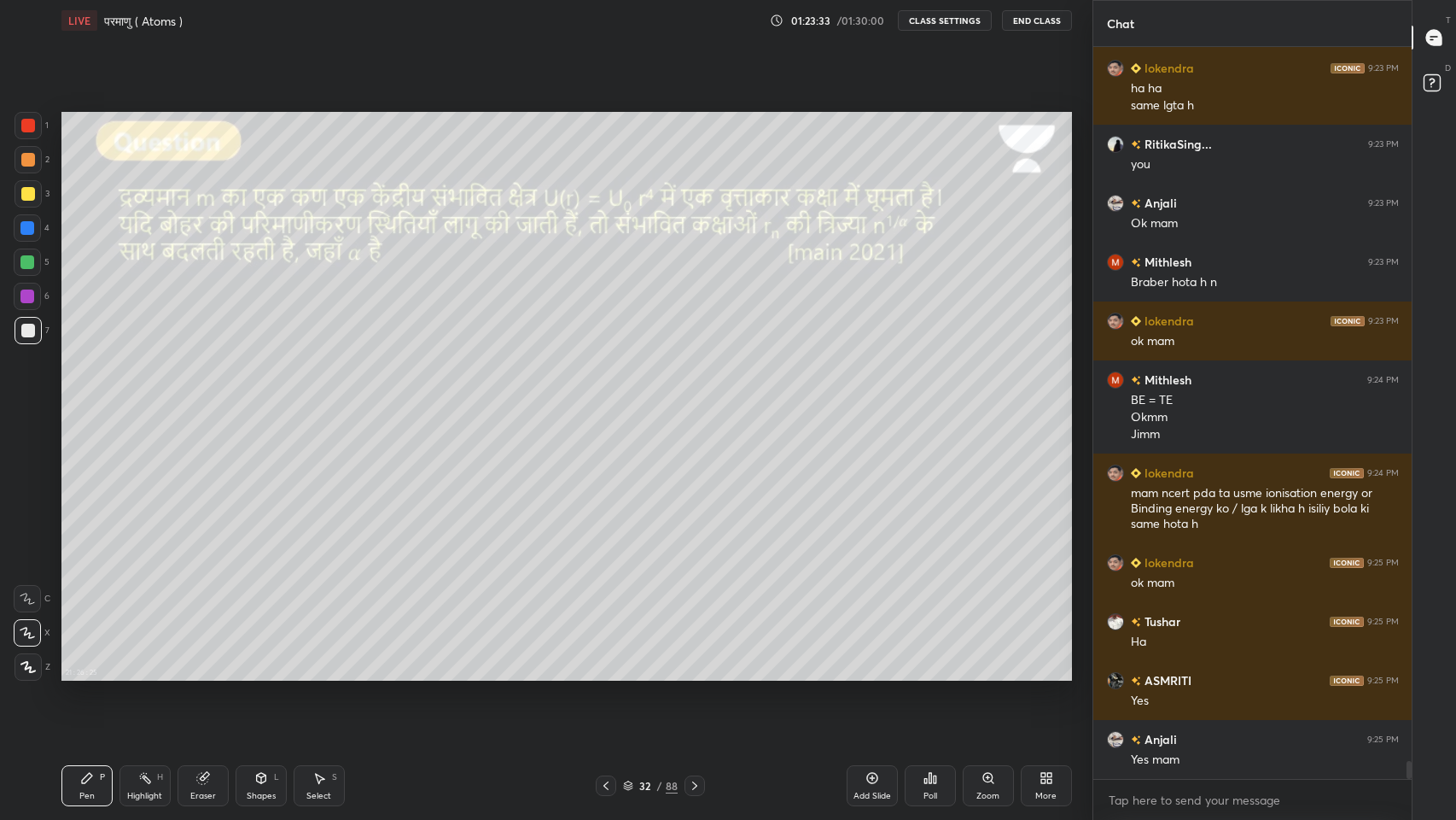
scroll to position [29666, 0]
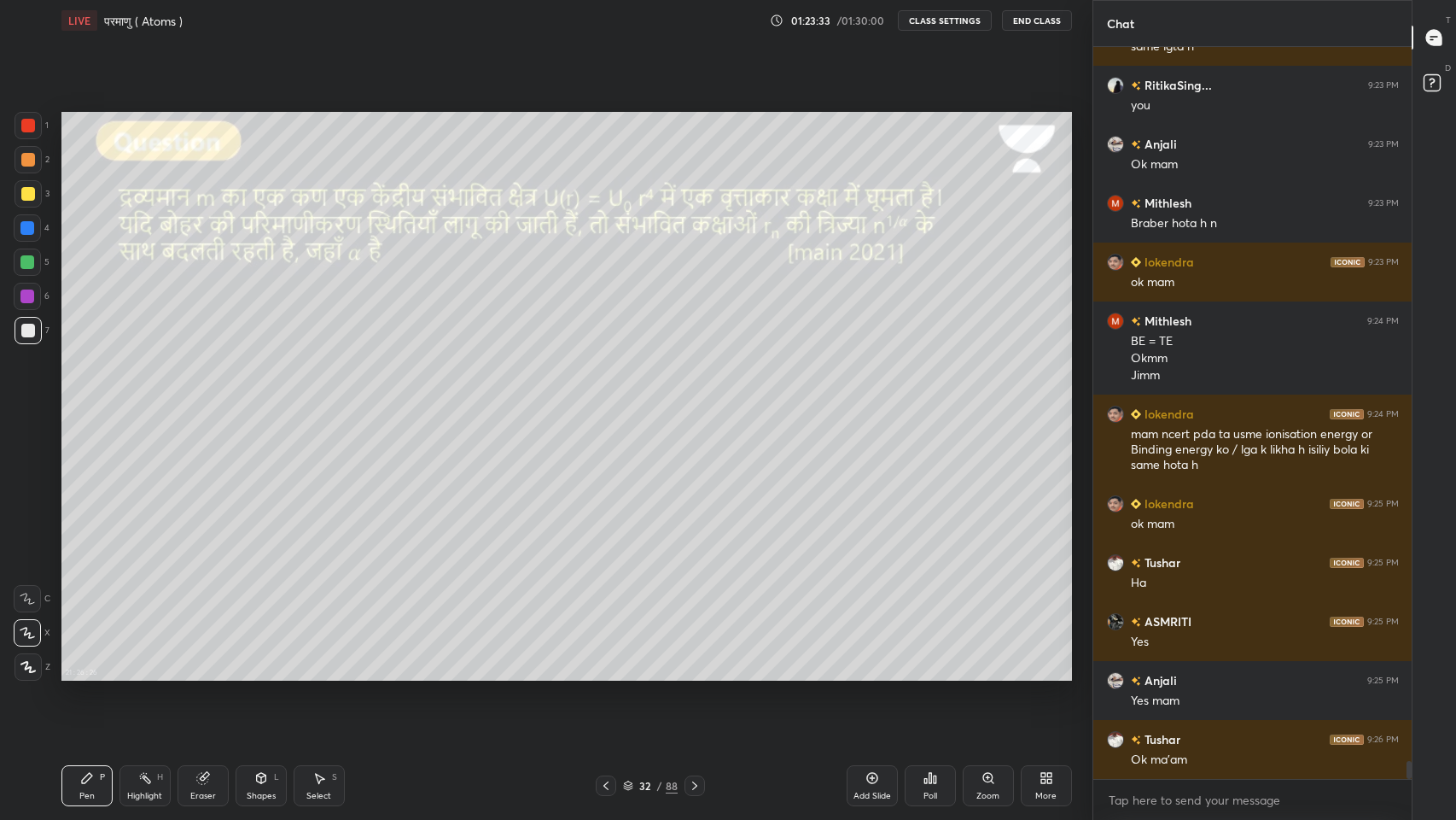
click at [695, 674] on icon at bounding box center [695, 786] width 14 height 14
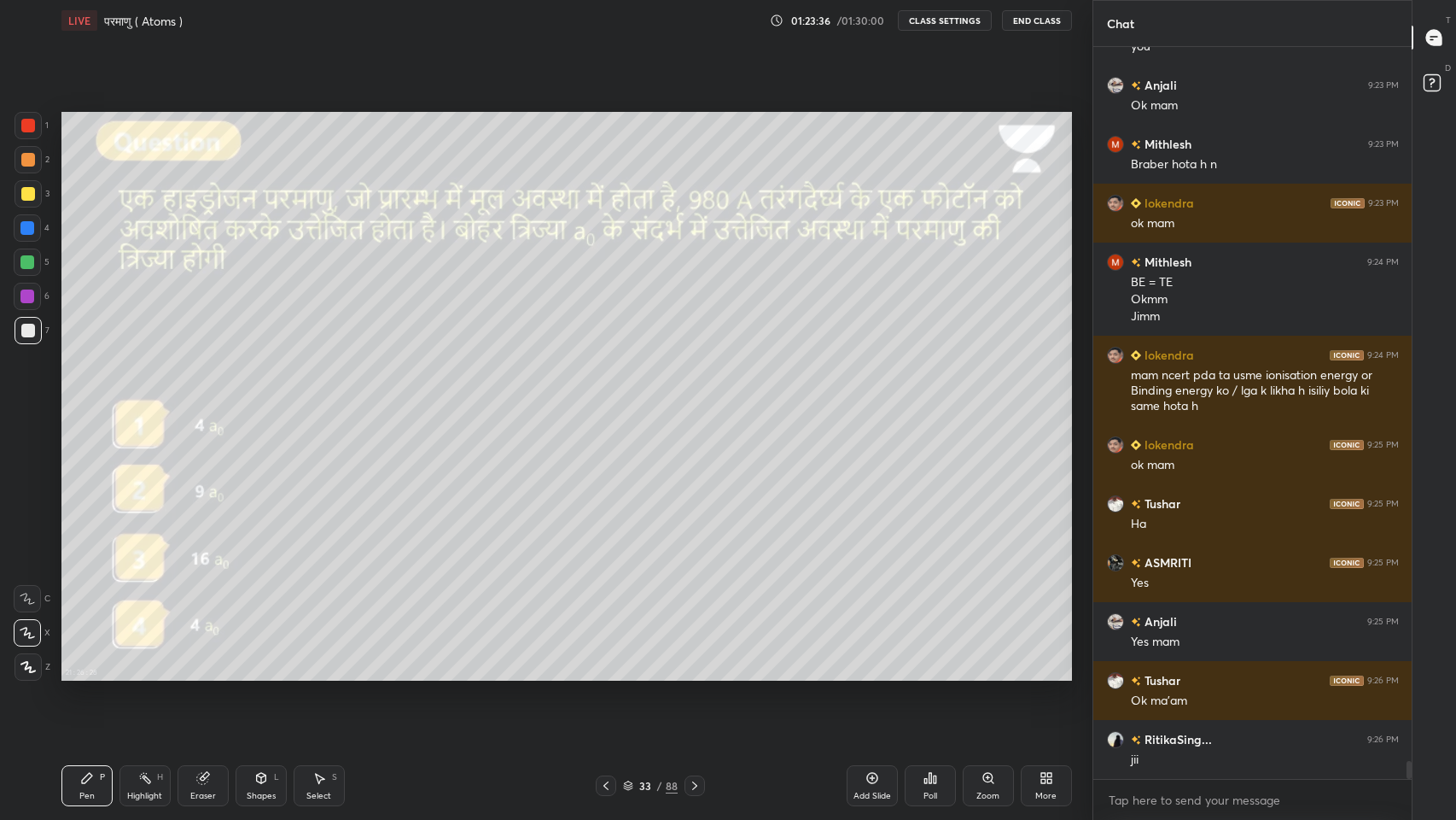
click at [694, 674] on icon at bounding box center [695, 786] width 14 height 14
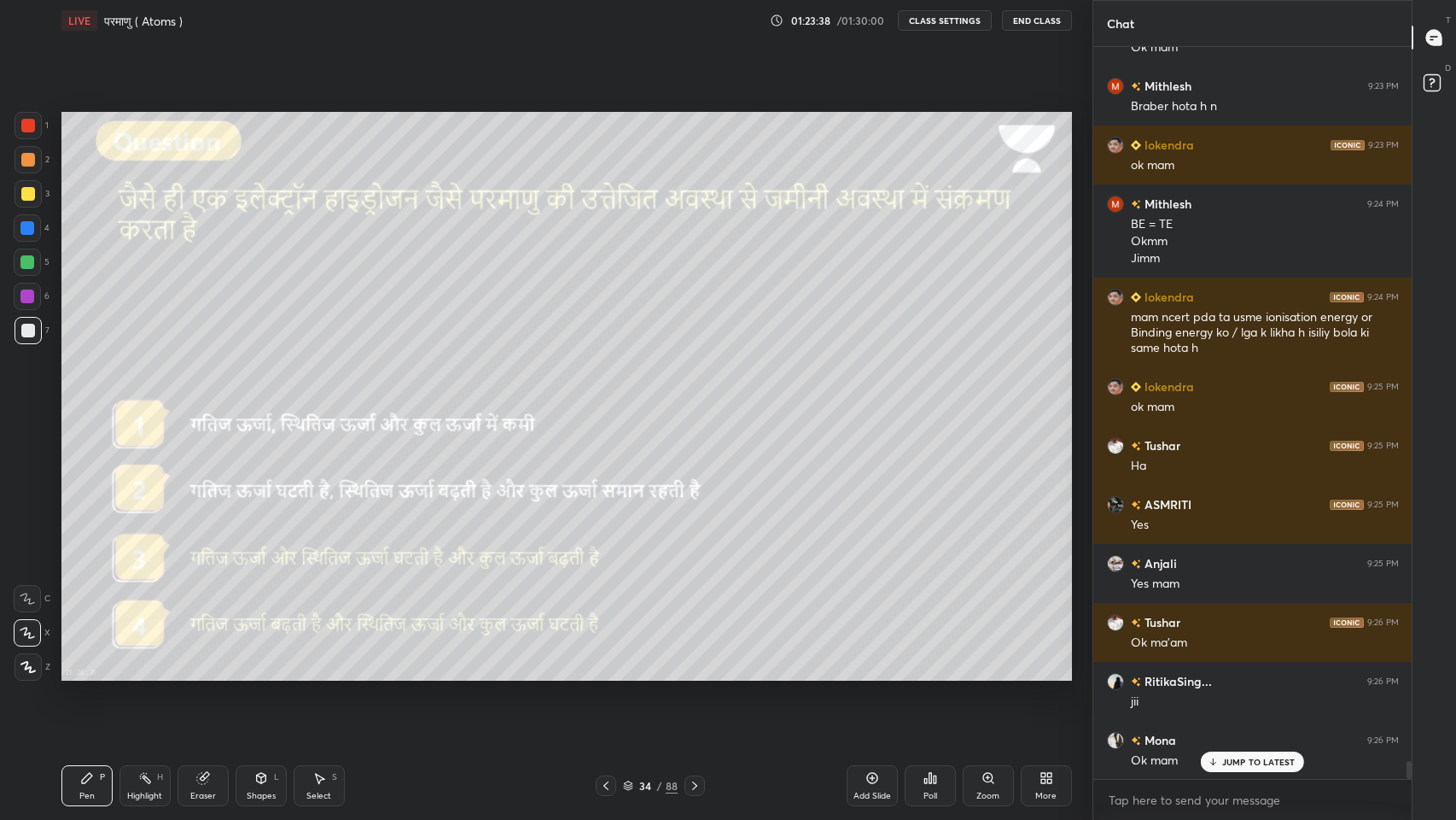
click at [694, 674] on icon at bounding box center [695, 786] width 14 height 14
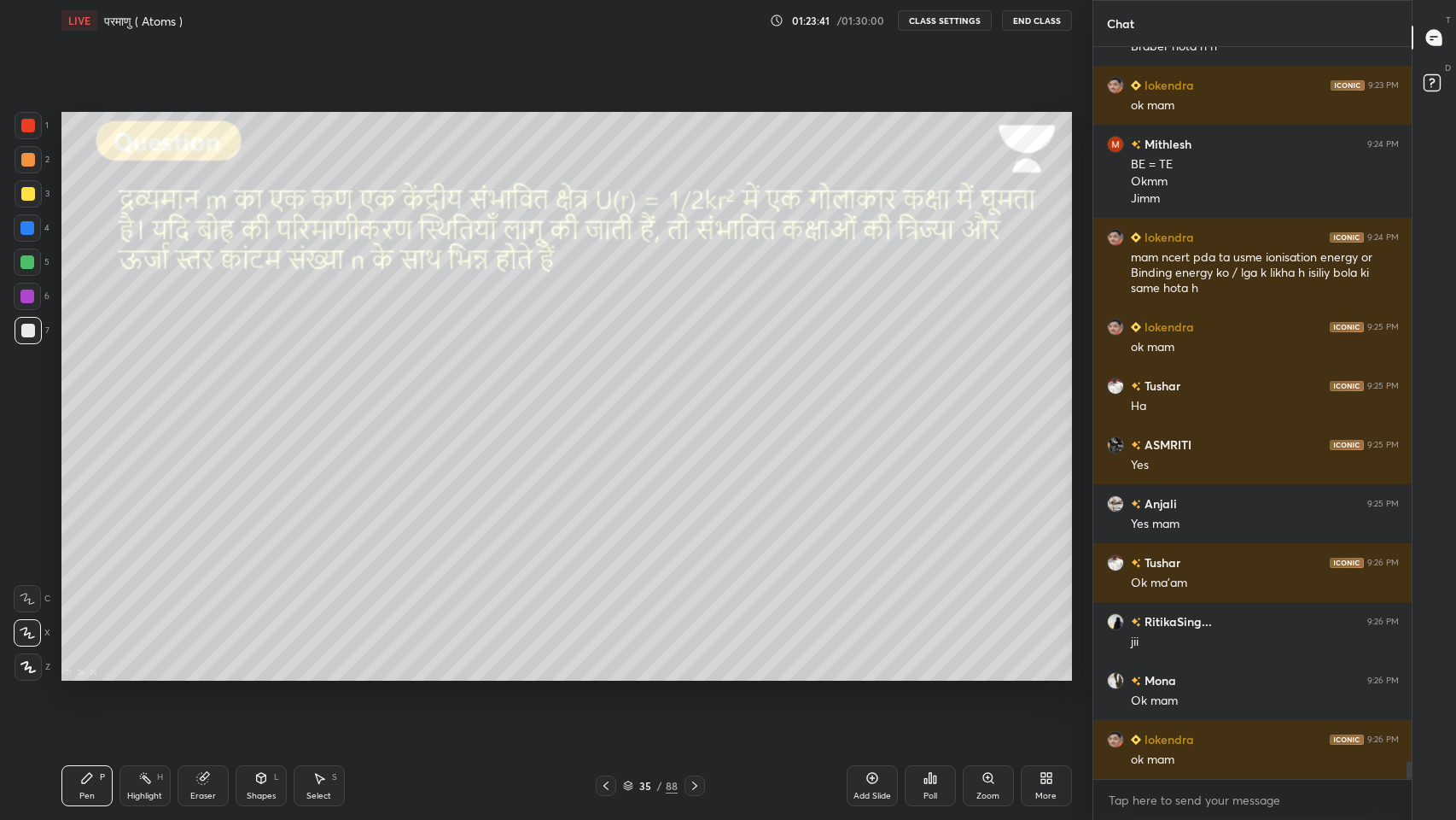
scroll to position [29901, 0]
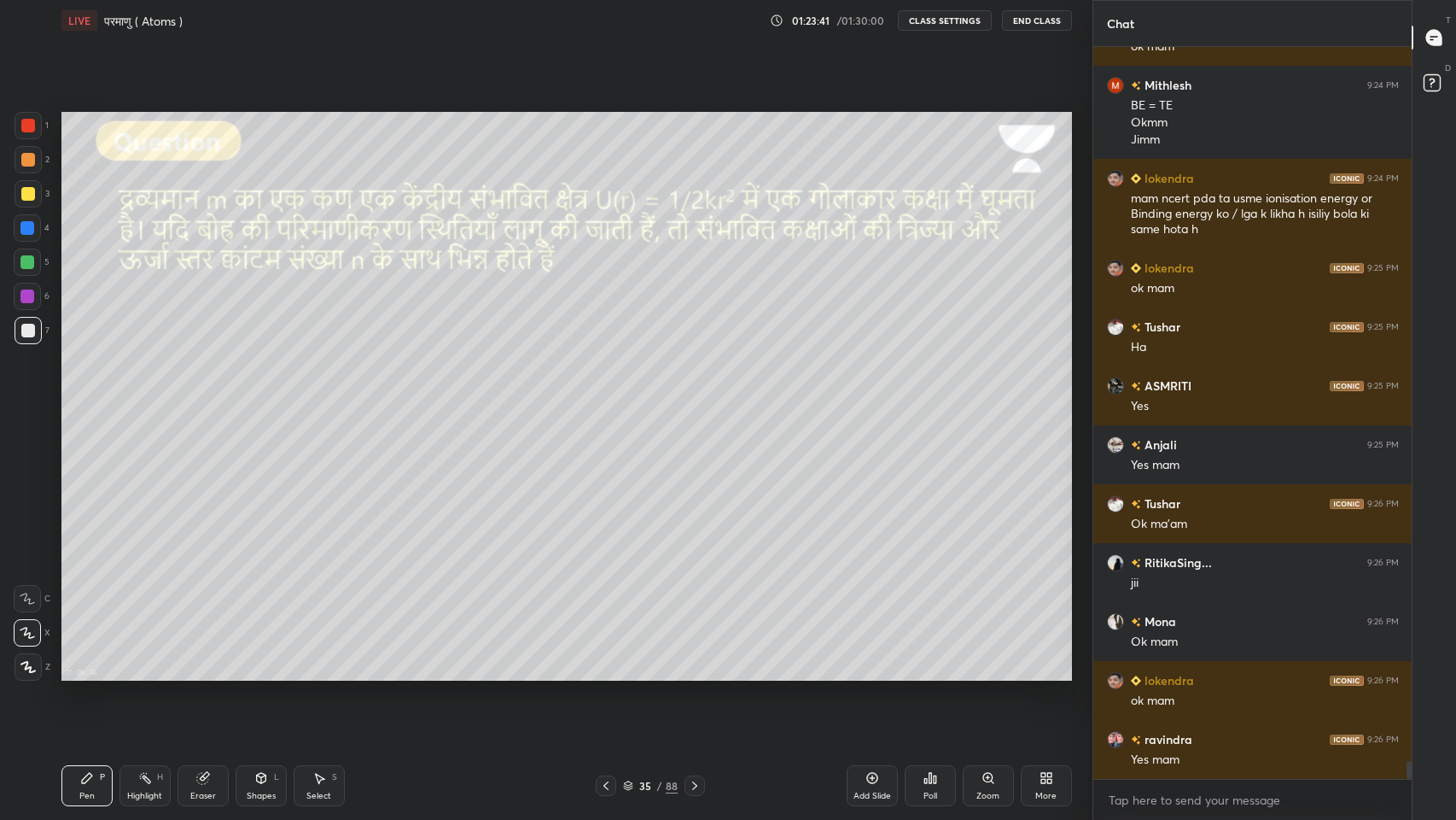
click at [694, 674] on icon at bounding box center [695, 786] width 14 height 14
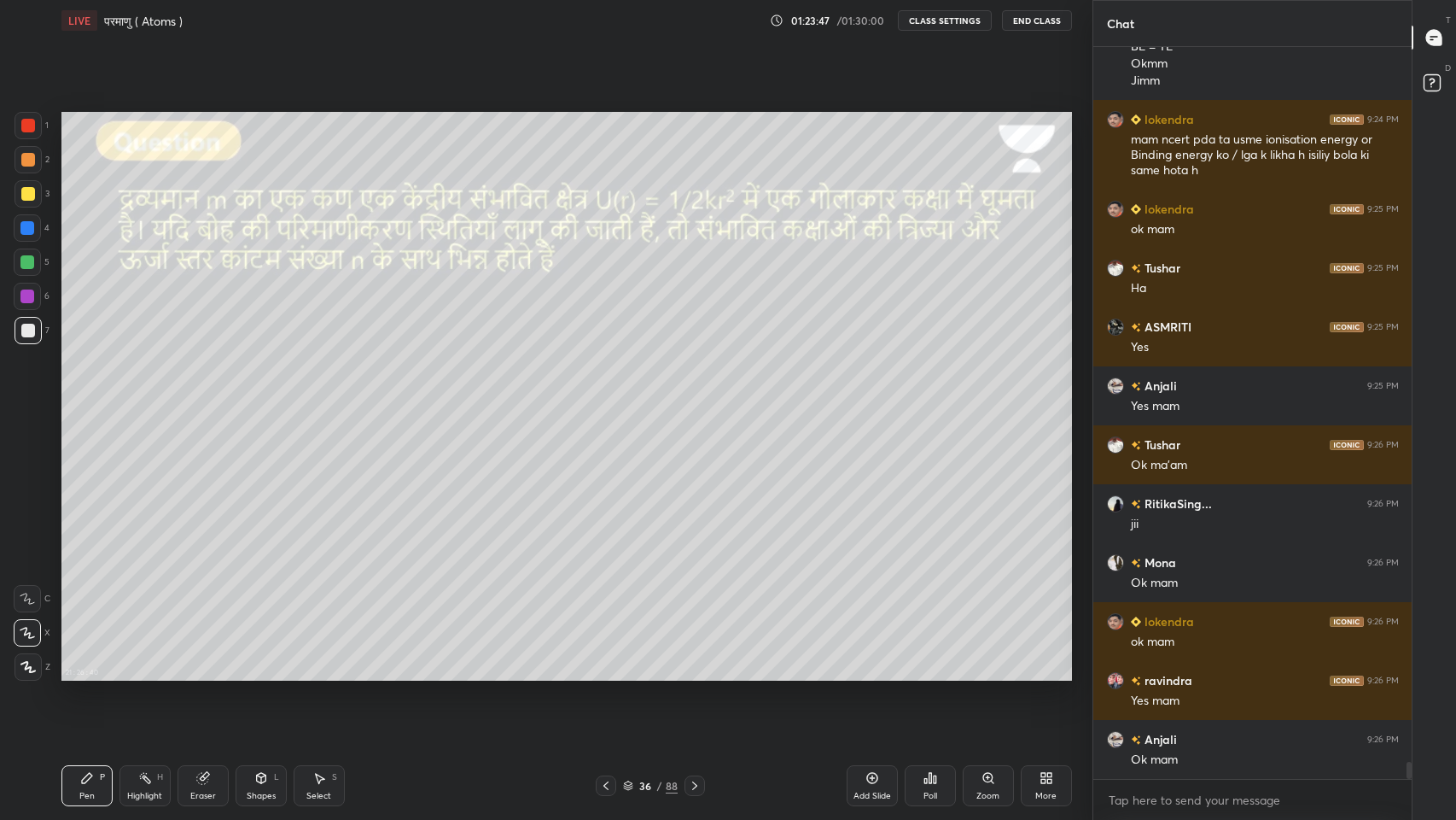
click at [695, 674] on div at bounding box center [695, 786] width 21 height 21
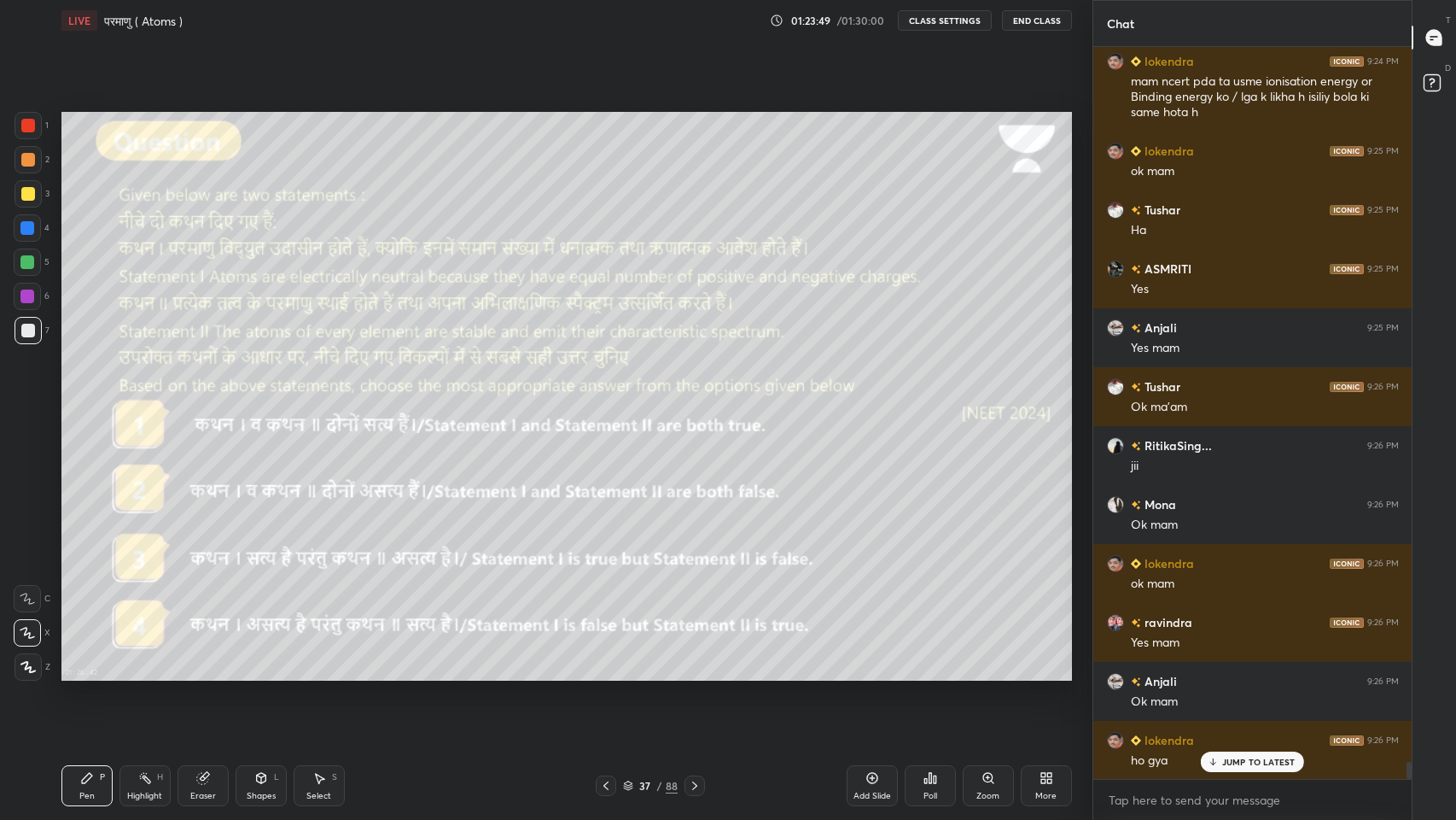
scroll to position [30078, 0]
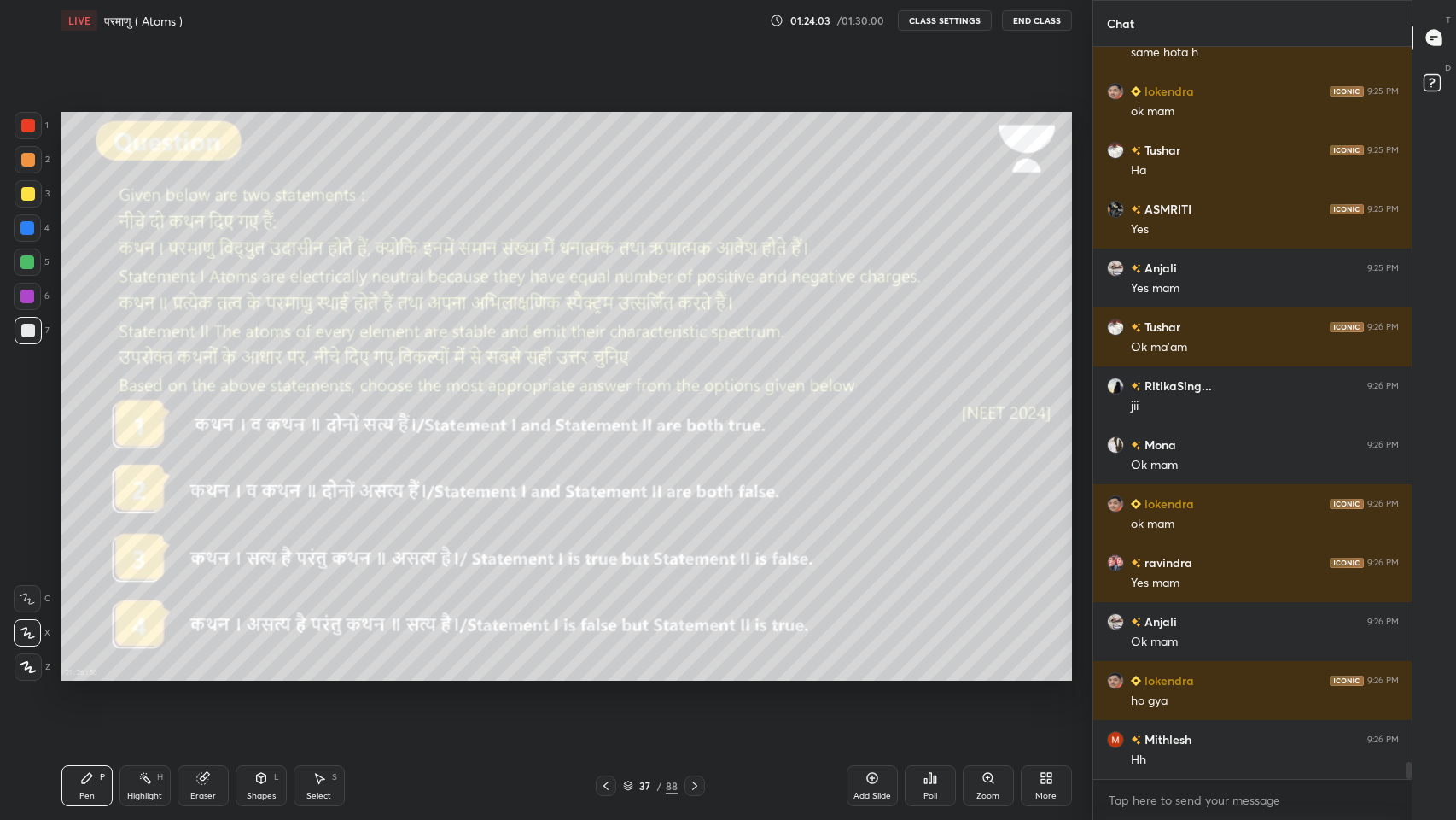
click at [694, 674] on icon at bounding box center [695, 786] width 14 height 14
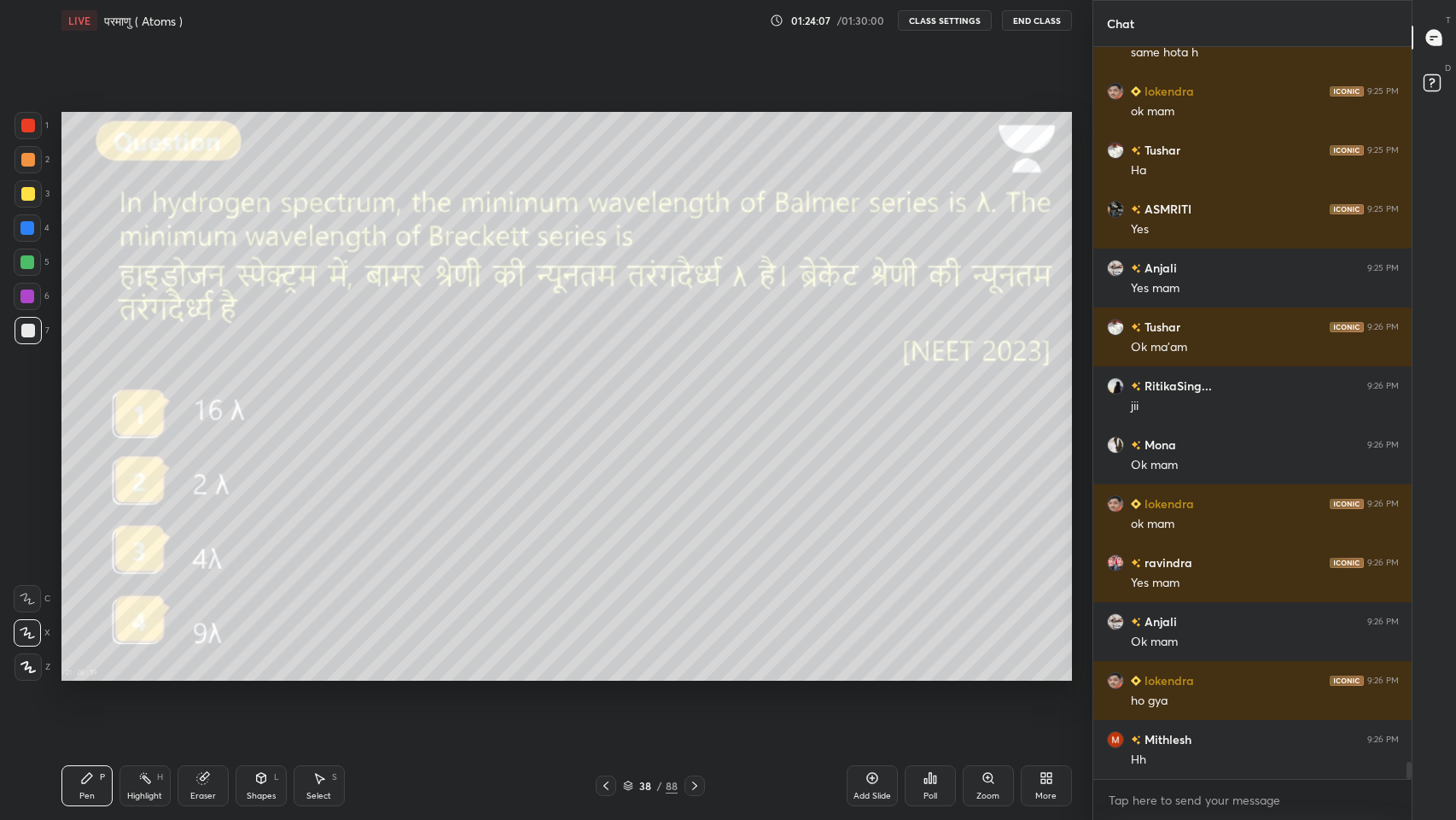
click at [694, 674] on div at bounding box center [695, 786] width 21 height 21
click at [694, 674] on icon at bounding box center [695, 786] width 14 height 14
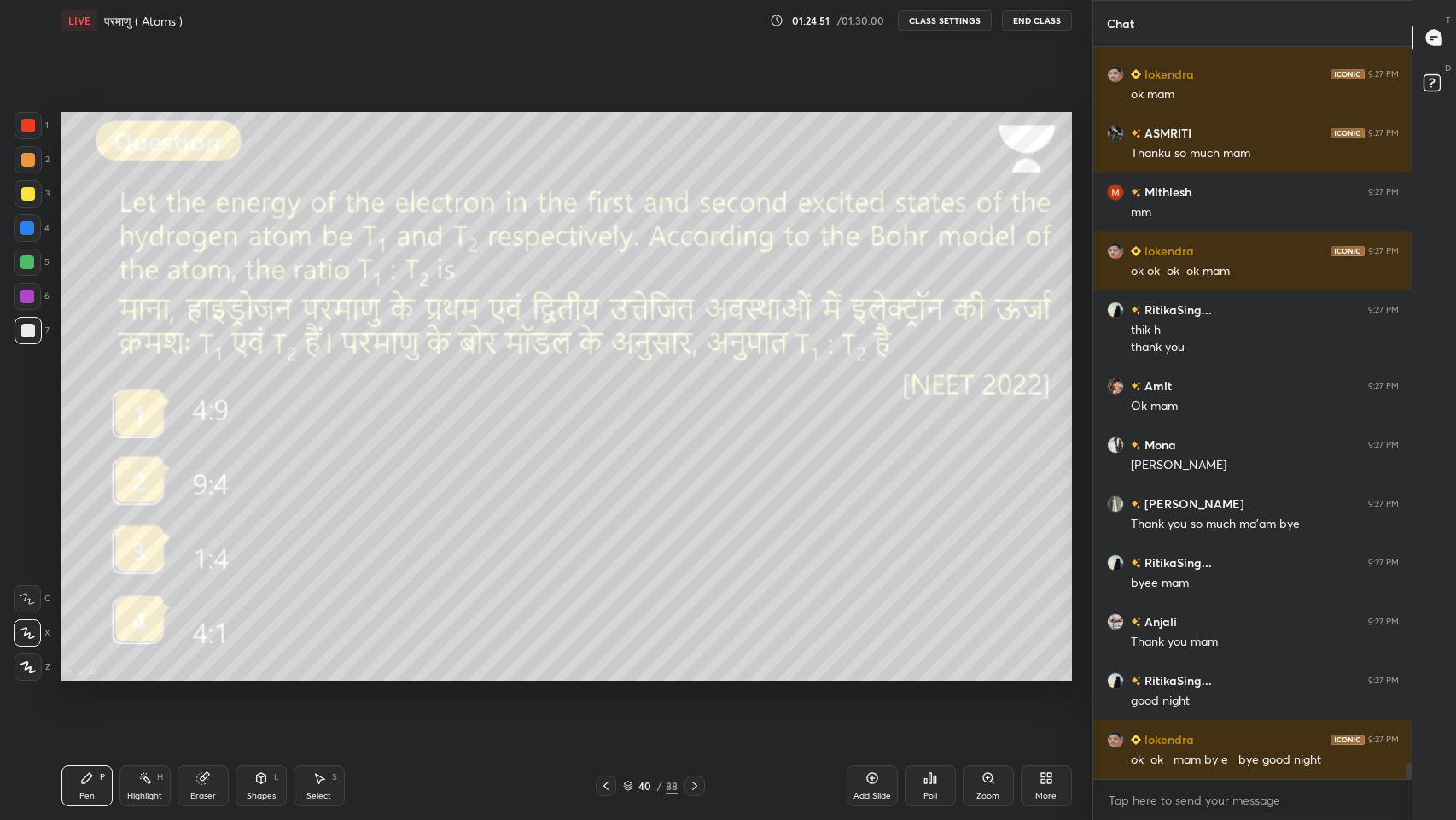
scroll to position [31627, 0]
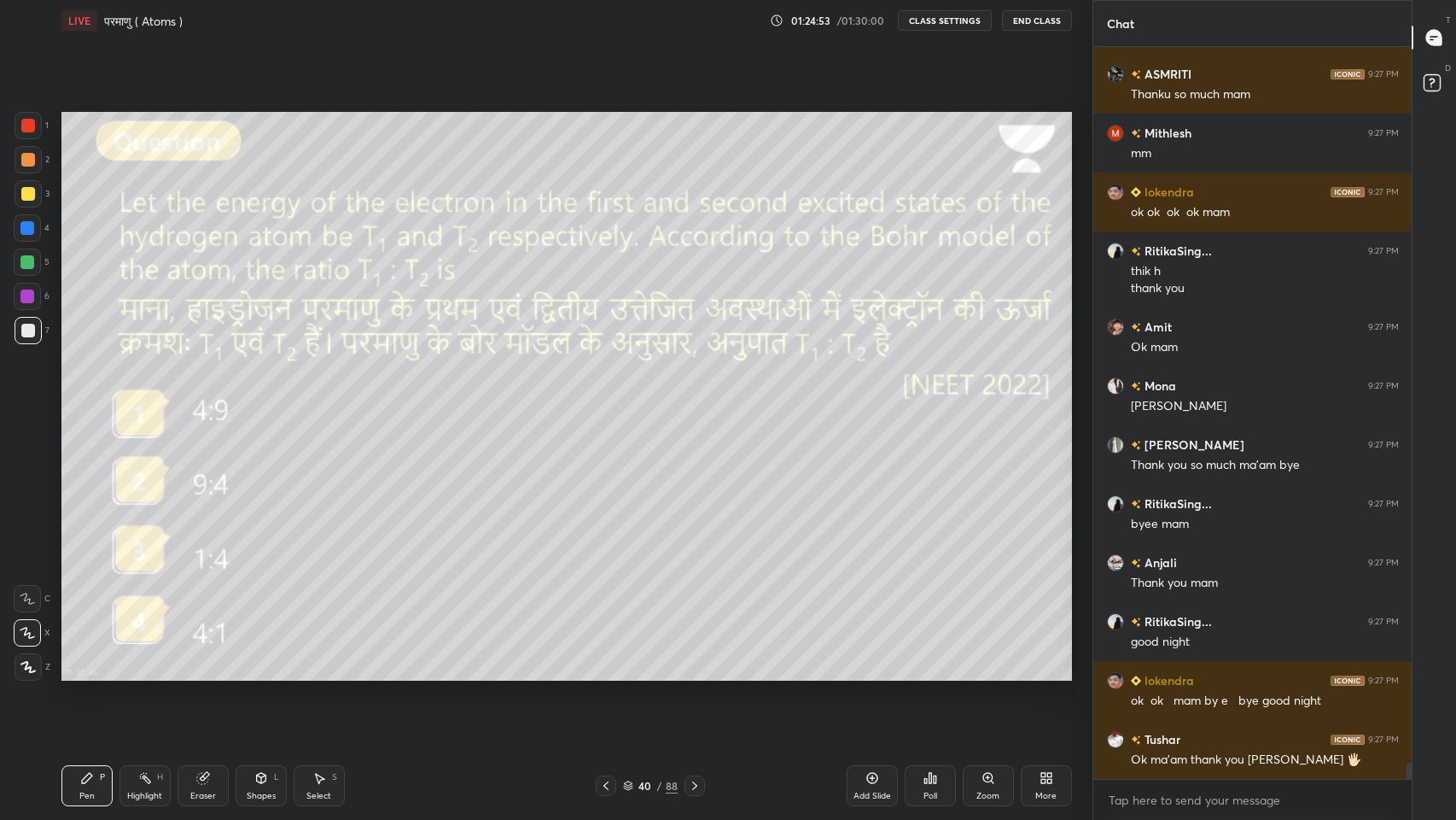
click at [1049, 24] on button "End Class" at bounding box center [1036, 21] width 70 height 21
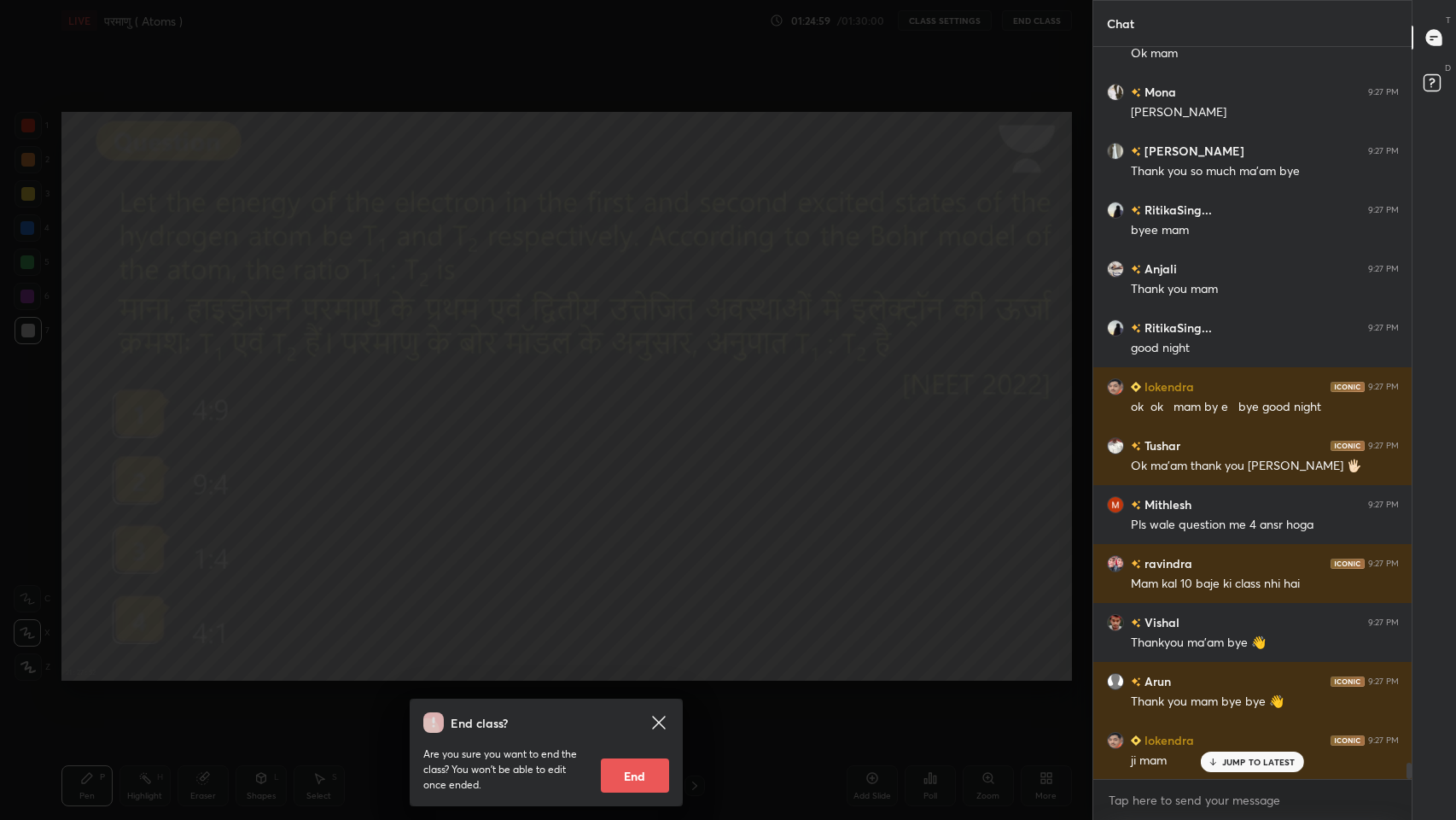
scroll to position [32039, 0]
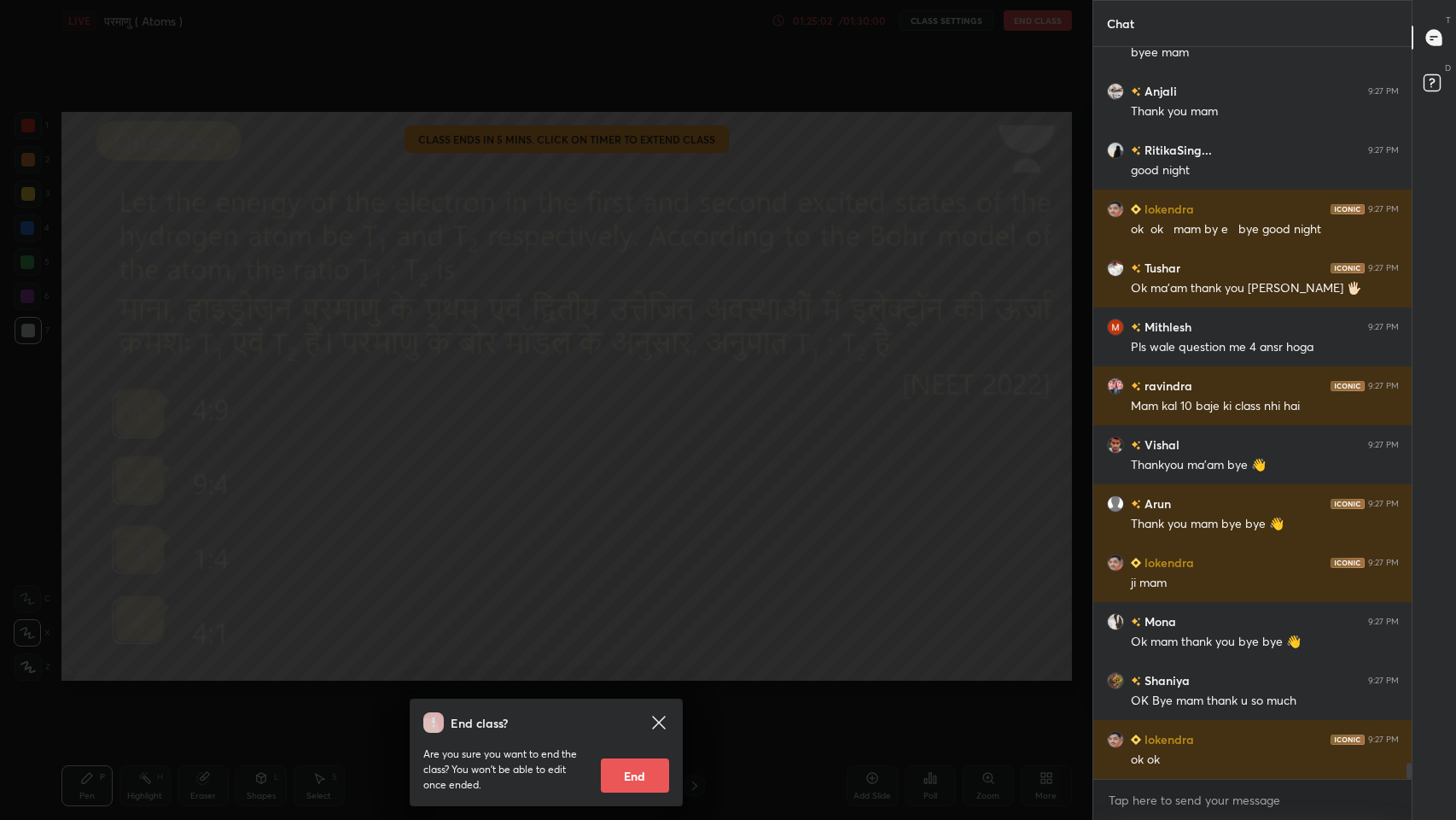
click at [626, 674] on button "End" at bounding box center [635, 775] width 68 height 34
type textarea "x"
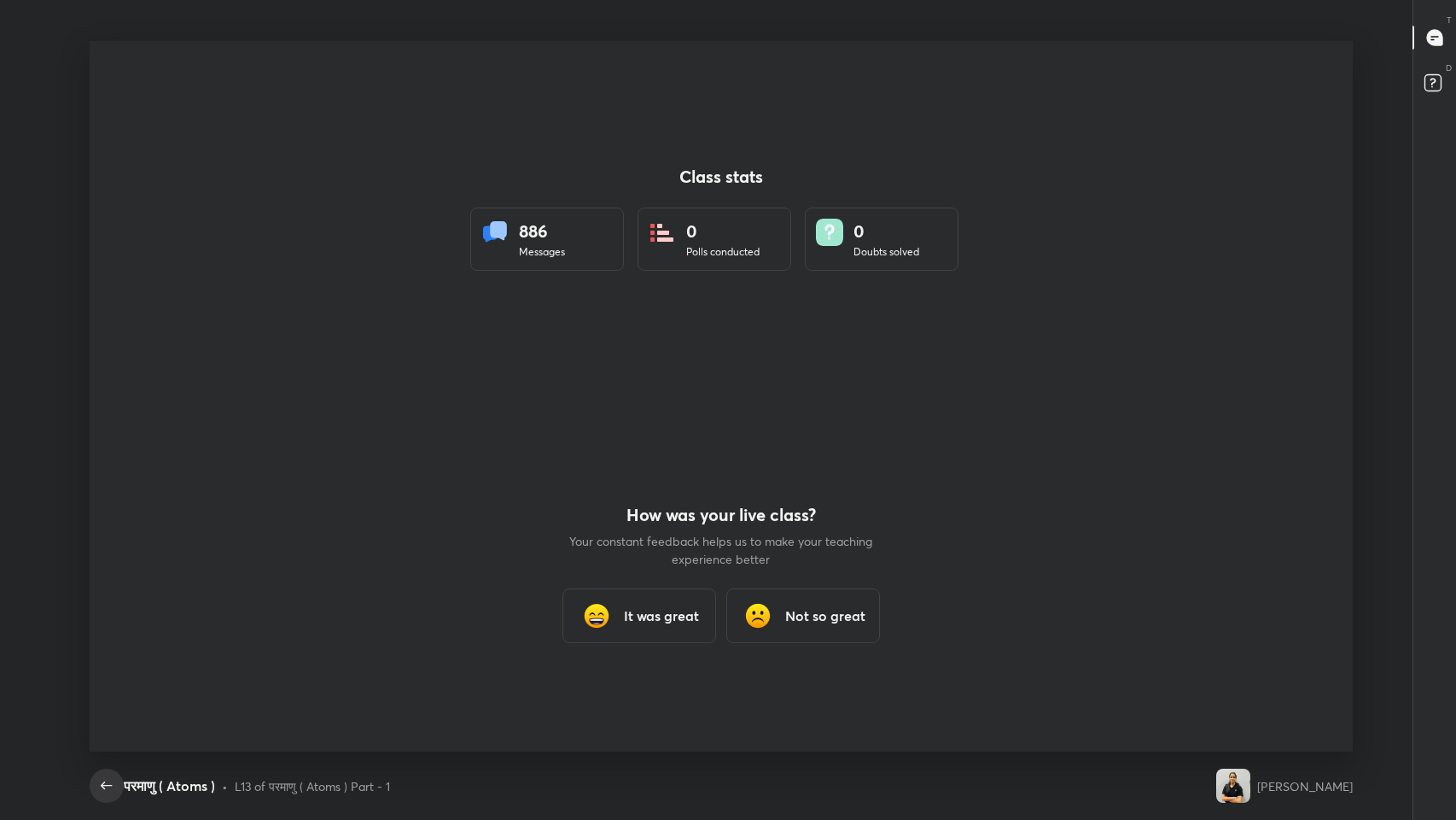
click at [109, 674] on icon "button" at bounding box center [106, 785] width 11 height 8
